Goal: Book appointment/travel/reservation: Register for event/course

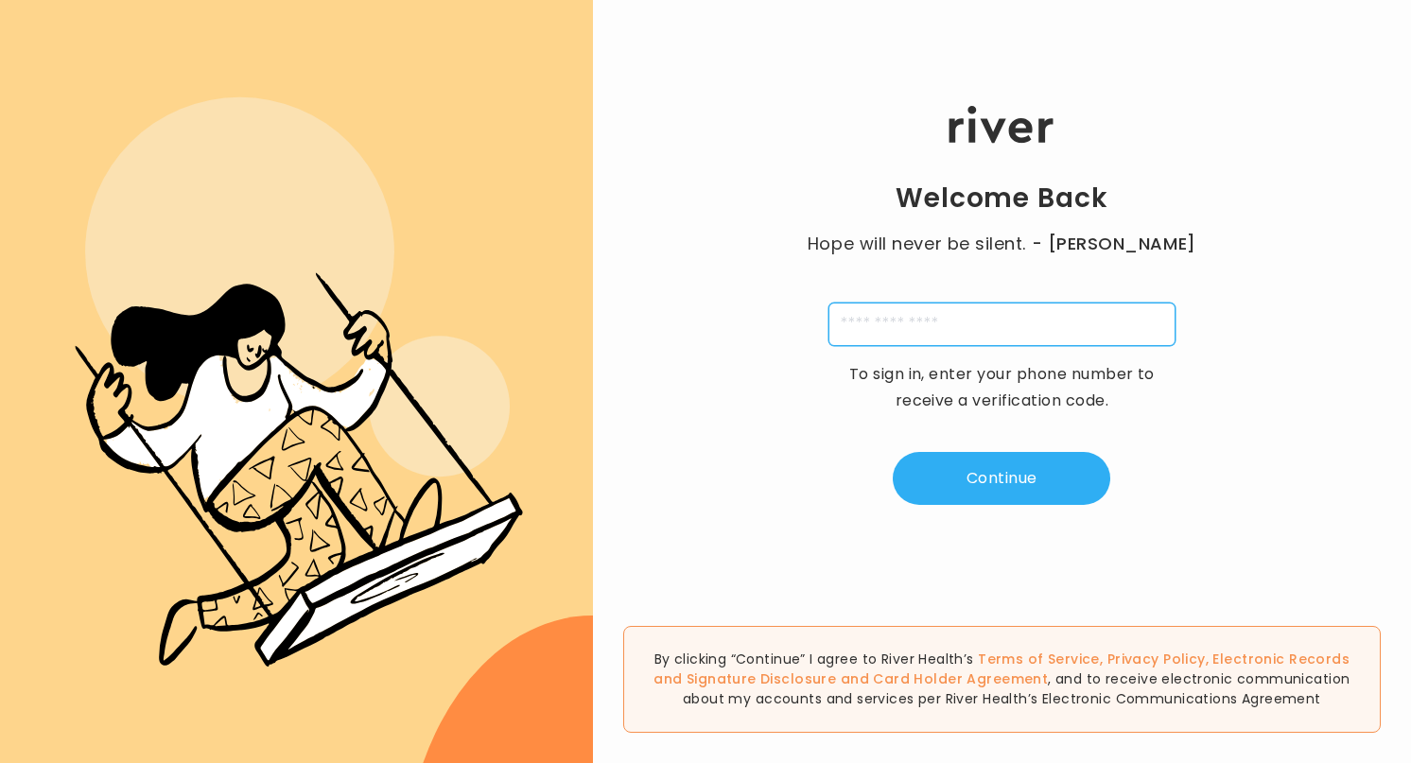
click at [973, 335] on input "tel" at bounding box center [1001, 324] width 347 height 43
type input "**********"
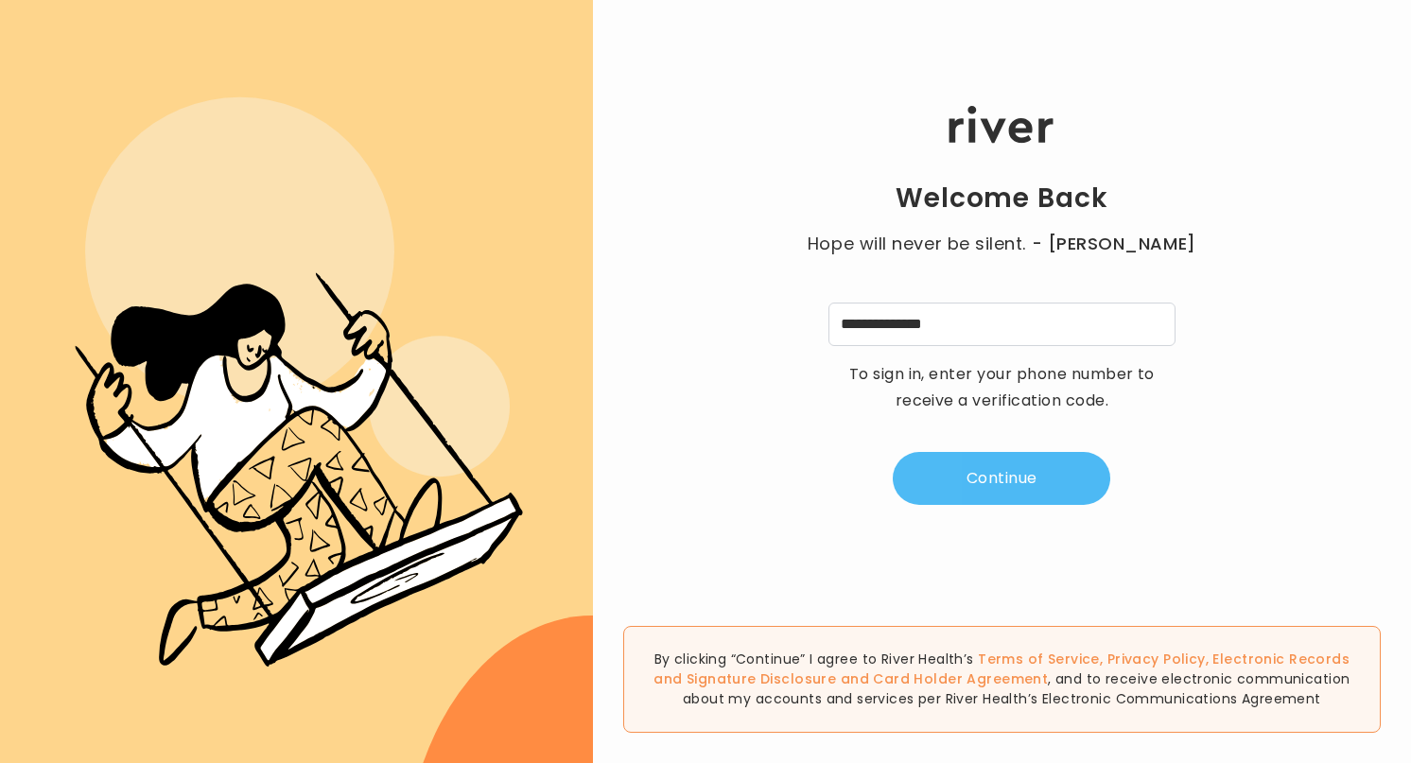
click at [1032, 476] on button "Continue" at bounding box center [1001, 478] width 217 height 53
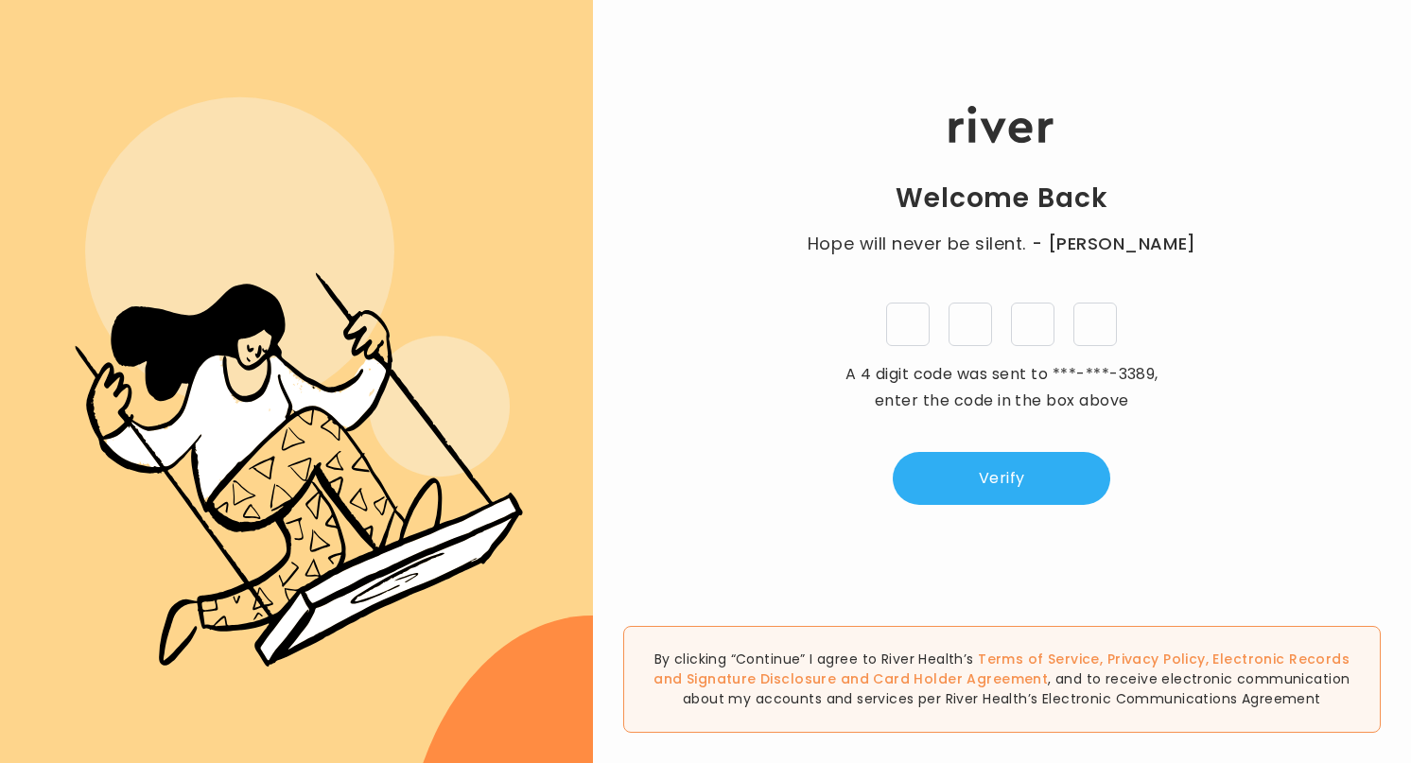
click at [917, 327] on input "tel" at bounding box center [907, 324] width 43 height 43
type input "*"
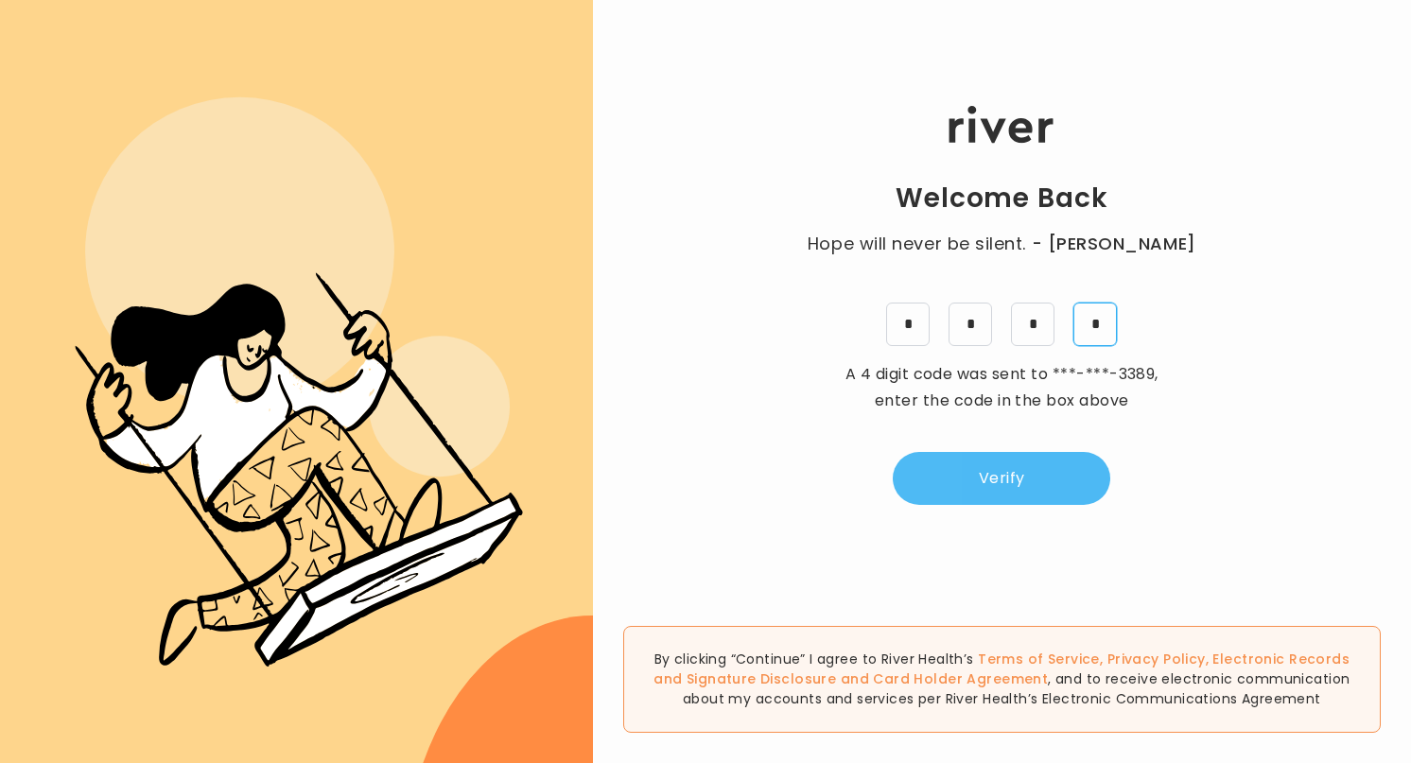
type input "*"
click at [1041, 492] on button "Verify" at bounding box center [1001, 478] width 217 height 53
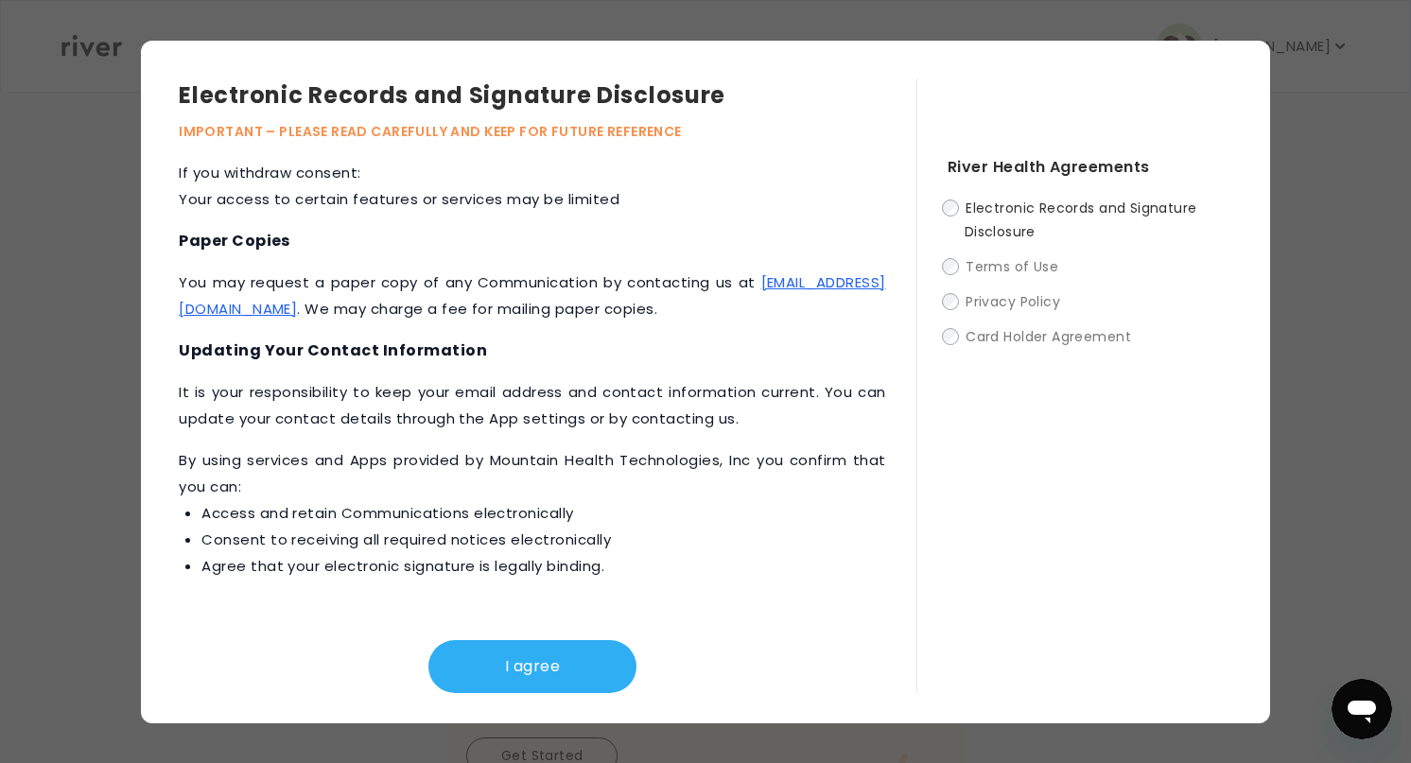
scroll to position [596, 0]
click at [512, 665] on button "I agree" at bounding box center [532, 666] width 208 height 53
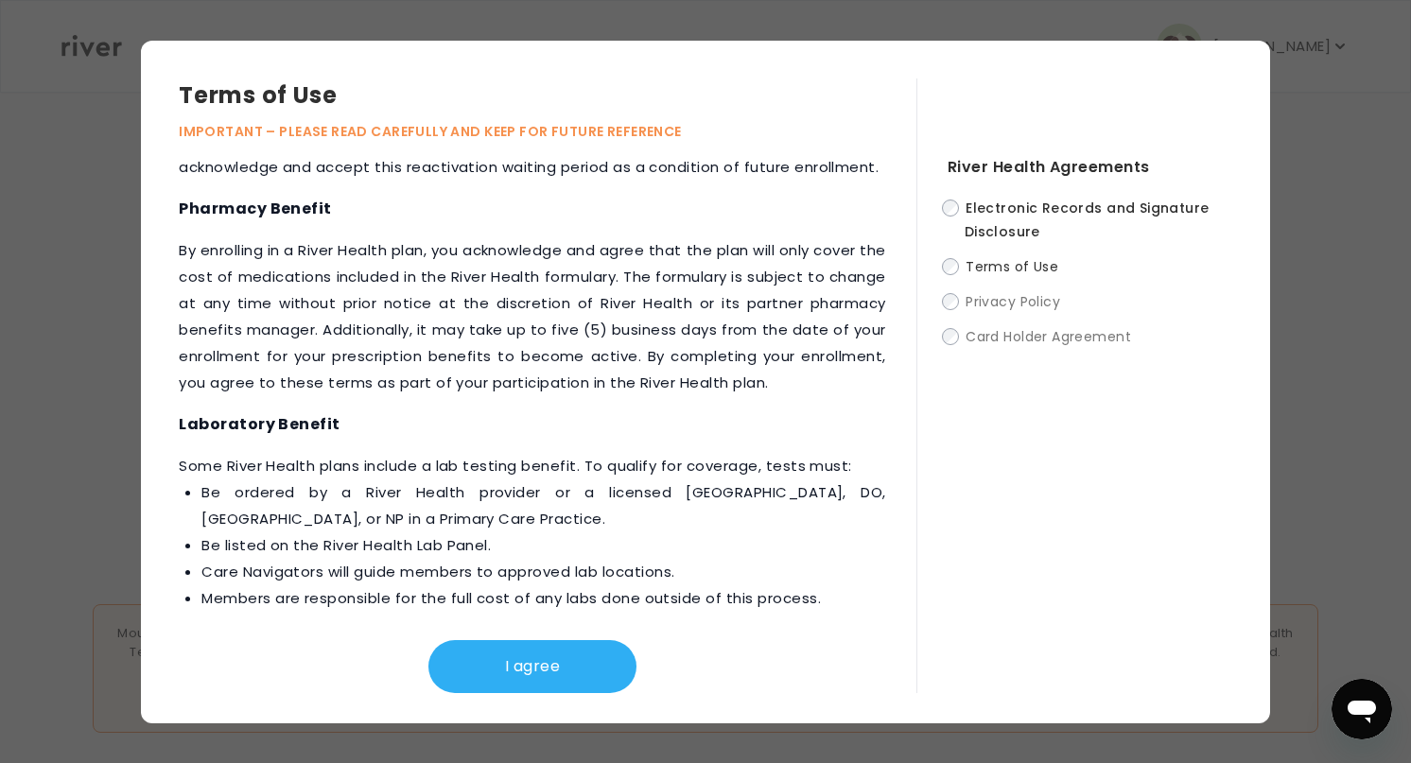
scroll to position [2593, 0]
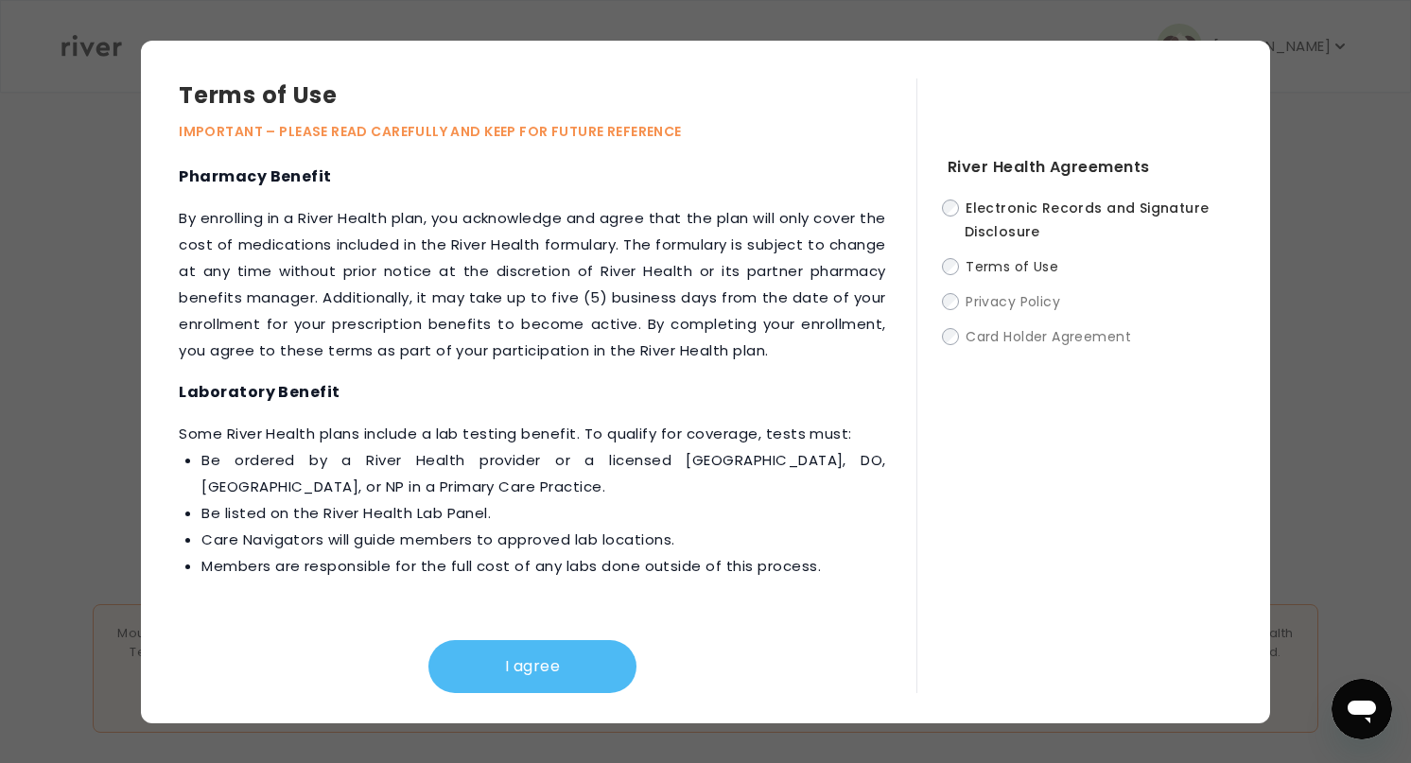
click at [516, 664] on button "I agree" at bounding box center [532, 666] width 208 height 53
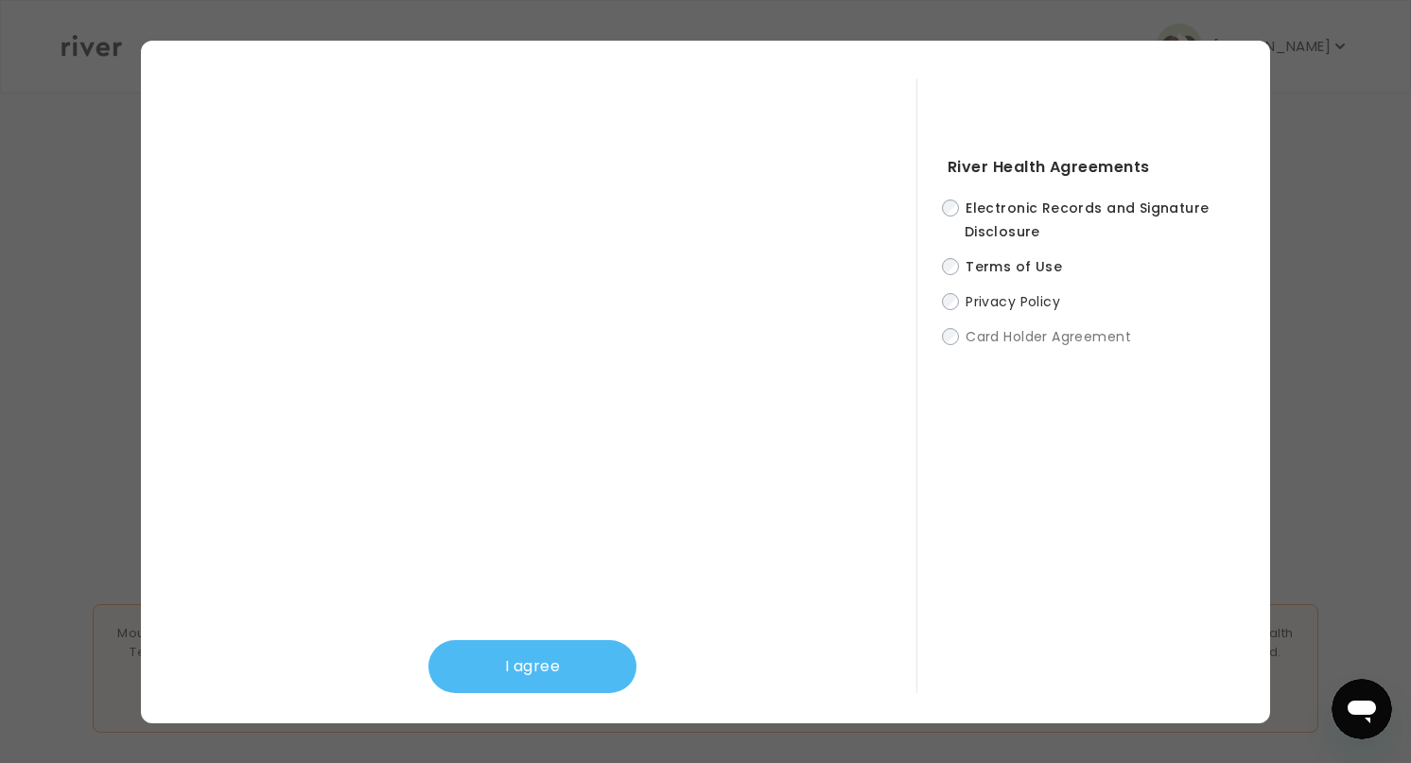
click at [494, 650] on button "I agree" at bounding box center [532, 666] width 208 height 53
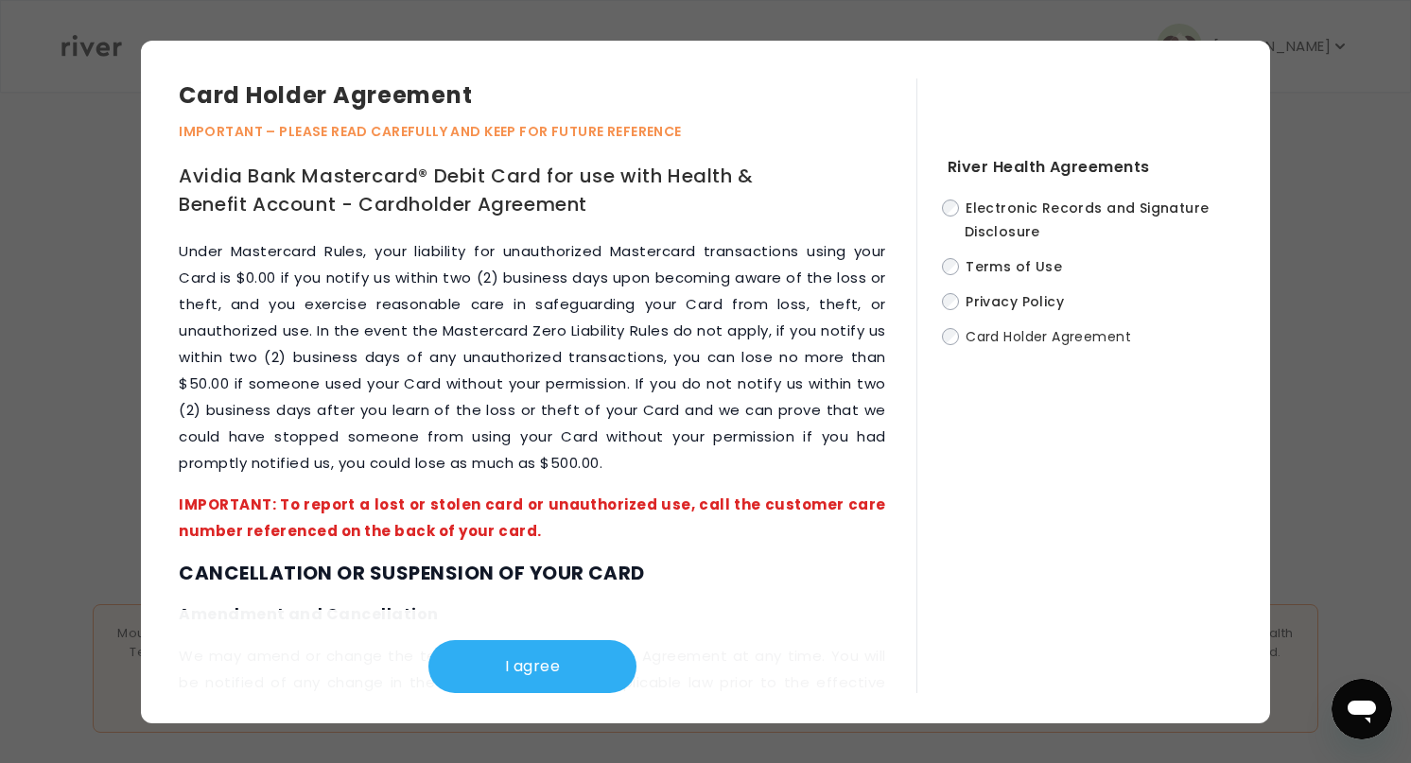
scroll to position [8091, 0]
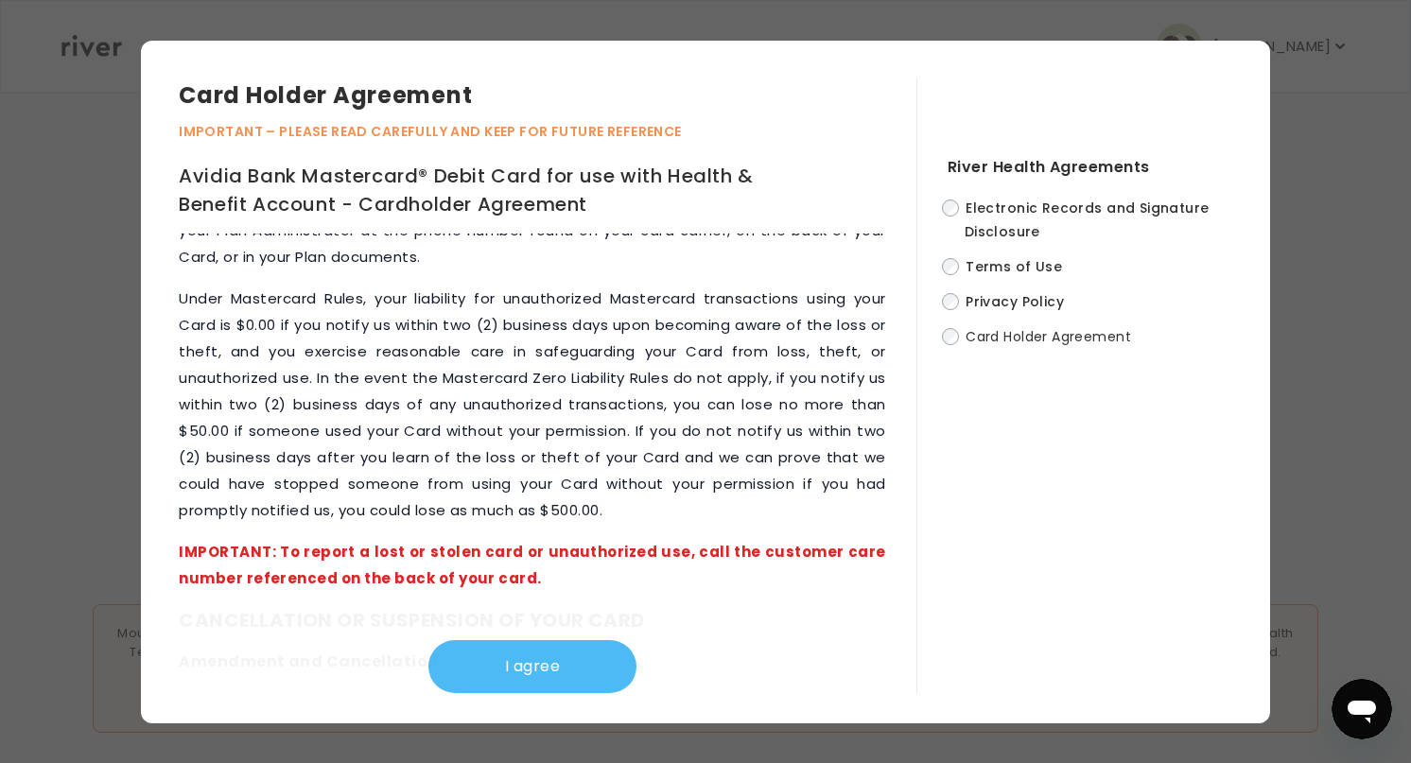
click at [508, 653] on button "I agree" at bounding box center [532, 666] width 208 height 53
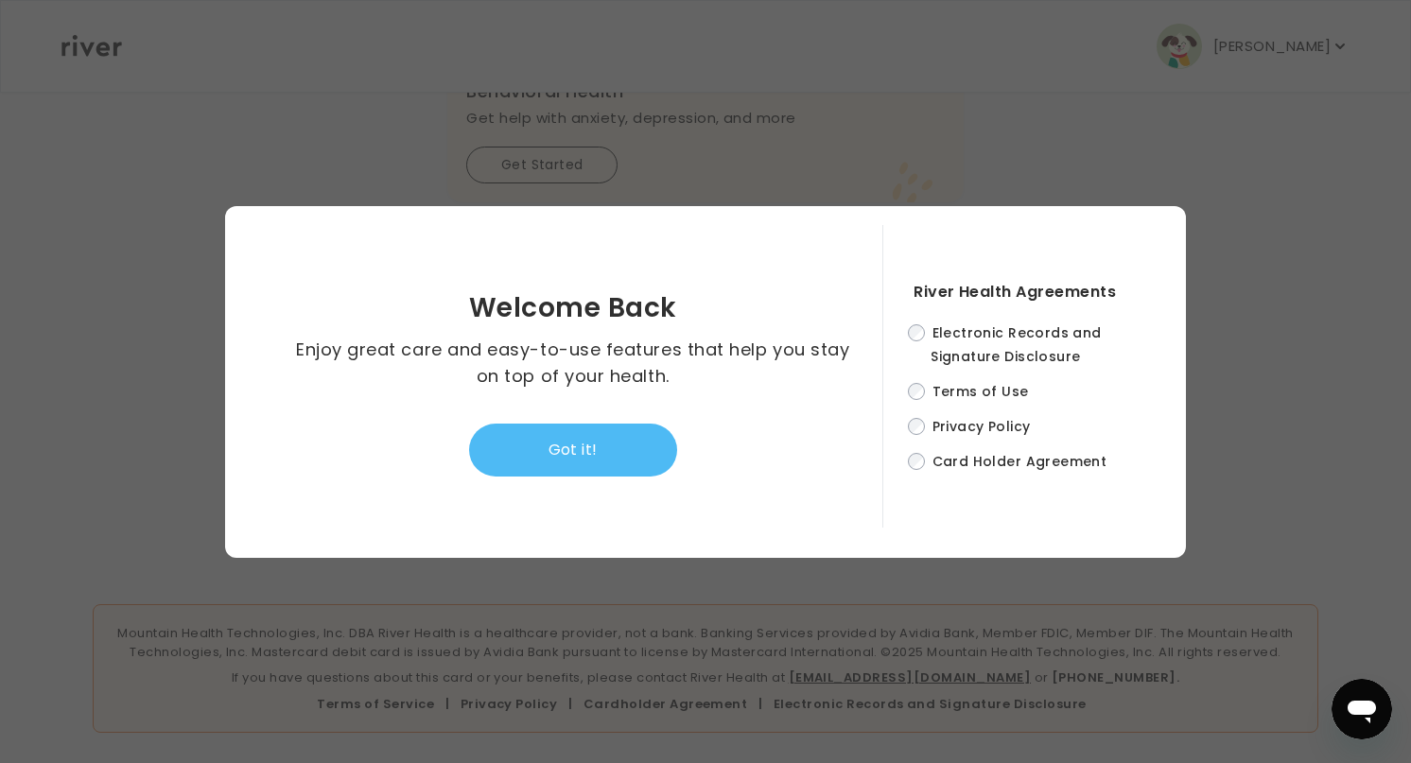
click at [614, 452] on button "Got it!" at bounding box center [573, 450] width 208 height 53
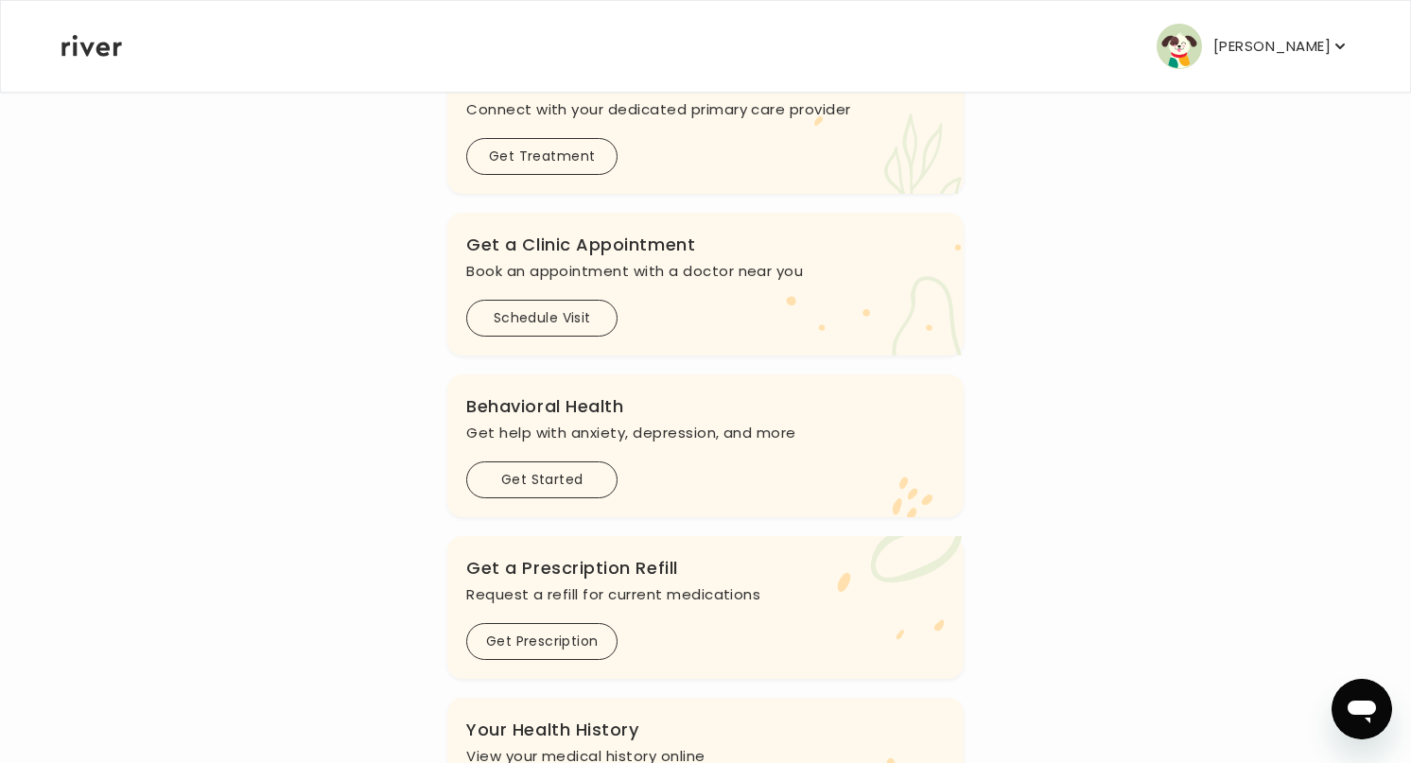
scroll to position [0, 0]
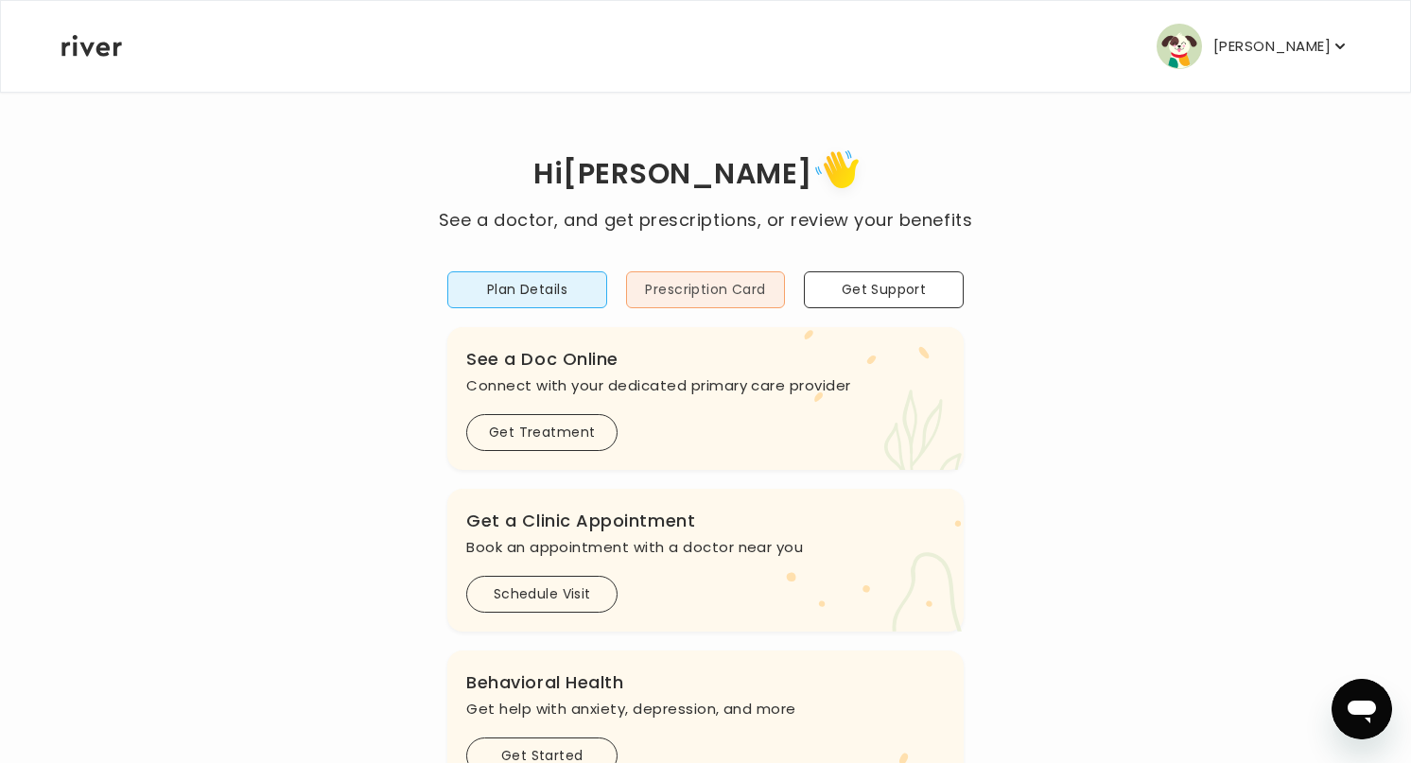
click at [708, 293] on button "Prescription Card" at bounding box center [706, 289] width 160 height 37
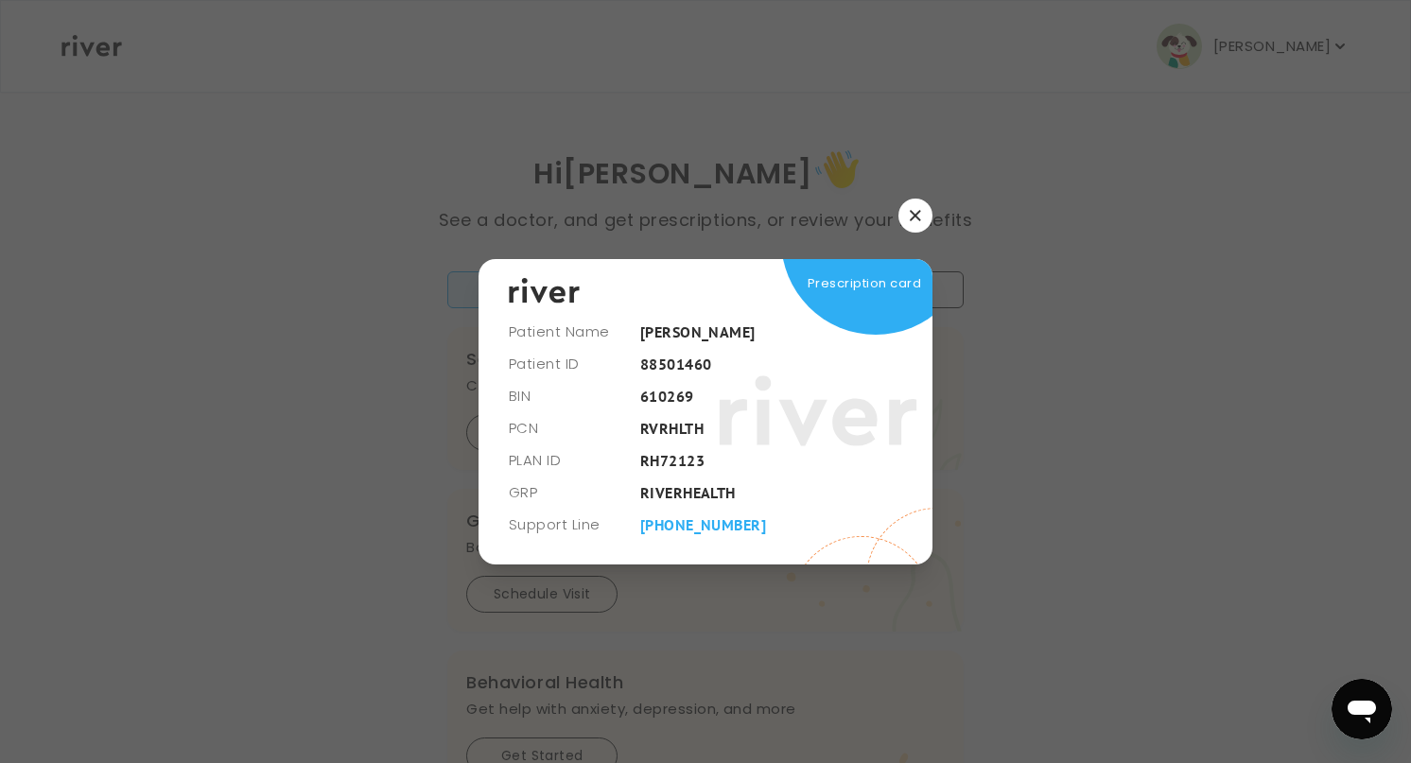
click at [917, 209] on button "button" at bounding box center [915, 216] width 34 height 34
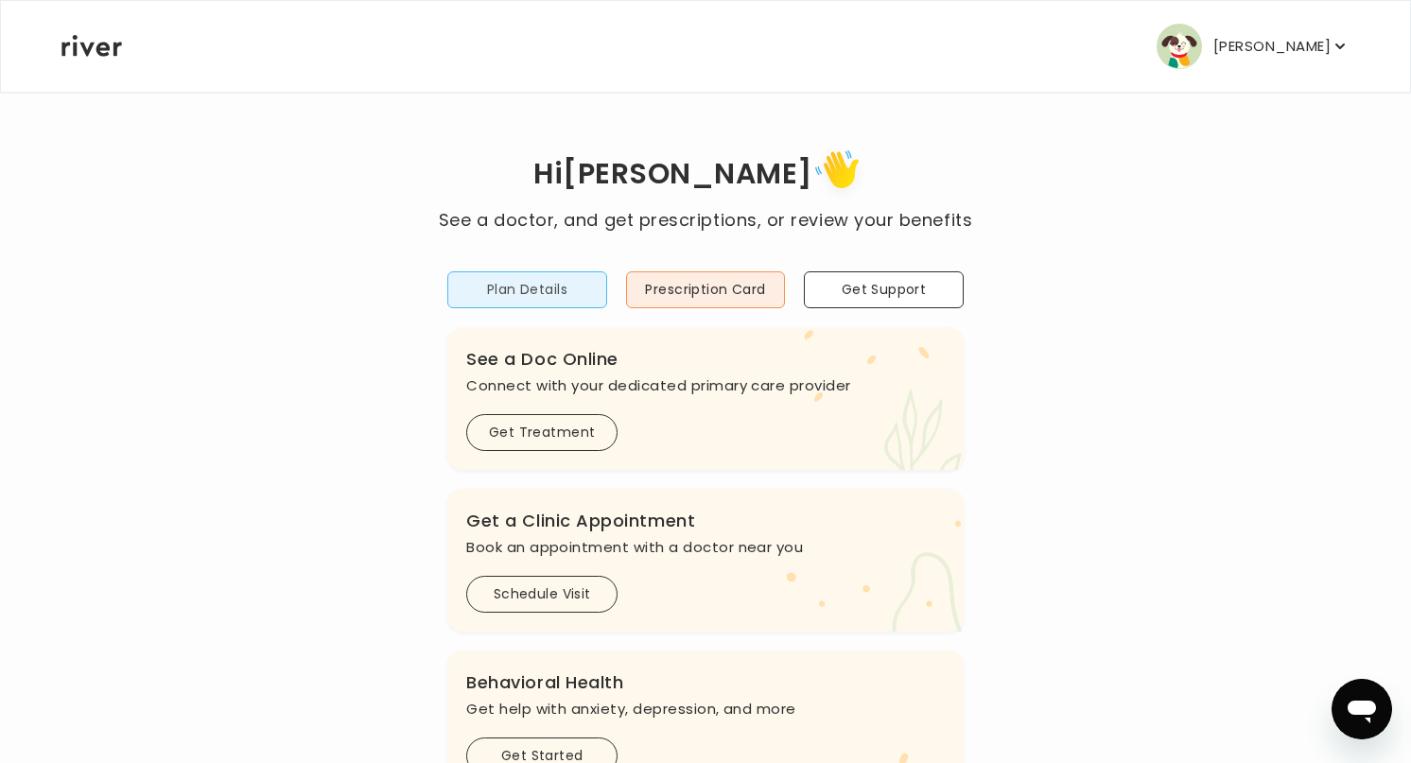
click at [534, 295] on button "Plan Details" at bounding box center [527, 289] width 160 height 37
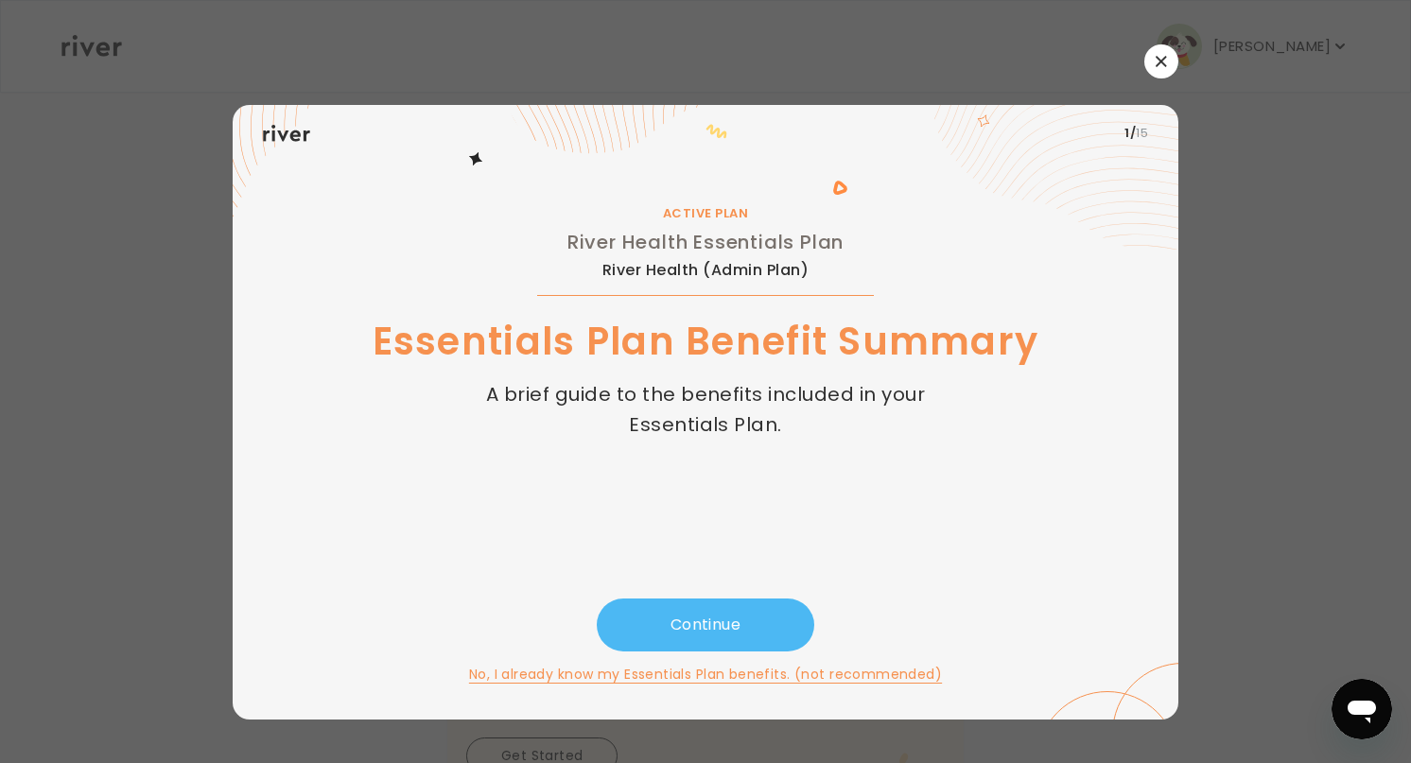
click at [695, 622] on button "Continue" at bounding box center [705, 625] width 217 height 53
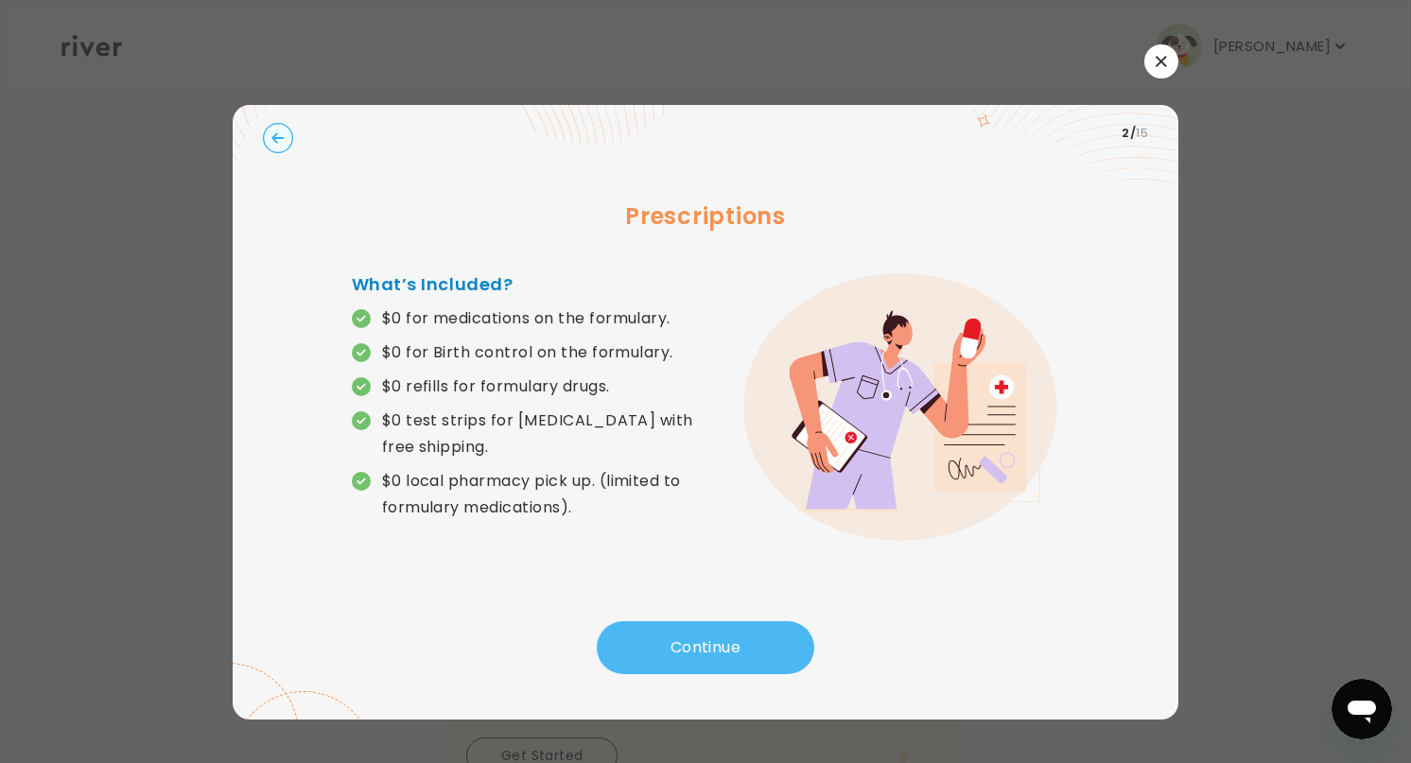
click at [695, 622] on button "Continue" at bounding box center [705, 647] width 217 height 53
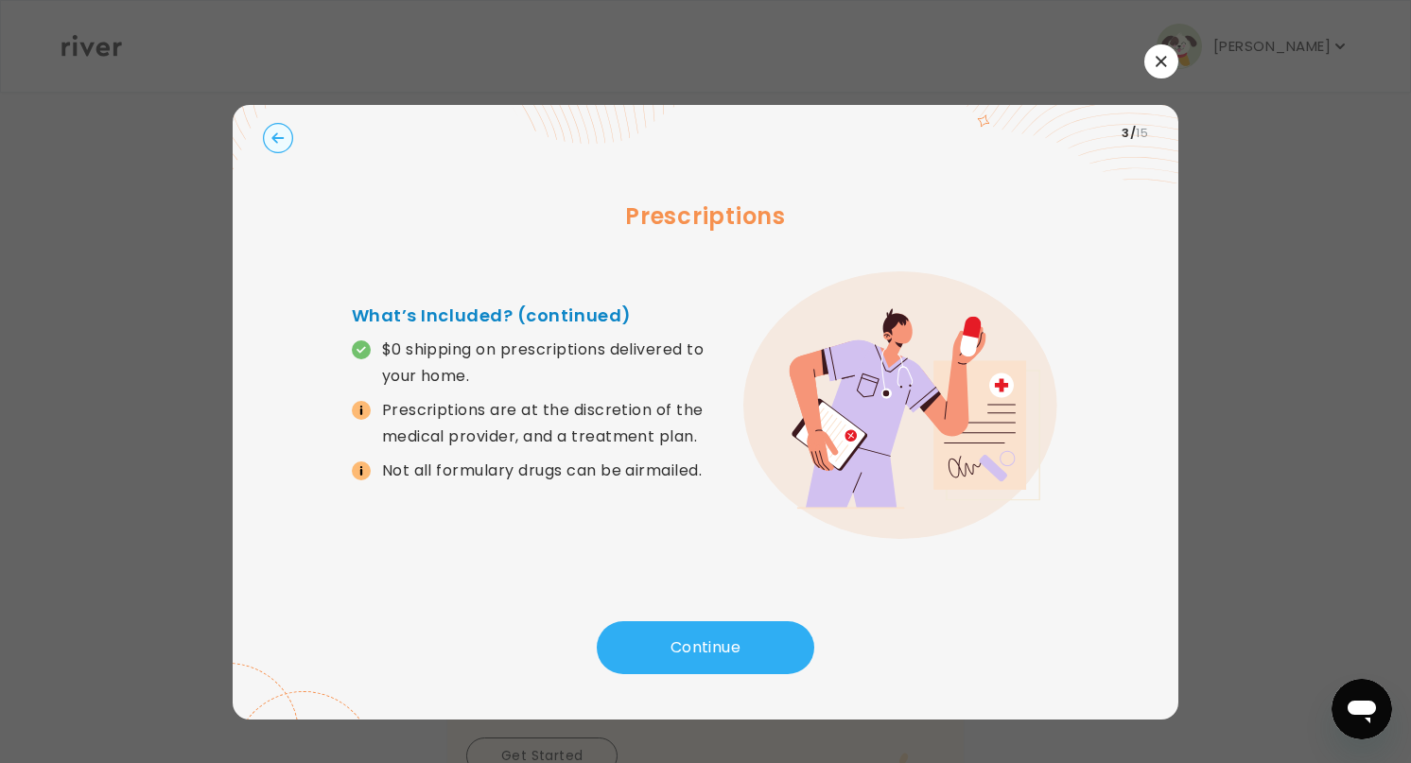
click at [361, 408] on icon at bounding box center [360, 411] width 2 height 7
click at [687, 635] on button "Continue" at bounding box center [705, 647] width 217 height 53
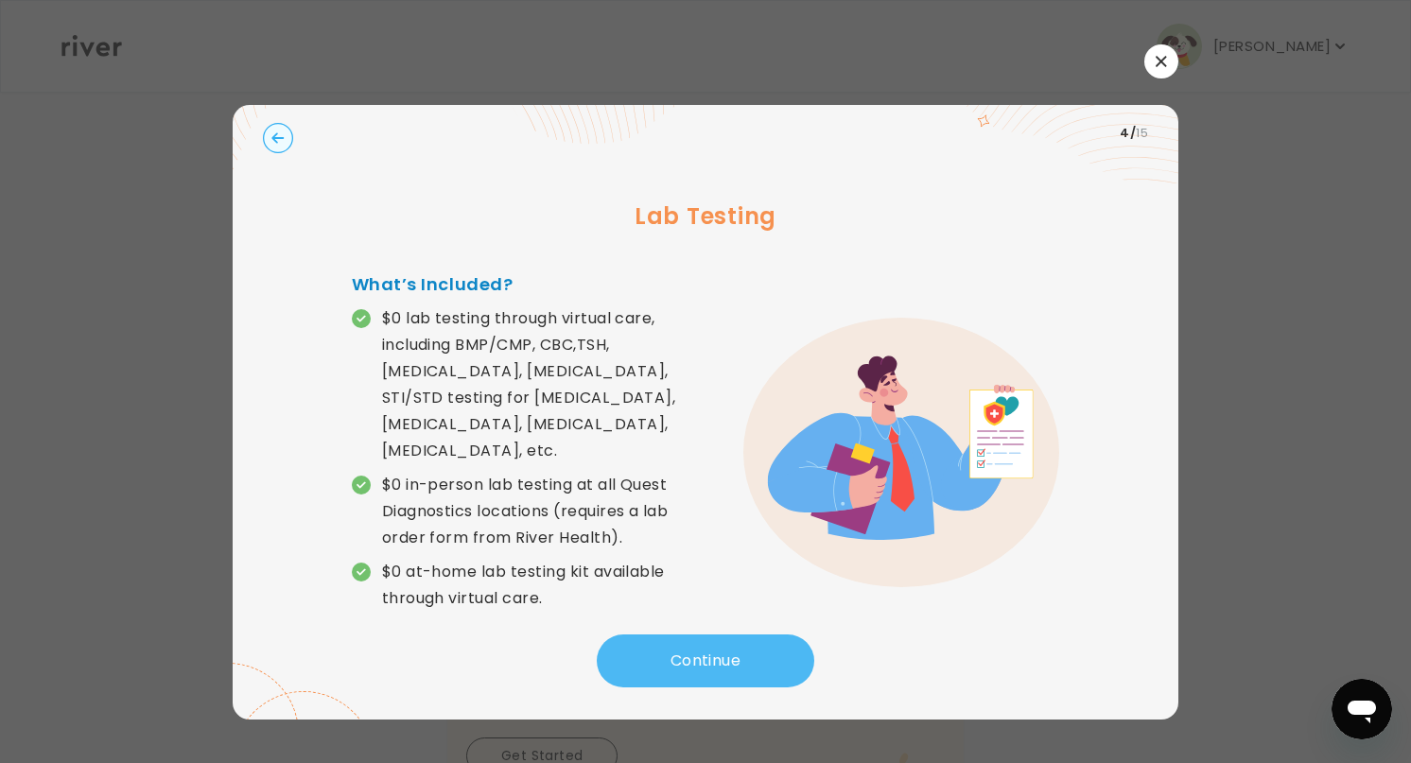
click at [687, 635] on button "Continue" at bounding box center [705, 660] width 217 height 53
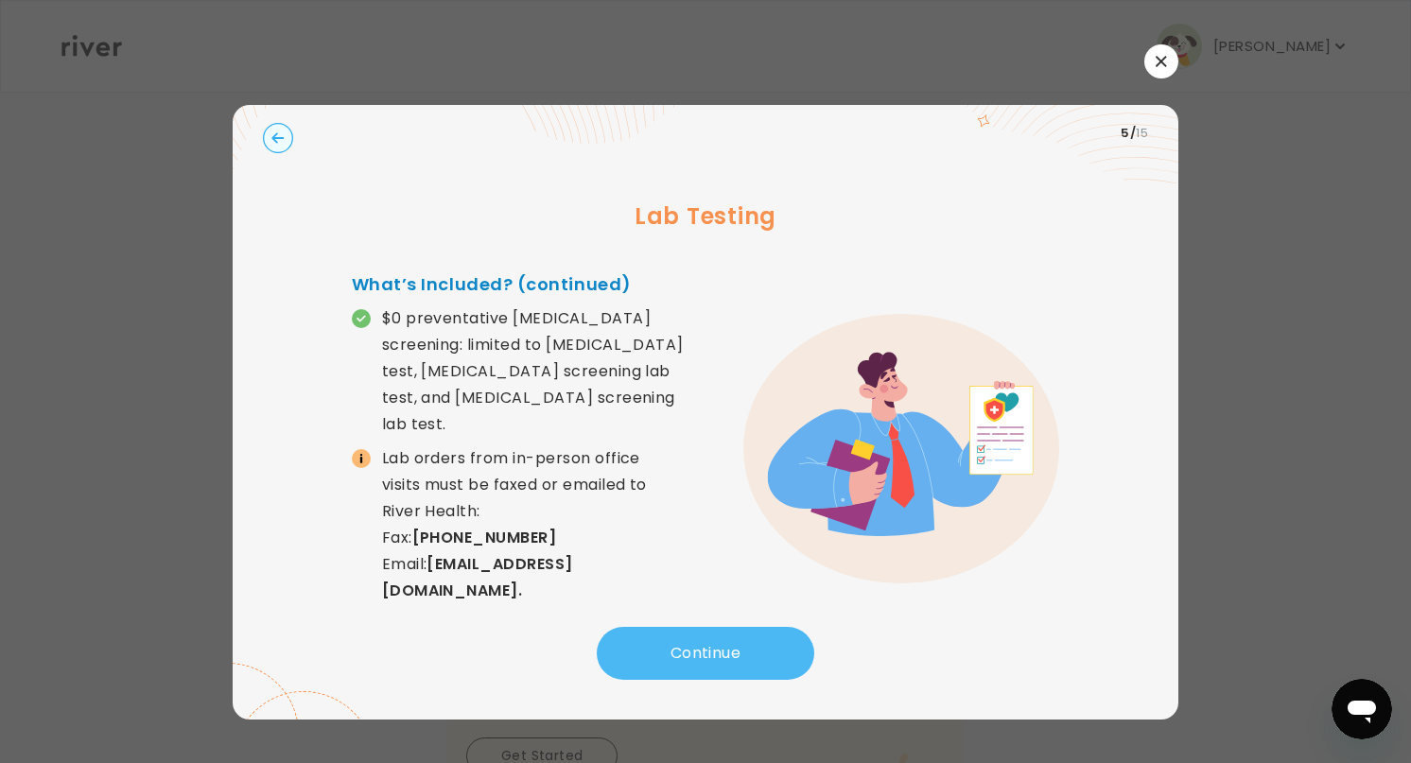
click at [681, 639] on button "Continue" at bounding box center [705, 653] width 217 height 53
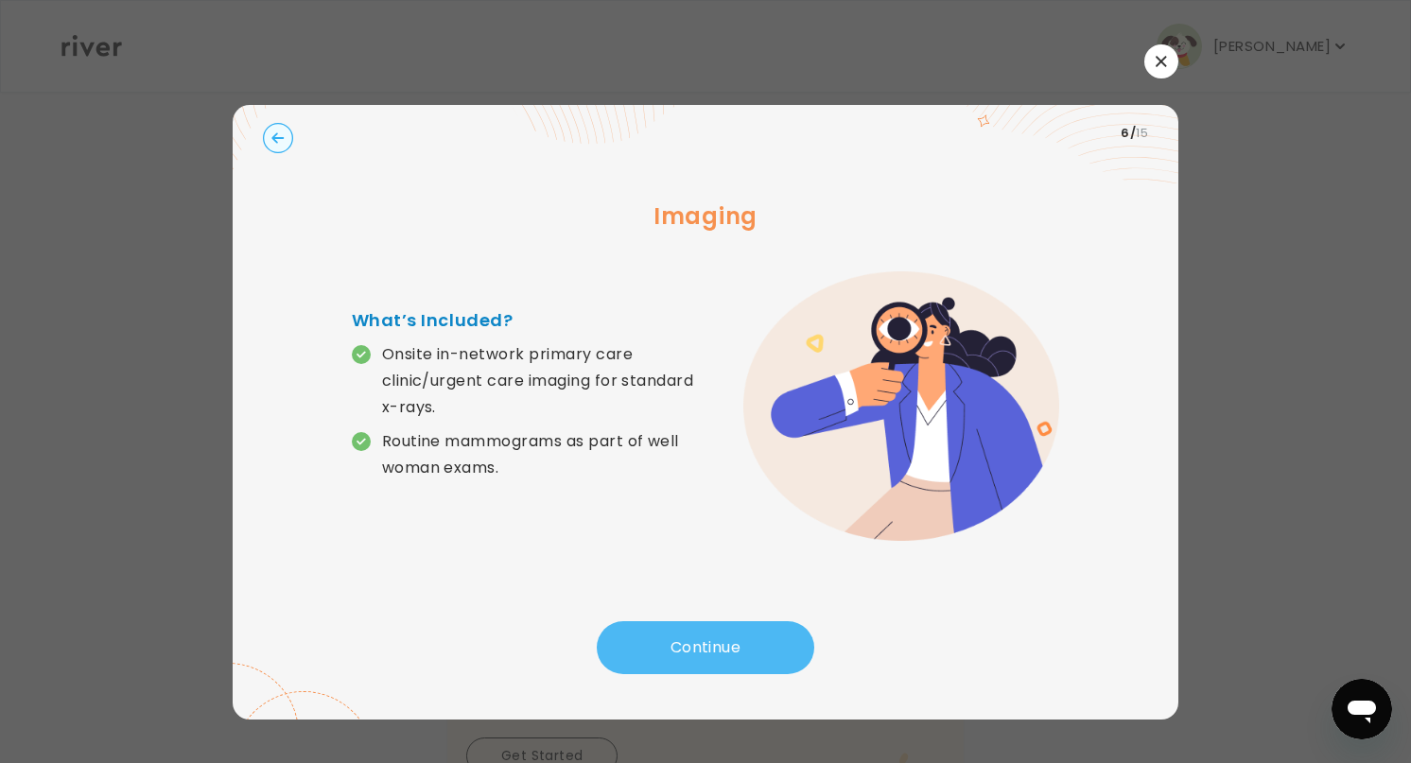
click at [679, 647] on button "Continue" at bounding box center [705, 647] width 217 height 53
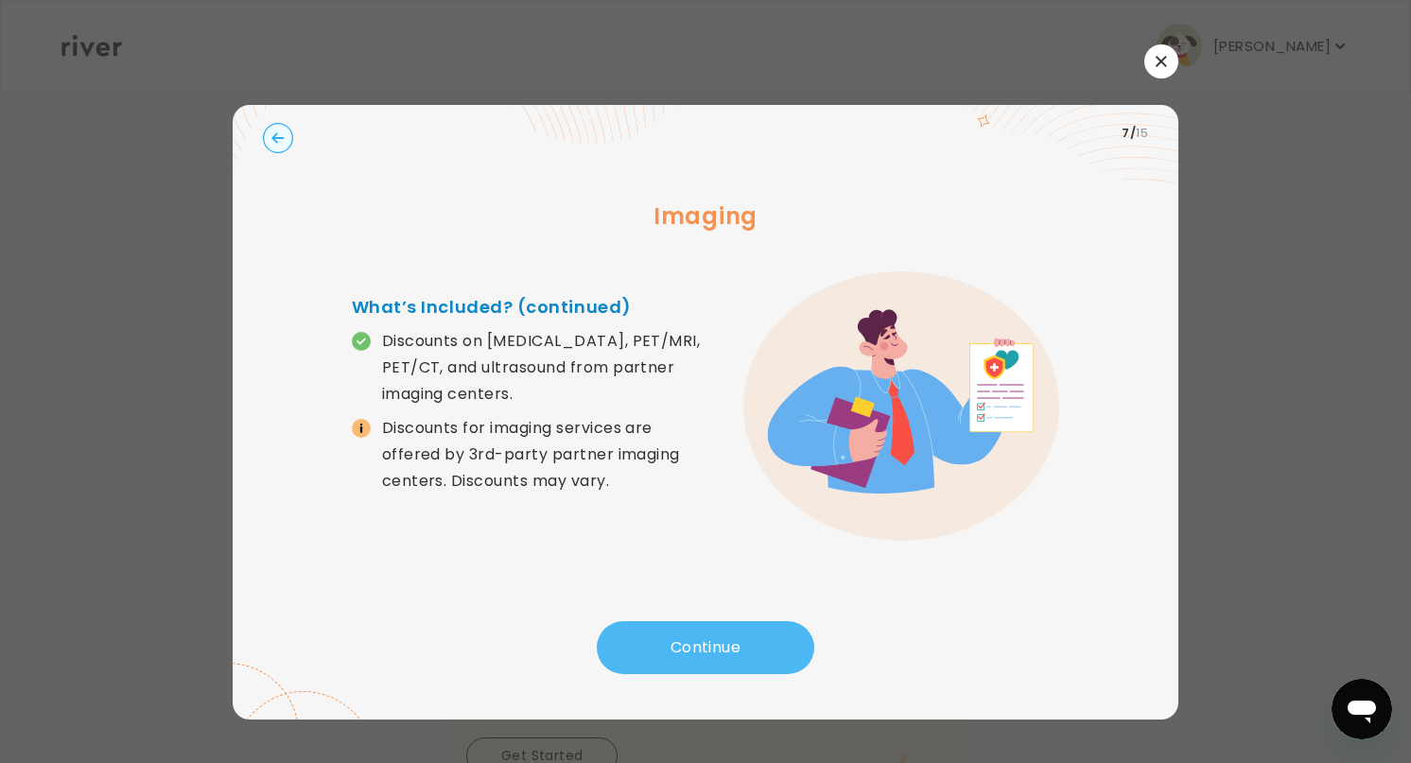
click at [679, 647] on button "Continue" at bounding box center [705, 647] width 217 height 53
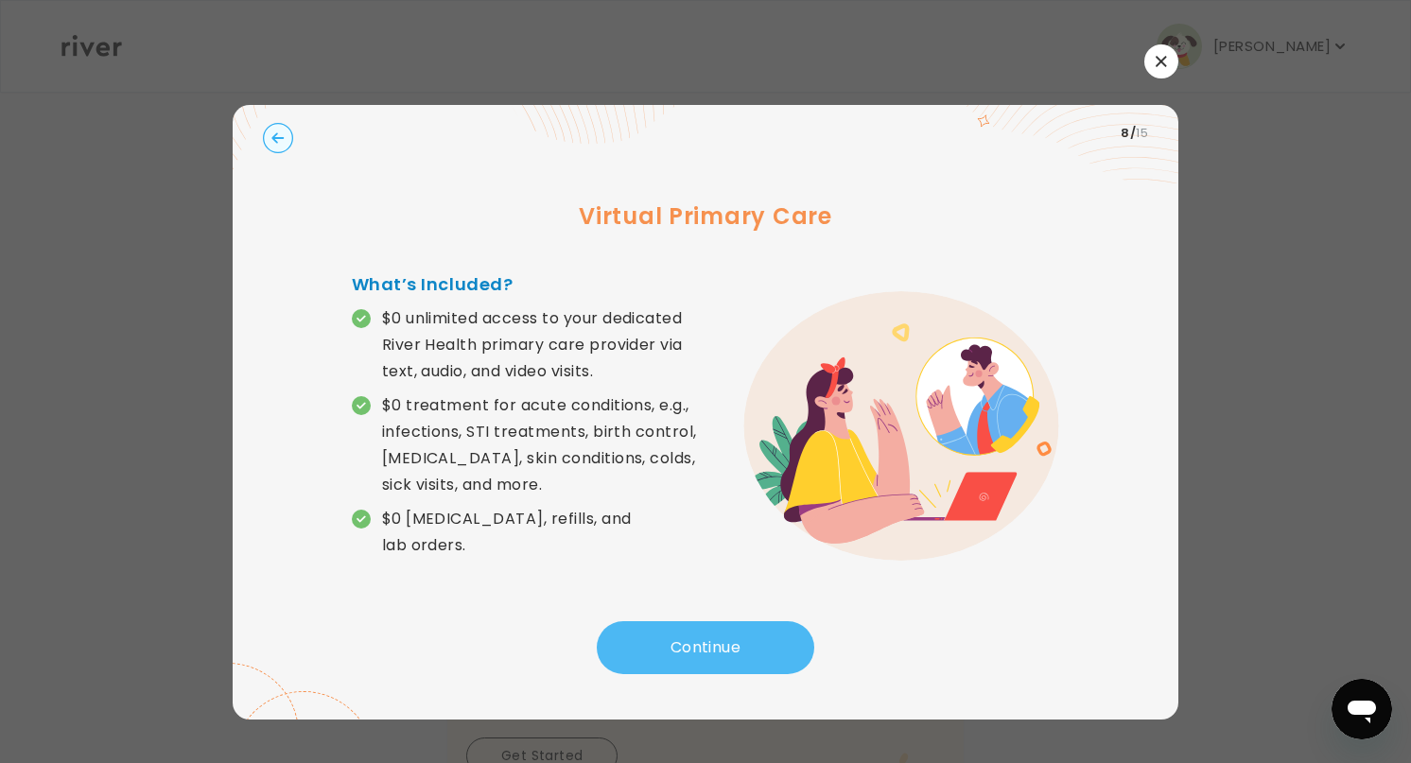
click at [679, 647] on button "Continue" at bounding box center [705, 647] width 217 height 53
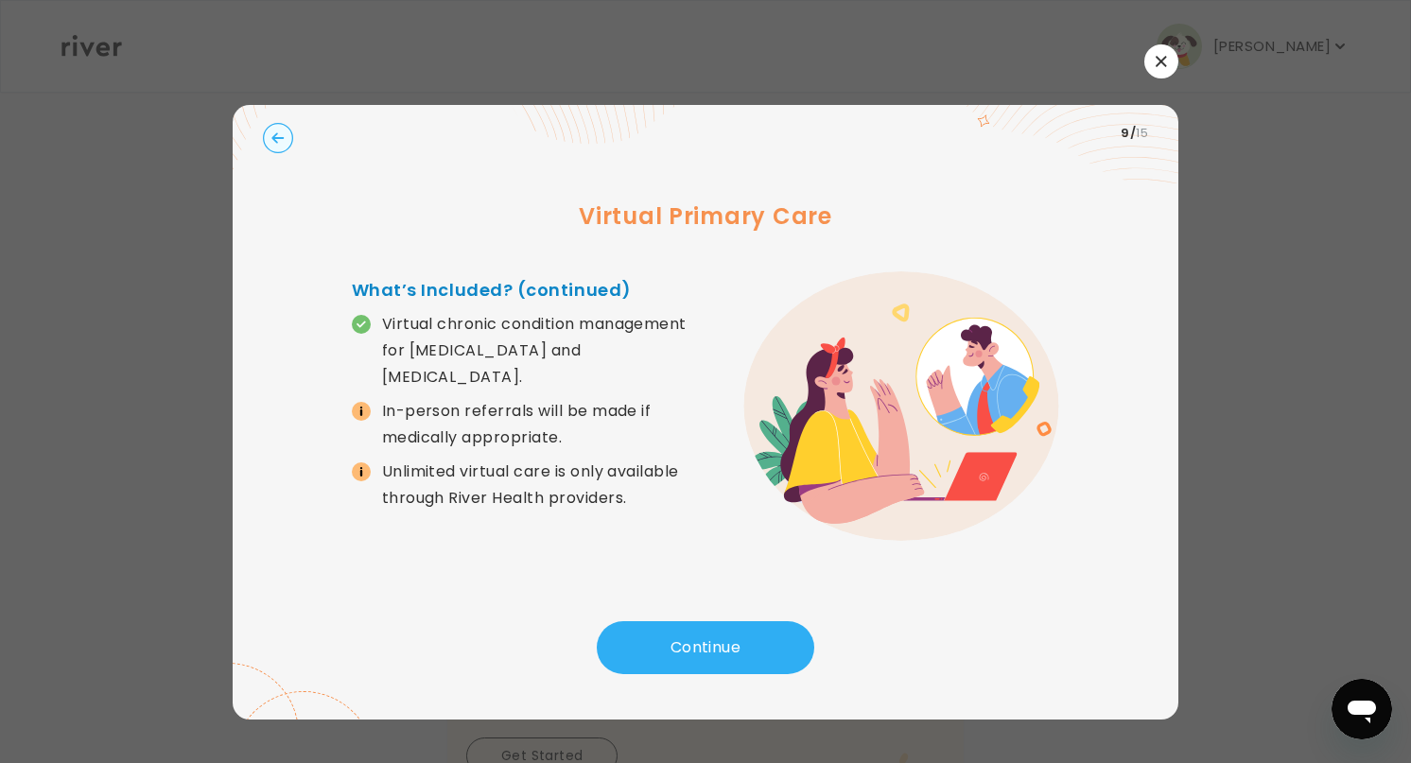
click at [281, 136] on circle "button" at bounding box center [278, 137] width 29 height 29
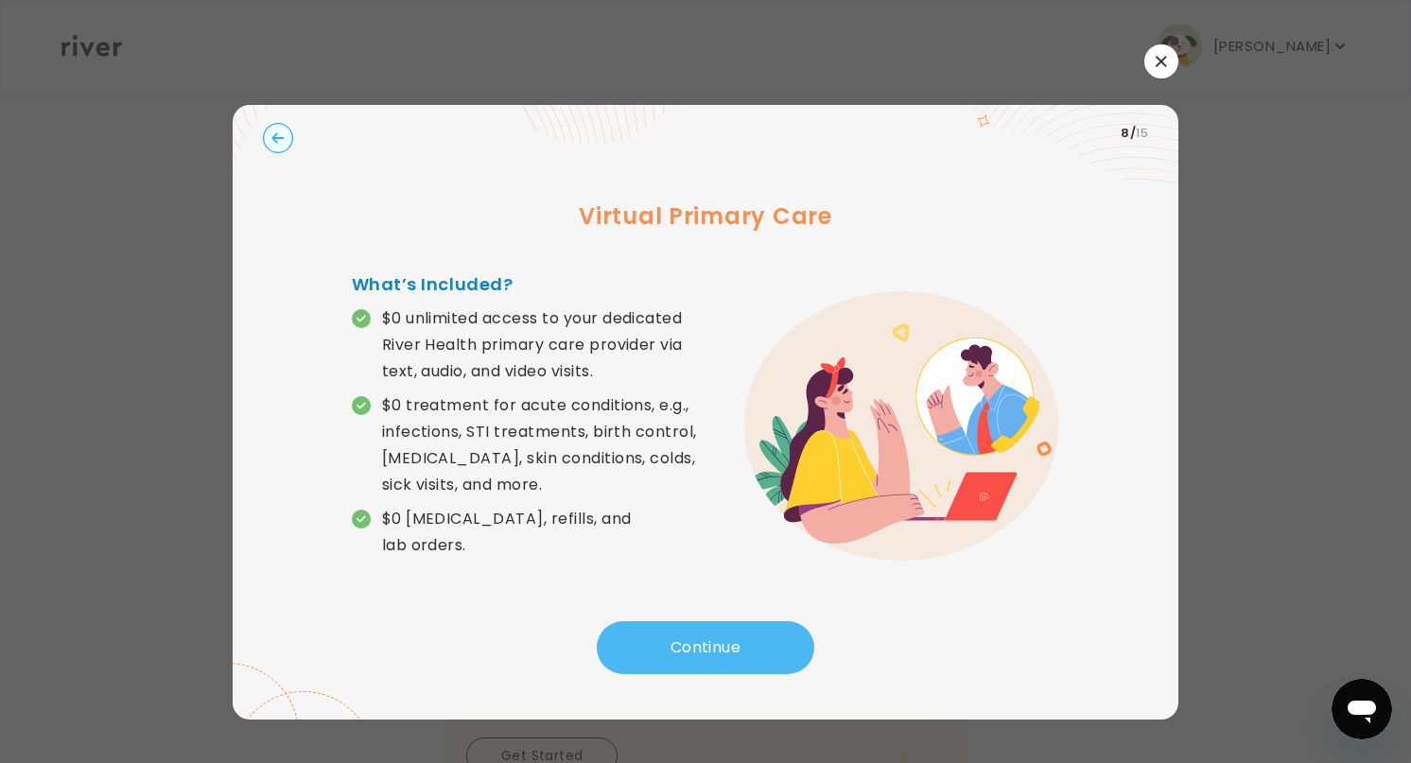
click at [698, 630] on button "Continue" at bounding box center [705, 647] width 217 height 53
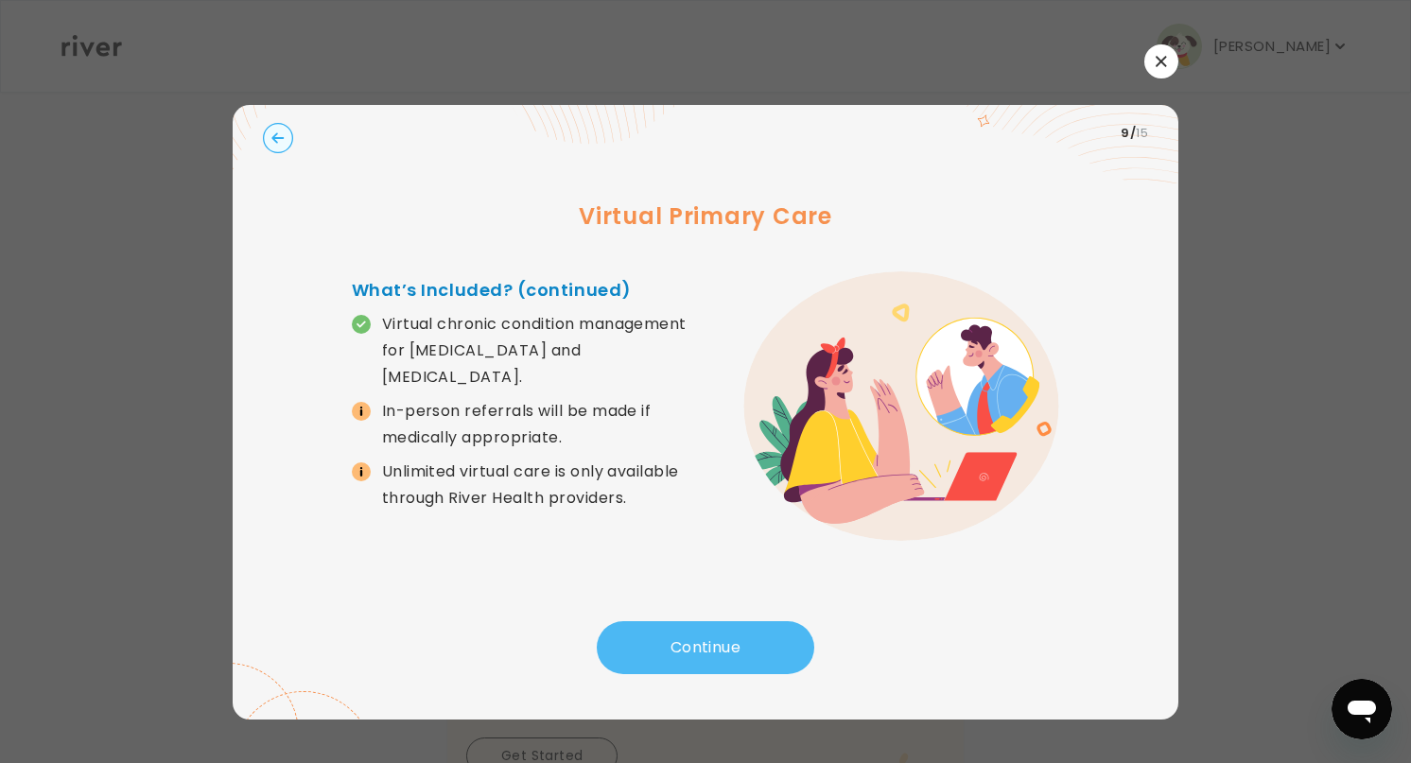
click at [698, 631] on button "Continue" at bounding box center [705, 647] width 217 height 53
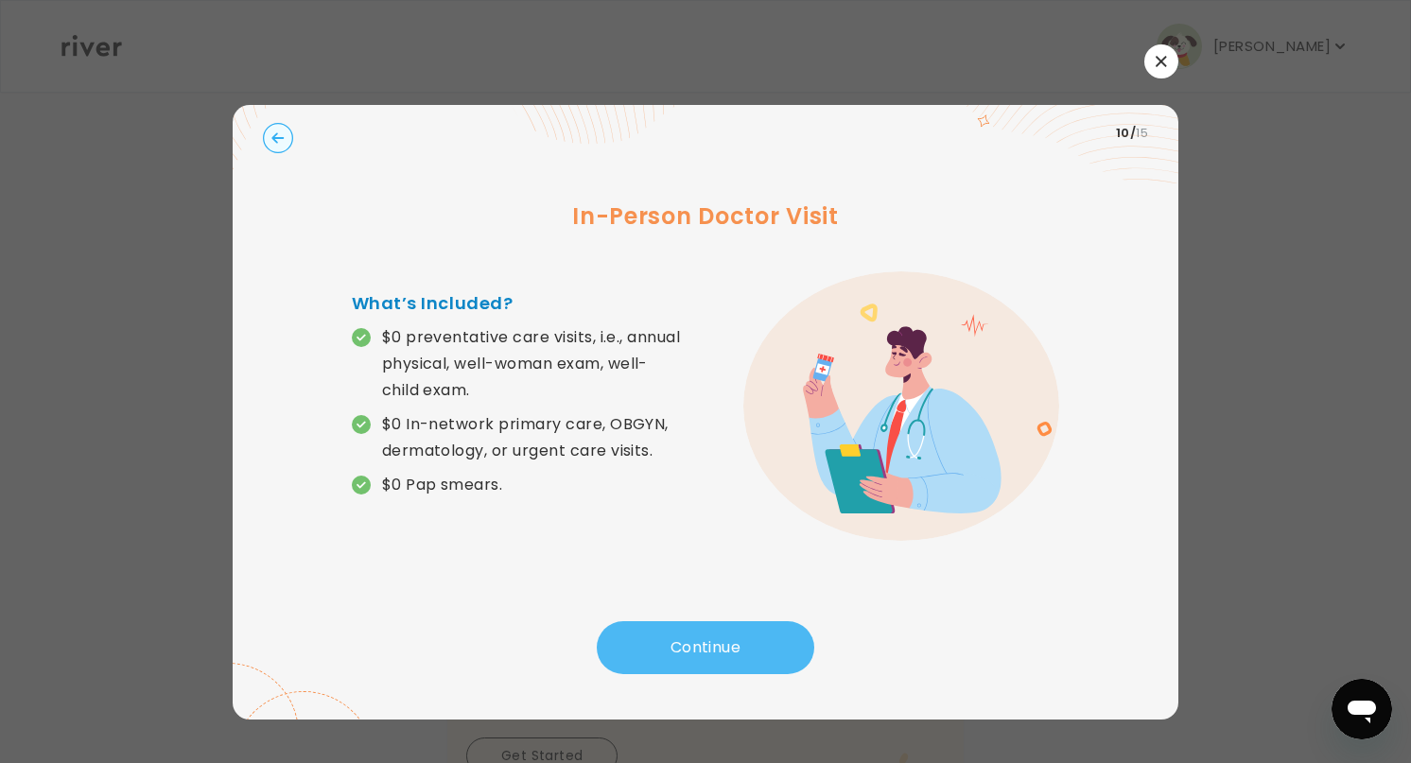
click at [698, 631] on button "Continue" at bounding box center [705, 647] width 217 height 53
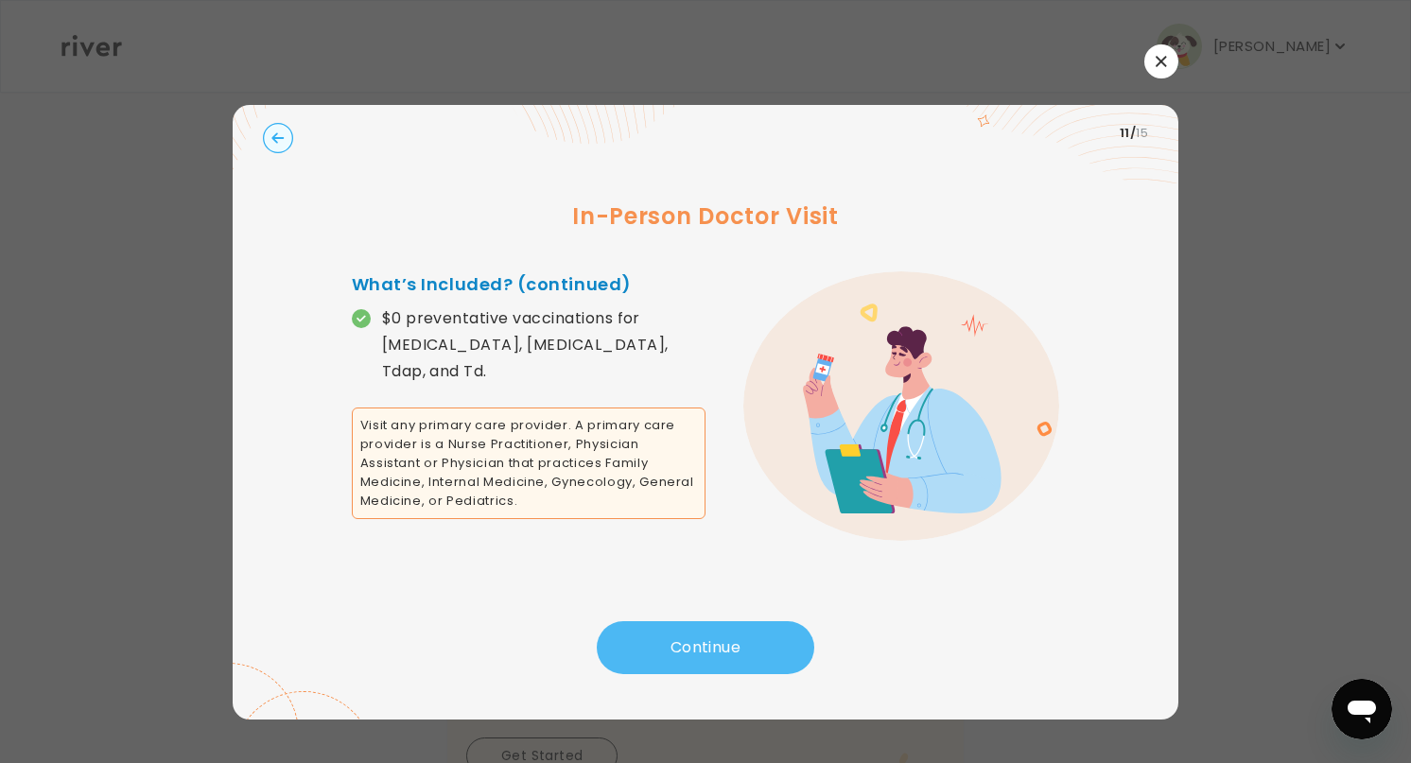
click at [698, 631] on button "Continue" at bounding box center [705, 647] width 217 height 53
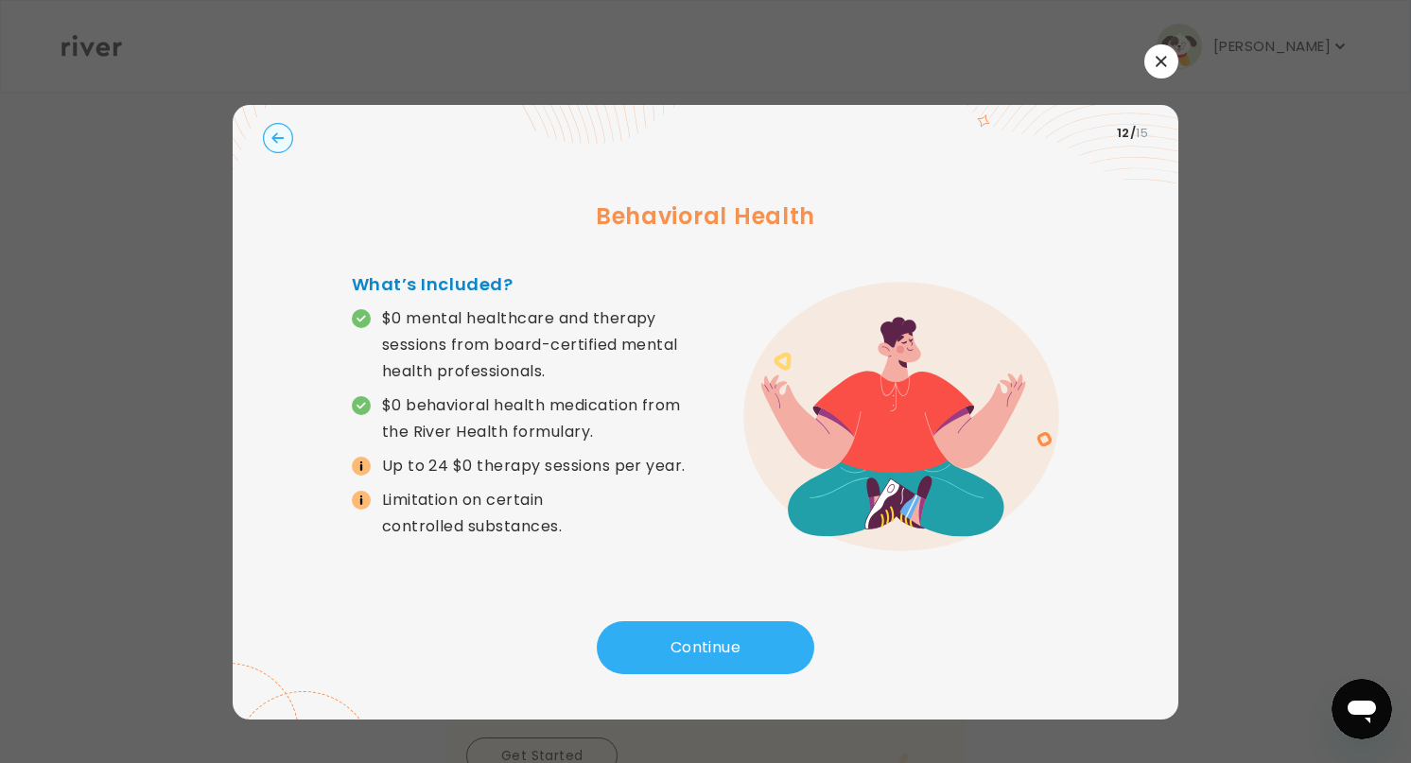
click at [356, 498] on icon at bounding box center [360, 499] width 9 height 9
click at [648, 633] on button "Continue" at bounding box center [705, 647] width 217 height 53
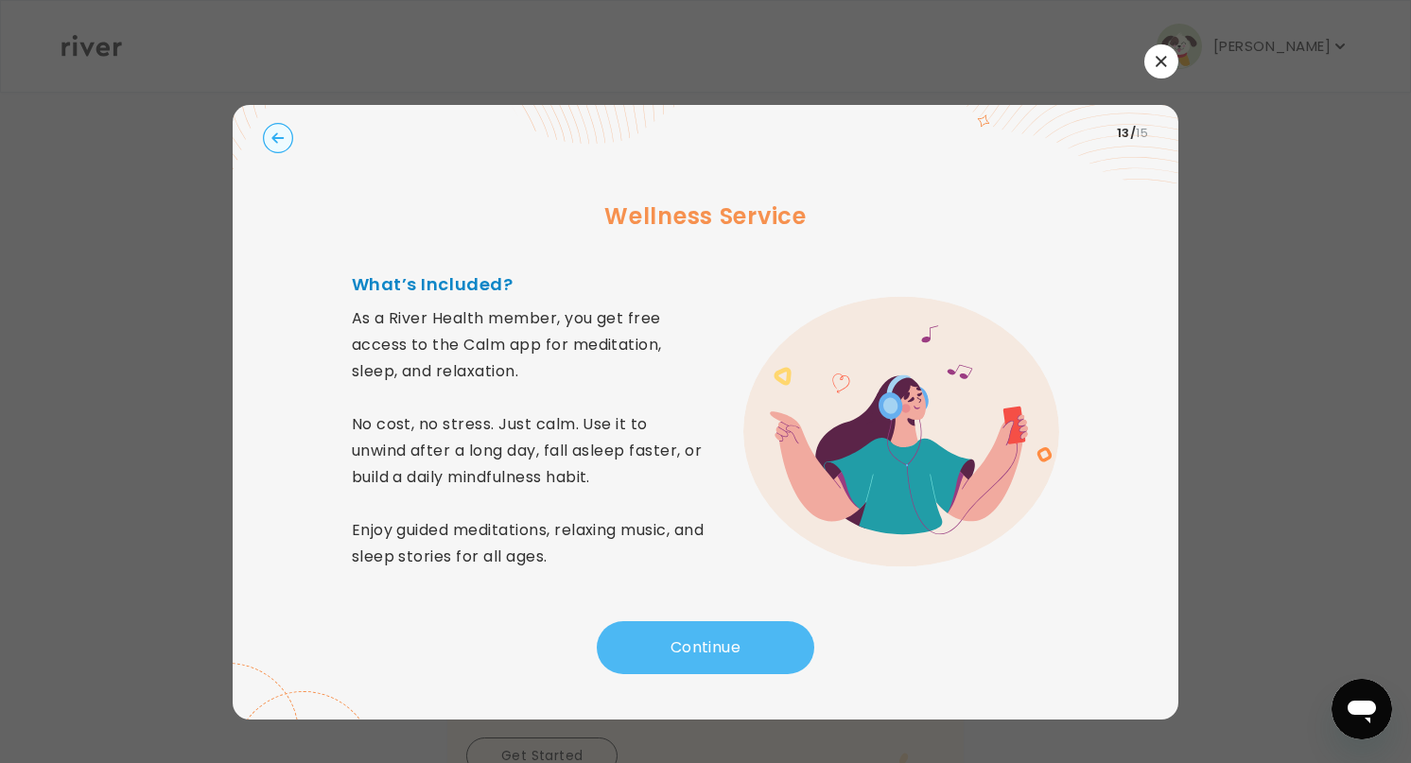
click at [683, 623] on button "Continue" at bounding box center [705, 647] width 217 height 53
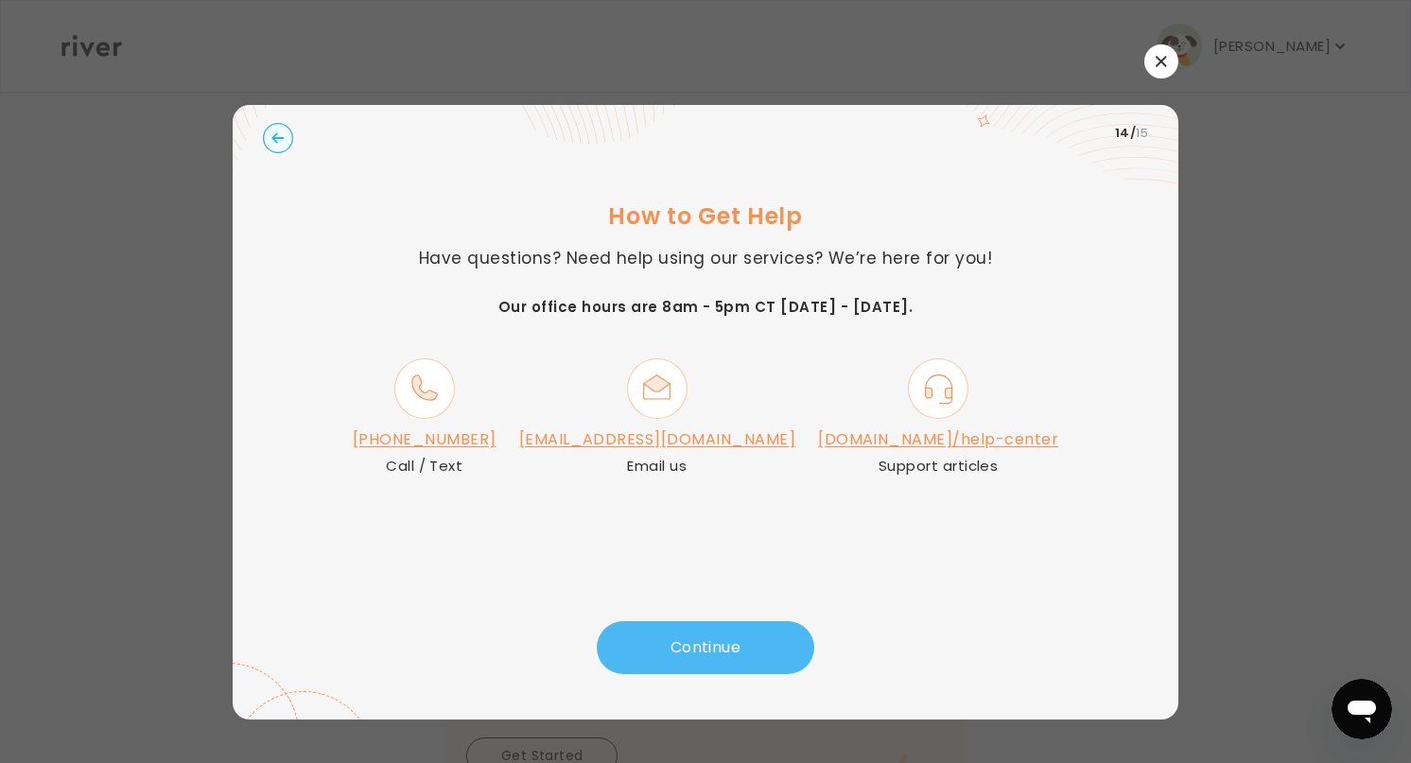
click at [703, 632] on button "Continue" at bounding box center [705, 647] width 217 height 53
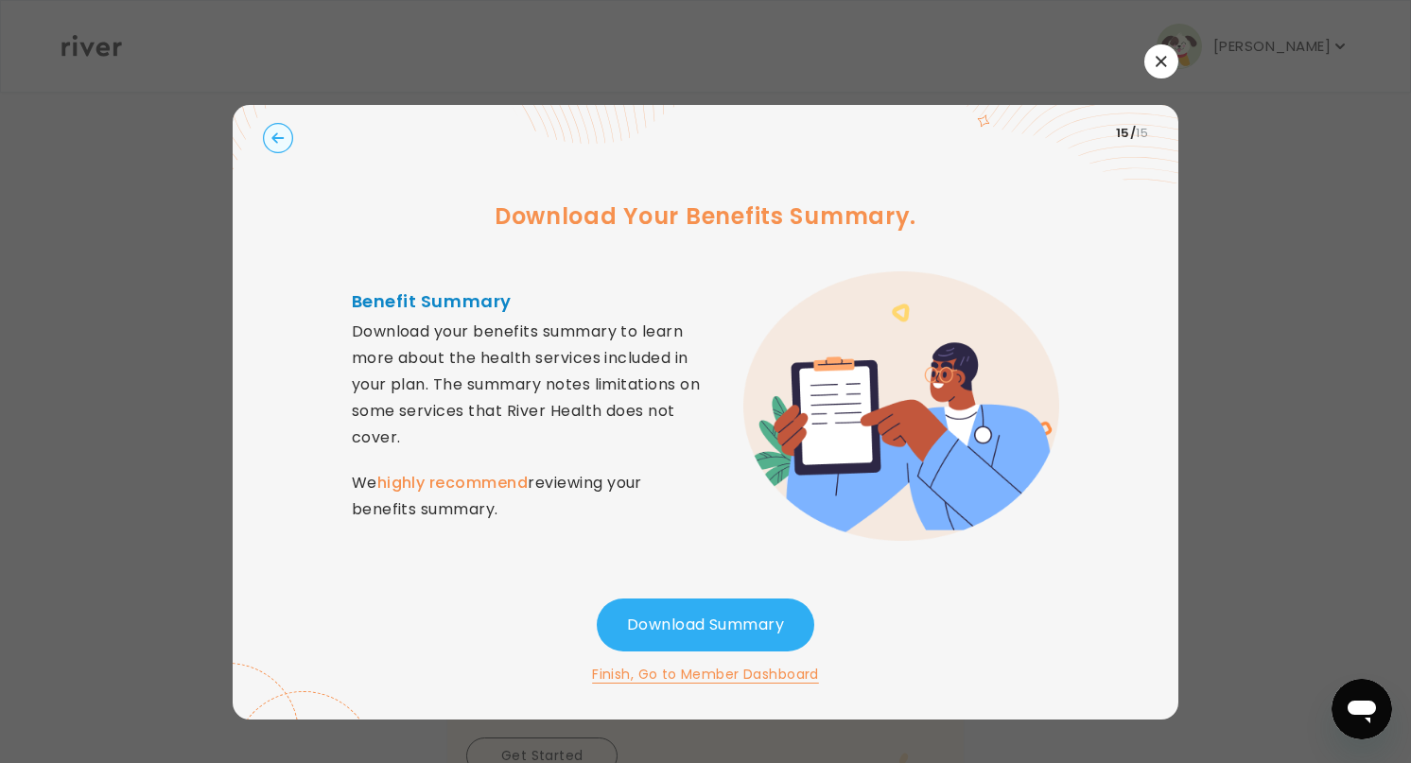
click at [686, 674] on button "Finish, Go to Member Dashboard" at bounding box center [705, 674] width 227 height 23
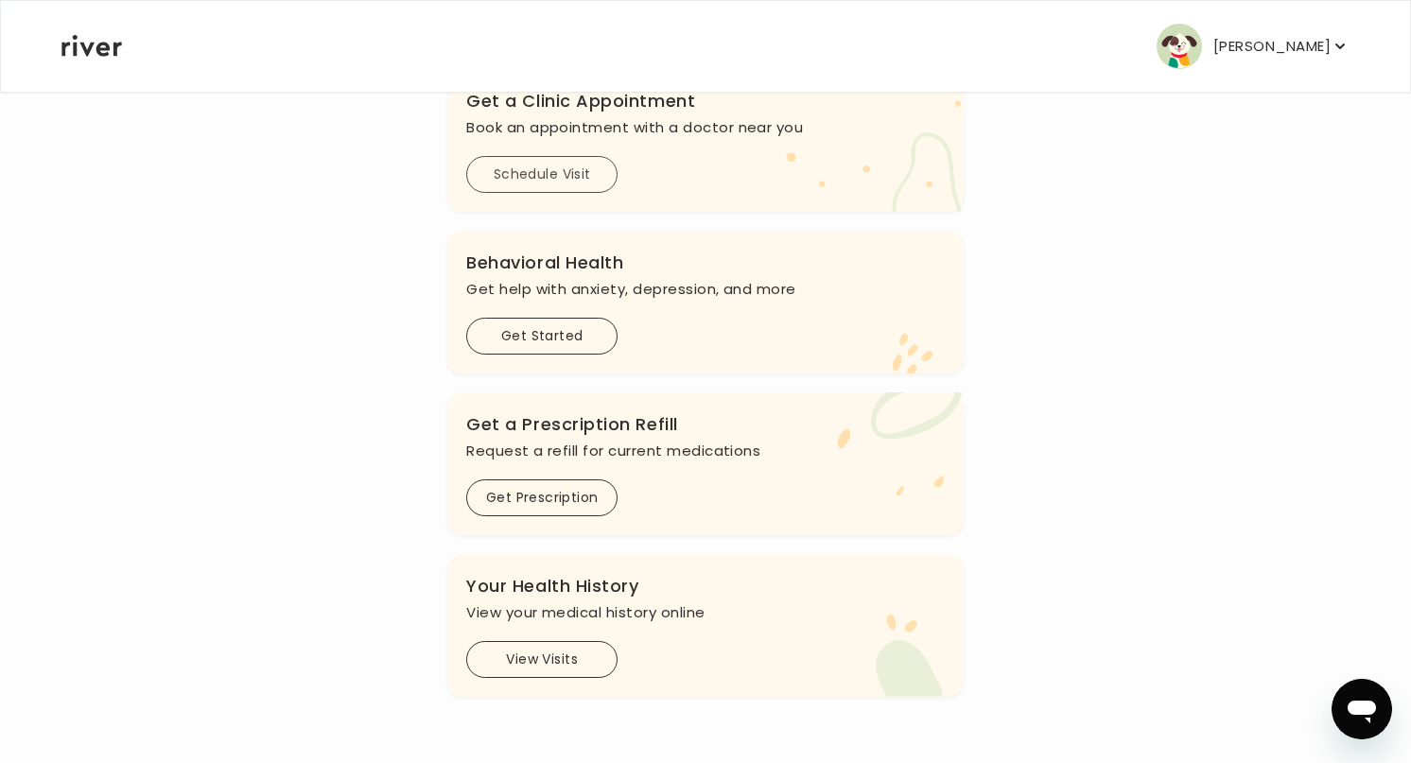
scroll to position [434, 0]
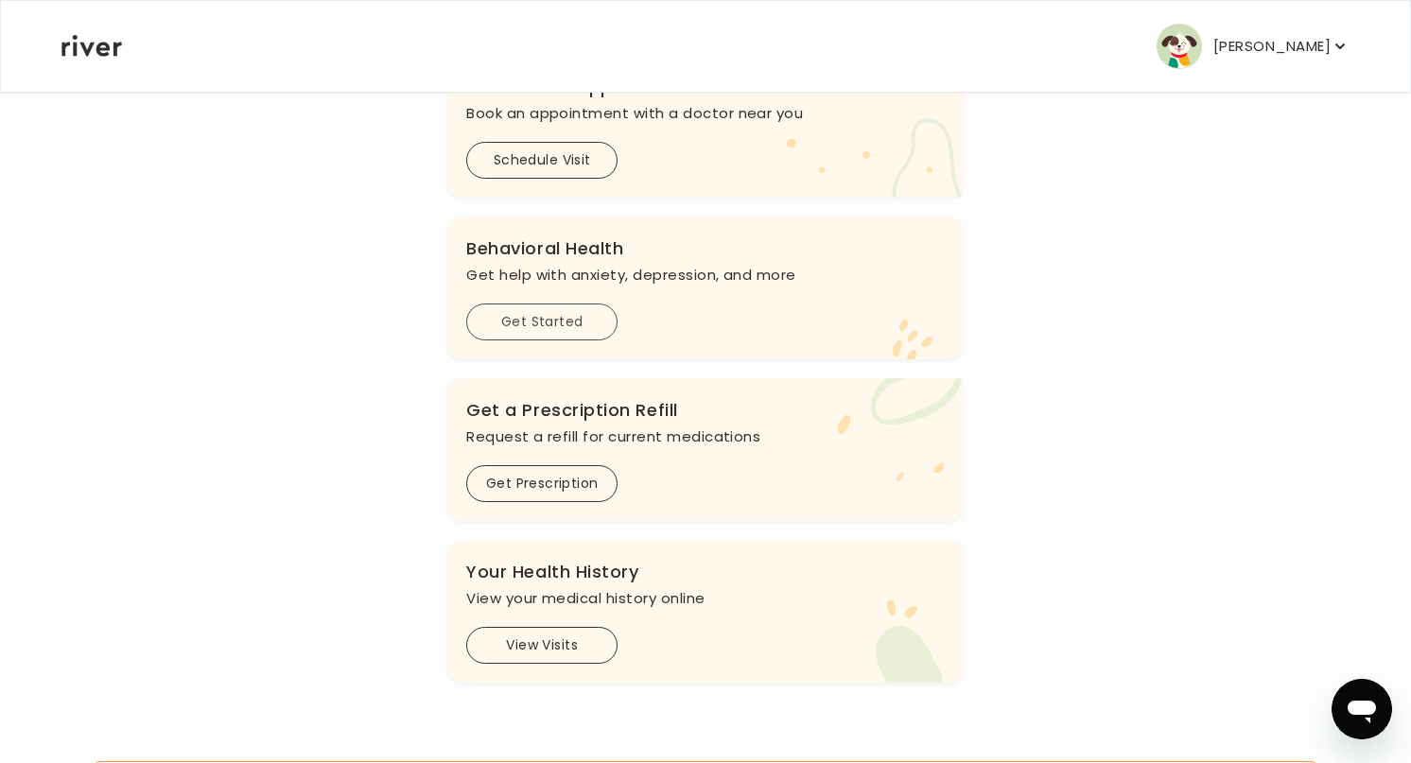
click at [536, 327] on button "Get Started" at bounding box center [541, 322] width 151 height 37
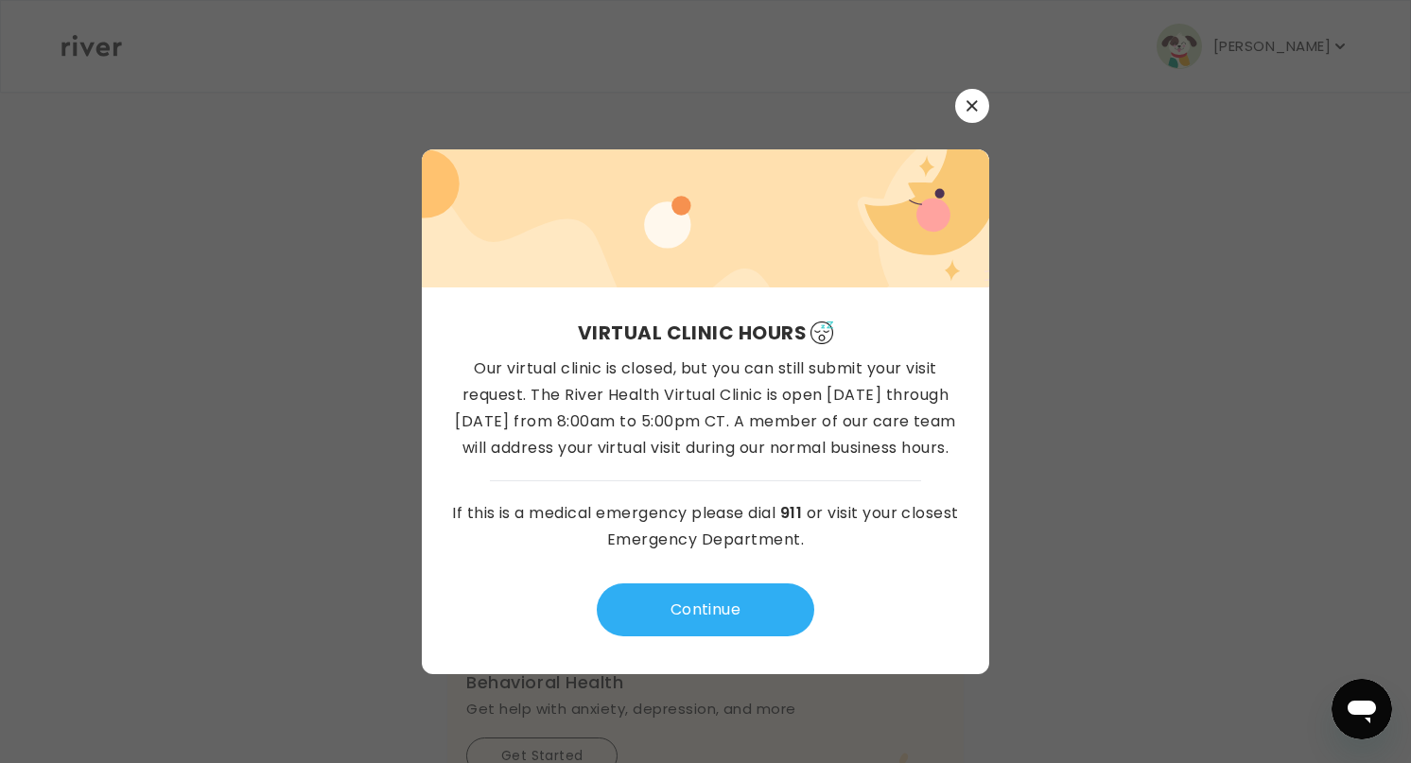
click at [720, 396] on p "Our virtual clinic is closed, but you can still submit your visit request. The …" at bounding box center [705, 409] width 507 height 106
click at [686, 595] on button "Continue" at bounding box center [705, 609] width 217 height 53
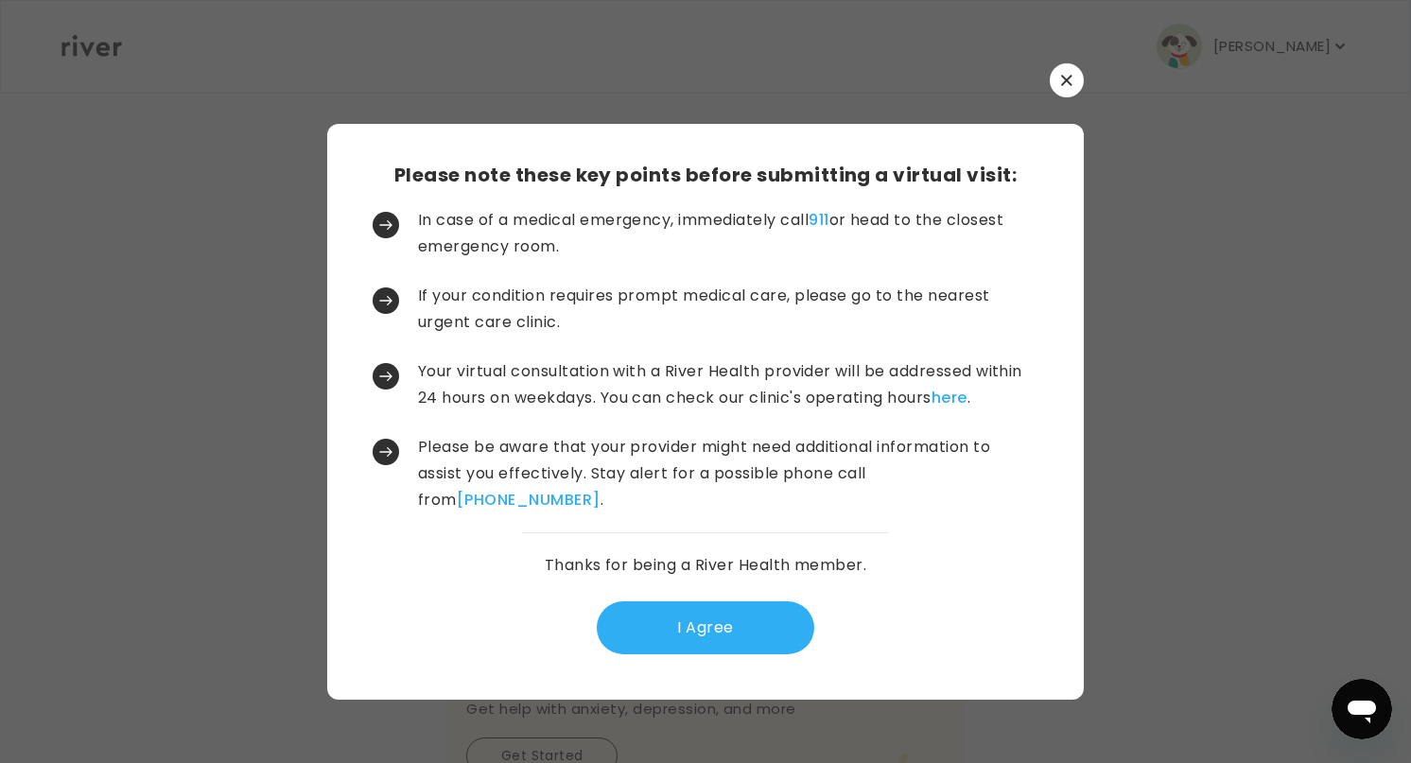
click at [390, 225] on icon at bounding box center [385, 225] width 11 height 9
click at [664, 620] on button "I Agree" at bounding box center [705, 627] width 217 height 53
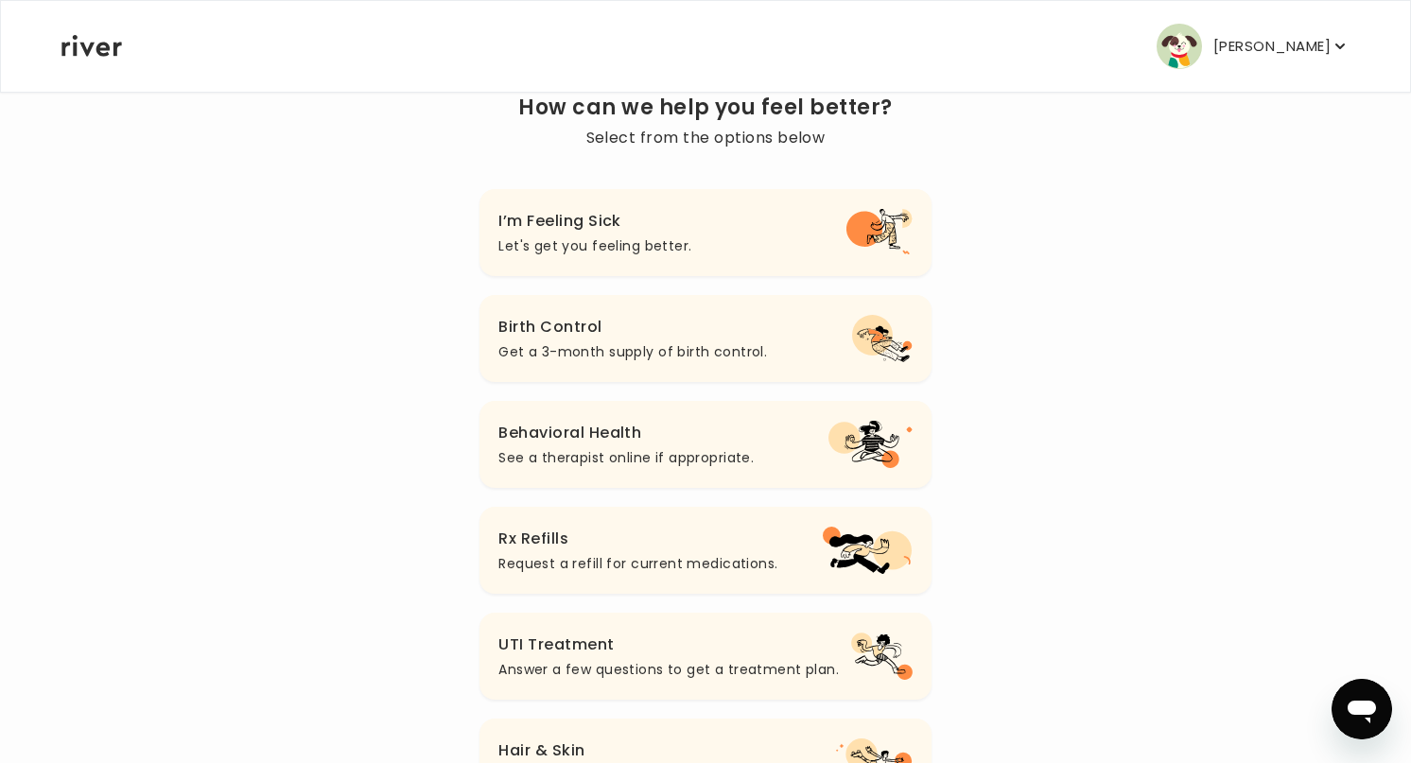
scroll to position [162, 0]
click at [626, 453] on p "See a therapist online if appropriate." at bounding box center [625, 458] width 255 height 23
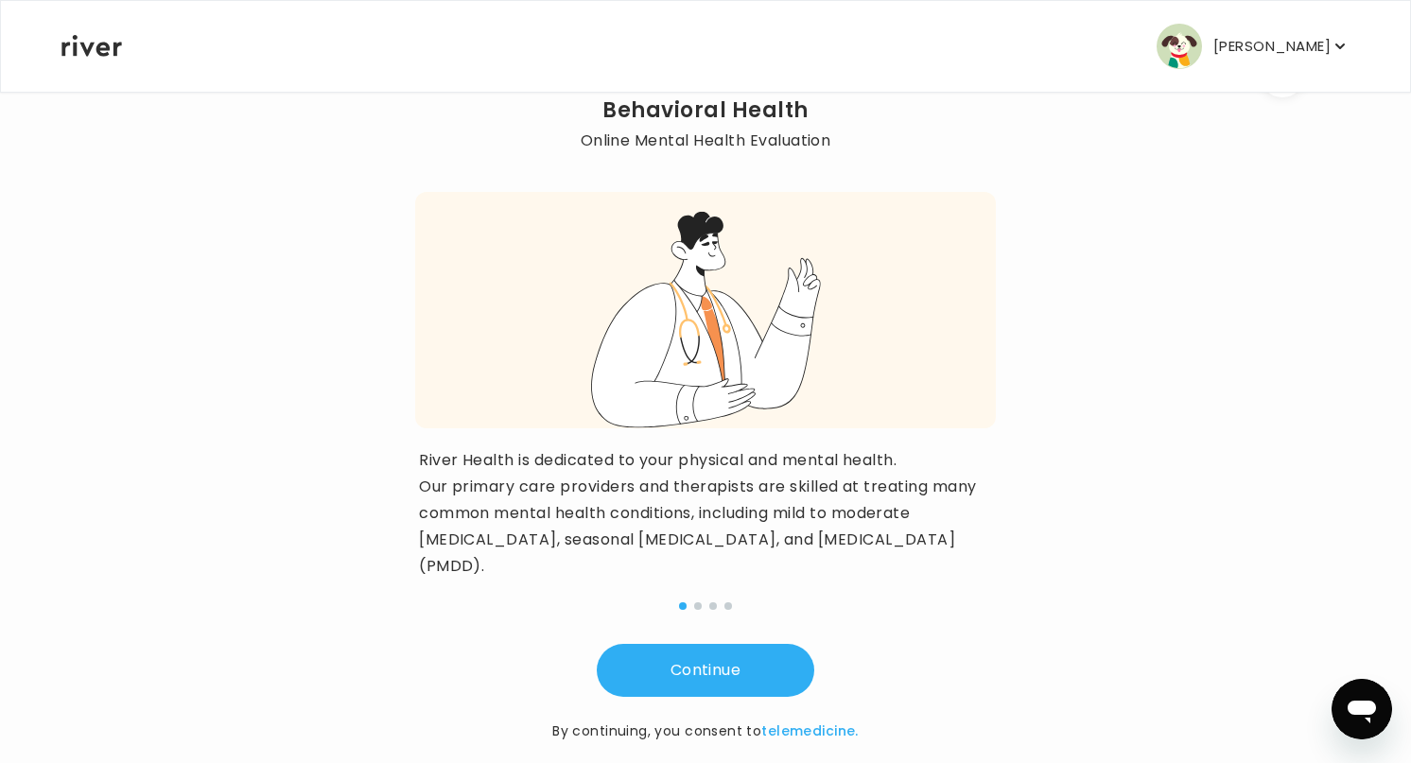
scroll to position [124, 0]
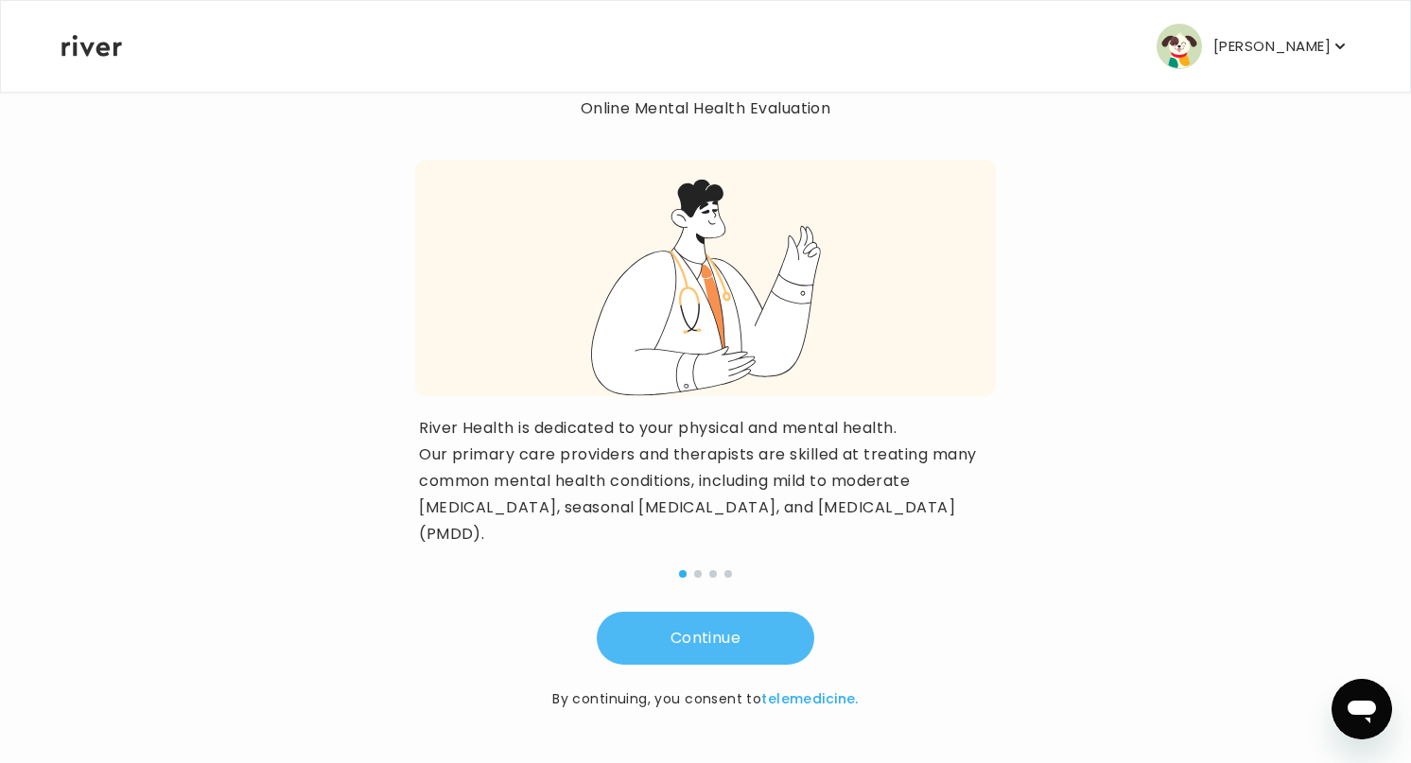
click at [732, 640] on button "Continue" at bounding box center [705, 638] width 217 height 53
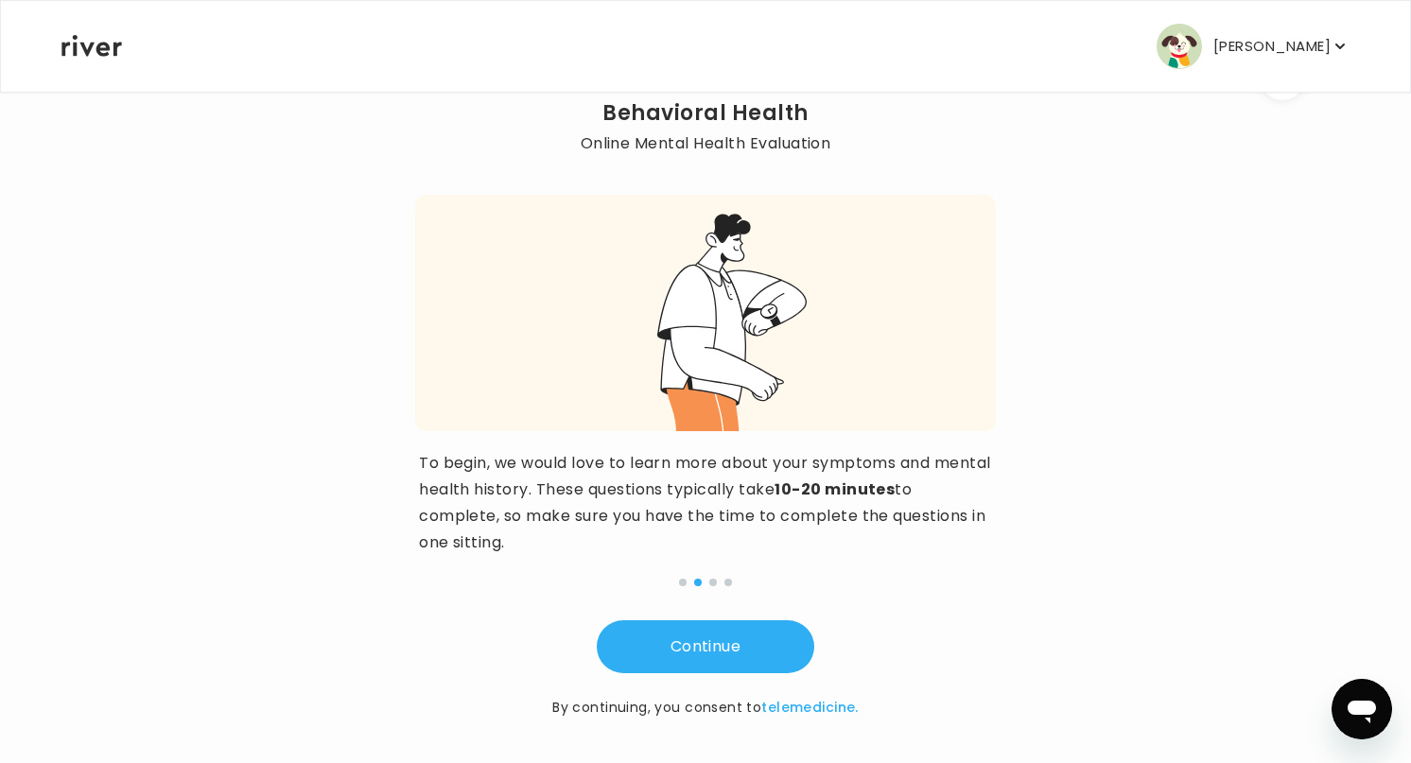
scroll to position [97, 0]
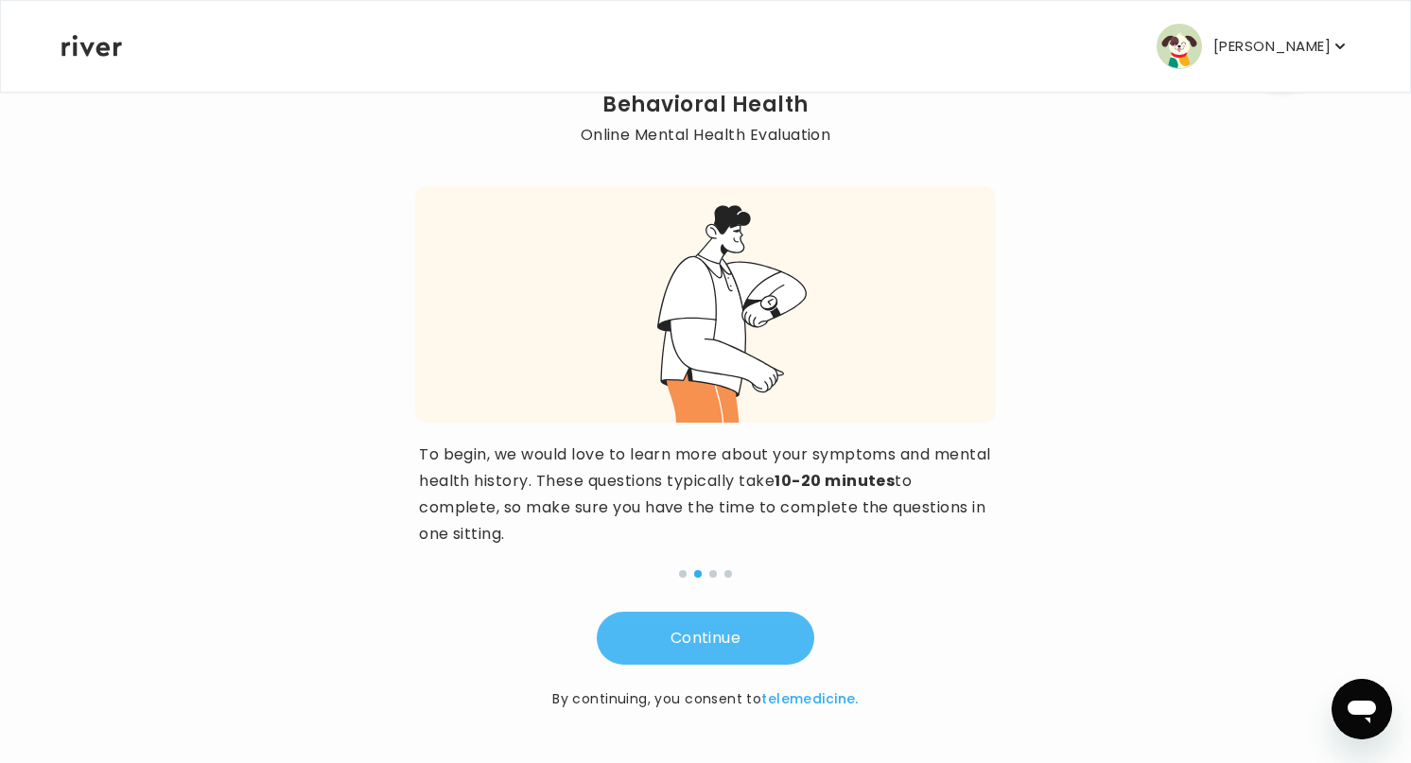
click at [651, 628] on button "Continue" at bounding box center [705, 638] width 217 height 53
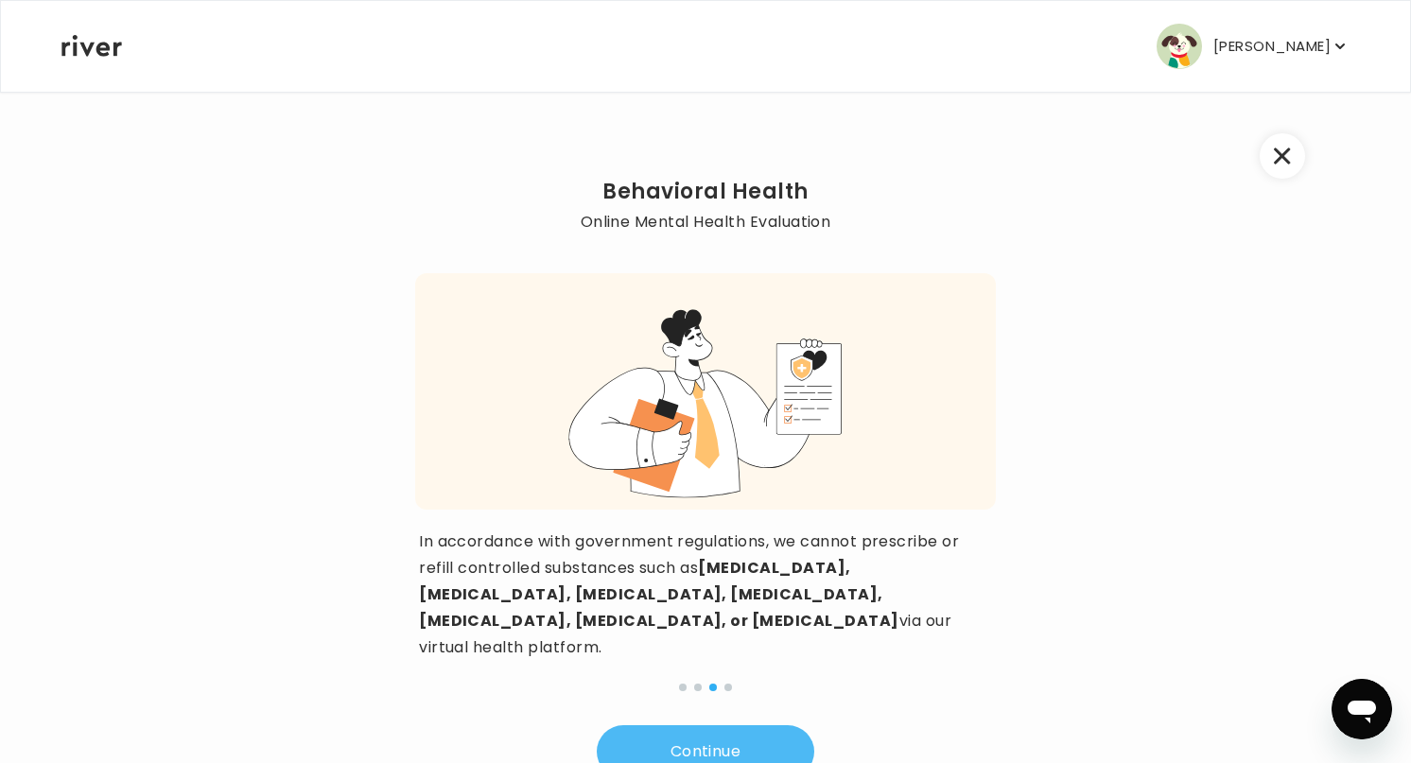
scroll to position [9, 0]
click at [668, 726] on button "Continue" at bounding box center [705, 752] width 217 height 53
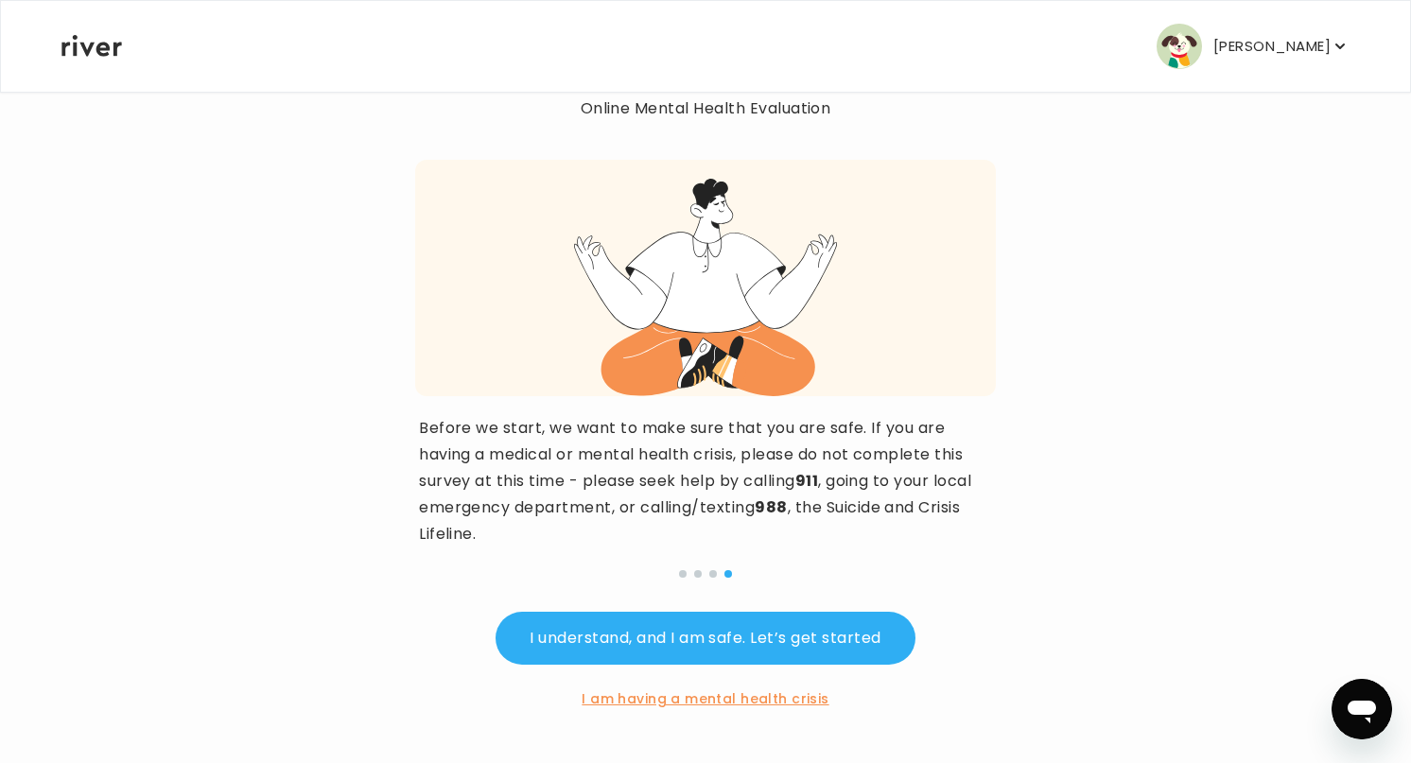
scroll to position [0, 0]
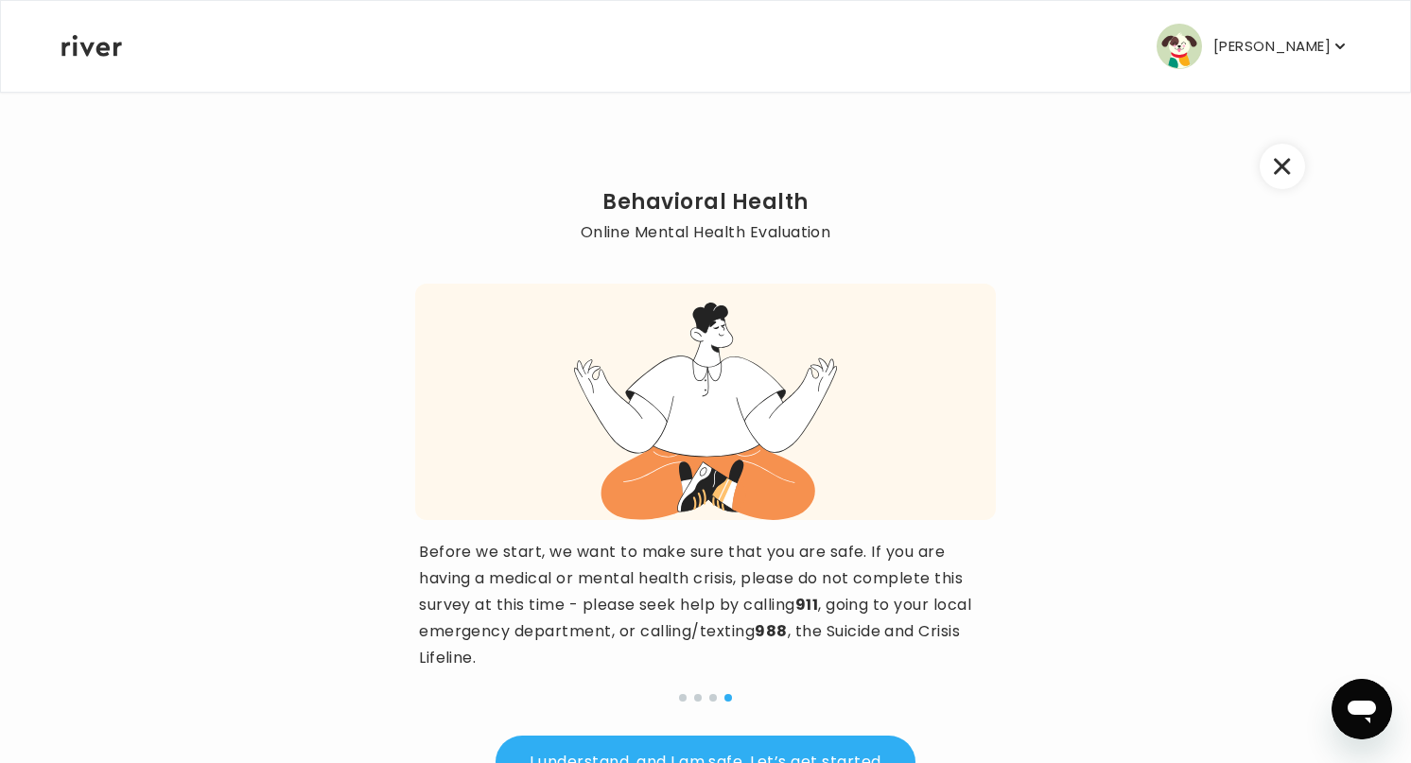
click at [1290, 152] on button "button" at bounding box center [1281, 166] width 45 height 45
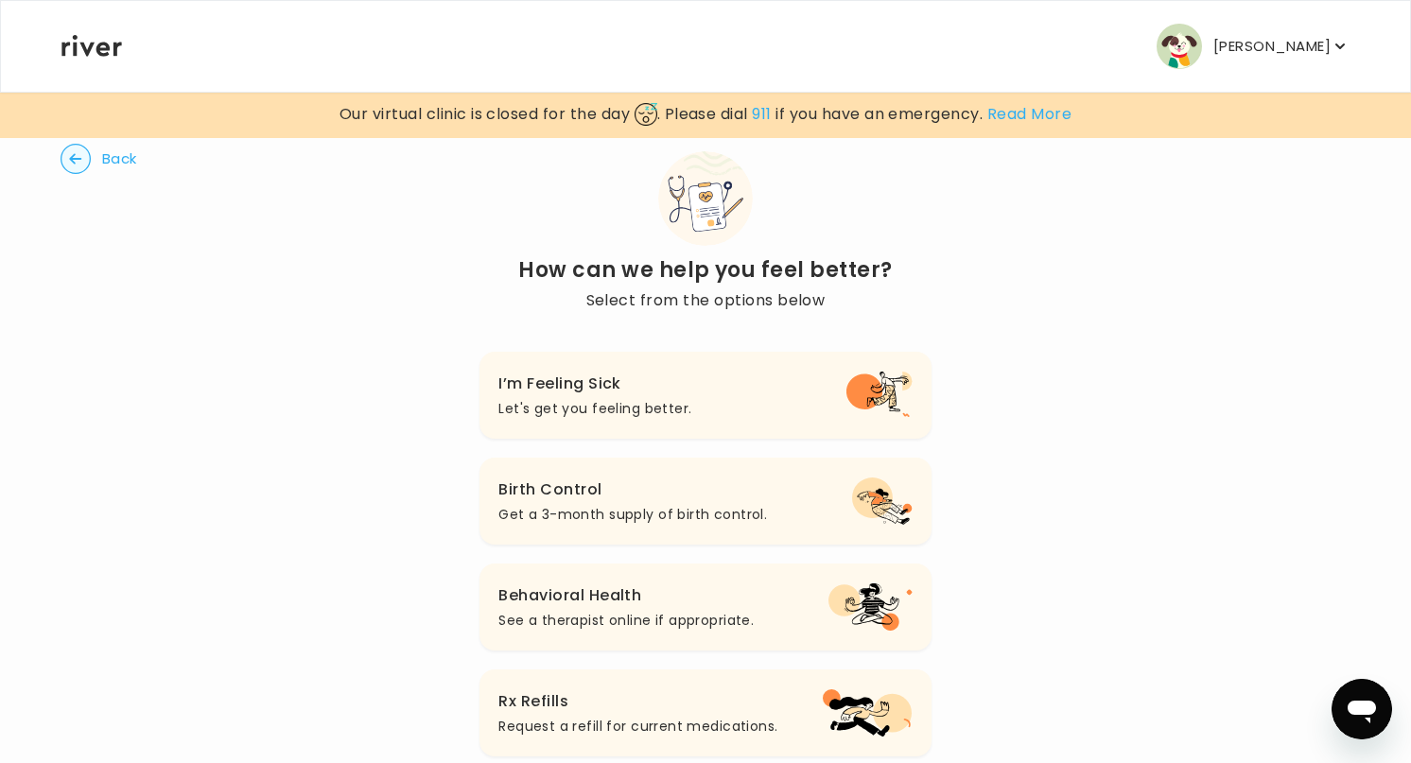
click at [122, 158] on span "Back" at bounding box center [119, 159] width 35 height 26
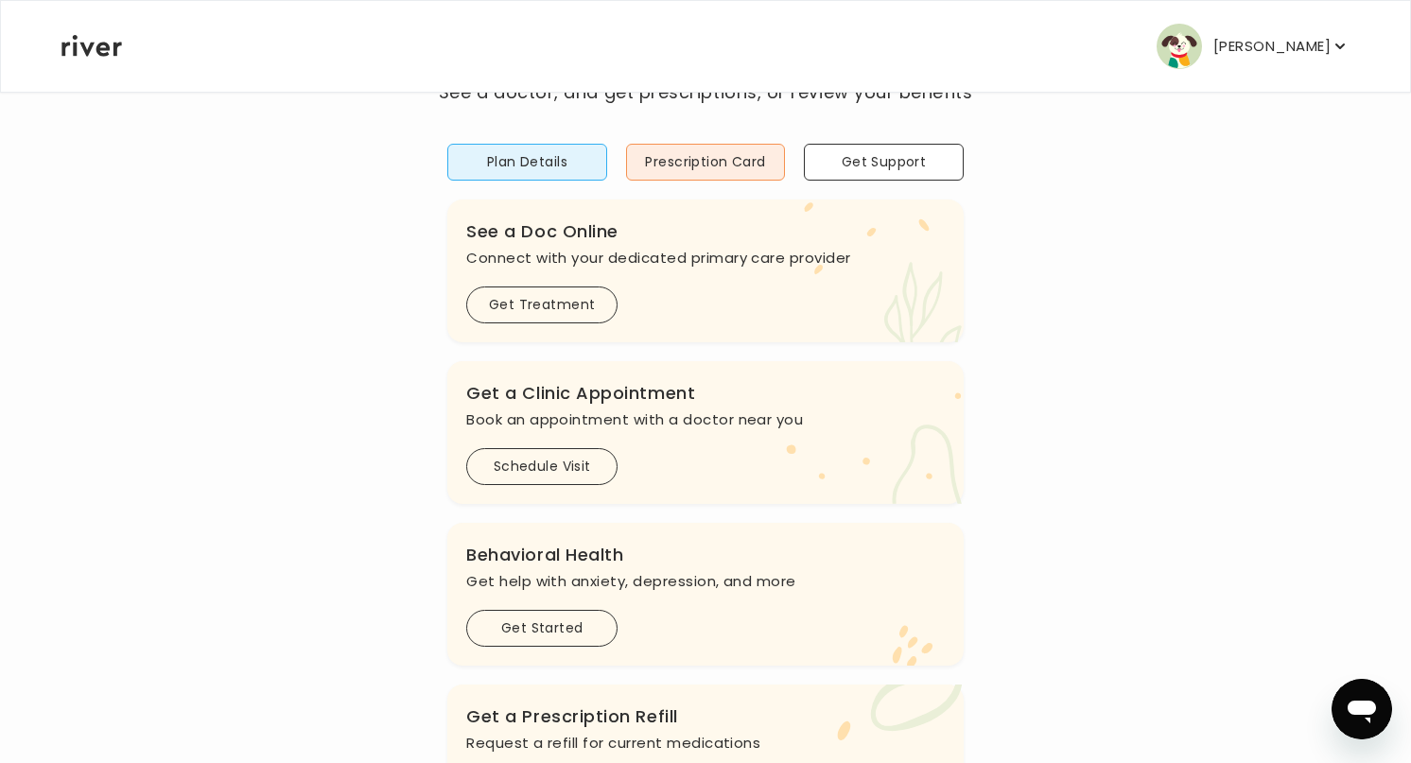
scroll to position [143, 0]
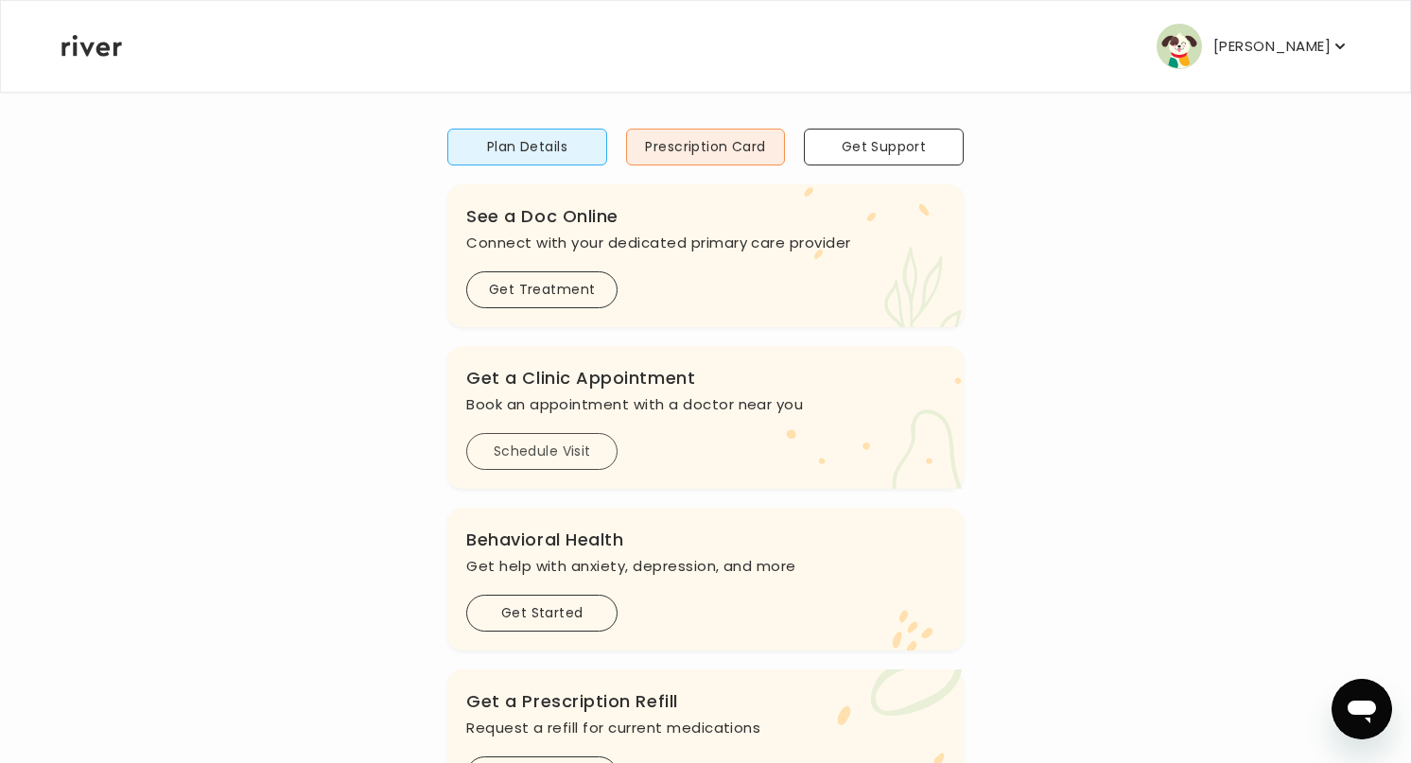
click at [540, 459] on button "Schedule Visit" at bounding box center [541, 451] width 151 height 37
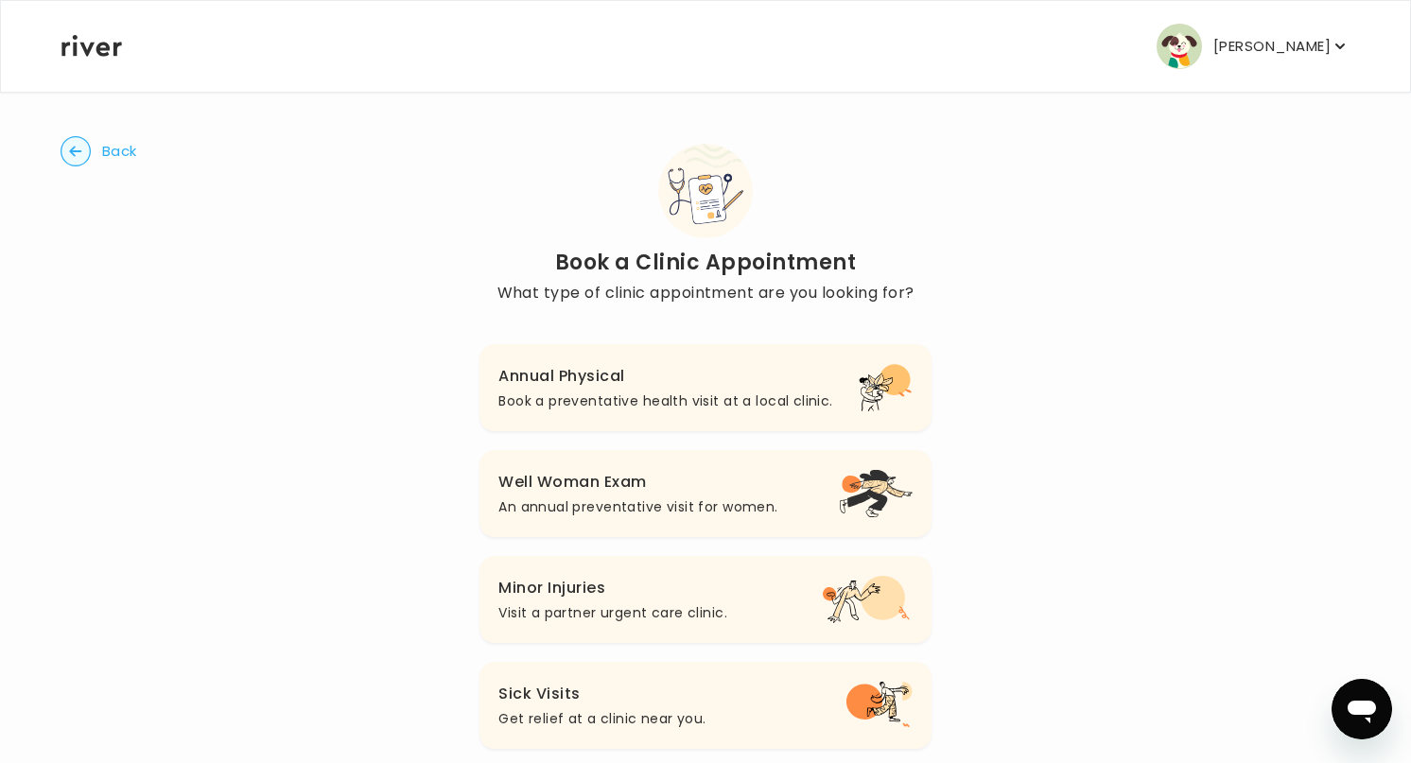
click at [77, 149] on circle "button" at bounding box center [75, 151] width 29 height 29
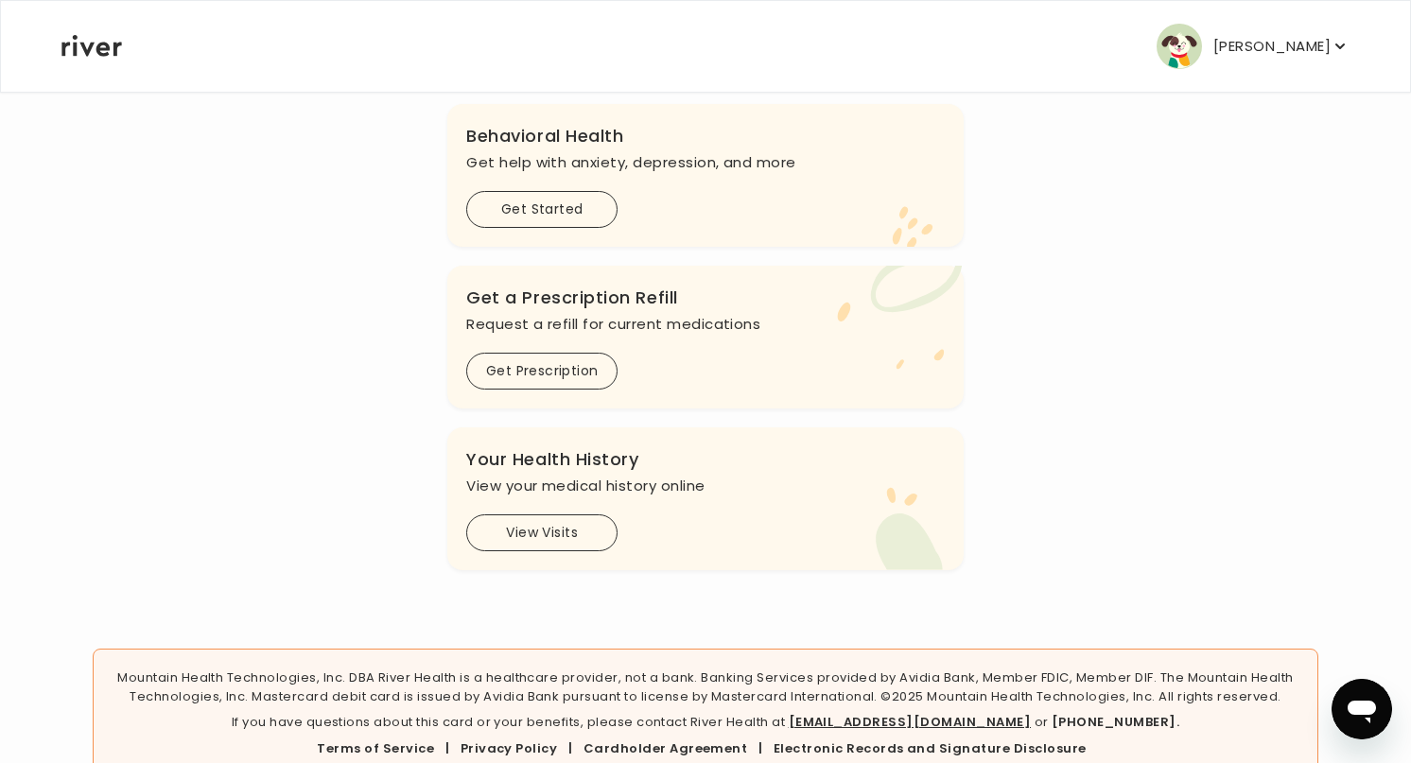
scroll to position [552, 0]
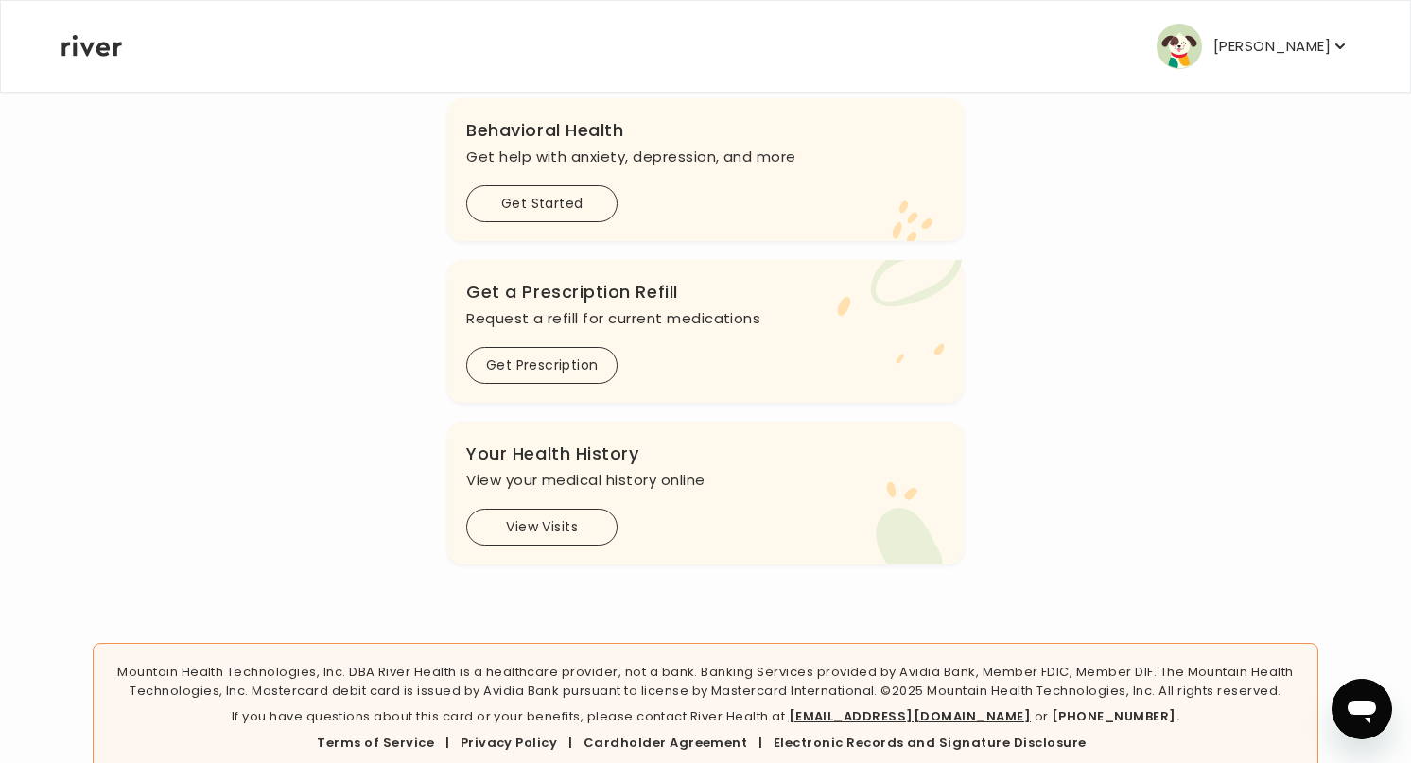
click at [586, 529] on button "View Visits" at bounding box center [541, 527] width 151 height 37
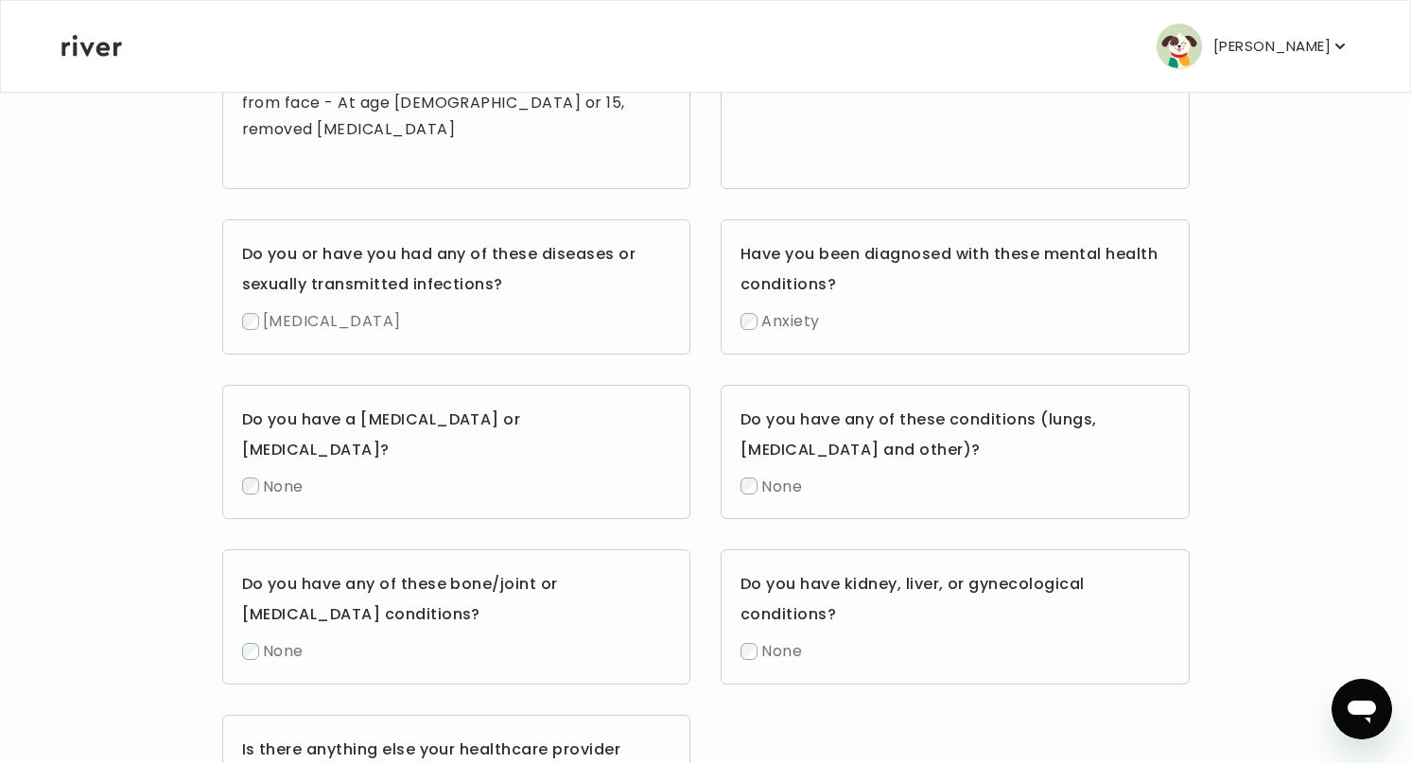
scroll to position [884, 0]
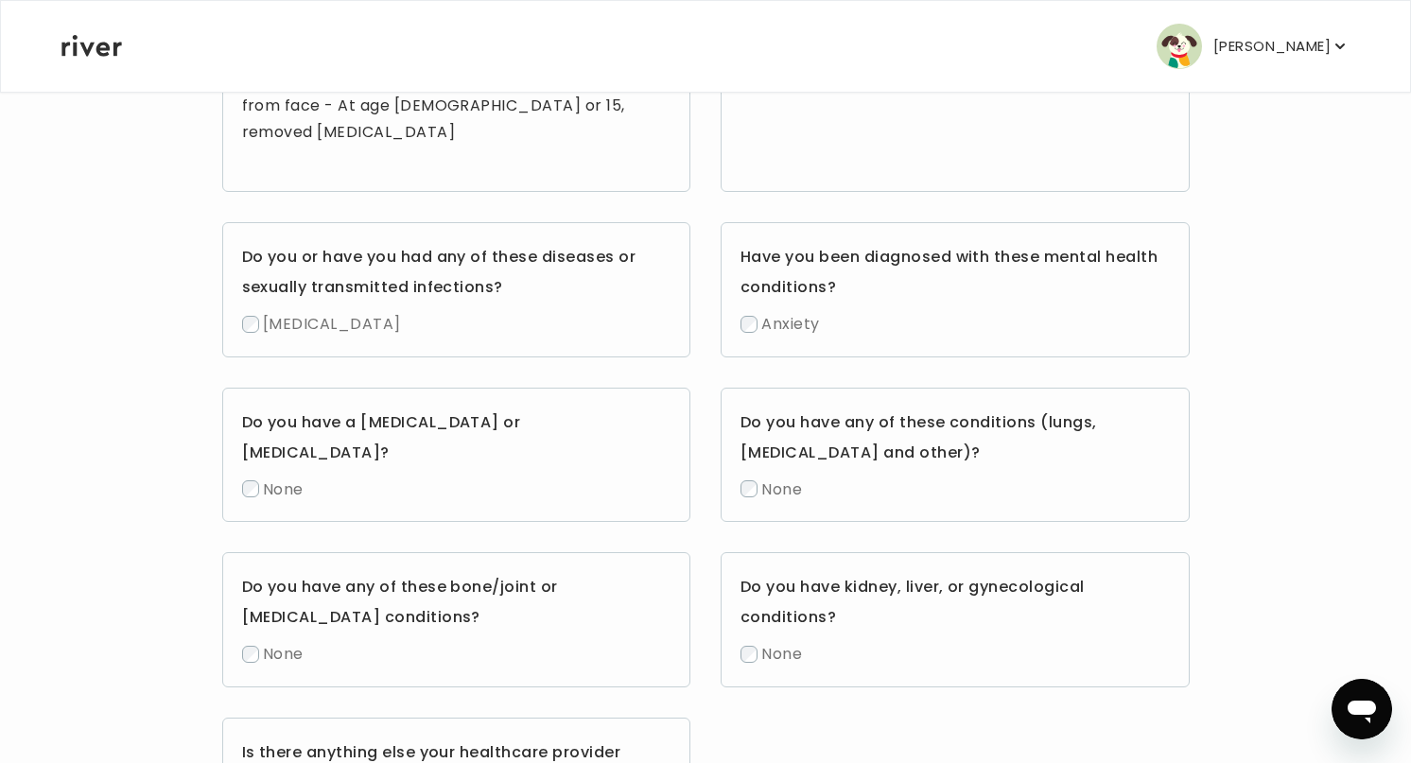
click at [268, 313] on span "[MEDICAL_DATA]" at bounding box center [332, 324] width 138 height 22
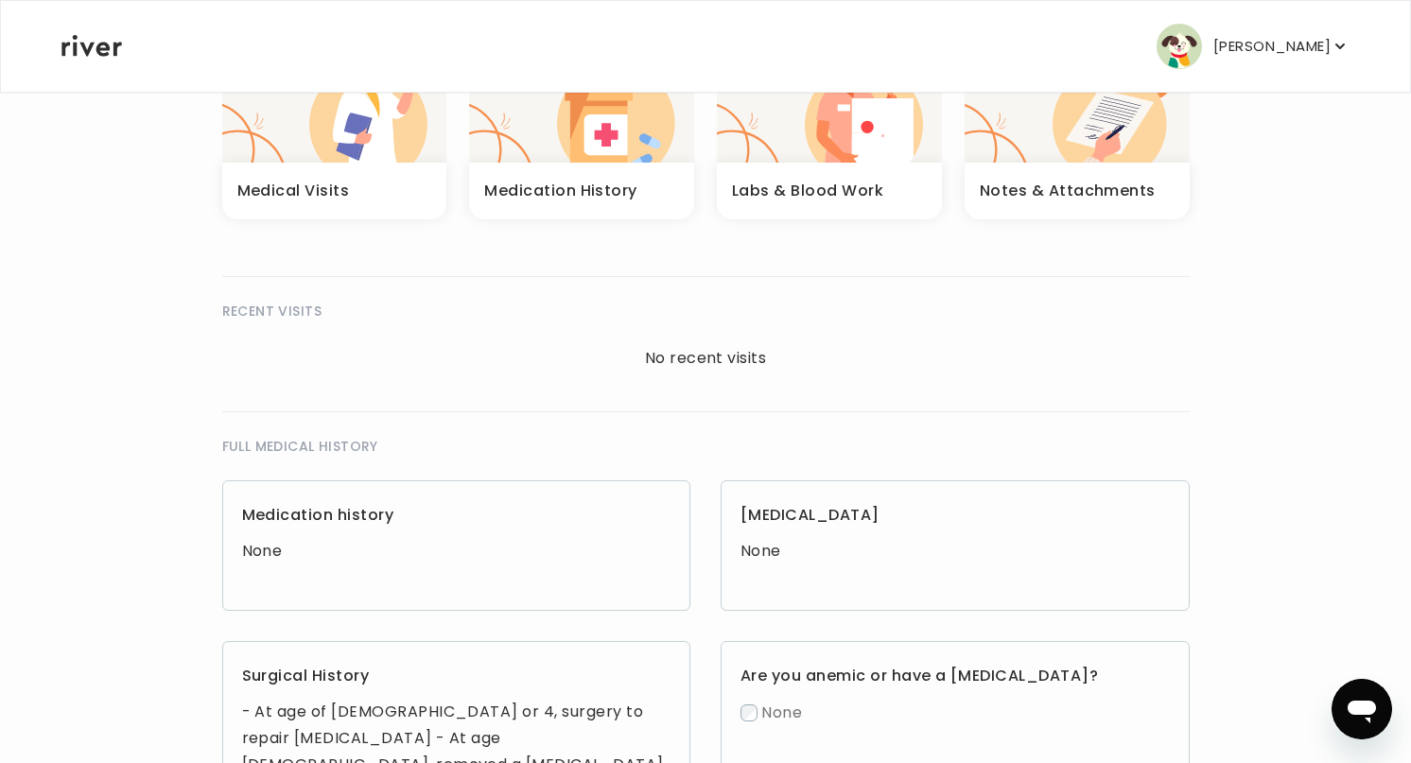
scroll to position [0, 0]
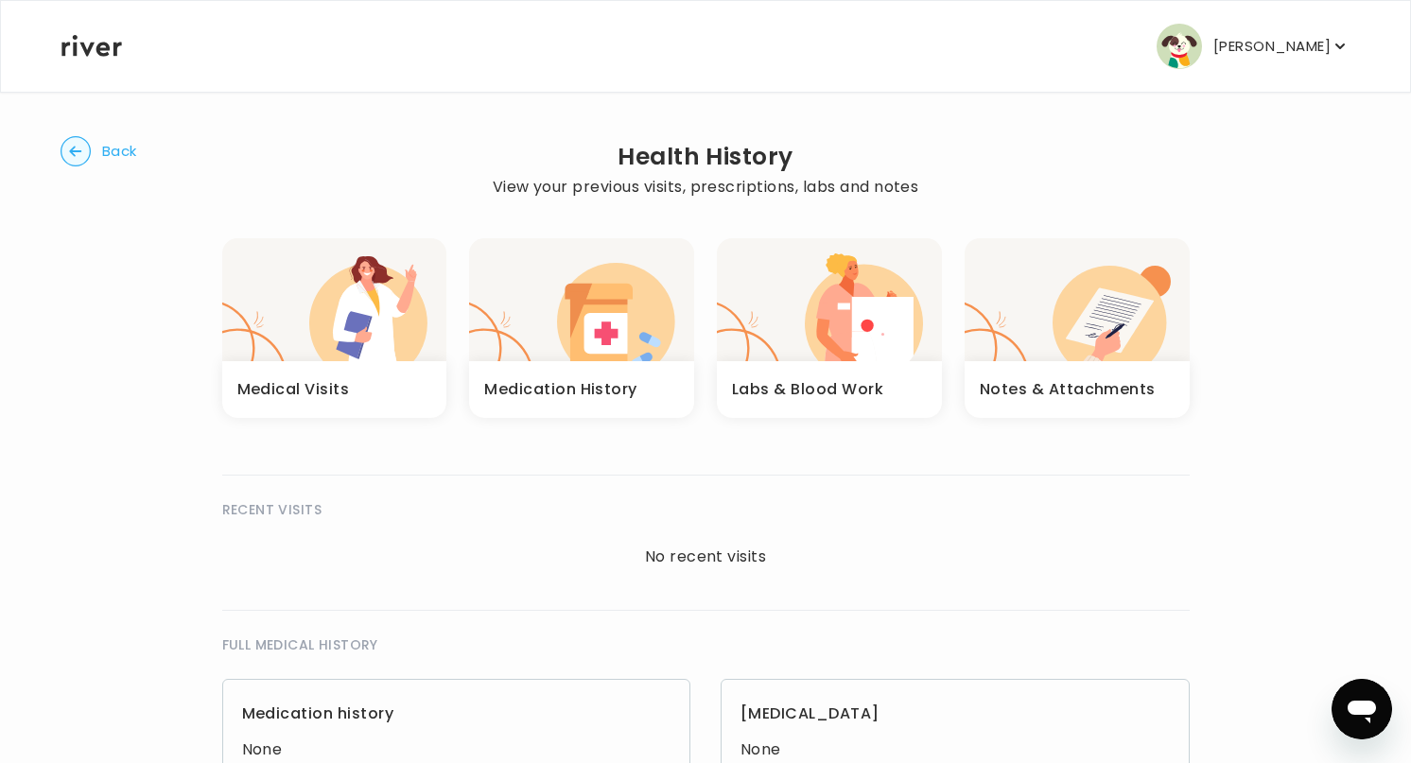
click at [606, 314] on icon "button" at bounding box center [605, 333] width 43 height 41
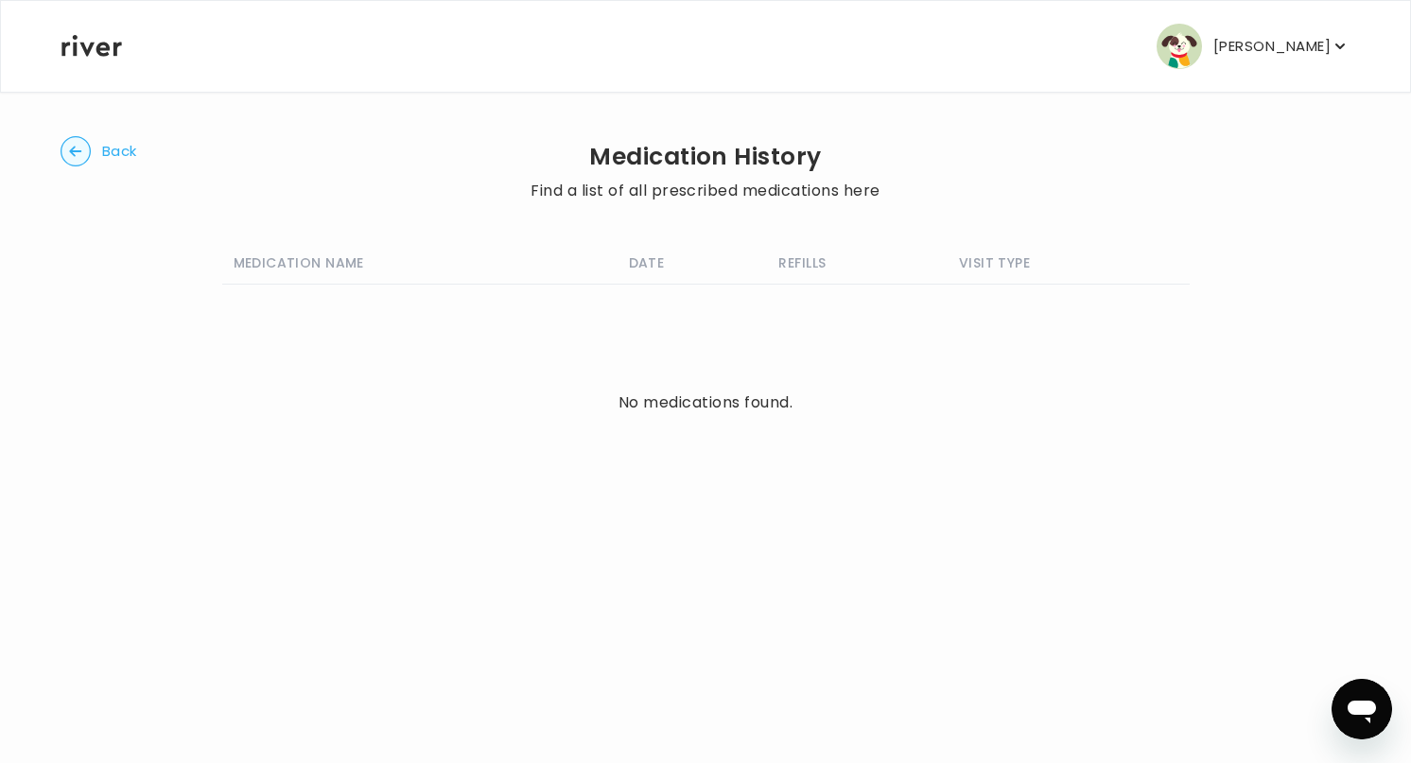
click at [113, 144] on span "Back" at bounding box center [119, 151] width 35 height 26
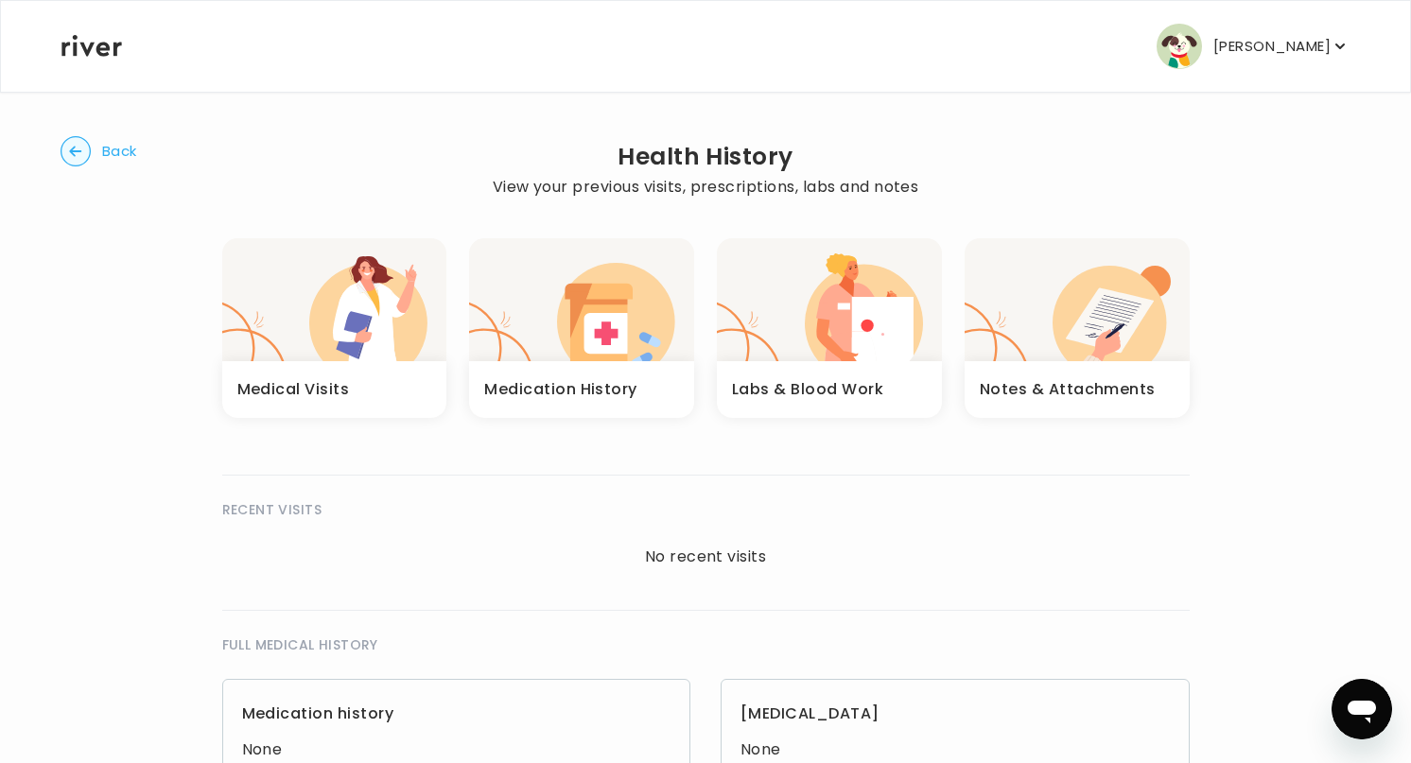
click at [110, 146] on span "Back" at bounding box center [119, 151] width 35 height 26
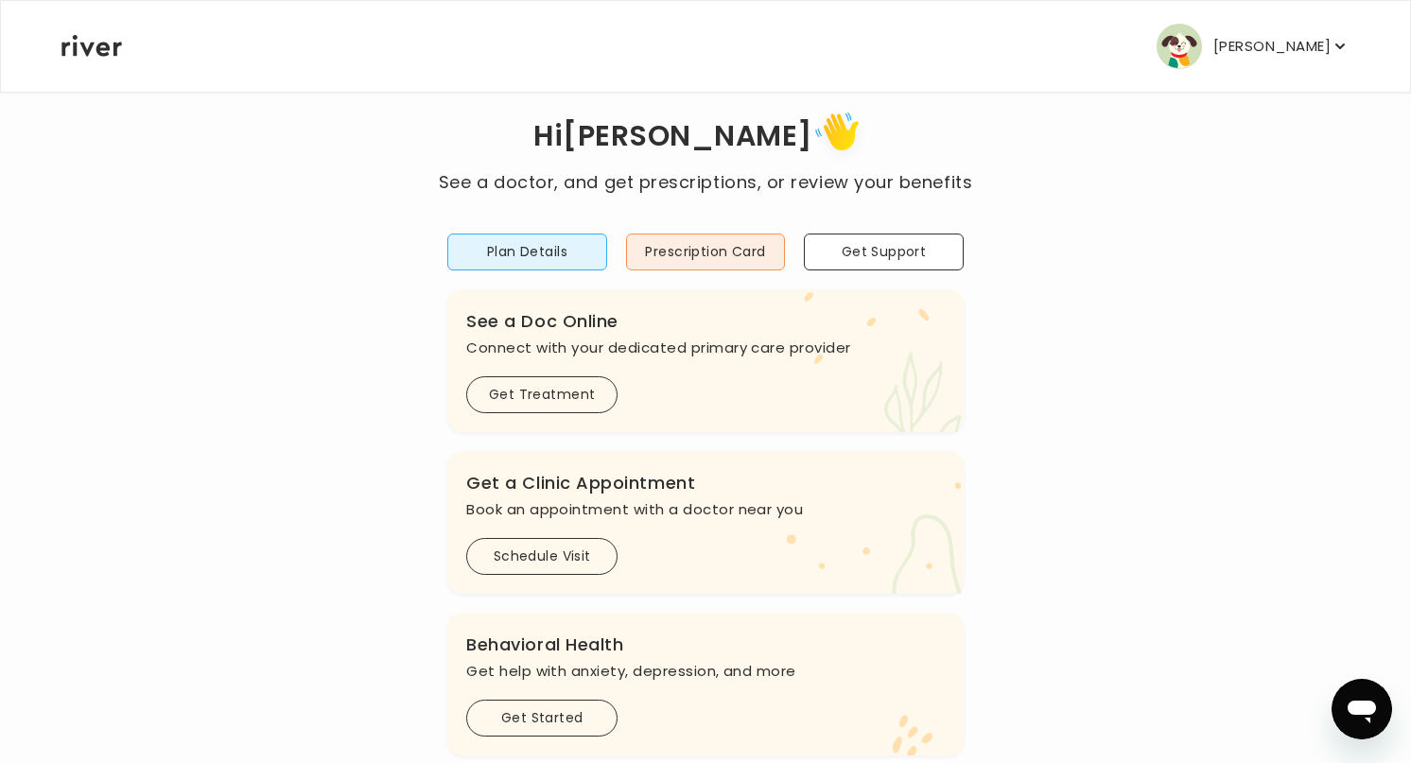
scroll to position [36, 0]
click at [712, 255] on button "Prescription Card" at bounding box center [706, 253] width 160 height 37
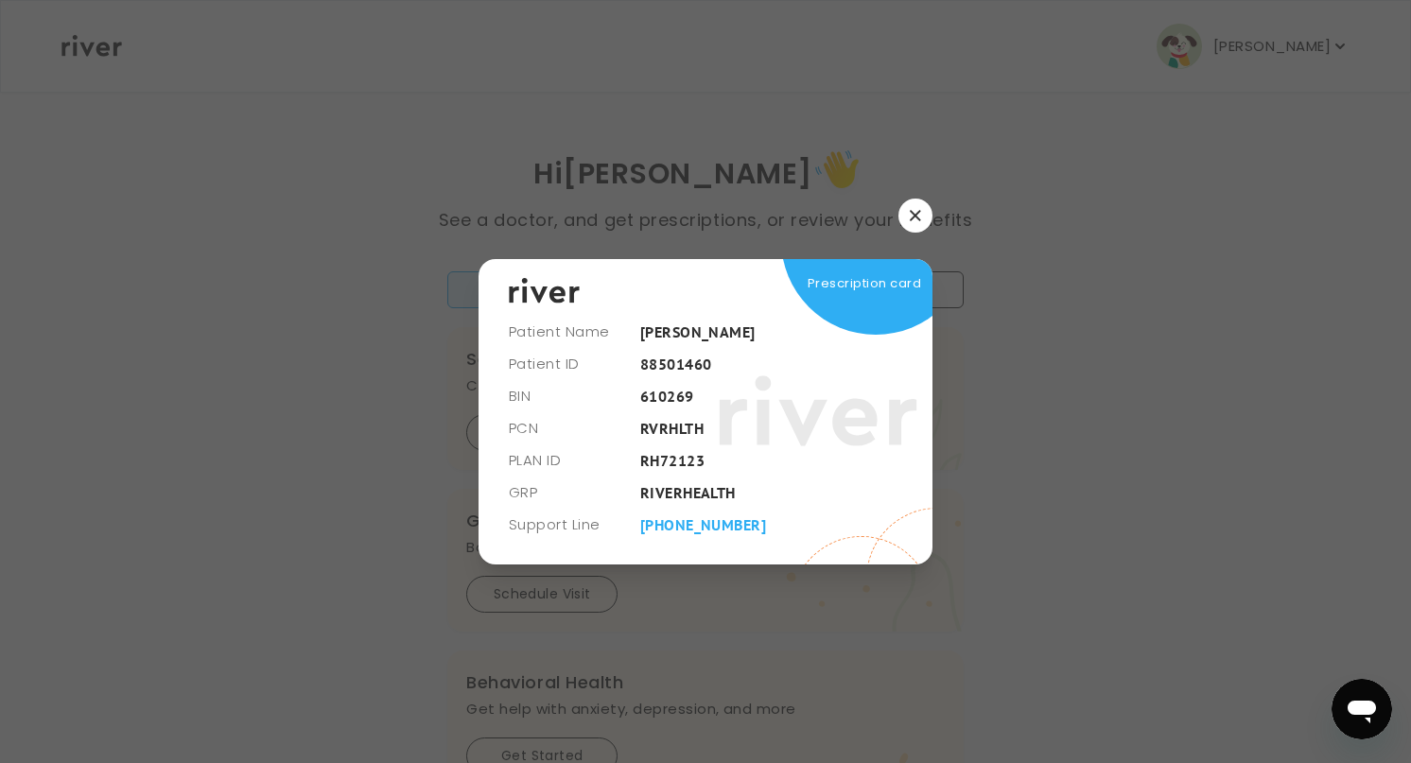
scroll to position [0, 0]
click at [911, 211] on icon "button" at bounding box center [915, 215] width 10 height 10
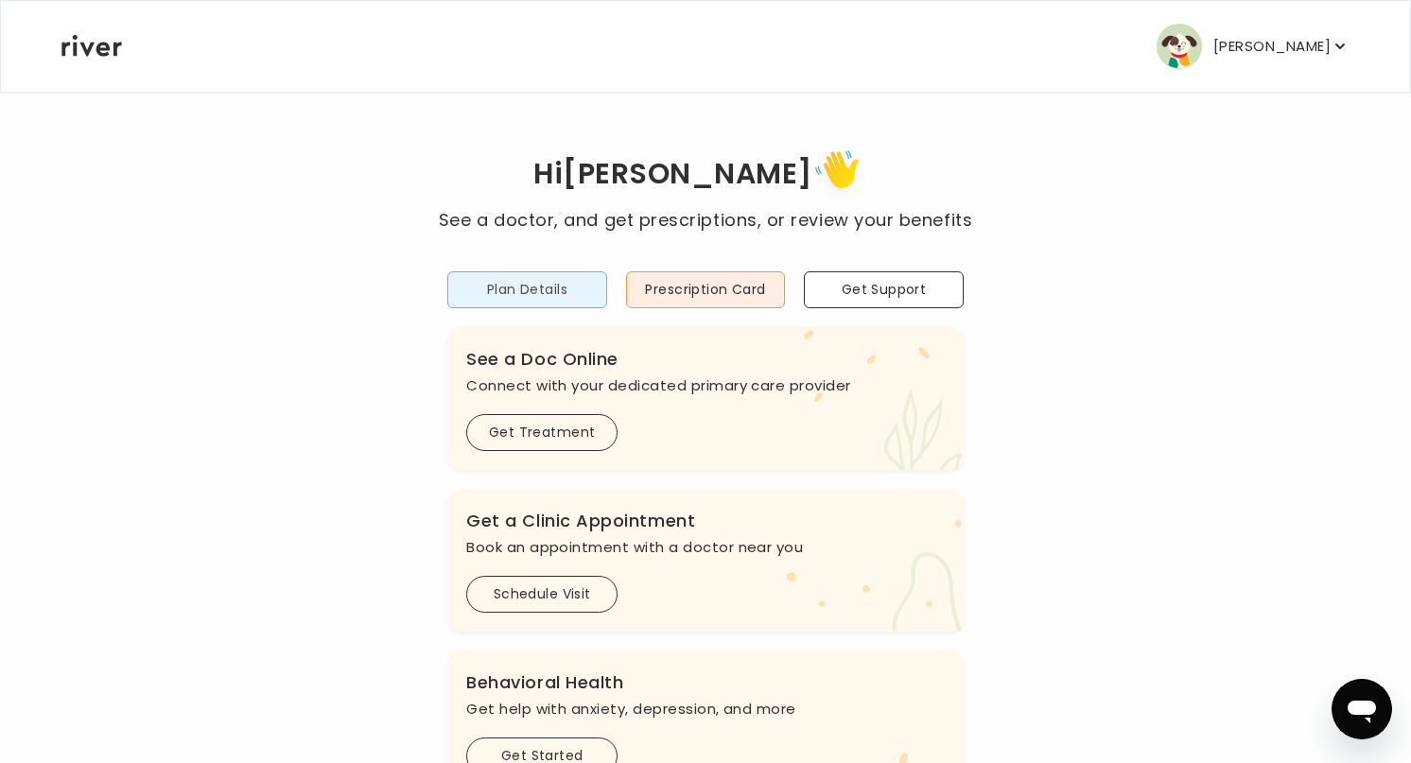
click at [524, 280] on button "Plan Details" at bounding box center [527, 289] width 160 height 37
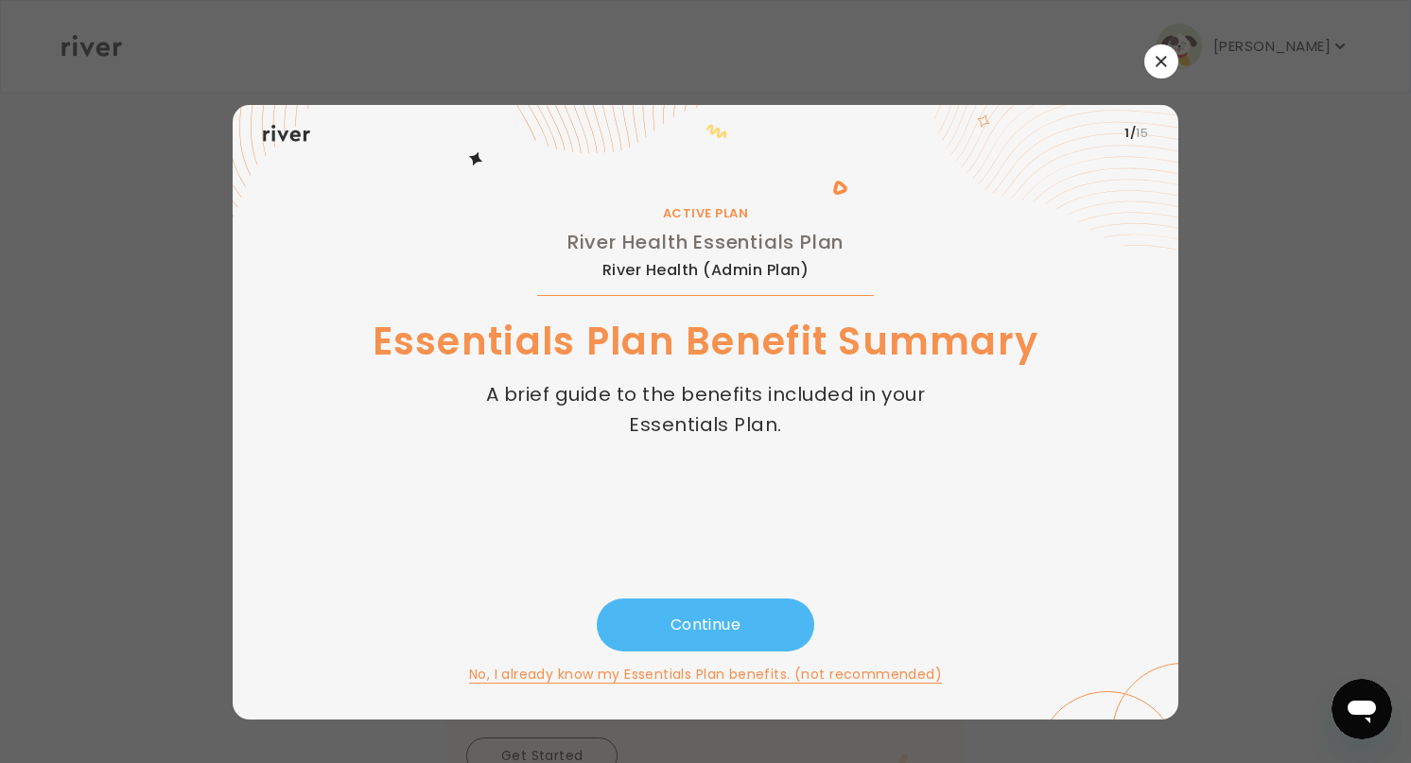
click at [707, 623] on button "Continue" at bounding box center [705, 625] width 217 height 53
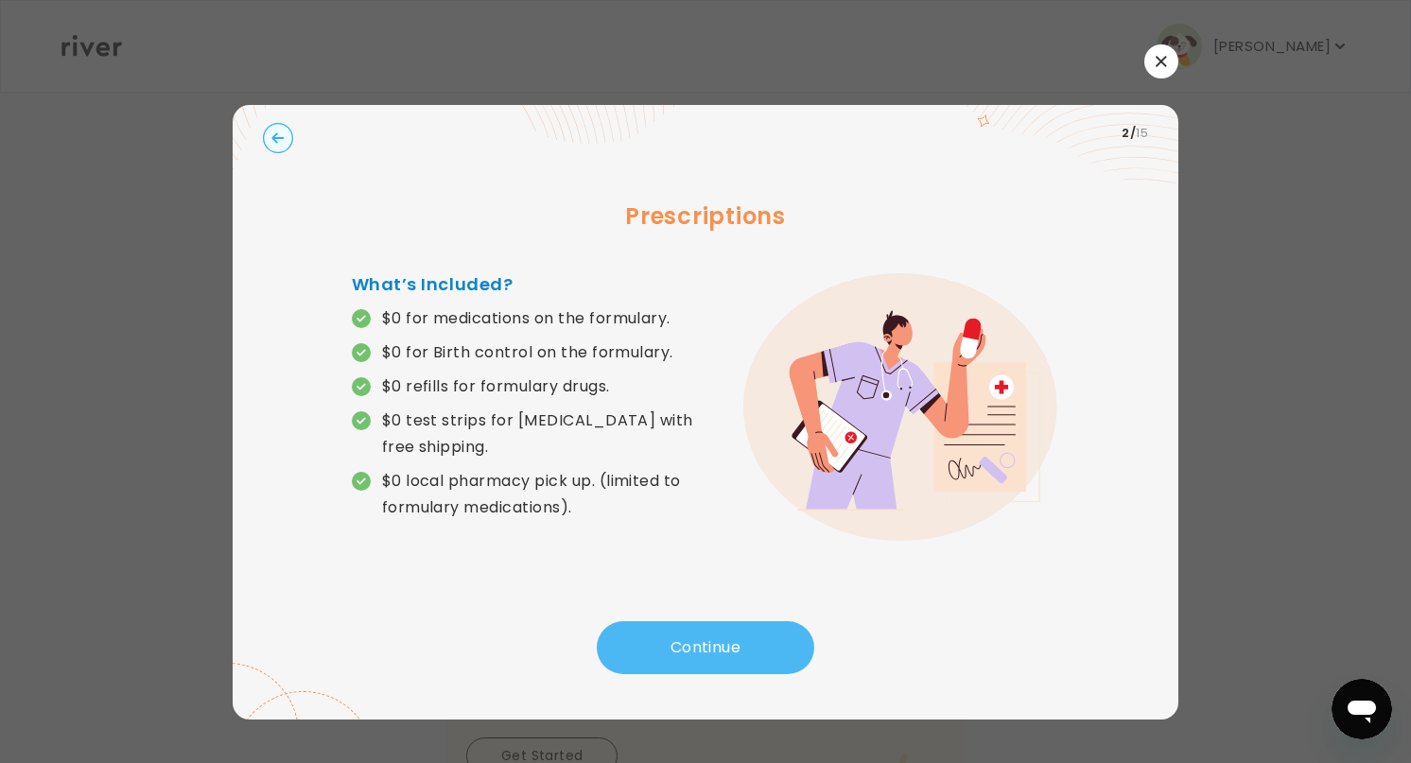
click at [707, 623] on button "Continue" at bounding box center [705, 647] width 217 height 53
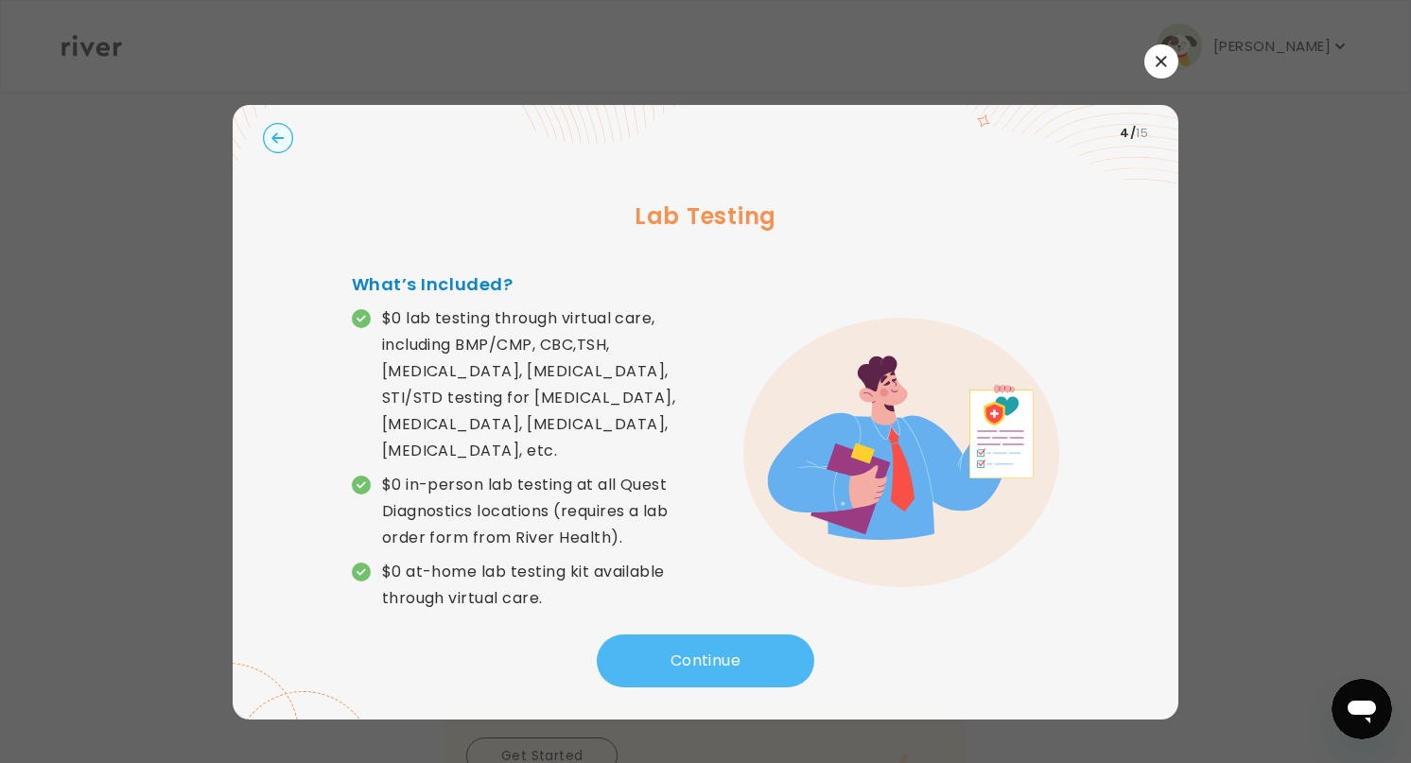
click at [707, 634] on button "Continue" at bounding box center [705, 660] width 217 height 53
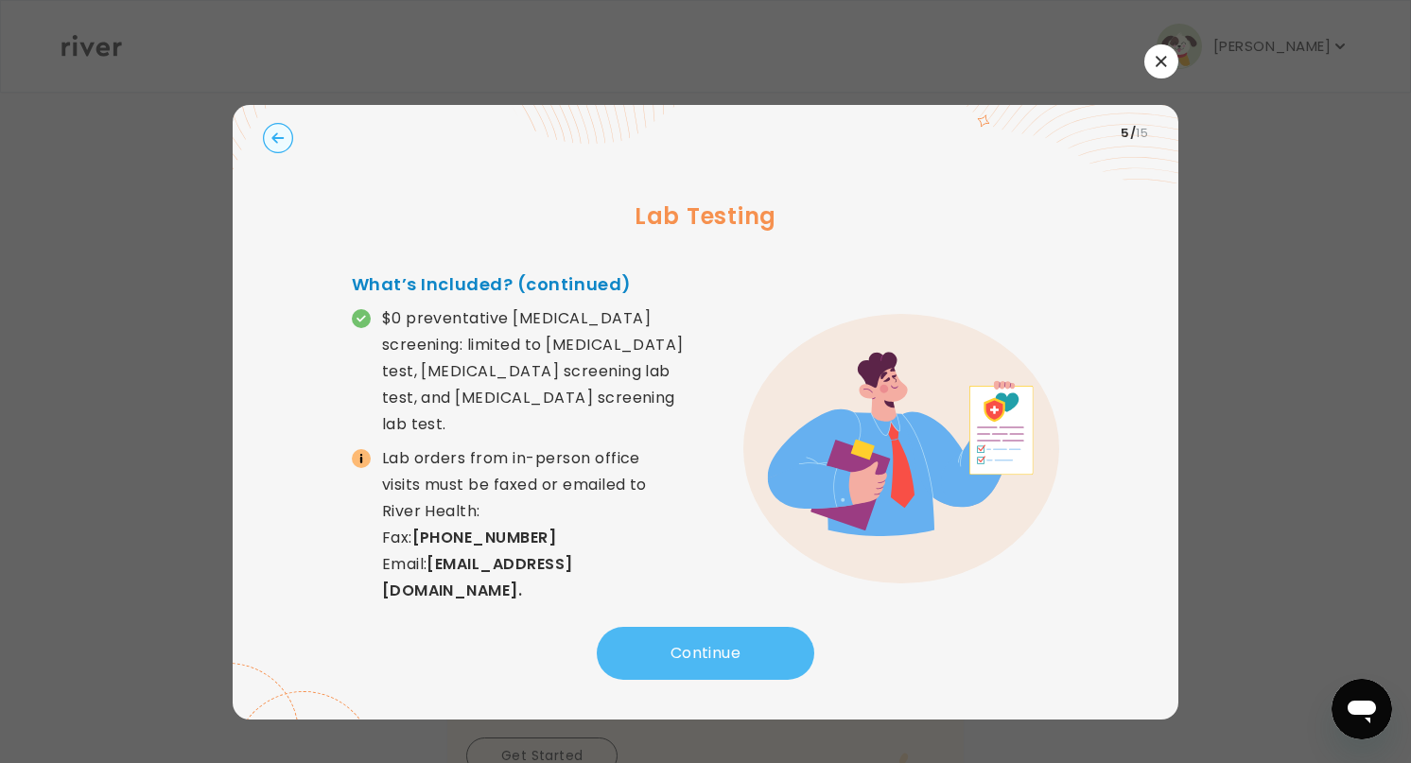
click at [707, 627] on button "Continue" at bounding box center [705, 653] width 217 height 53
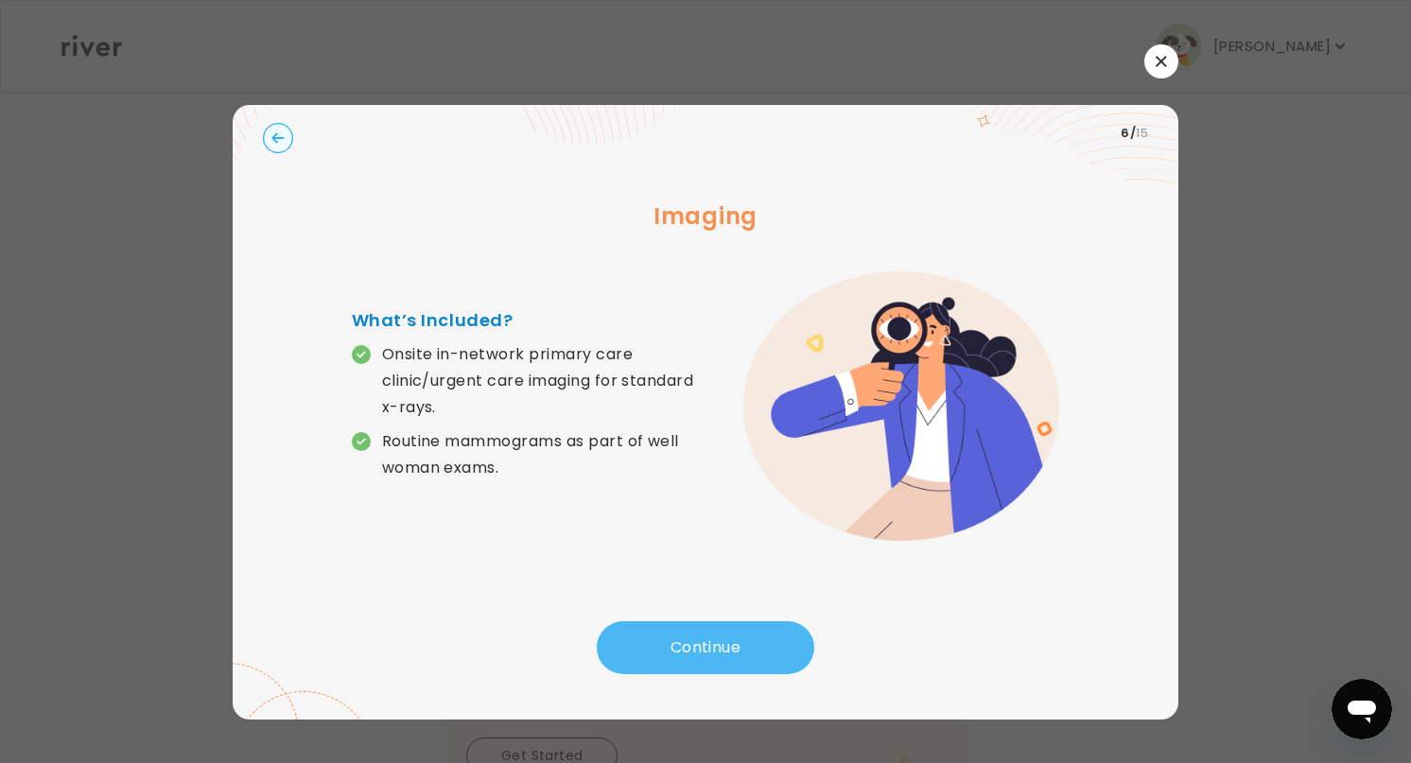
click at [707, 623] on button "Continue" at bounding box center [705, 647] width 217 height 53
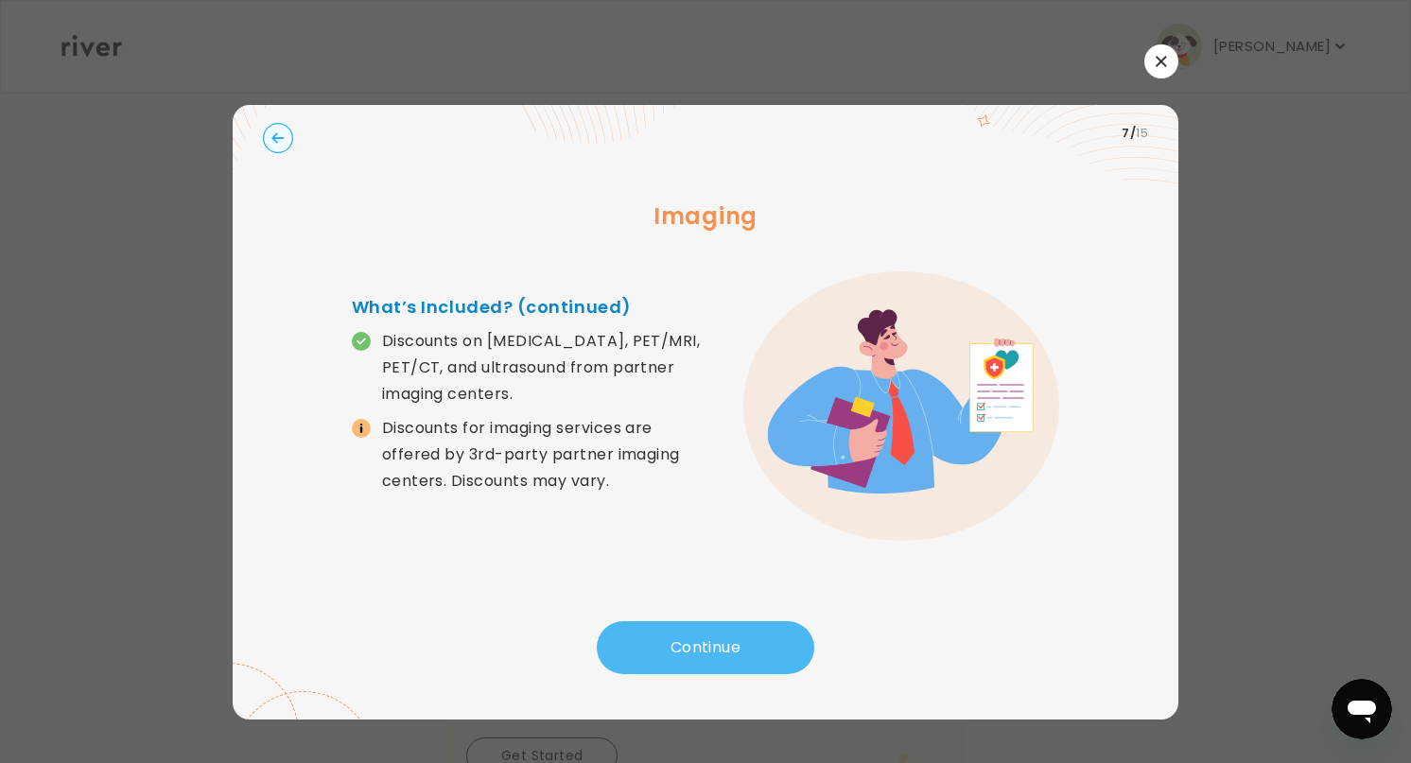
click at [707, 623] on button "Continue" at bounding box center [705, 647] width 217 height 53
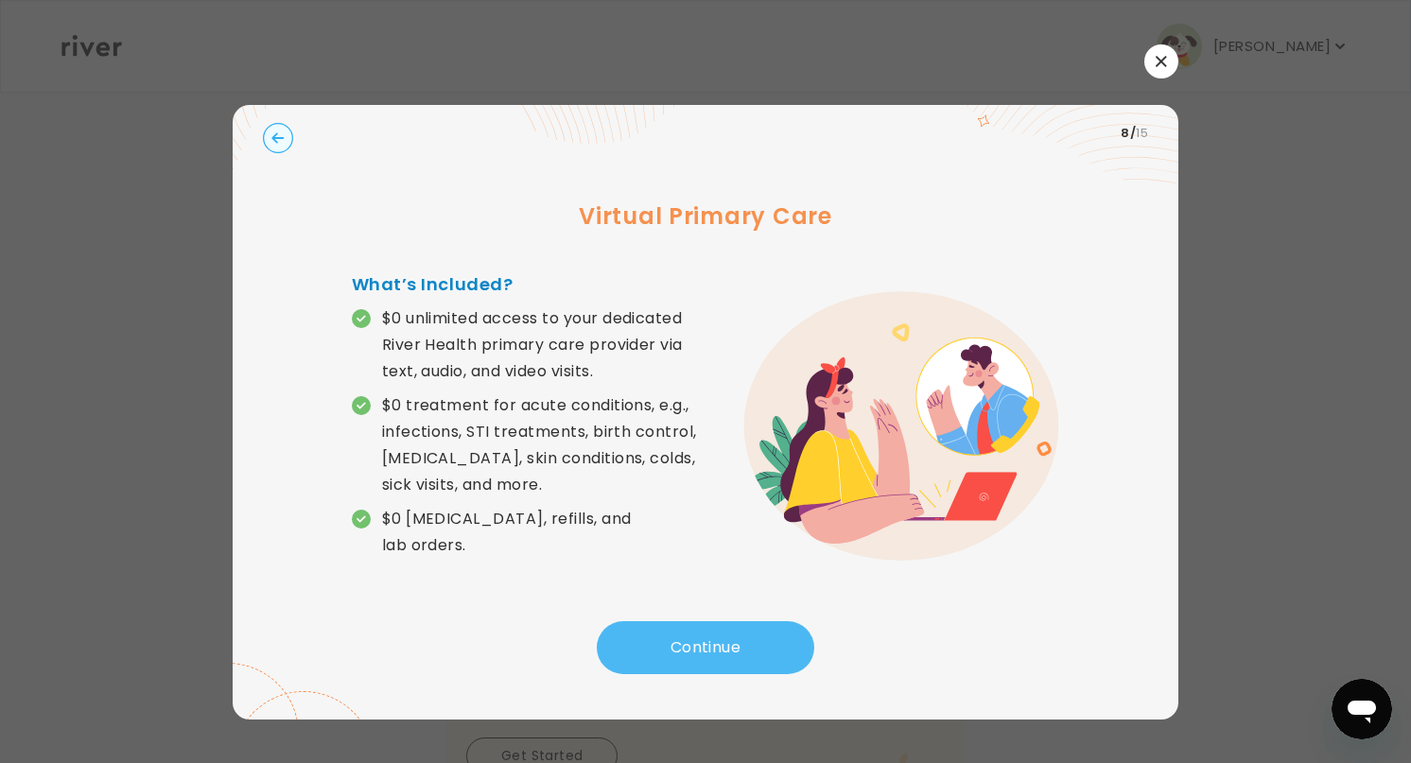
click at [707, 623] on button "Continue" at bounding box center [705, 647] width 217 height 53
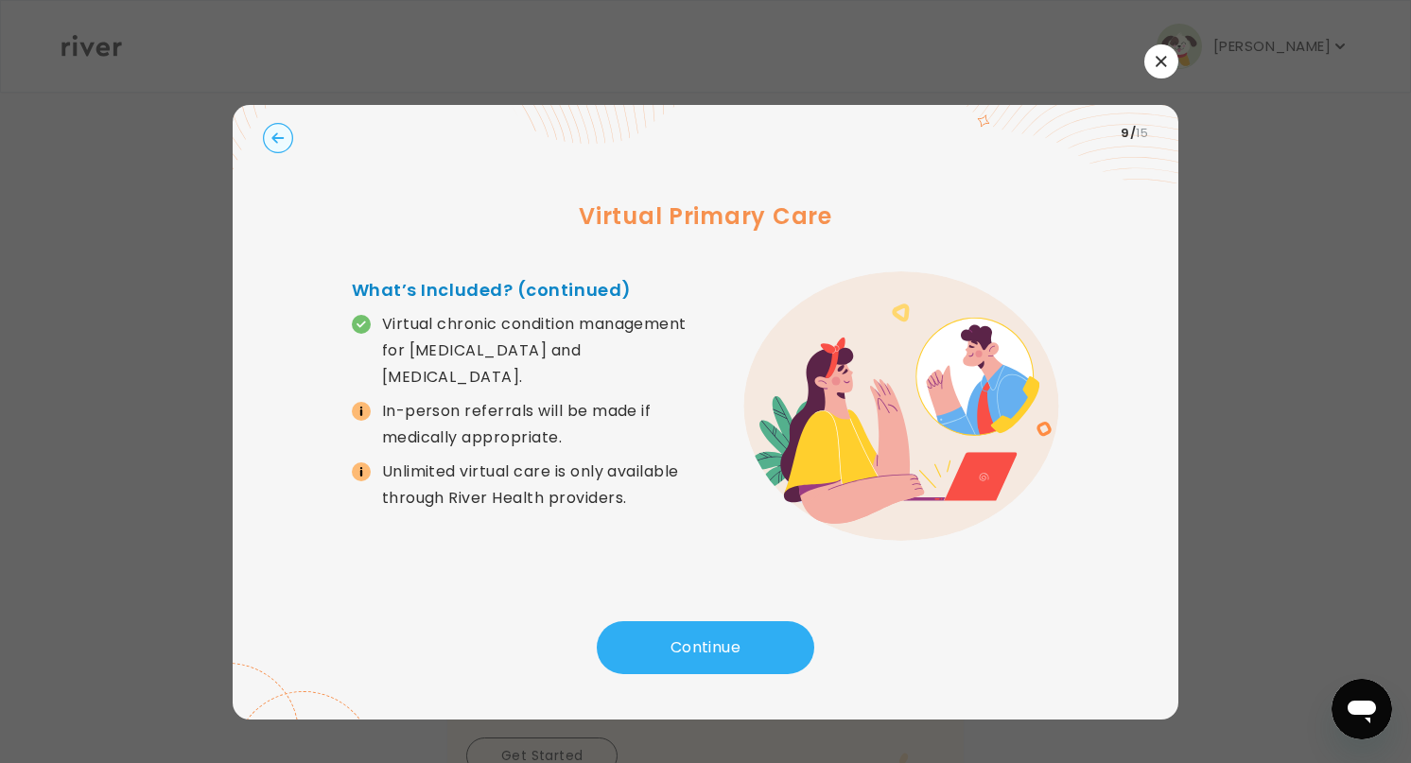
click at [276, 137] on icon "button" at bounding box center [277, 137] width 12 height 10
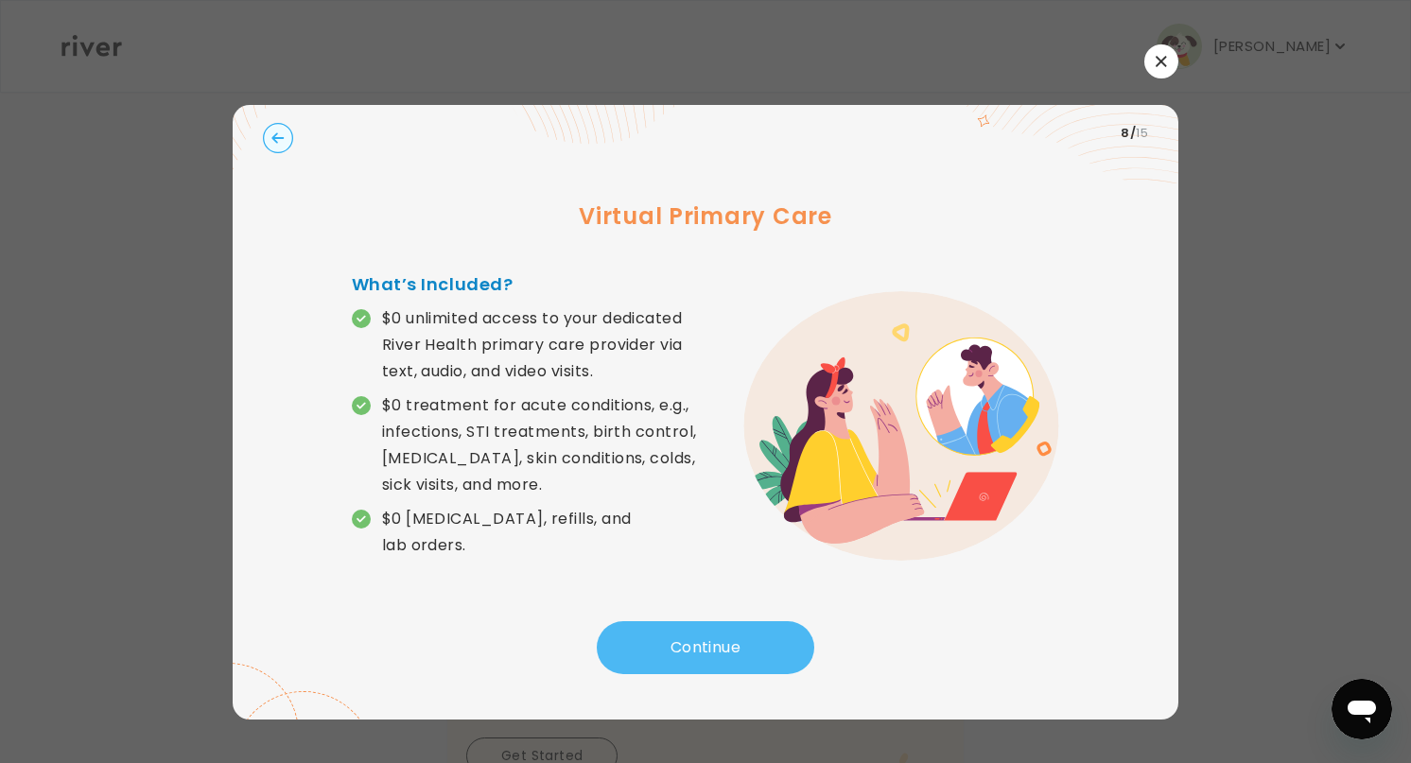
click at [685, 632] on button "Continue" at bounding box center [705, 647] width 217 height 53
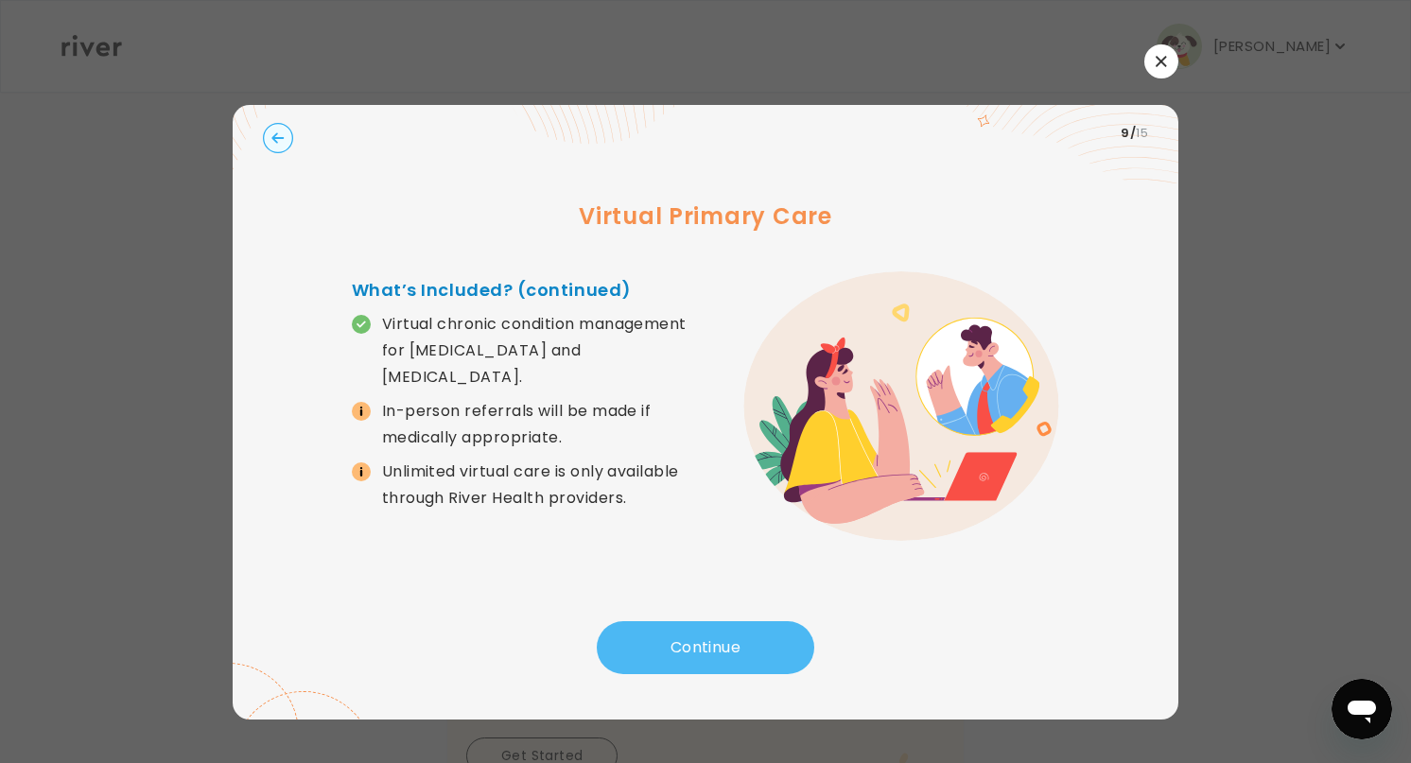
click at [685, 632] on button "Continue" at bounding box center [705, 647] width 217 height 53
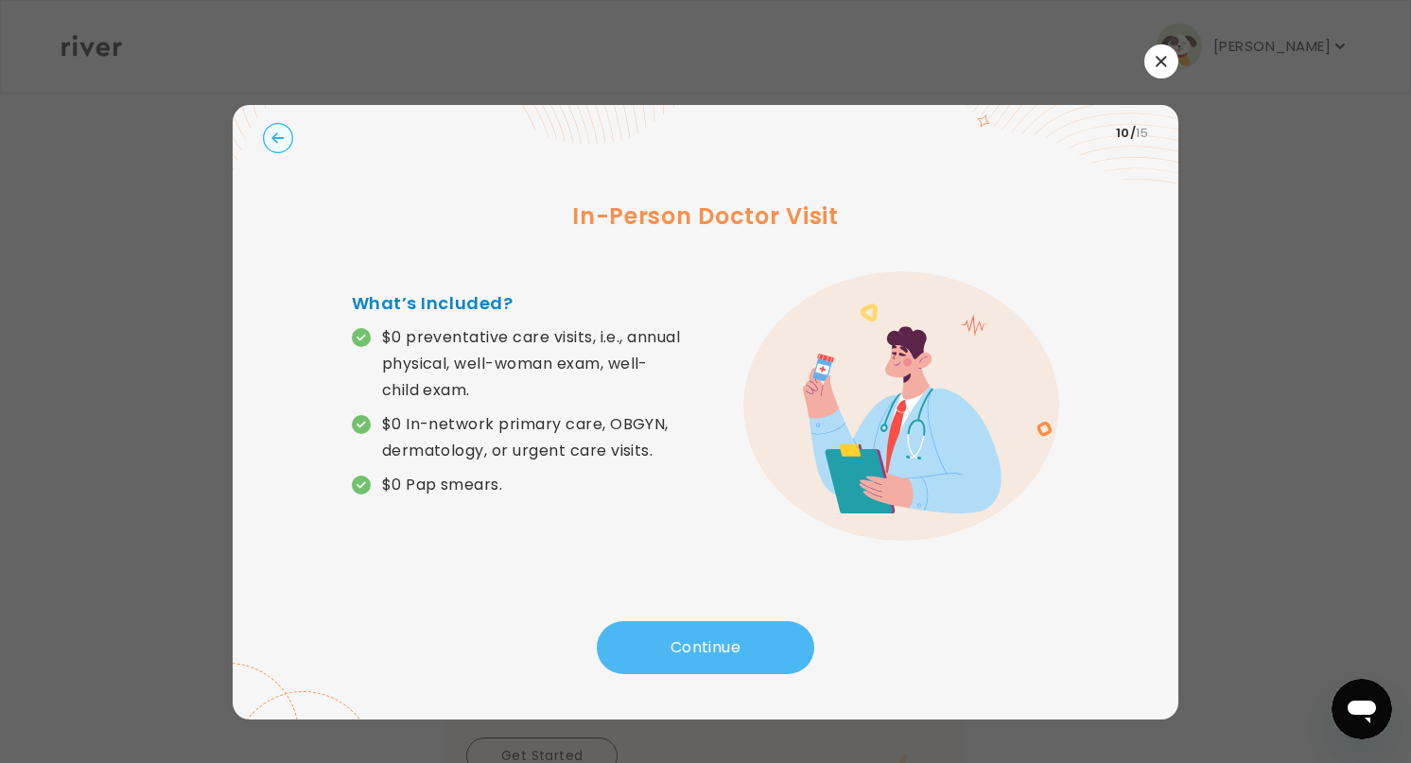
click at [685, 632] on button "Continue" at bounding box center [705, 647] width 217 height 53
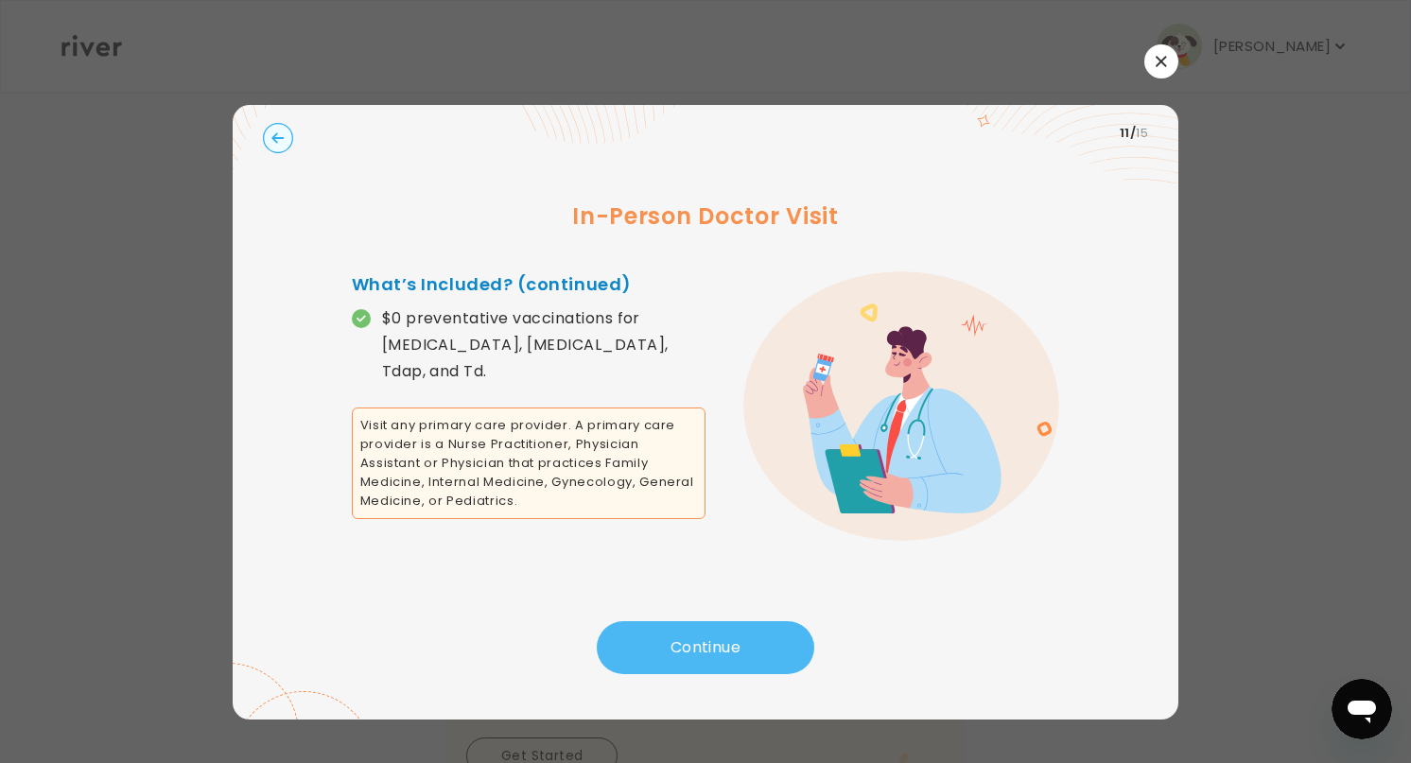
click at [685, 632] on button "Continue" at bounding box center [705, 647] width 217 height 53
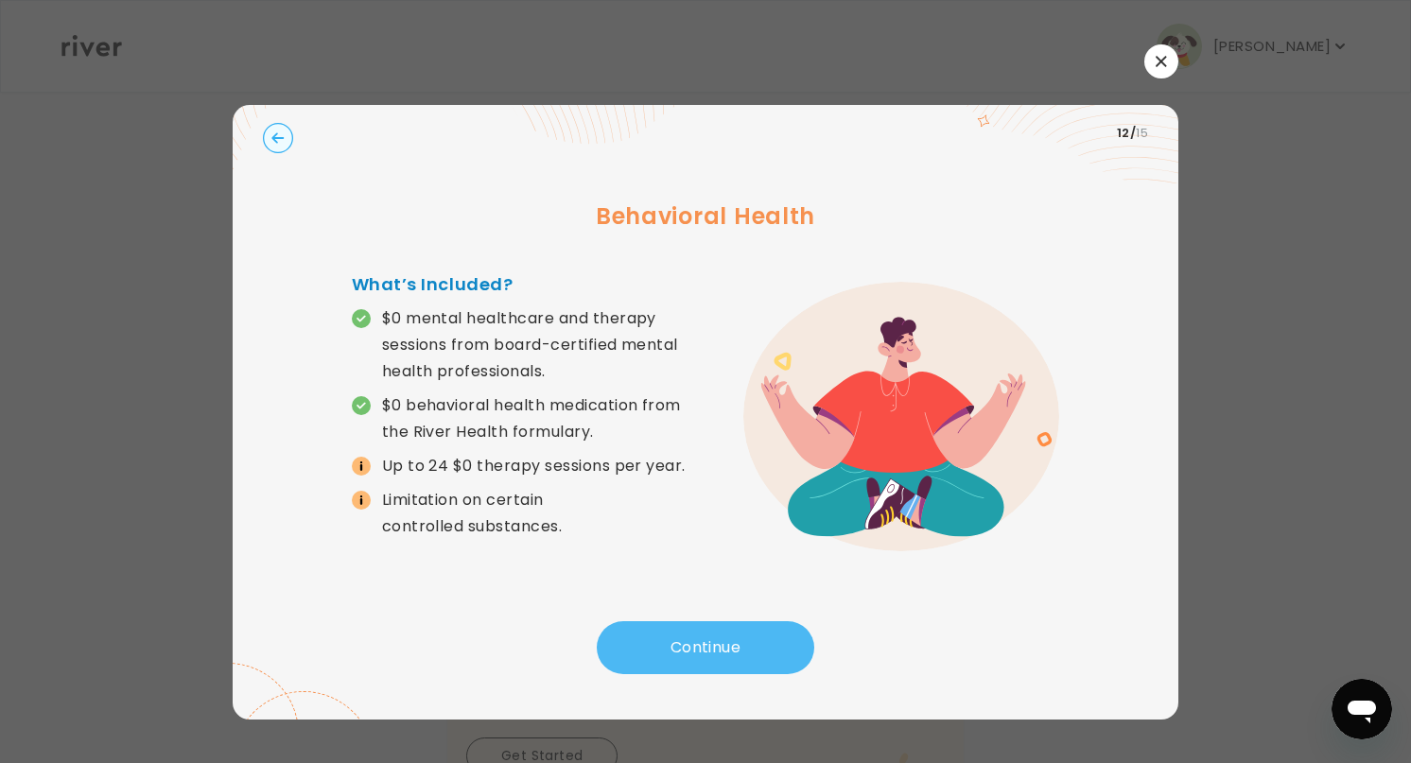
click at [685, 632] on button "Continue" at bounding box center [705, 647] width 217 height 53
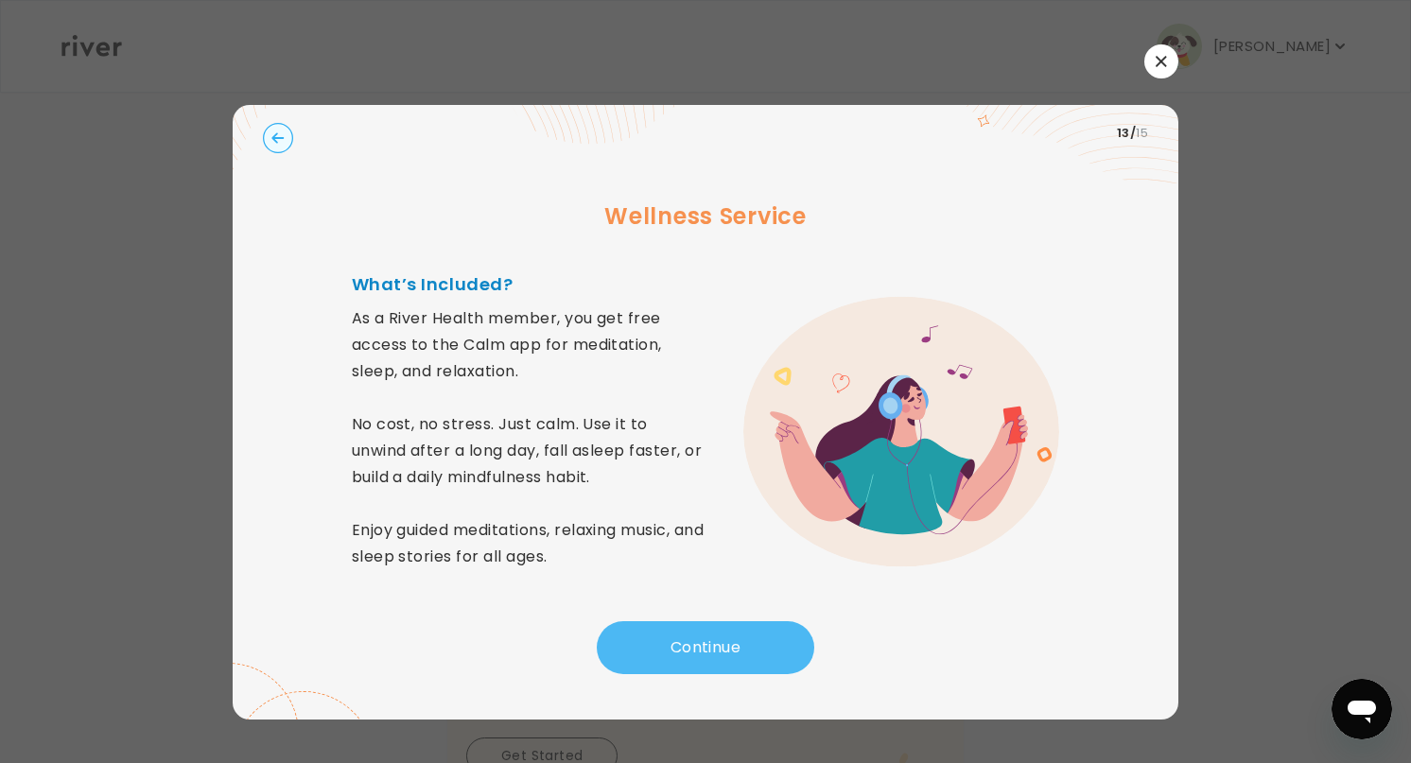
click at [685, 632] on button "Continue" at bounding box center [705, 647] width 217 height 53
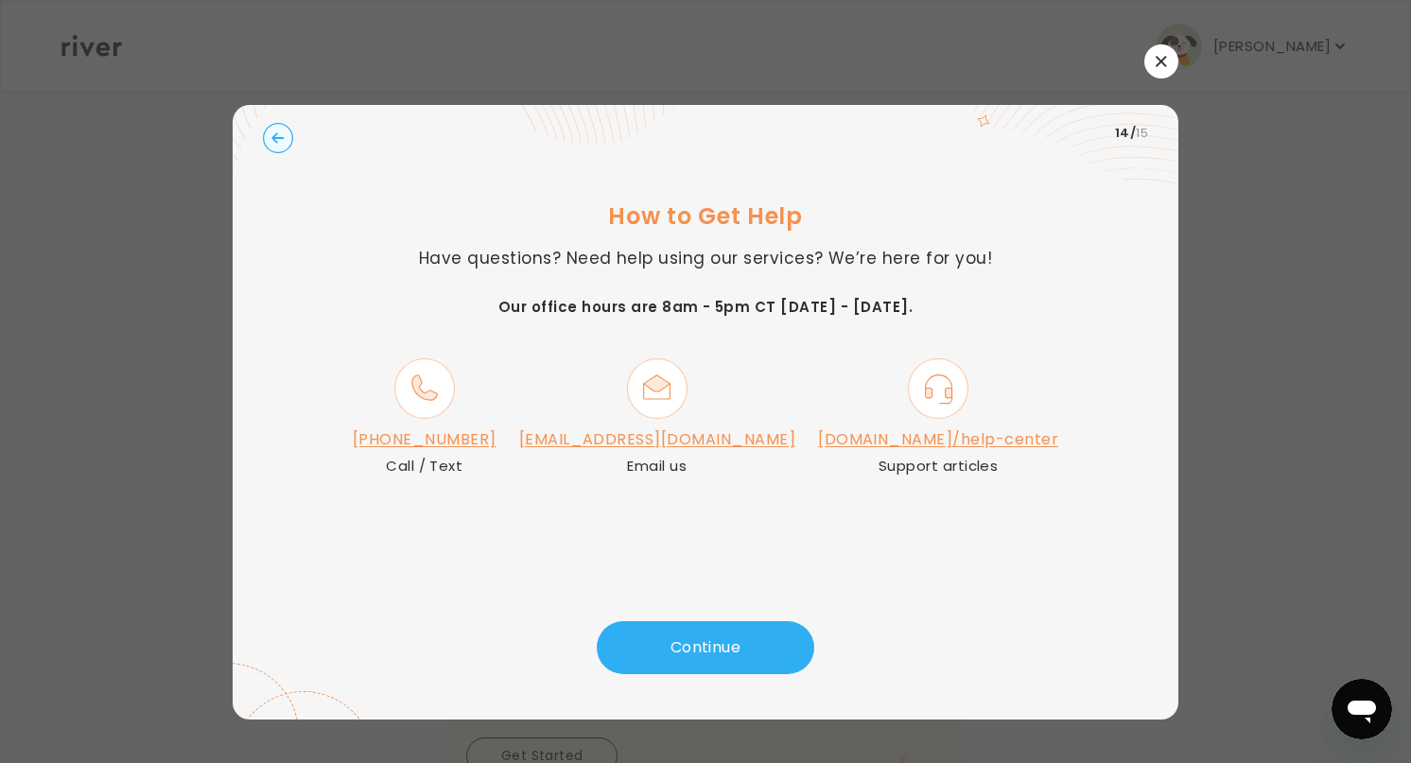
click at [1161, 59] on icon "button" at bounding box center [1160, 61] width 10 height 10
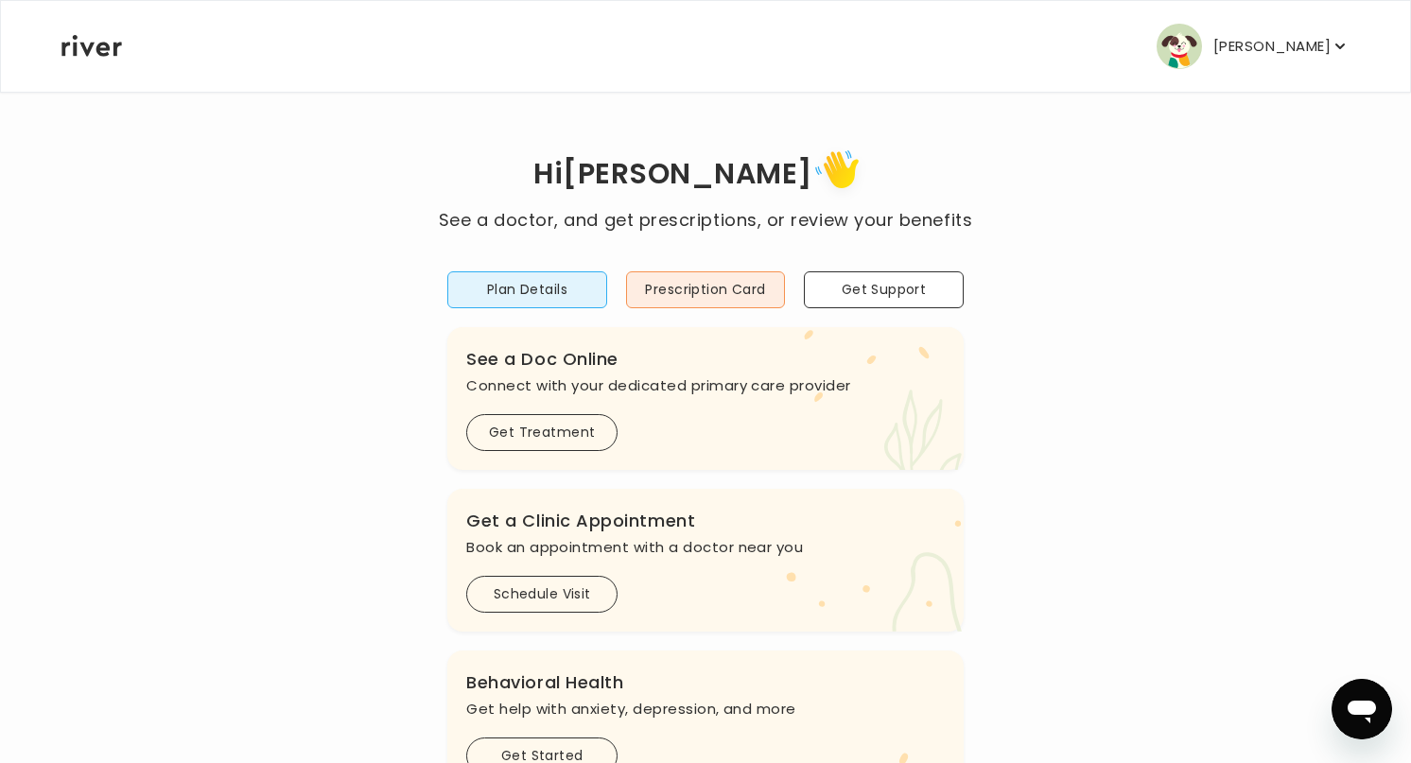
click at [1075, 425] on div "Hi [PERSON_NAME] See a doctor, and get prescriptions, or review your benefits P…" at bounding box center [706, 630] width 1290 height 973
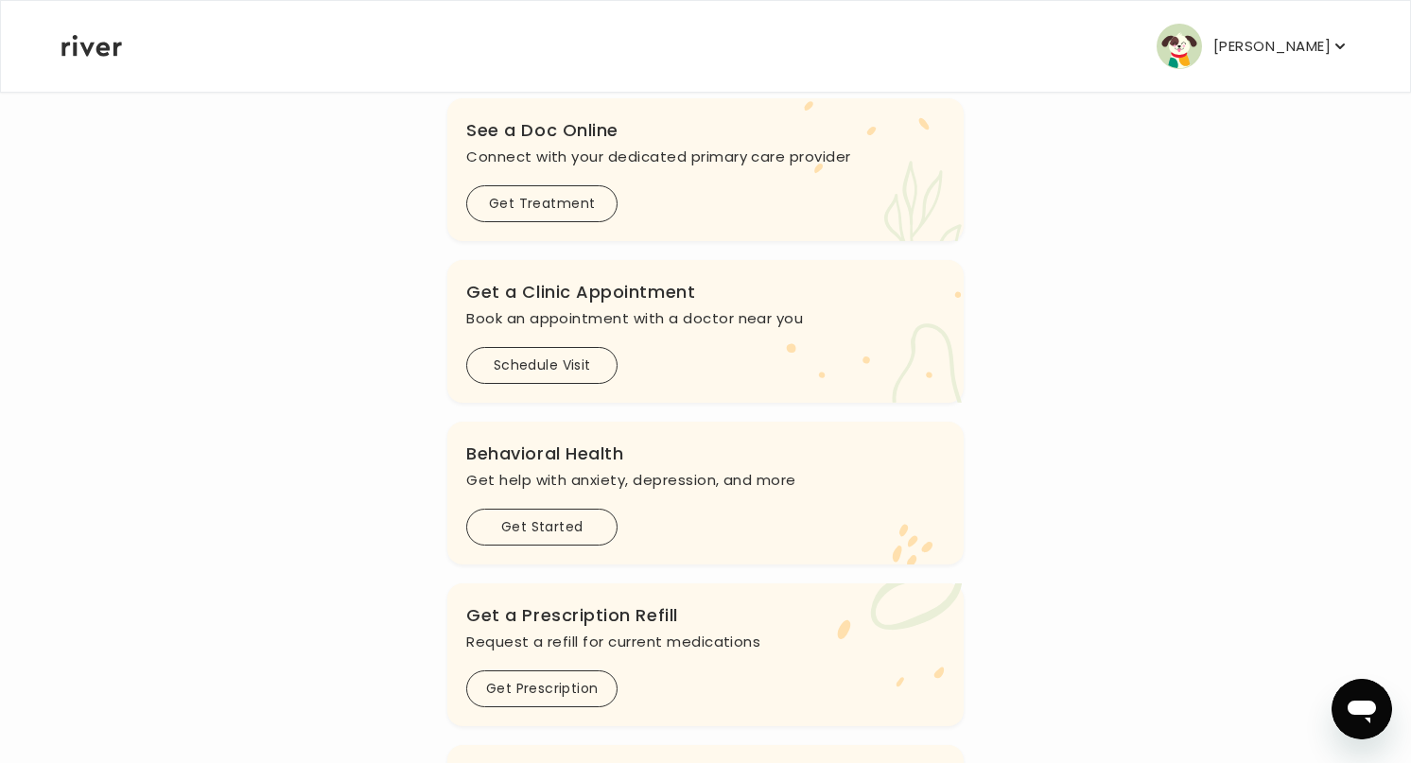
scroll to position [228, 0]
click at [550, 536] on button "Get Started" at bounding box center [541, 528] width 151 height 37
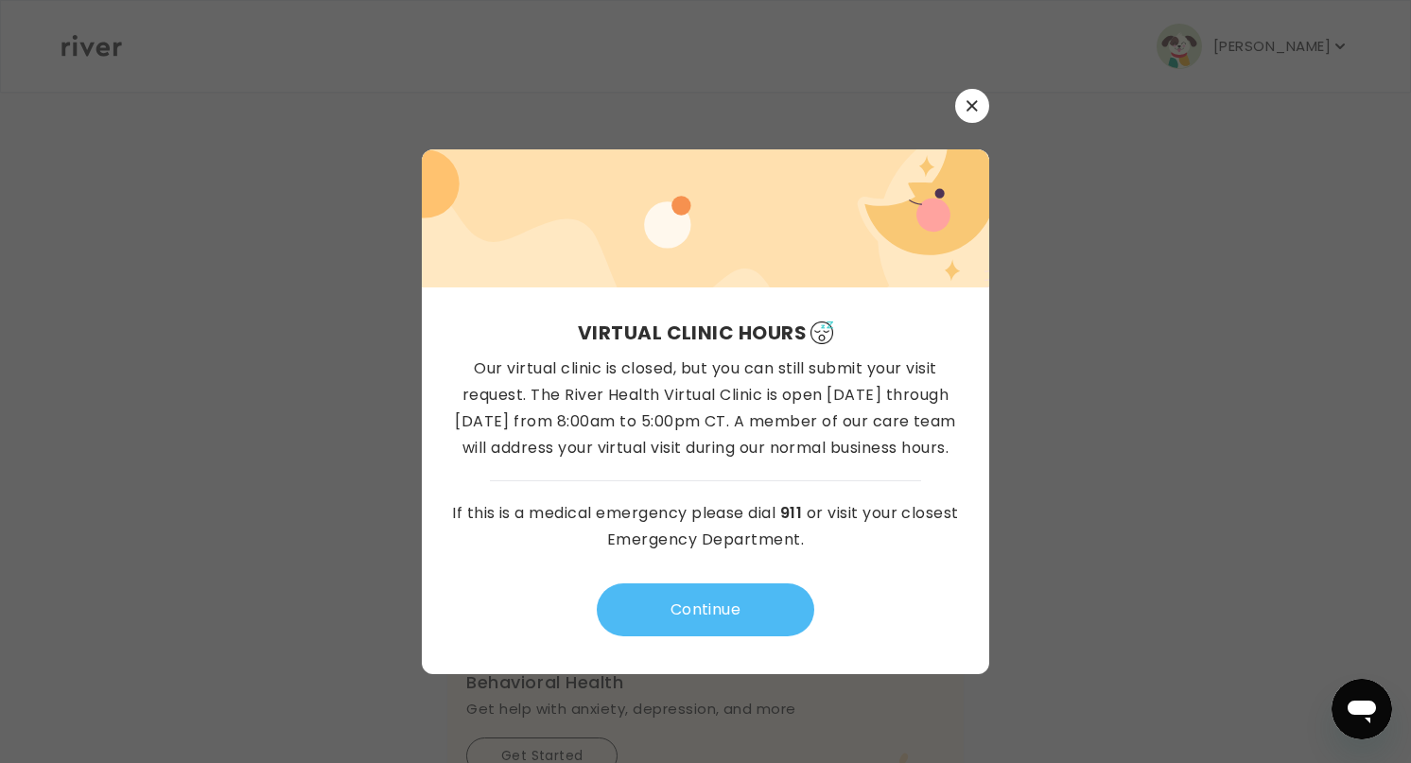
click at [682, 605] on button "Continue" at bounding box center [705, 609] width 217 height 53
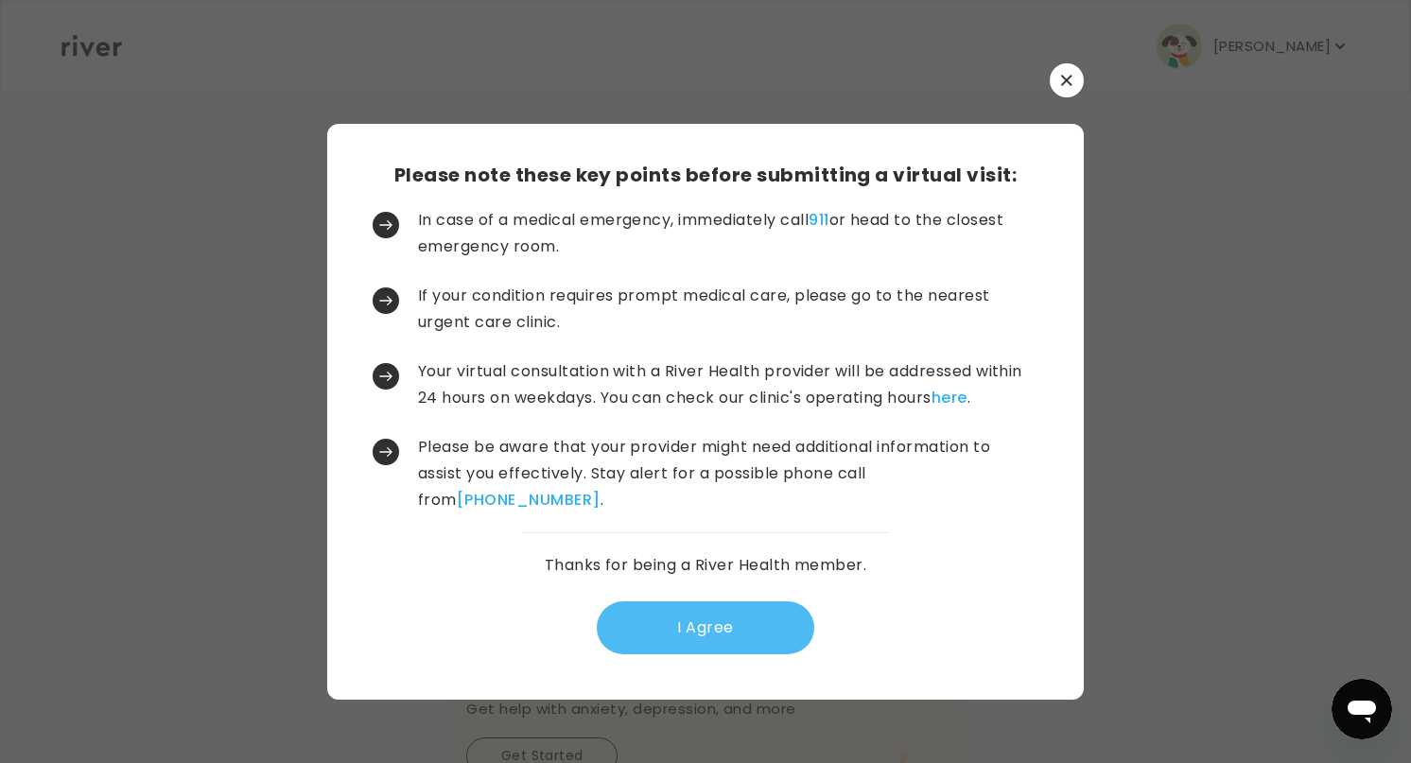
click at [691, 624] on button "I Agree" at bounding box center [705, 627] width 217 height 53
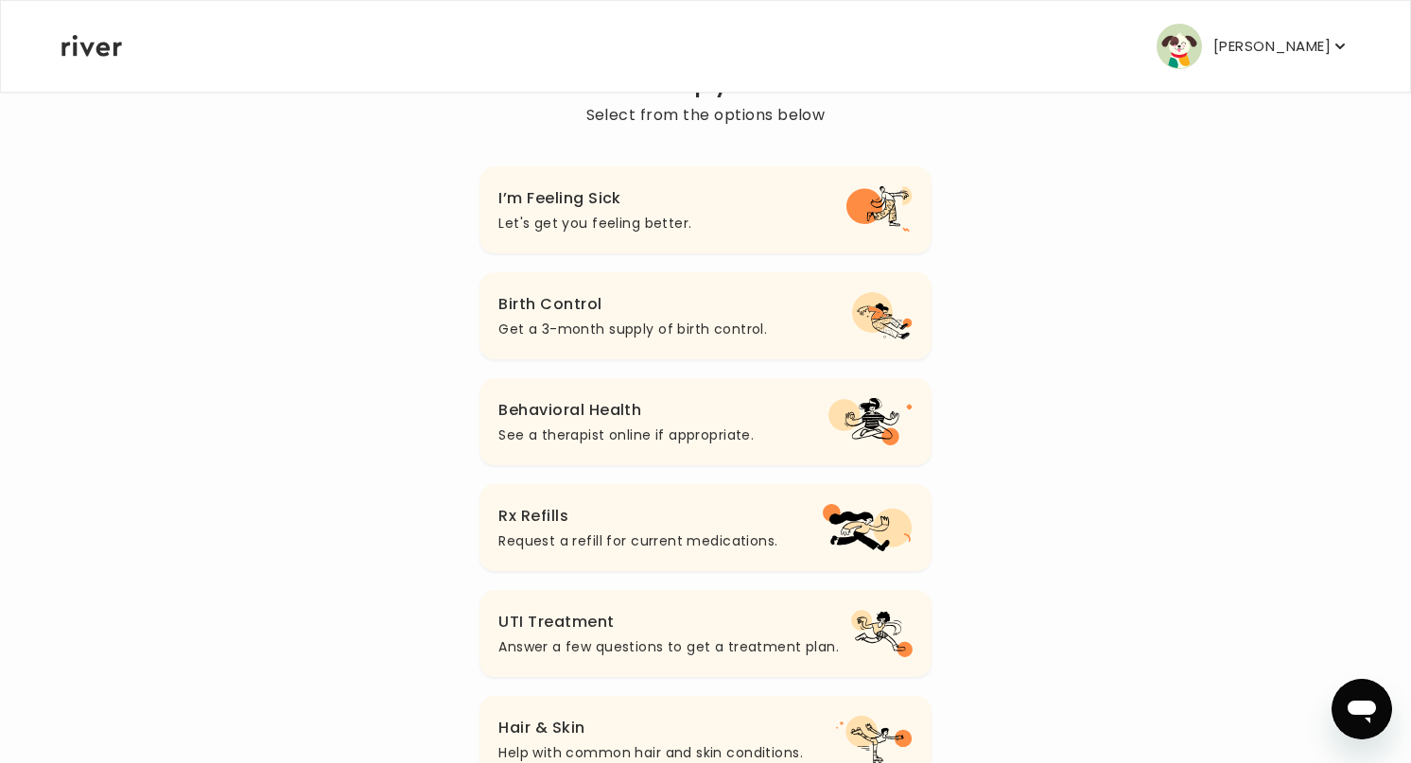
scroll to position [158, 0]
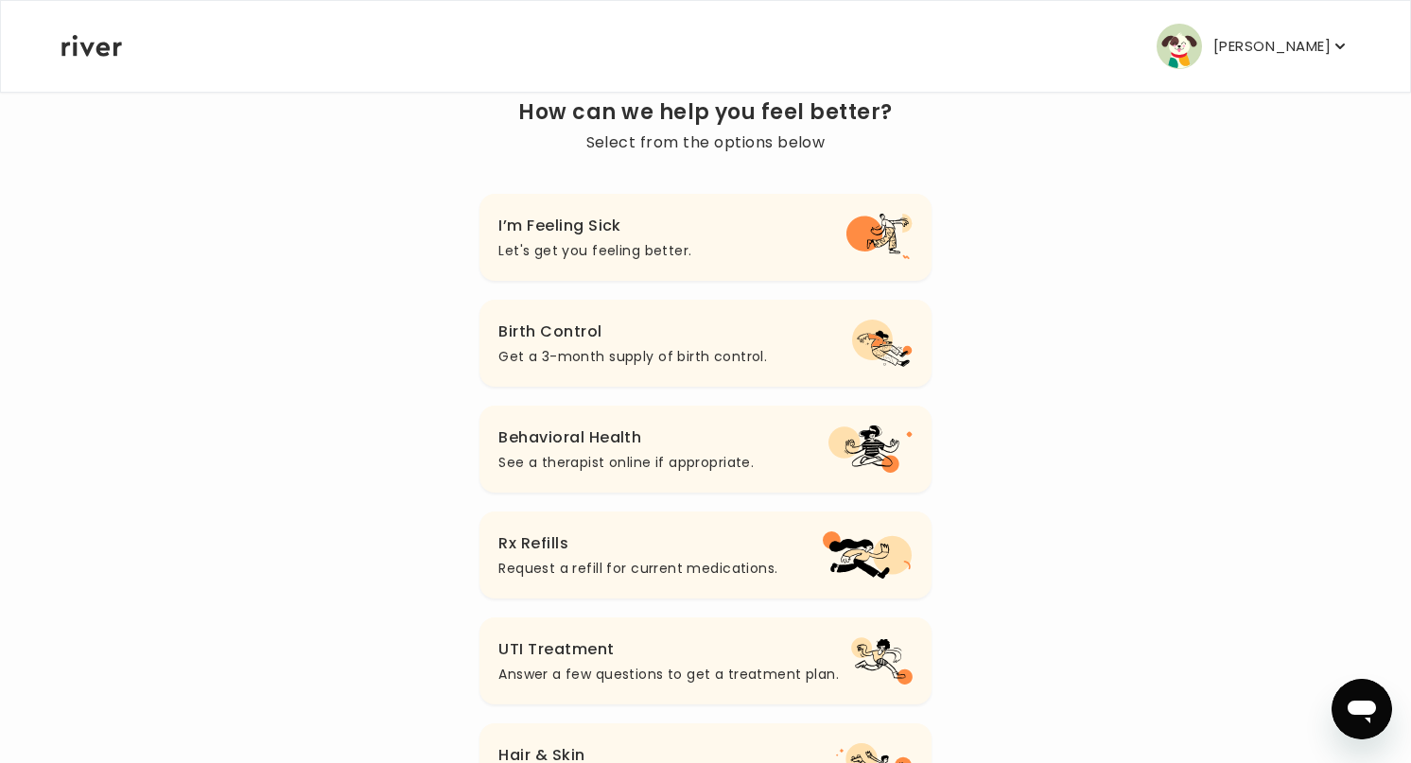
click at [672, 555] on h3 "Rx Refills" at bounding box center [637, 543] width 279 height 26
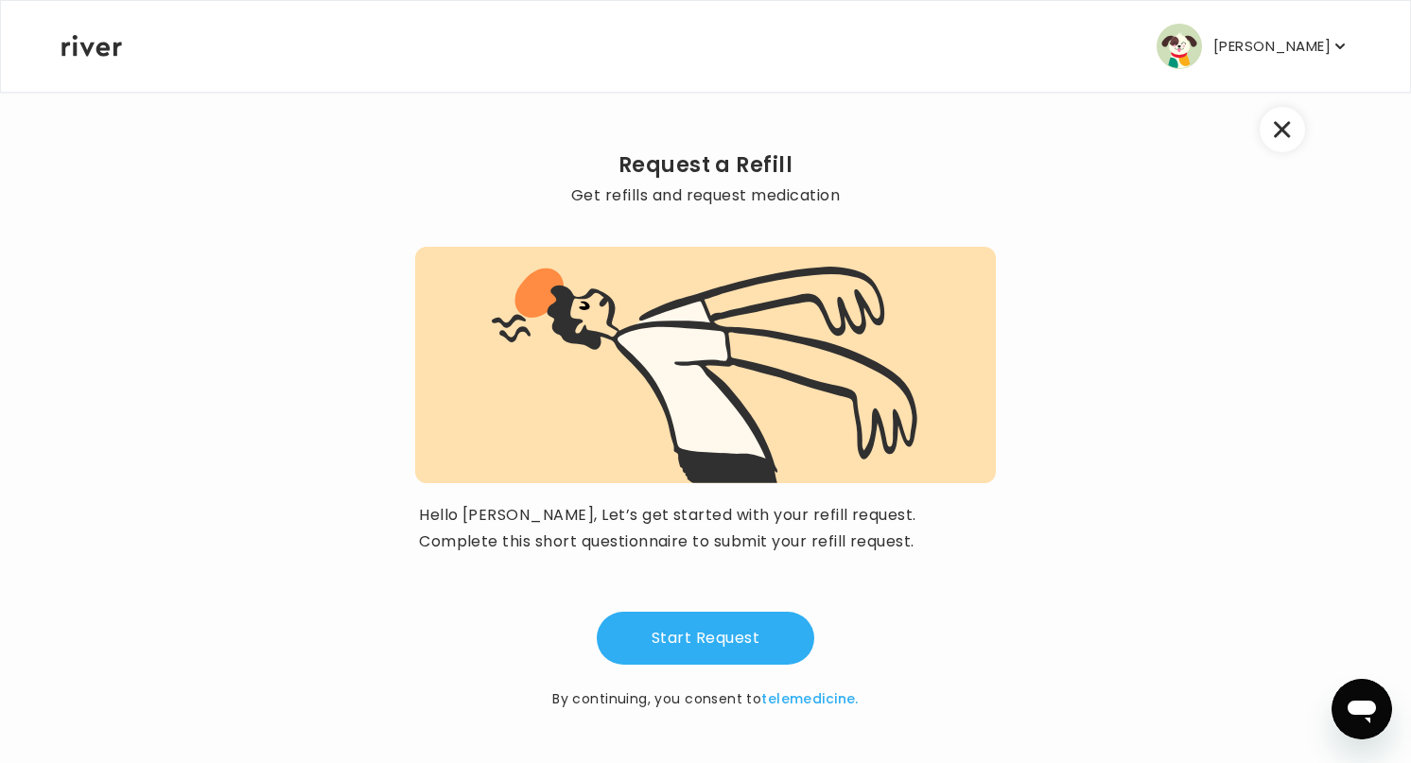
click at [1289, 136] on icon "button" at bounding box center [1282, 130] width 16 height 16
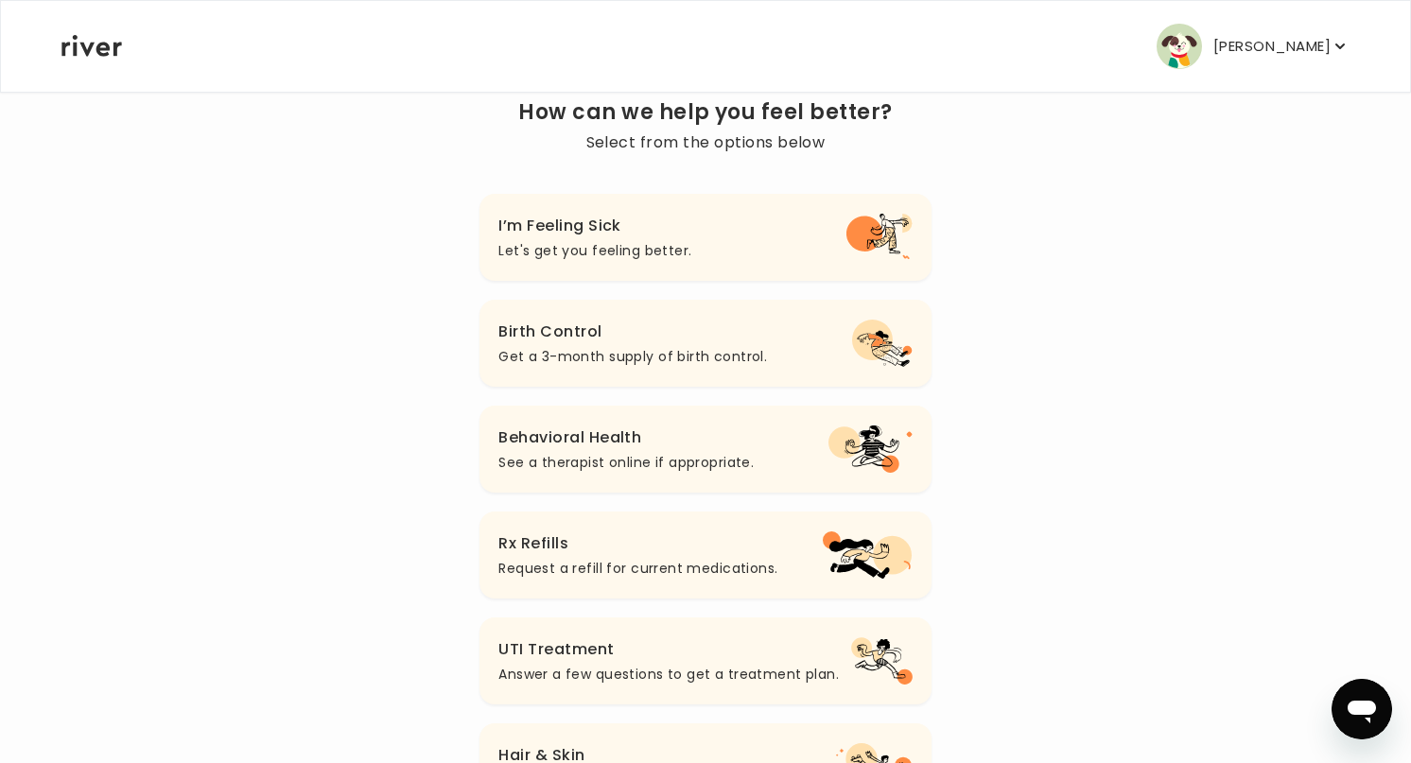
click at [688, 454] on p "See a therapist online if appropriate." at bounding box center [625, 462] width 255 height 23
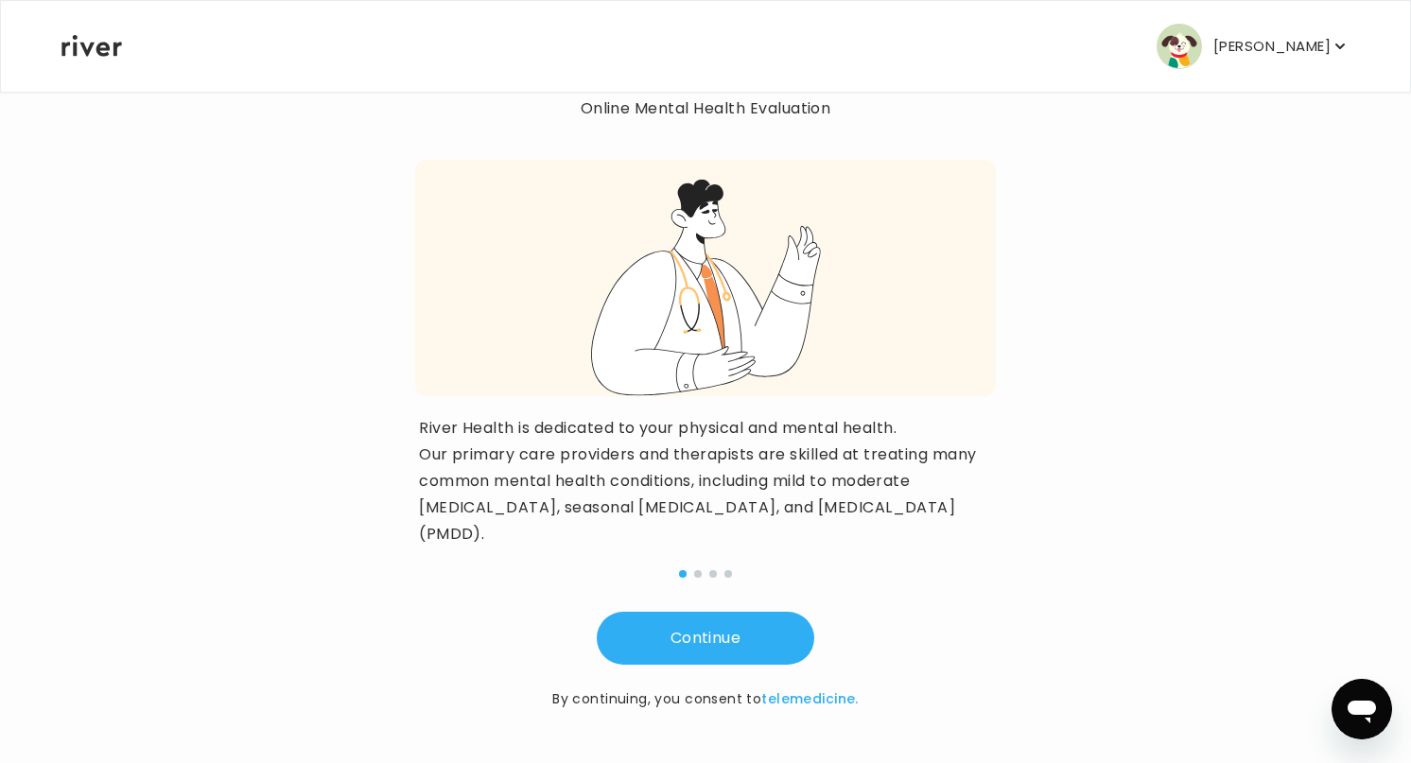
scroll to position [124, 0]
click at [720, 640] on button "Continue" at bounding box center [705, 638] width 217 height 53
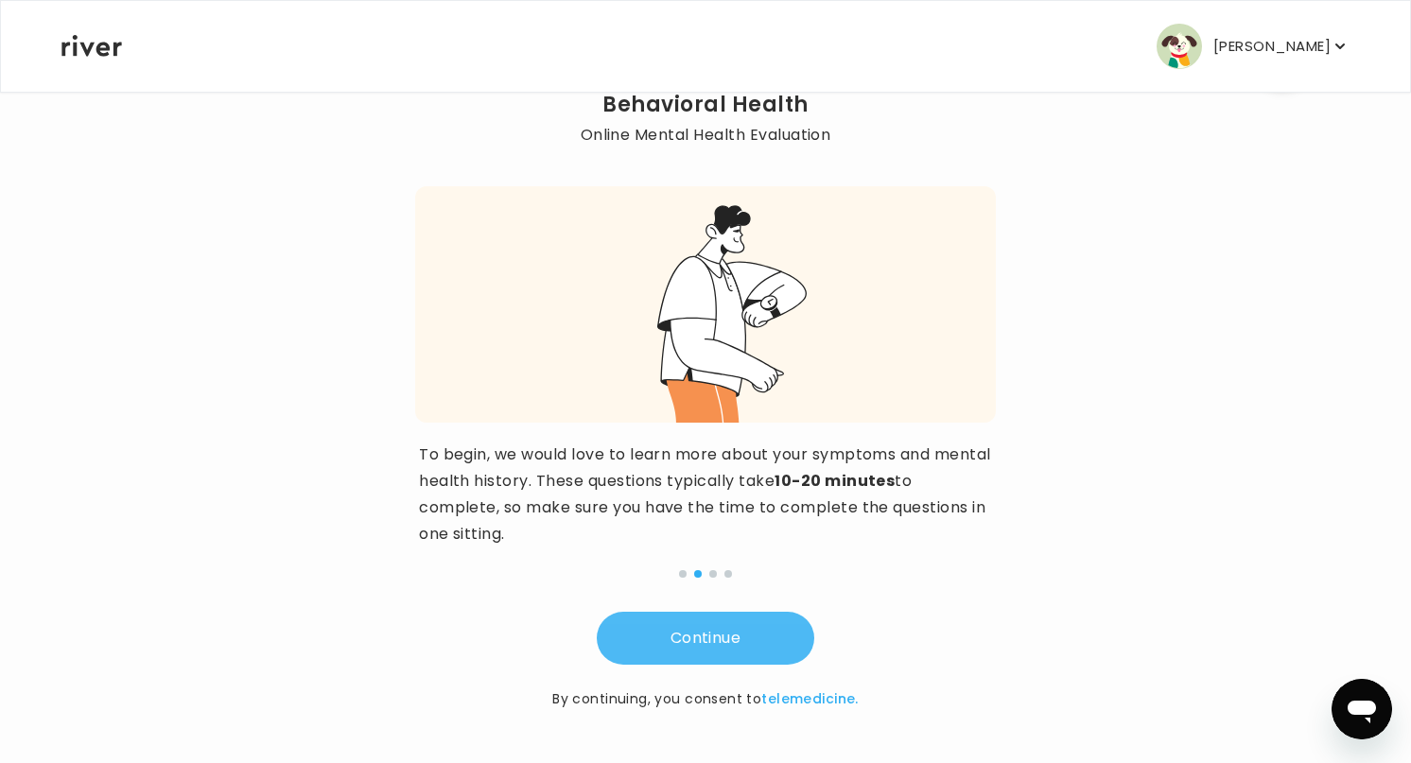
scroll to position [97, 0]
click at [720, 640] on button "Continue" at bounding box center [705, 638] width 217 height 53
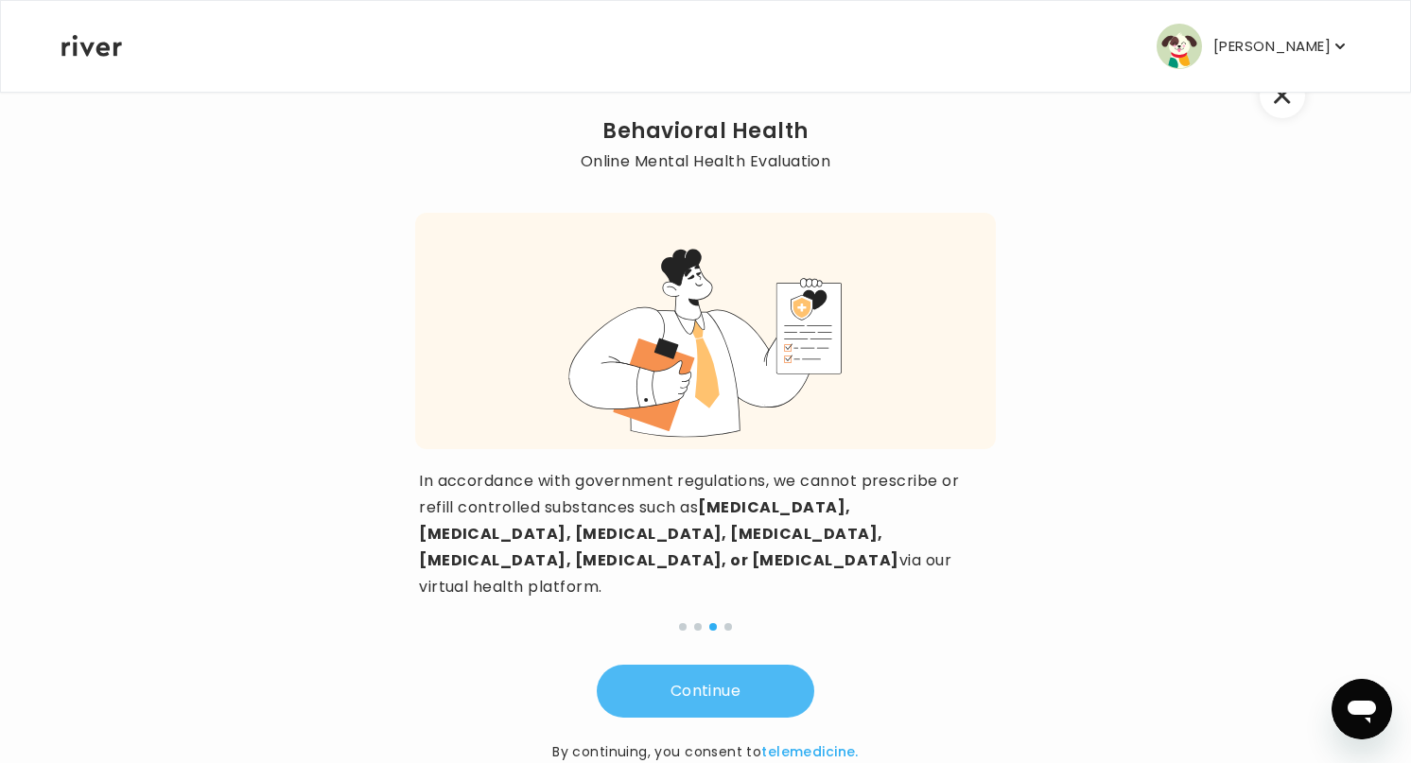
click at [720, 665] on button "Continue" at bounding box center [705, 691] width 217 height 53
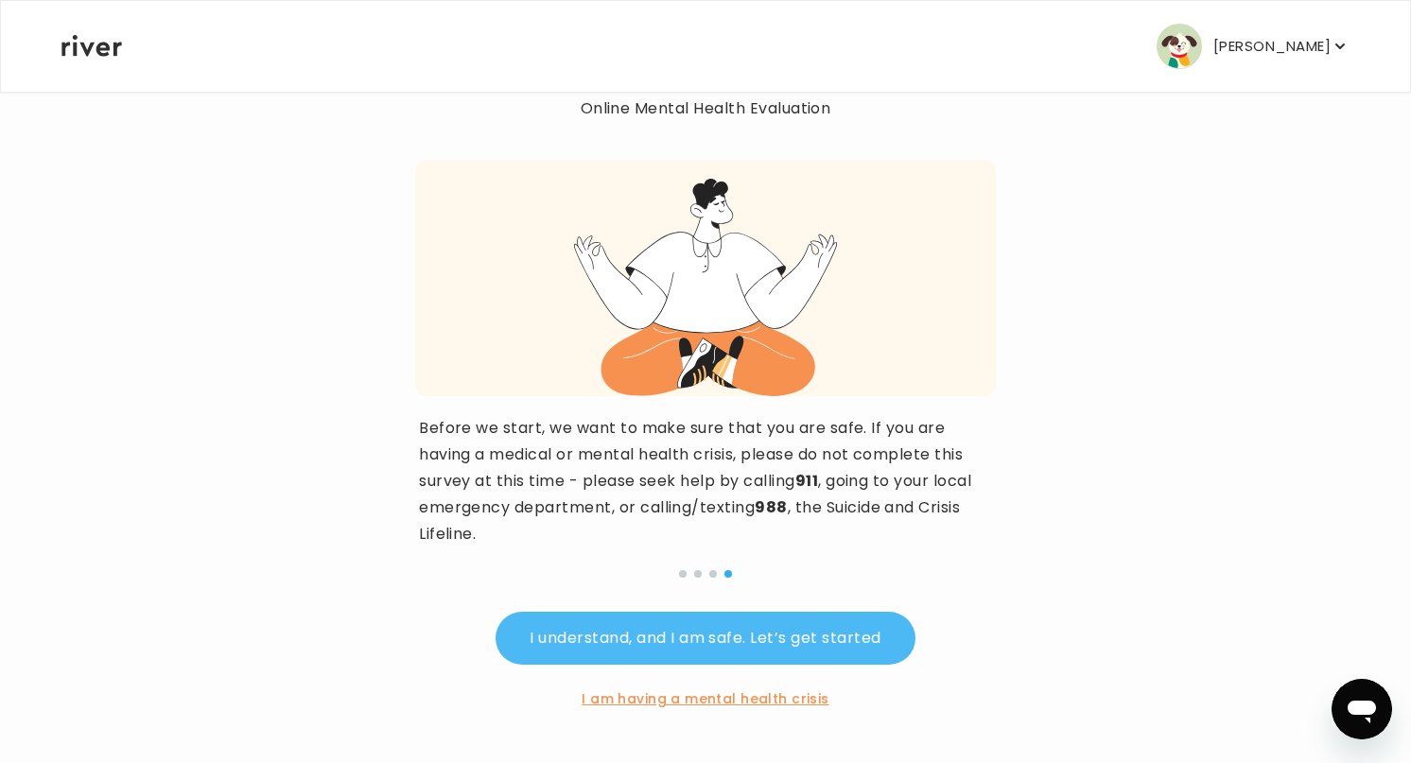
click at [751, 632] on button "I understand, and I am safe. Let’s get started" at bounding box center [704, 638] width 419 height 53
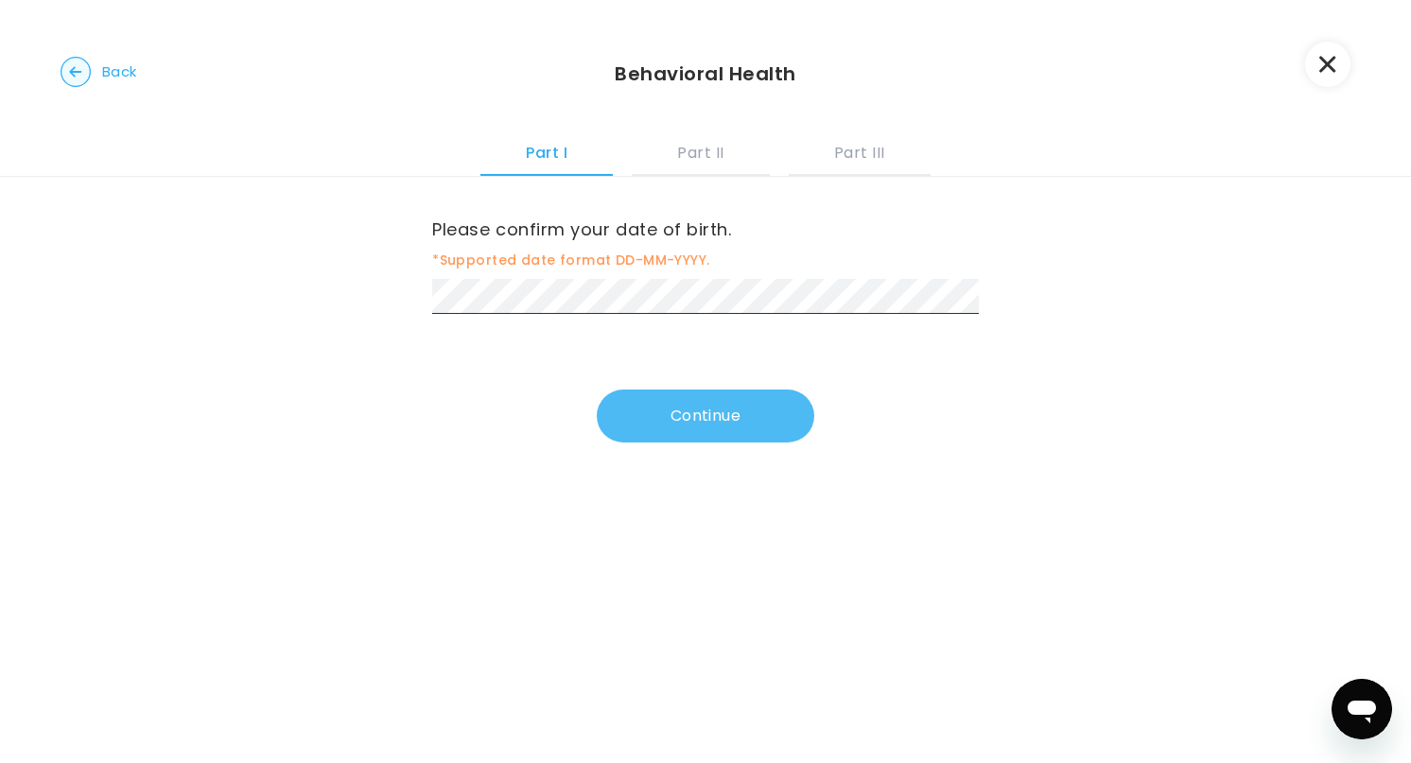
click at [672, 424] on button "Continue" at bounding box center [705, 416] width 217 height 53
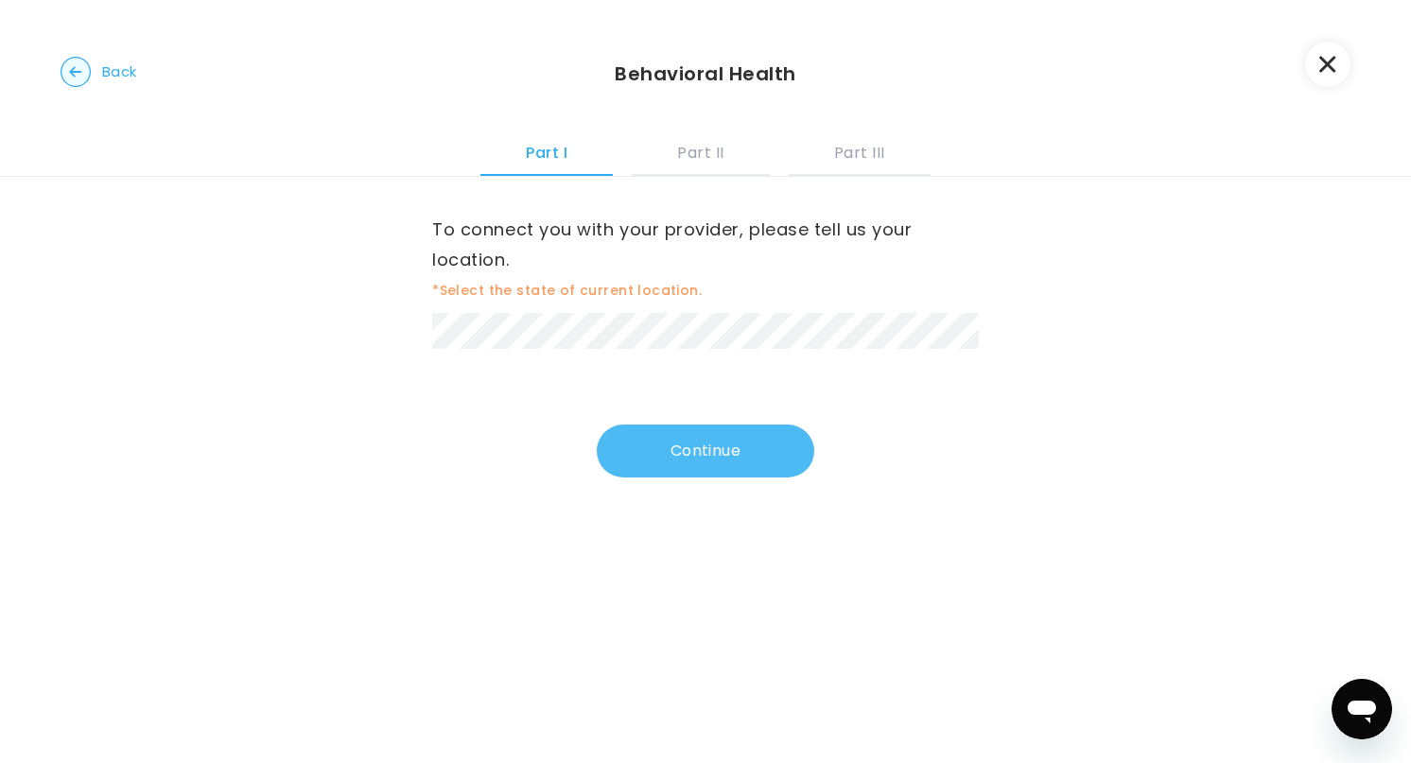
click at [694, 451] on button "Continue" at bounding box center [705, 451] width 217 height 53
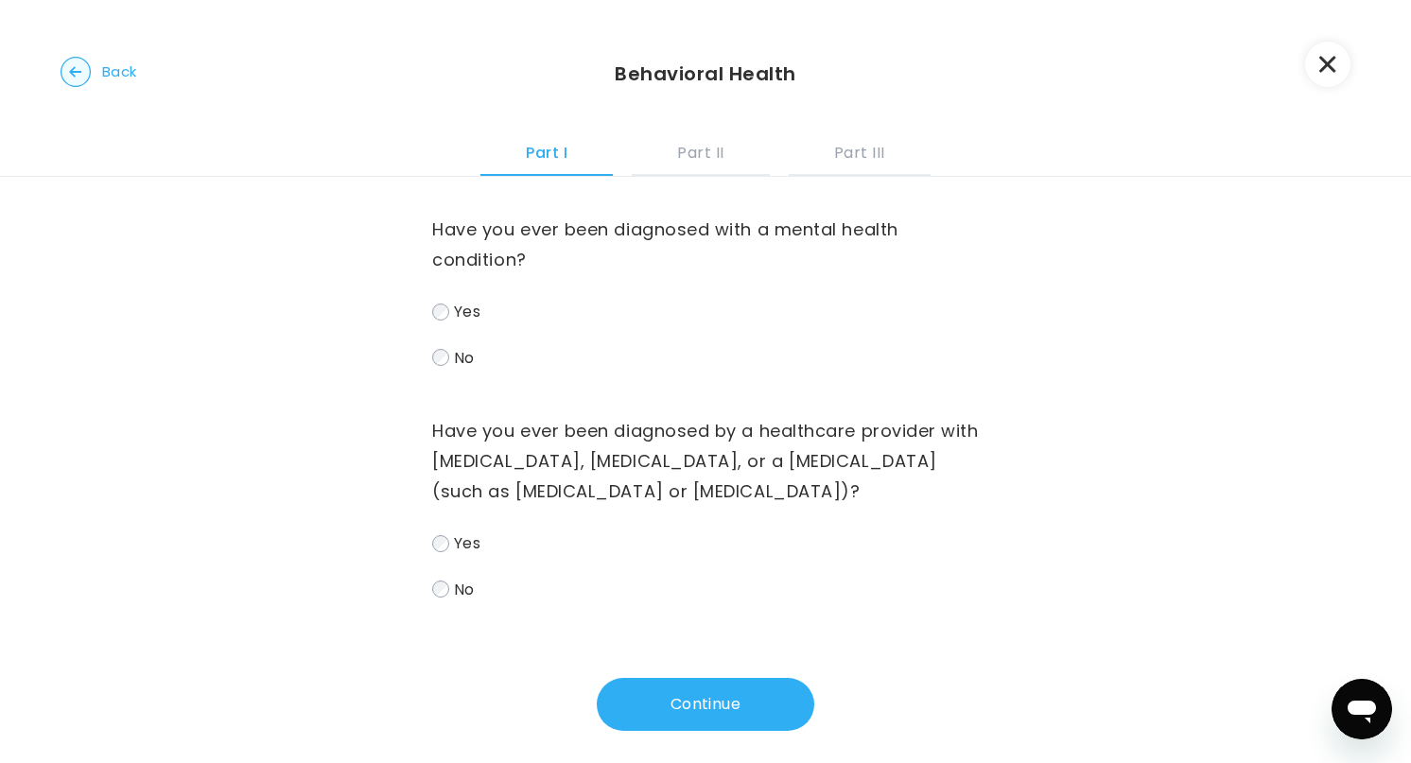
scroll to position [47, 0]
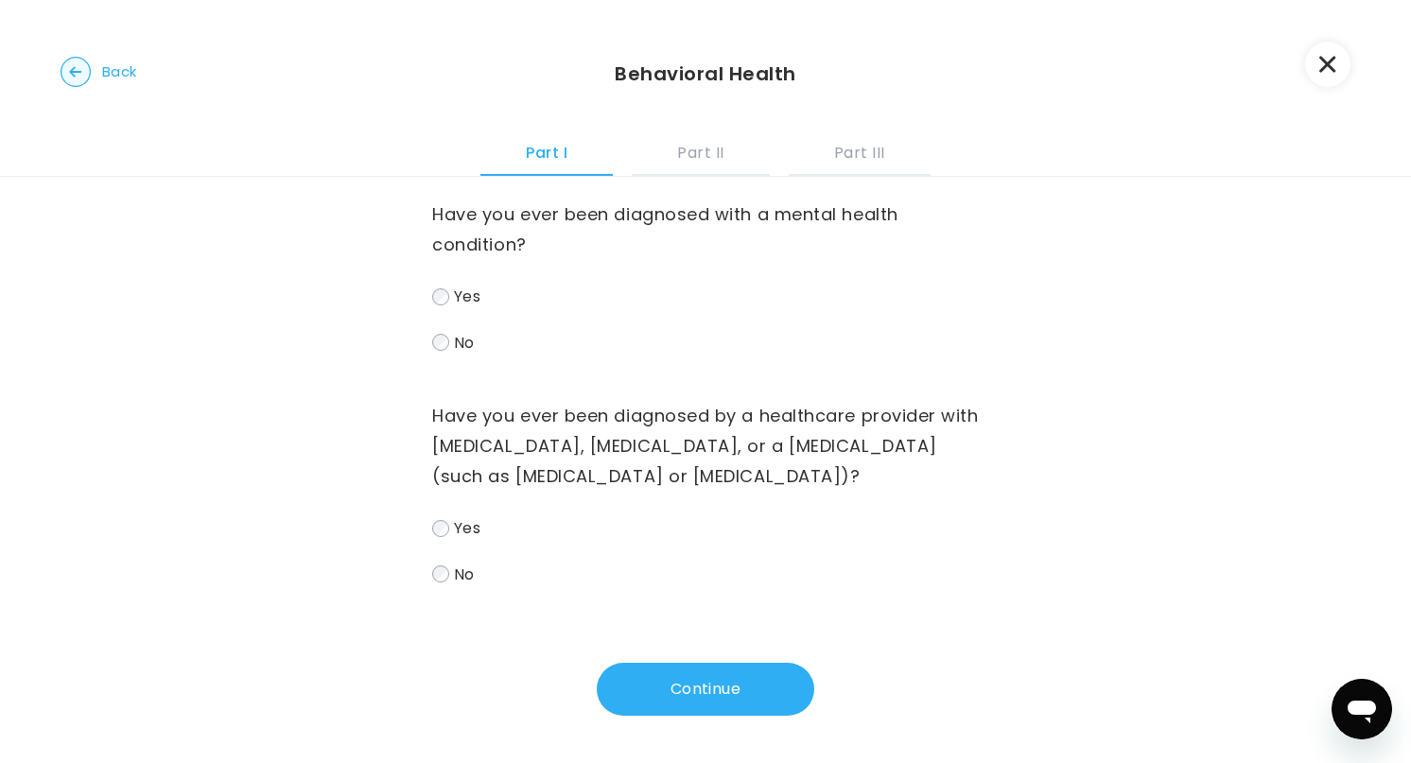
click at [451, 580] on label "No" at bounding box center [705, 574] width 547 height 27
click at [737, 705] on button "Continue" at bounding box center [705, 689] width 217 height 53
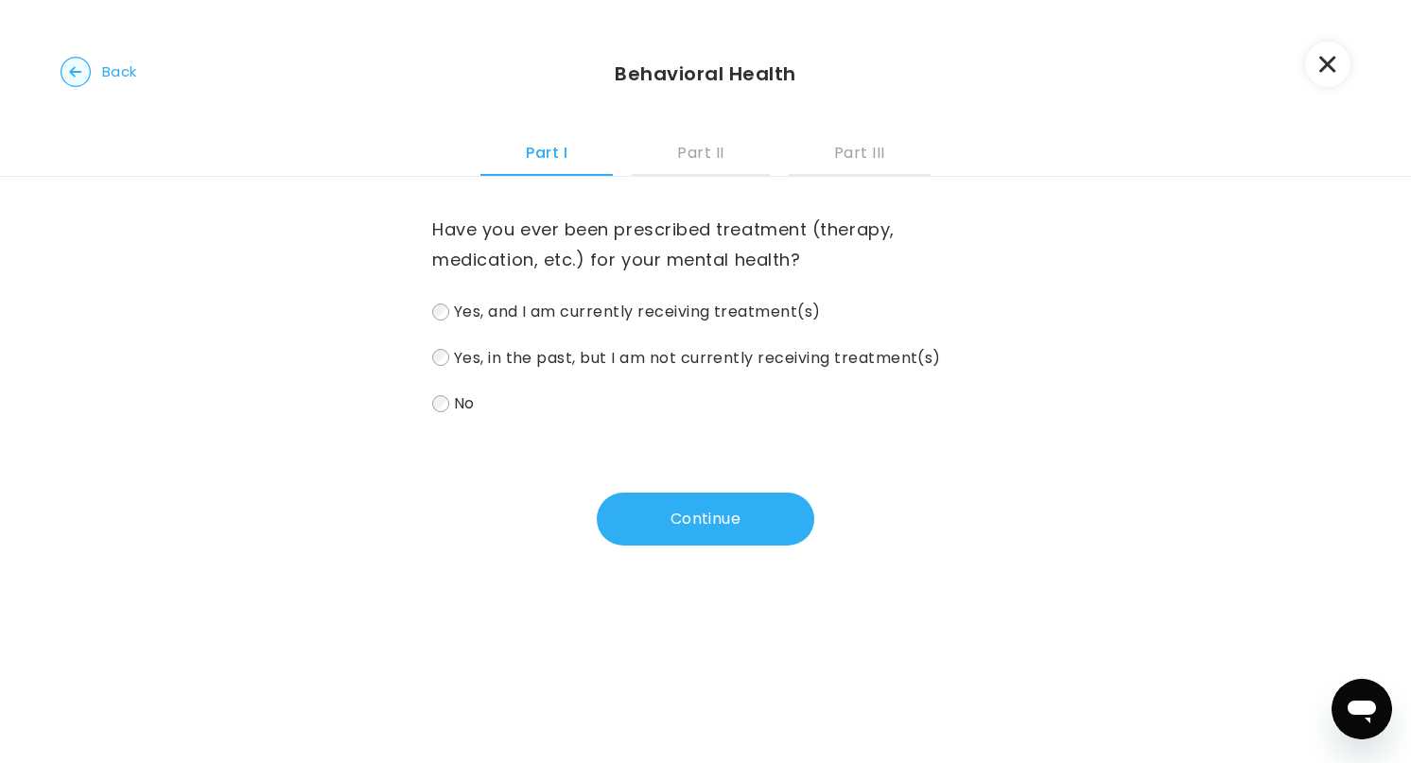
click at [500, 309] on span "Yes, and I am currently receiving treatment(s)" at bounding box center [637, 312] width 367 height 22
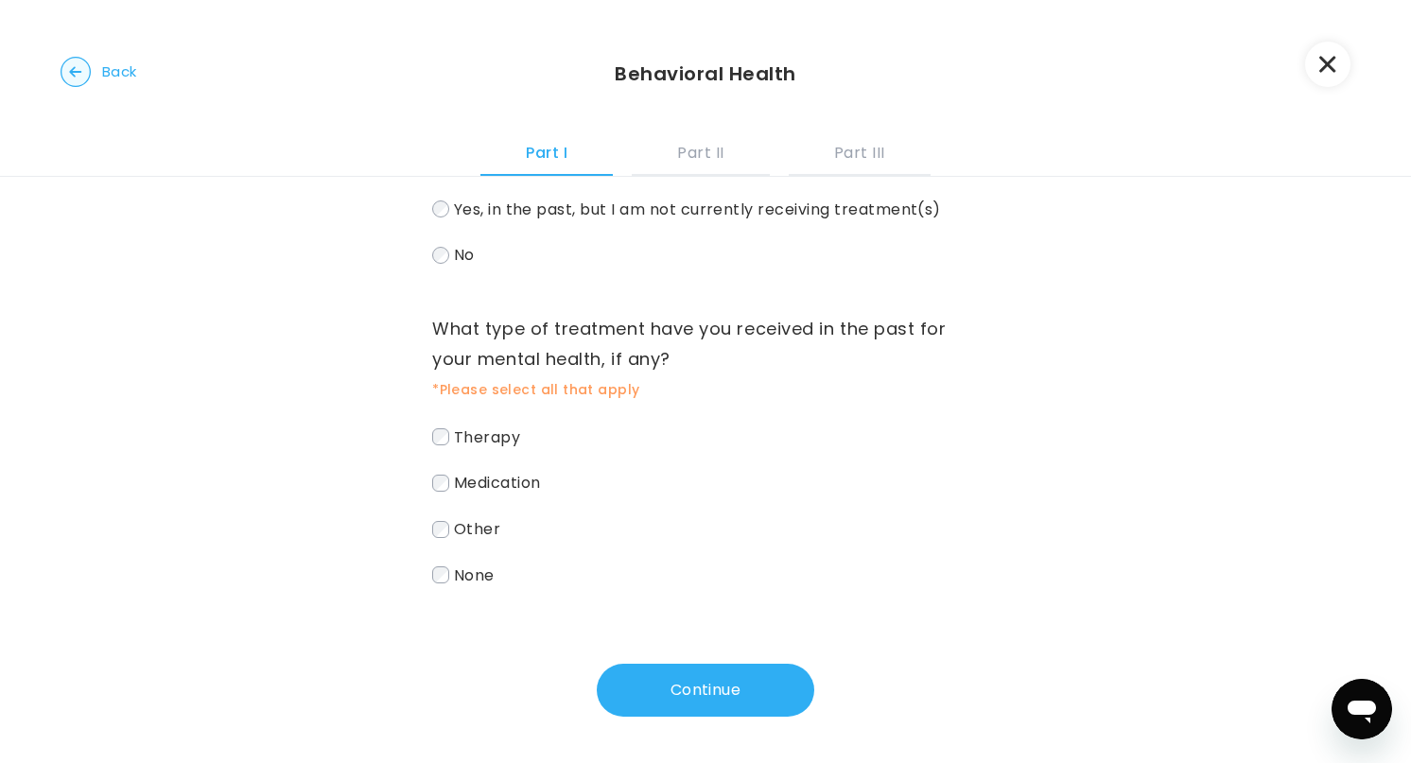
scroll to position [153, 0]
click at [478, 440] on span "Therapy" at bounding box center [487, 436] width 66 height 22
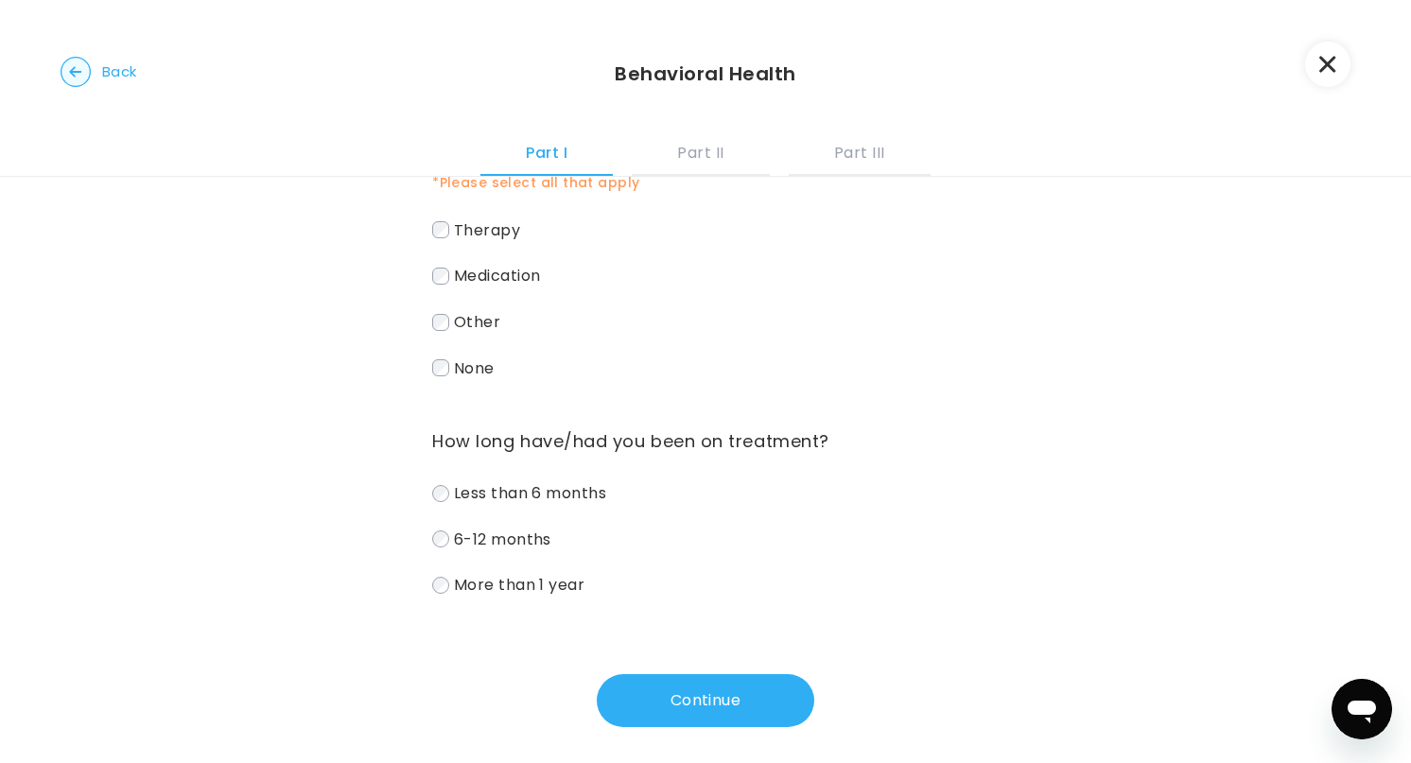
scroll to position [372, 0]
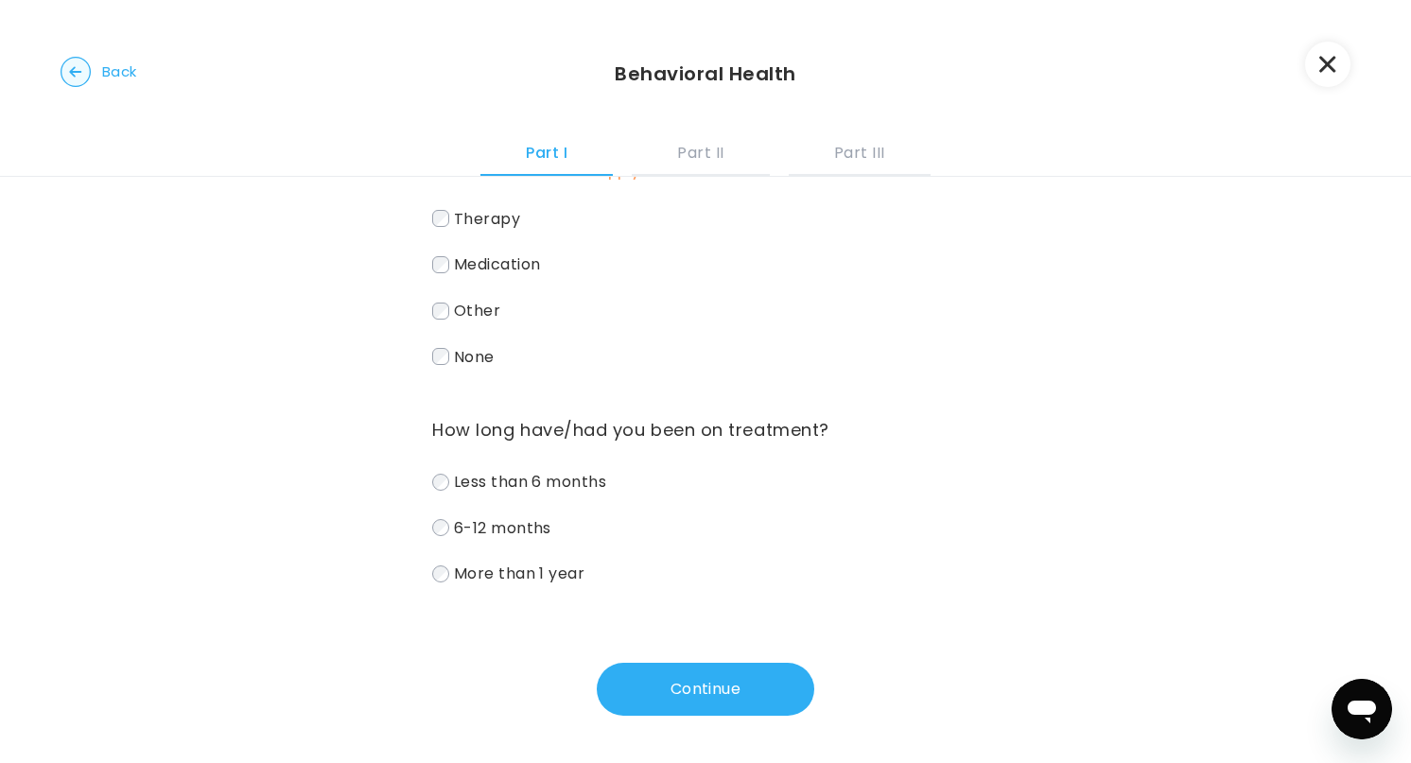
click at [460, 568] on span "More than 1 year" at bounding box center [519, 574] width 131 height 22
click at [709, 690] on button "Continue" at bounding box center [705, 689] width 217 height 53
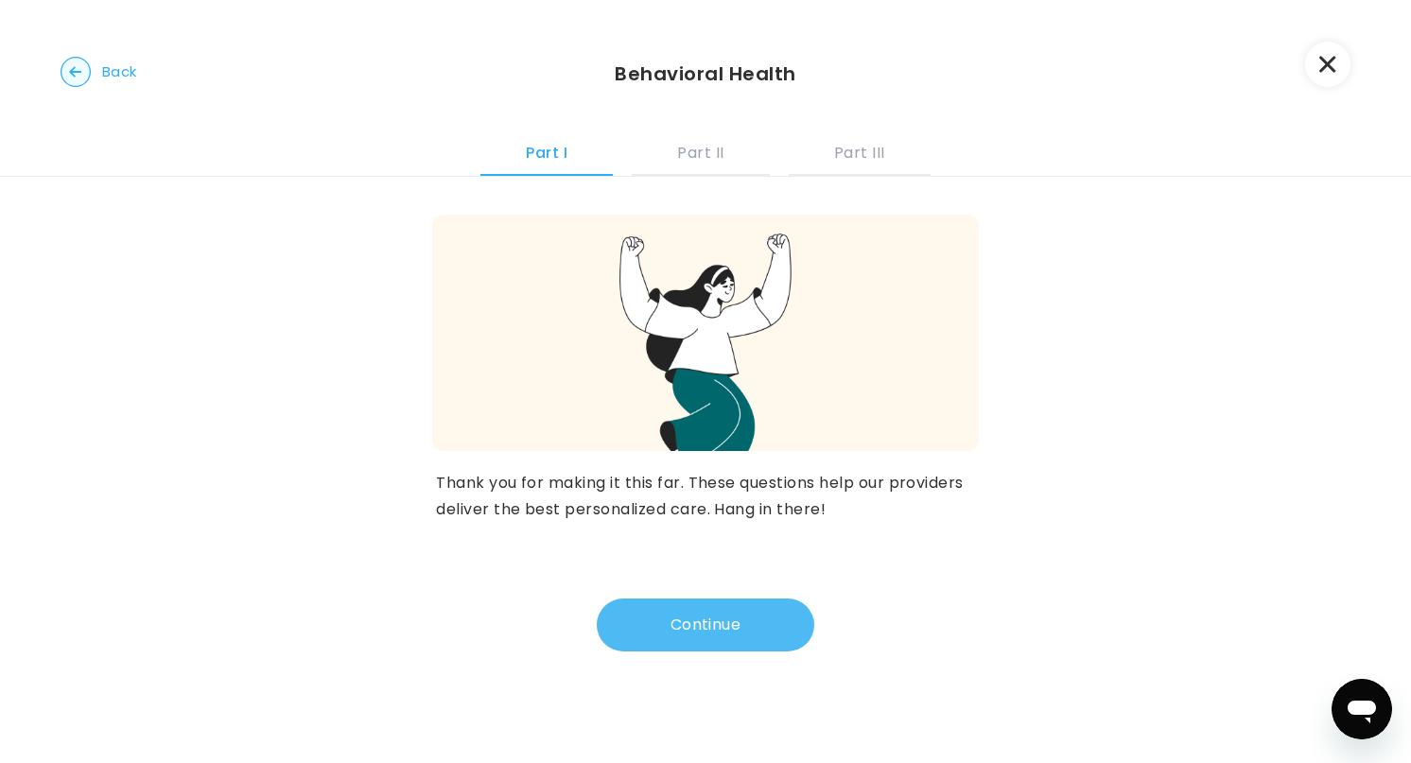
click at [676, 625] on button "Continue" at bounding box center [705, 625] width 217 height 53
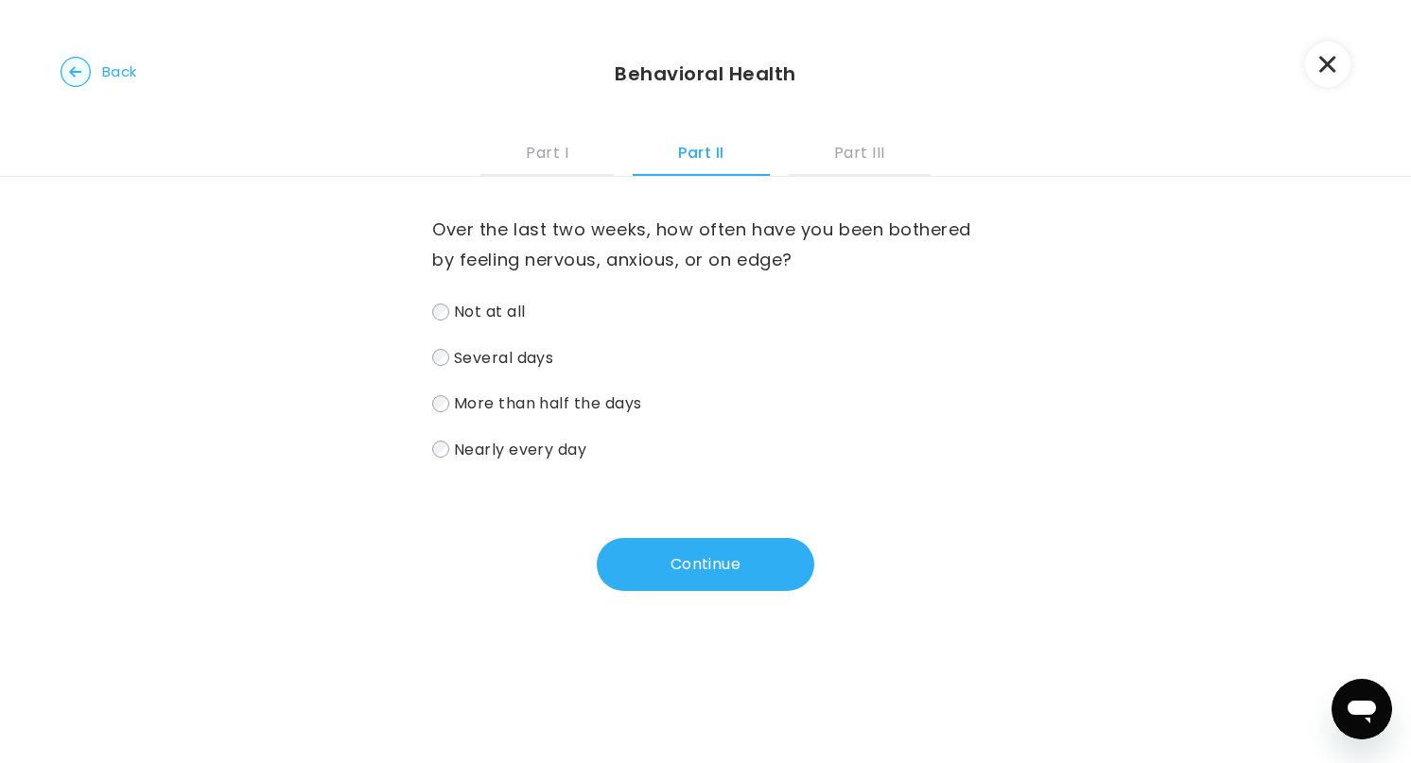
click at [514, 405] on span "More than half the days" at bounding box center [548, 403] width 188 height 22
click at [649, 568] on button "Continue" at bounding box center [705, 564] width 217 height 53
click at [496, 402] on span "More than half the days" at bounding box center [548, 403] width 188 height 22
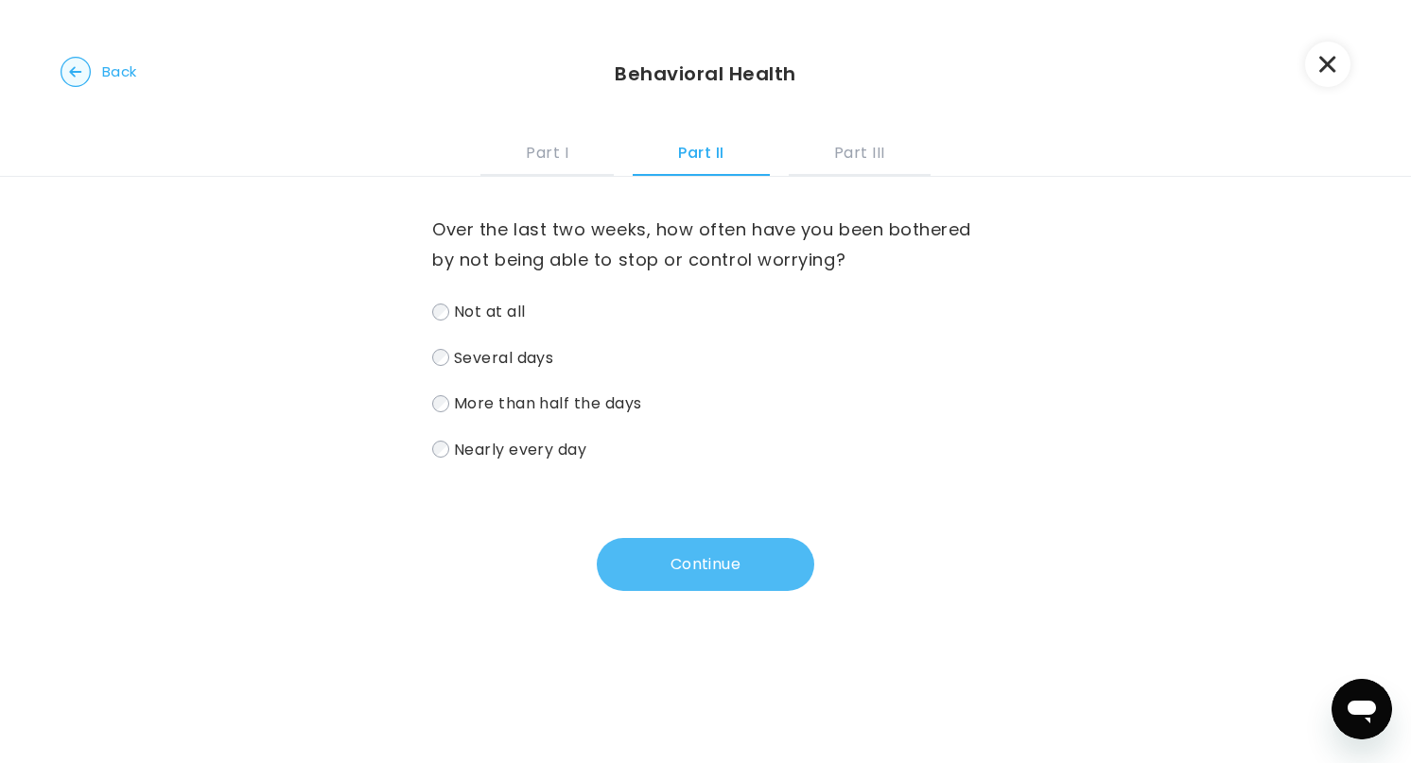
click at [705, 565] on button "Continue" at bounding box center [705, 564] width 217 height 53
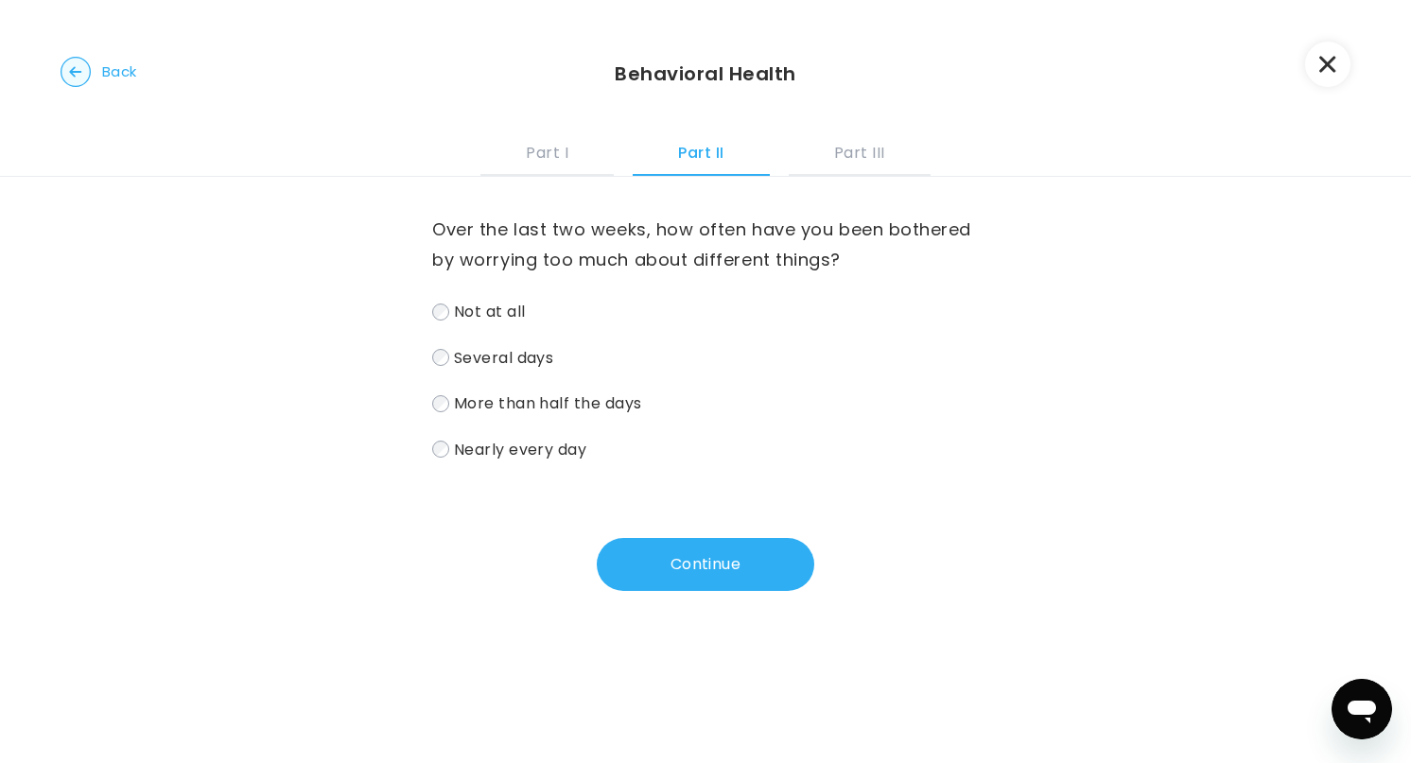
click at [512, 358] on span "Several days" at bounding box center [504, 357] width 100 height 22
click at [657, 570] on button "Continue" at bounding box center [705, 564] width 217 height 53
click at [522, 356] on span "Several days" at bounding box center [504, 357] width 100 height 22
click at [507, 404] on span "More than half the days" at bounding box center [548, 403] width 188 height 22
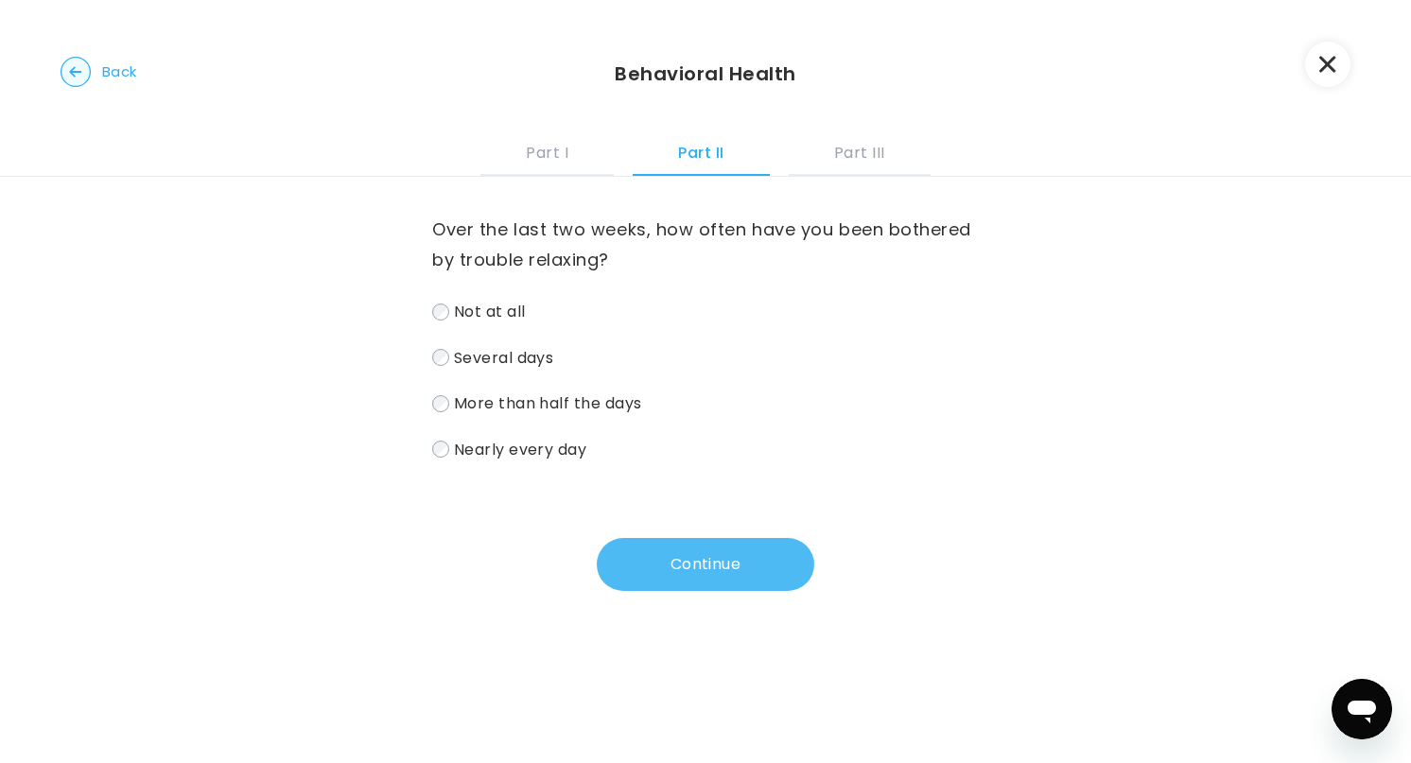
click at [650, 574] on button "Continue" at bounding box center [705, 564] width 217 height 53
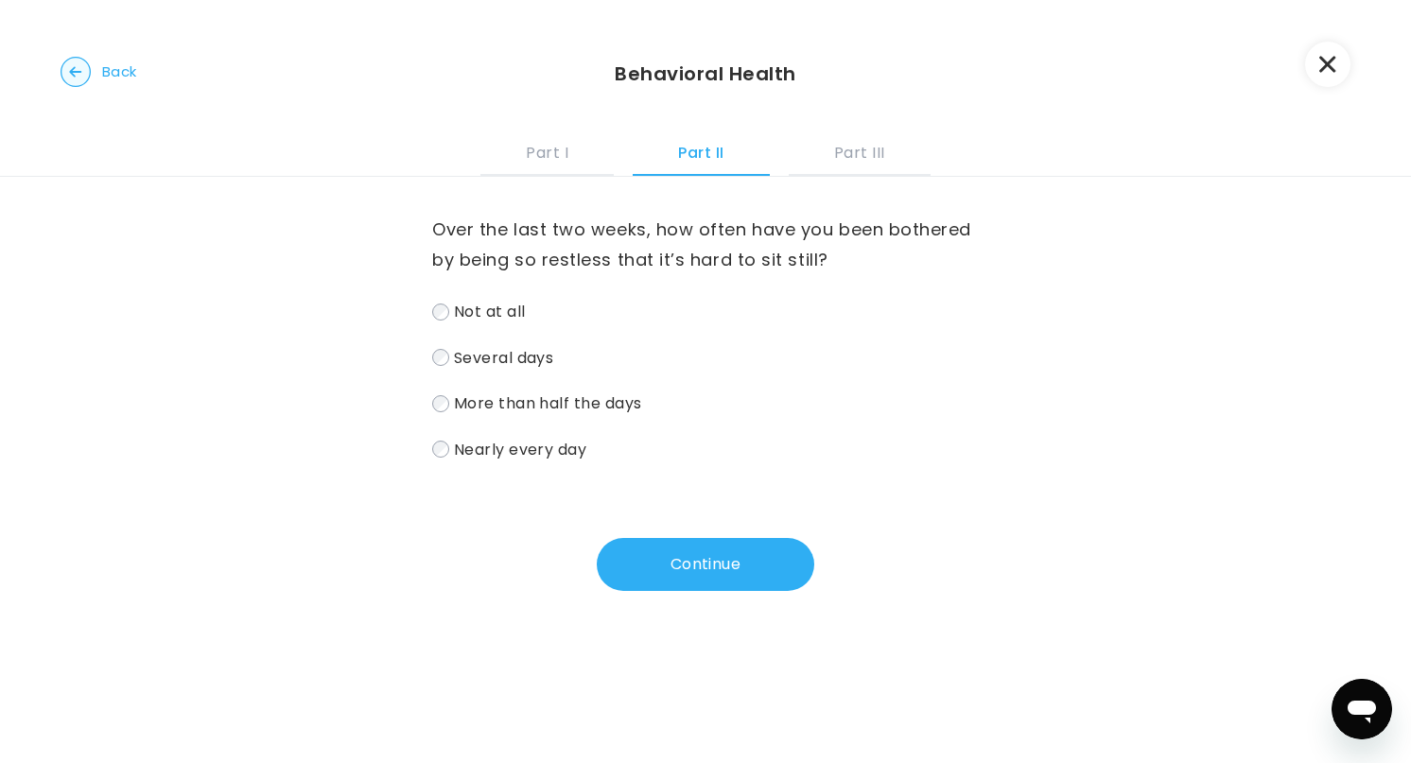
click at [539, 360] on span "Several days" at bounding box center [504, 357] width 100 height 22
click at [738, 576] on button "Continue" at bounding box center [705, 564] width 217 height 53
click at [476, 398] on span "More than half the days" at bounding box center [548, 403] width 188 height 22
click at [507, 355] on span "Several days" at bounding box center [504, 357] width 100 height 22
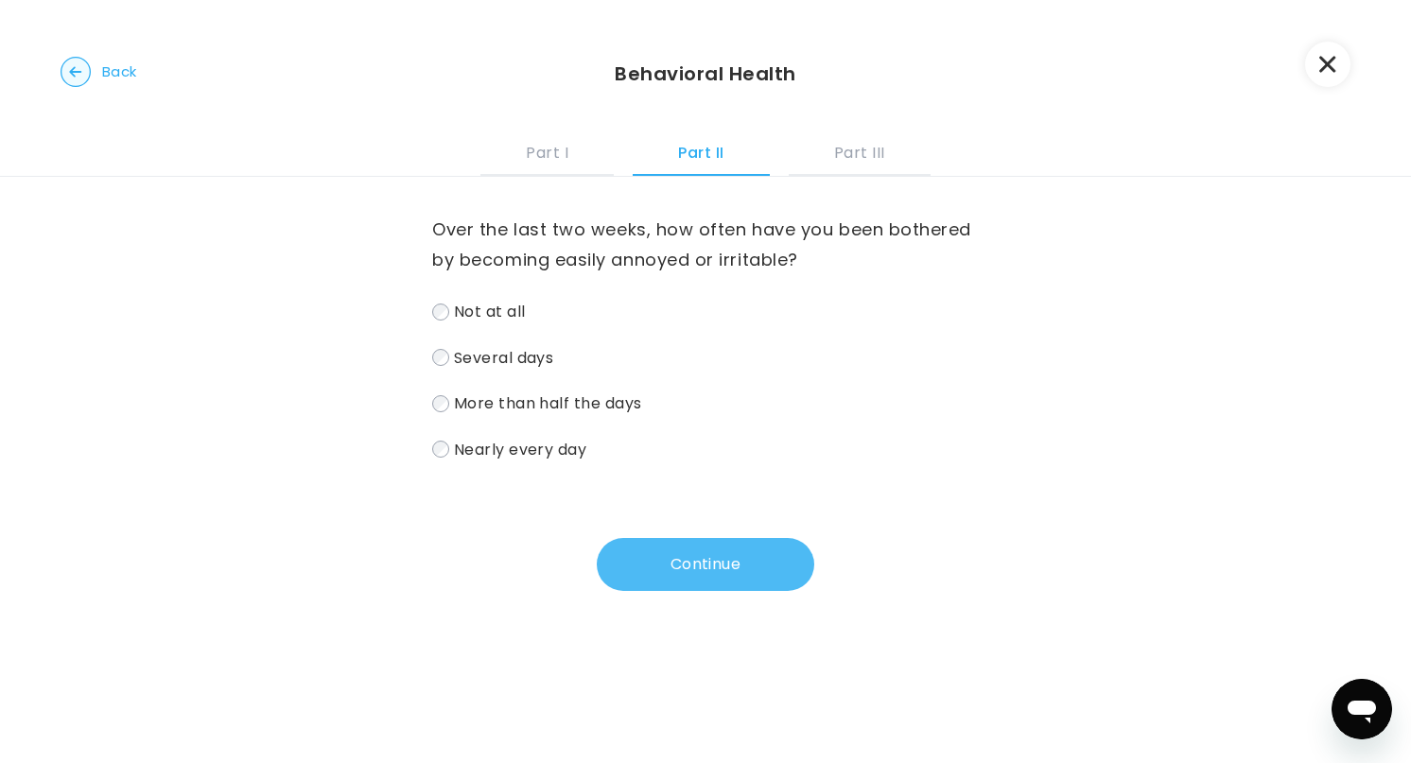
click at [691, 580] on button "Continue" at bounding box center [705, 564] width 217 height 53
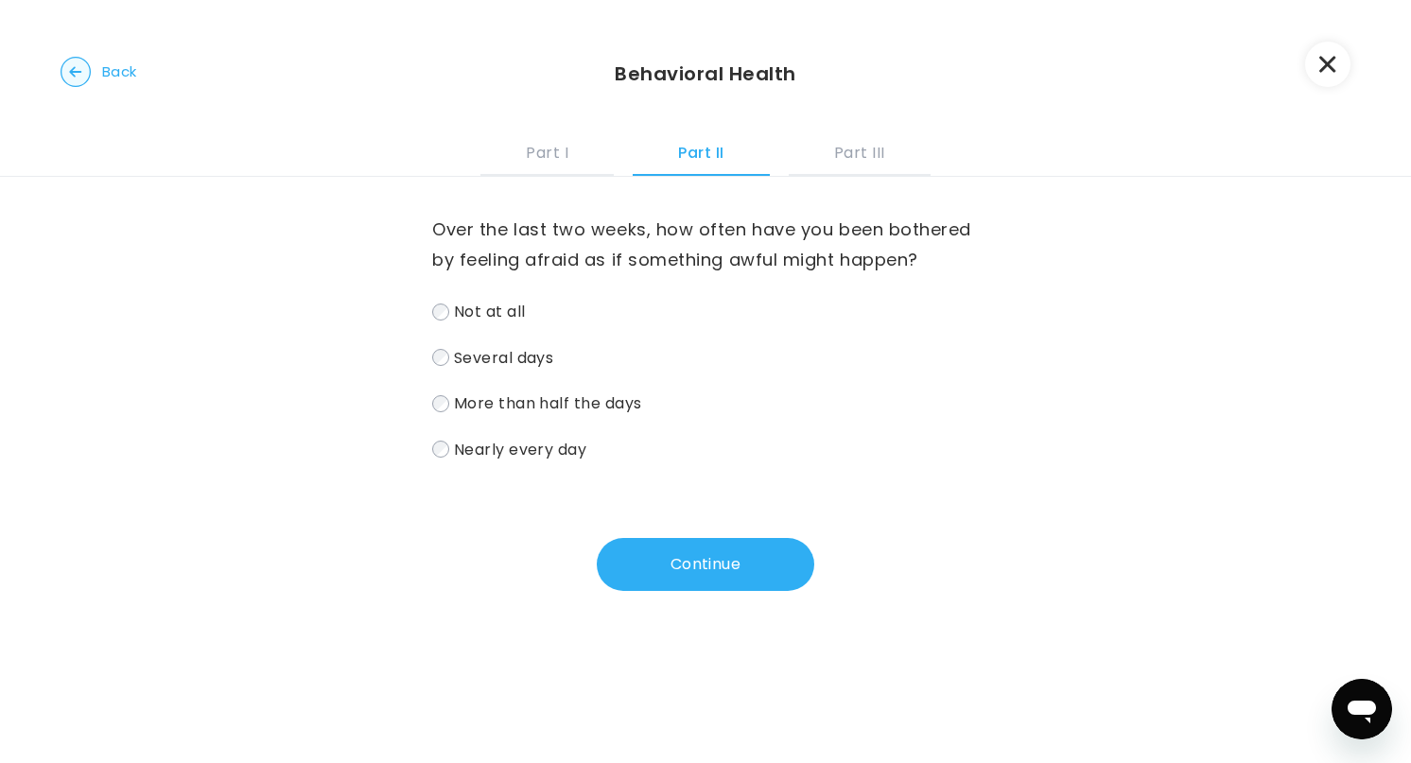
click at [481, 318] on span "Not at all" at bounding box center [490, 312] width 72 height 22
click at [705, 568] on button "Continue" at bounding box center [705, 564] width 217 height 53
click at [498, 400] on span "More than half the days" at bounding box center [548, 403] width 188 height 22
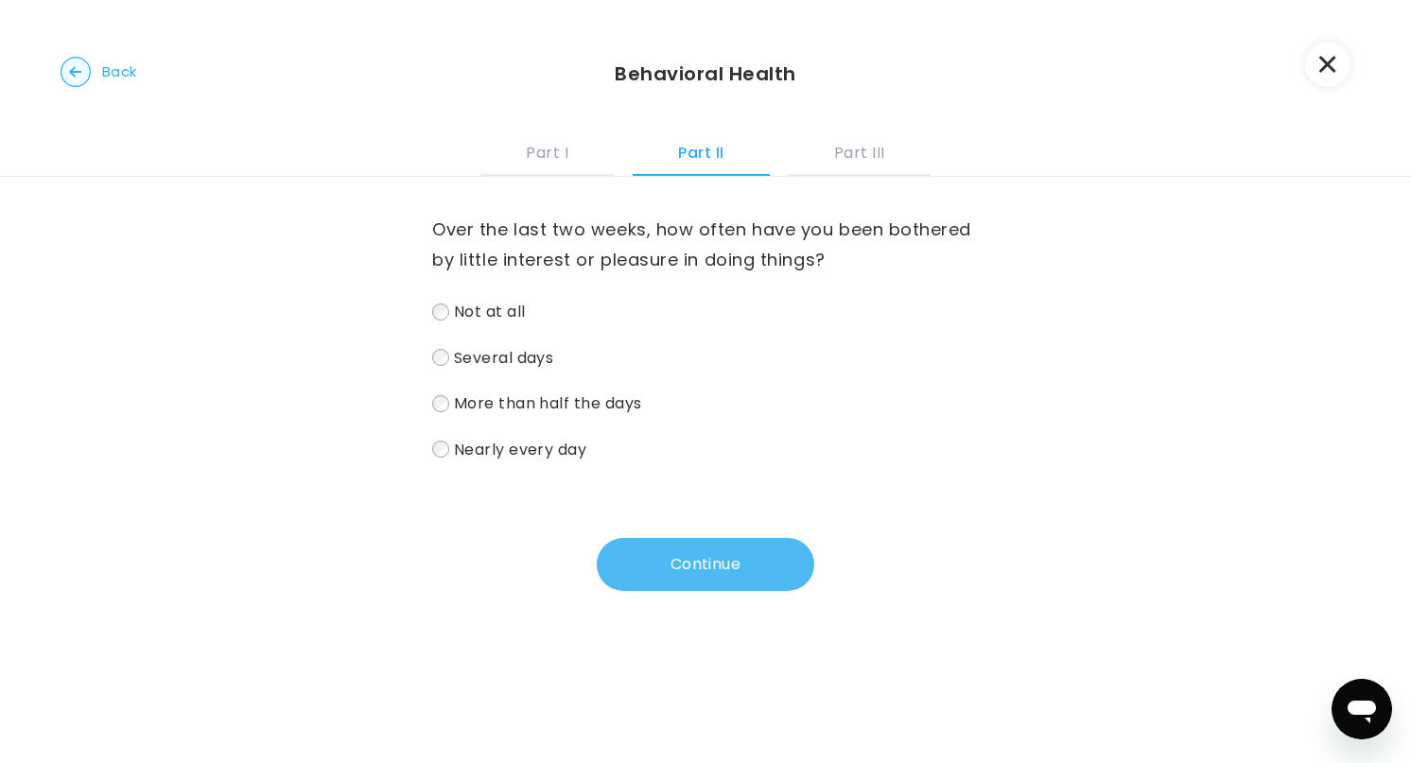
click at [648, 548] on button "Continue" at bounding box center [705, 564] width 217 height 53
click at [512, 362] on span "Several days" at bounding box center [504, 357] width 100 height 22
click at [536, 395] on span "More than half the days" at bounding box center [548, 403] width 188 height 22
click at [659, 555] on button "Continue" at bounding box center [705, 564] width 217 height 53
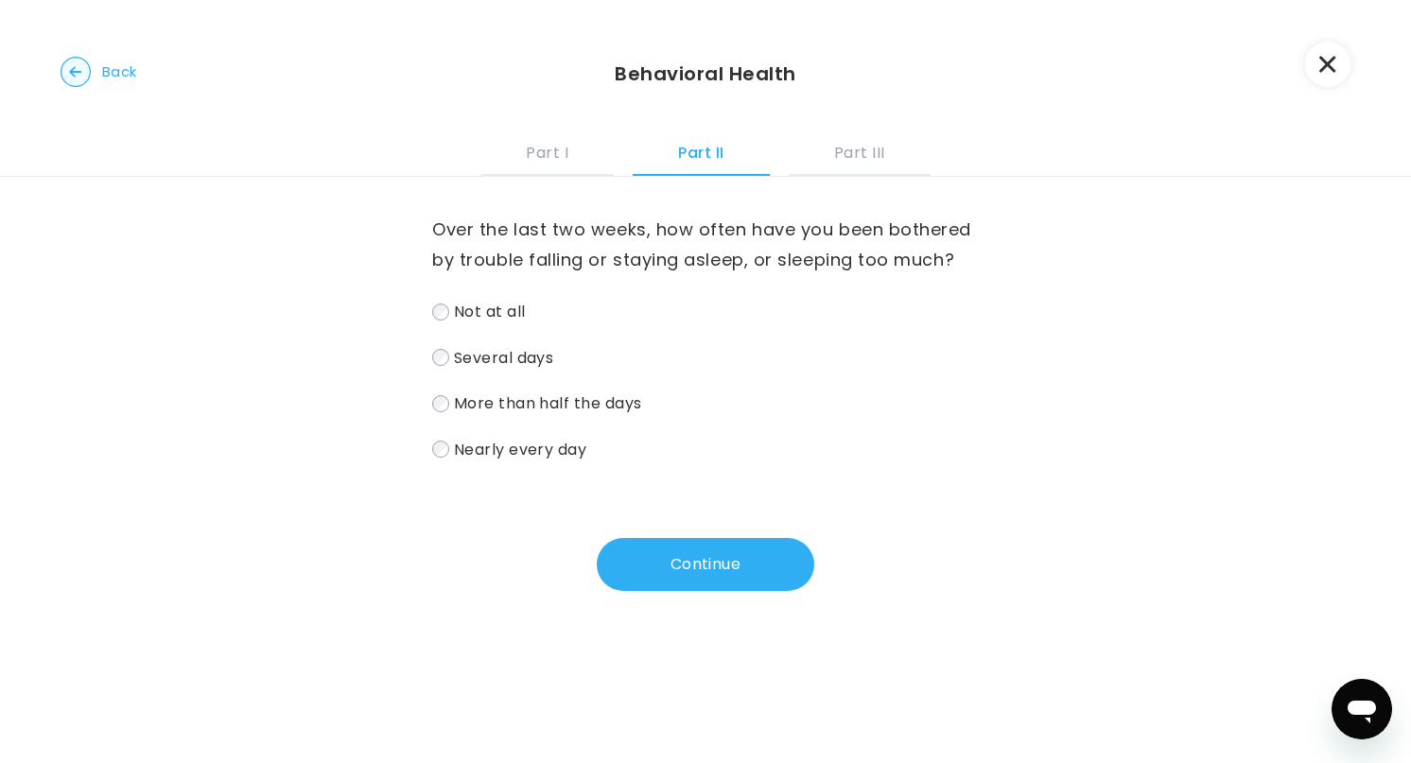
click at [524, 357] on span "Several days" at bounding box center [504, 357] width 100 height 22
click at [710, 565] on button "Continue" at bounding box center [705, 564] width 217 height 53
click at [497, 353] on span "Several days" at bounding box center [504, 357] width 100 height 22
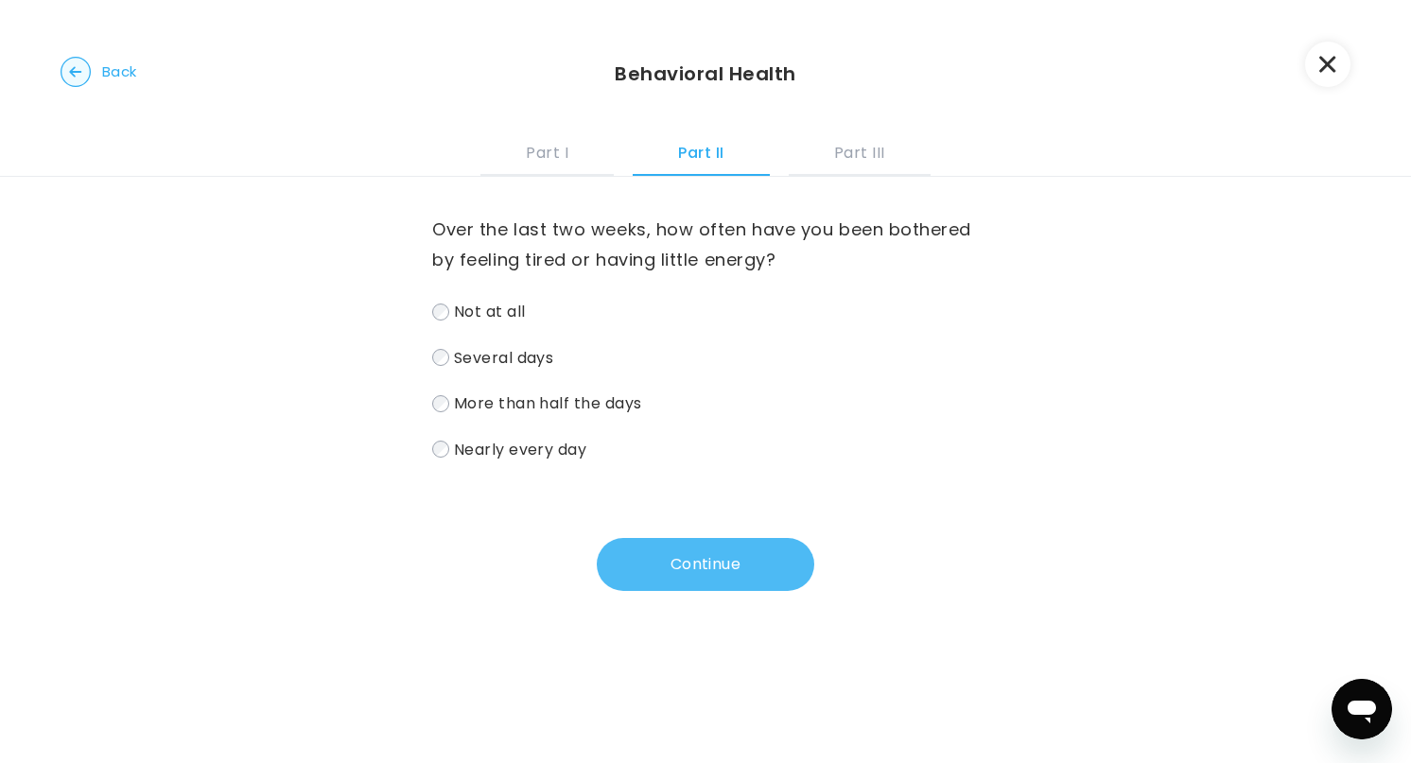
click at [663, 549] on button "Continue" at bounding box center [705, 564] width 217 height 53
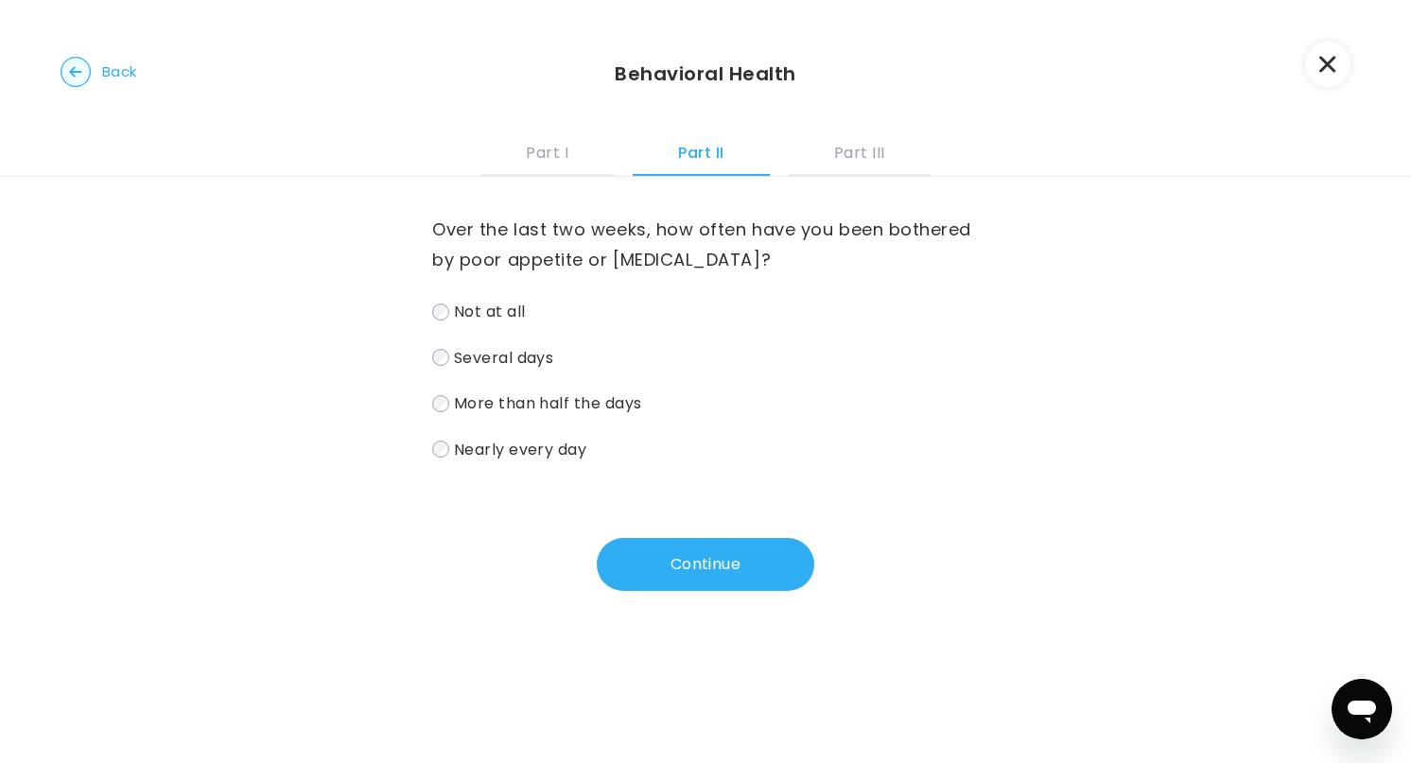
click at [506, 353] on span "Several days" at bounding box center [504, 357] width 100 height 22
click at [682, 574] on button "Continue" at bounding box center [705, 564] width 217 height 53
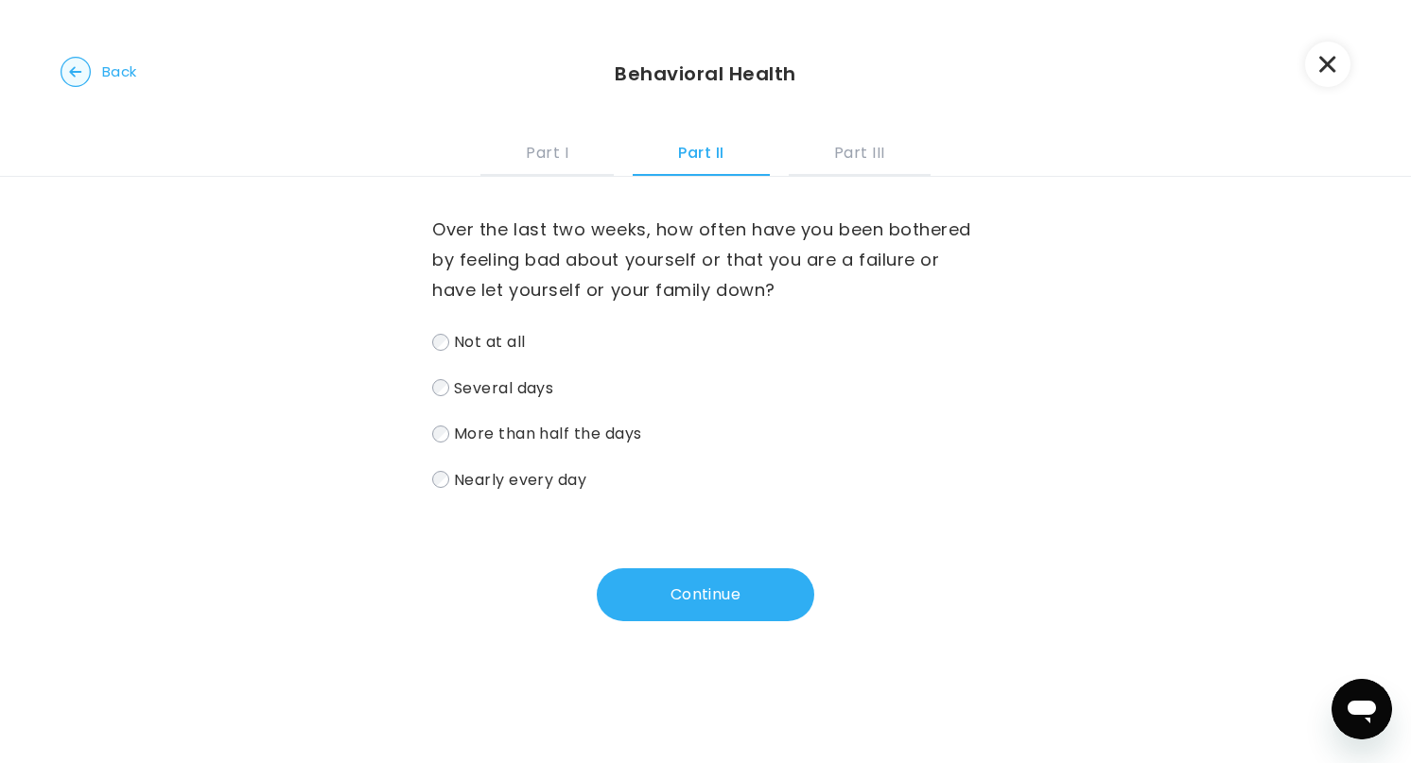
click at [496, 436] on span "More than half the days" at bounding box center [548, 434] width 188 height 22
click at [690, 589] on button "Continue" at bounding box center [705, 594] width 217 height 53
click at [482, 483] on span "Nearly every day" at bounding box center [520, 479] width 133 height 22
click at [504, 438] on span "More than half the days" at bounding box center [548, 434] width 188 height 22
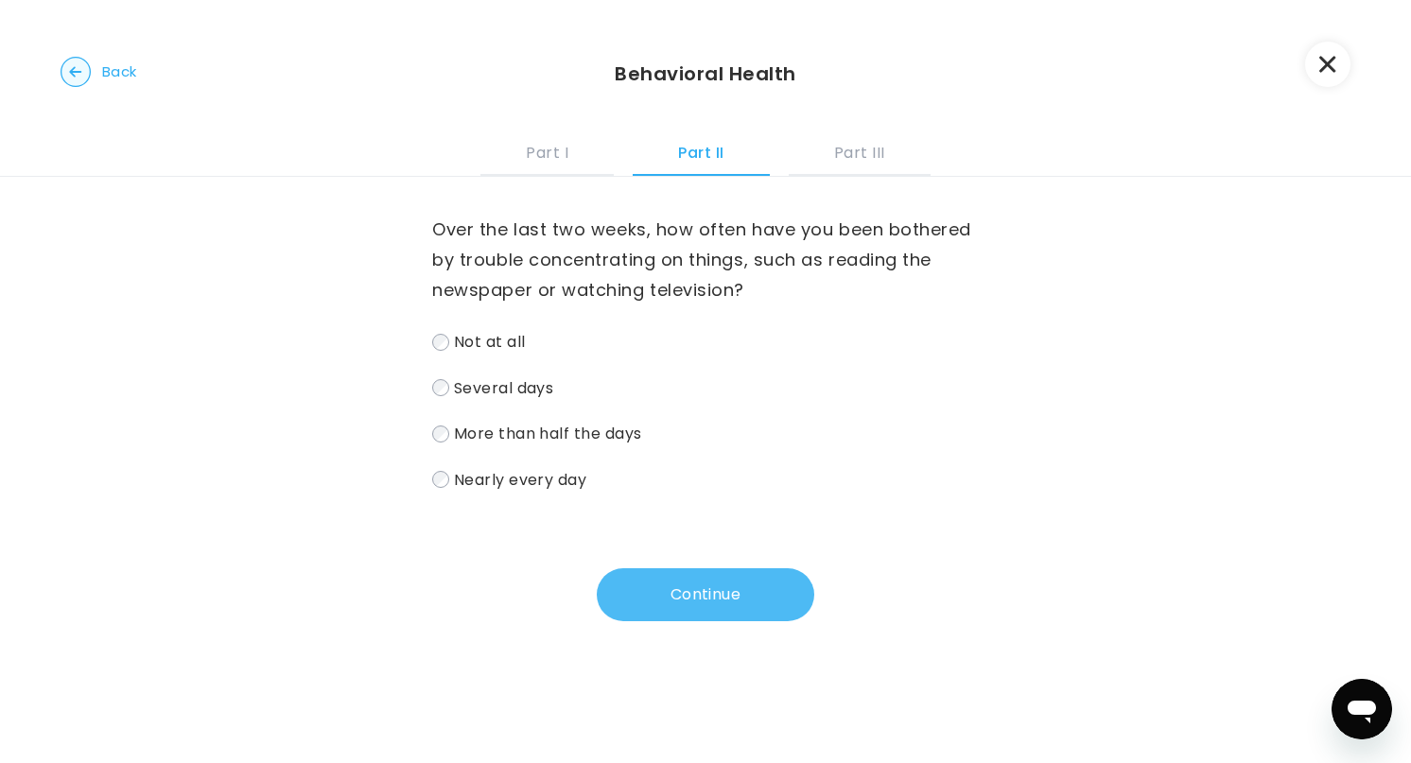
click at [660, 593] on button "Continue" at bounding box center [705, 594] width 217 height 53
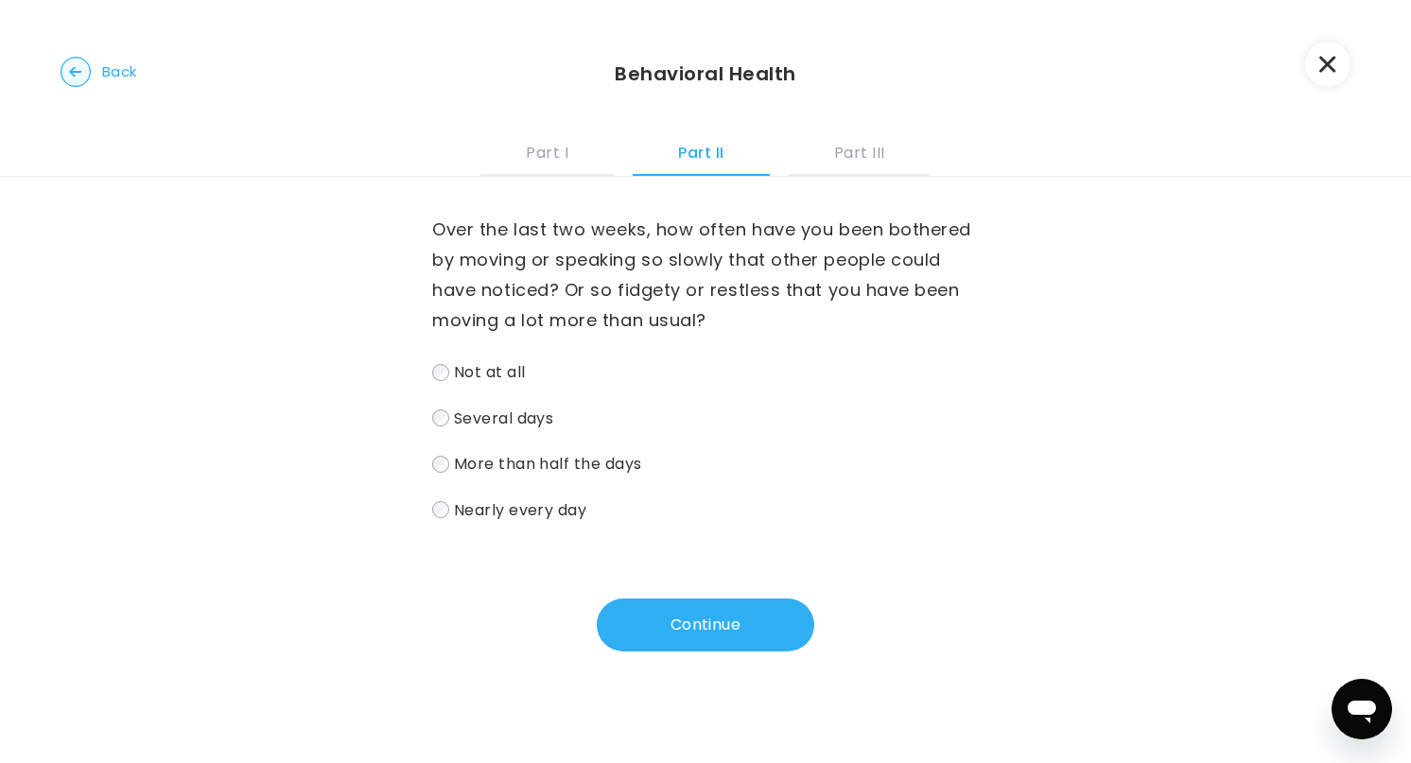
click at [492, 425] on span "Several days" at bounding box center [504, 418] width 100 height 22
click at [681, 636] on button "Continue" at bounding box center [705, 625] width 217 height 53
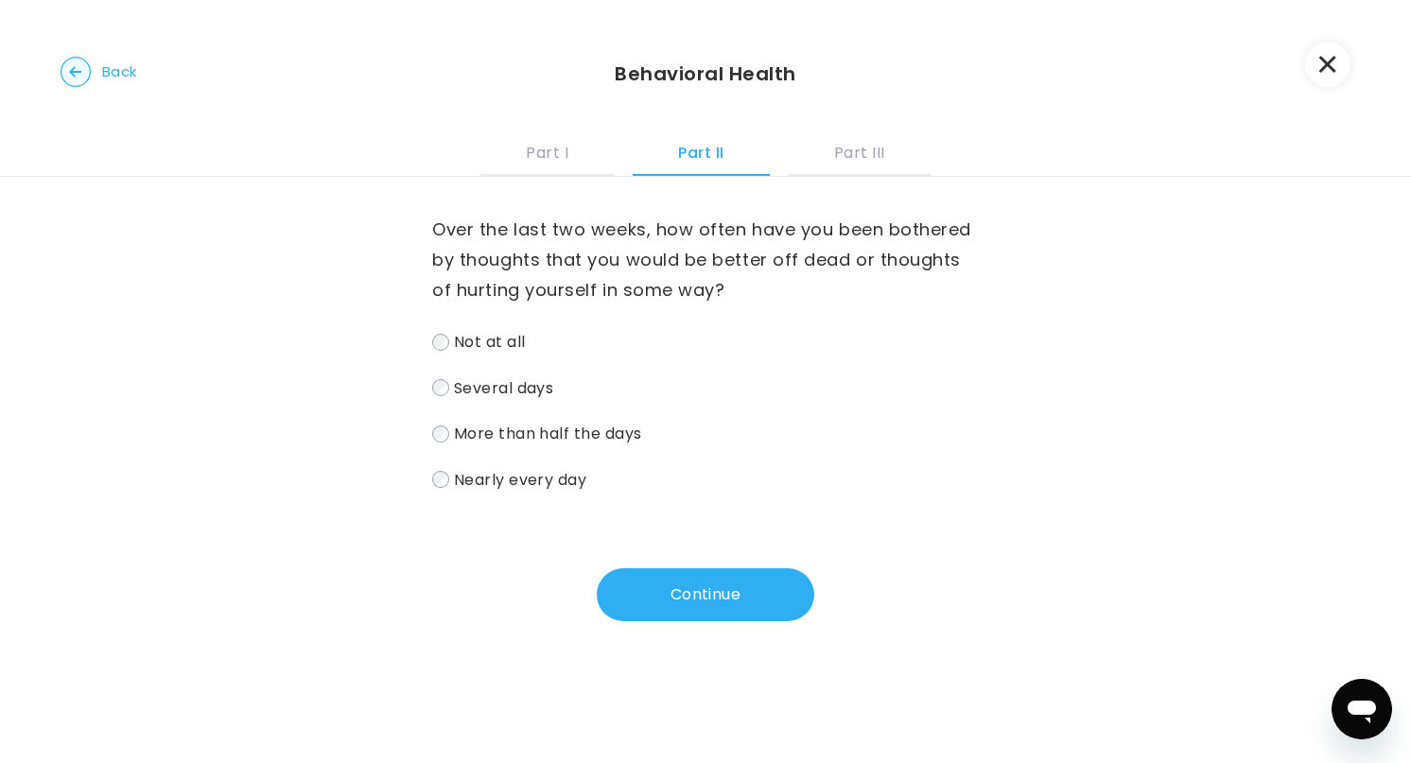
click at [472, 390] on span "Several days" at bounding box center [504, 387] width 100 height 22
click at [662, 597] on button "Continue" at bounding box center [705, 594] width 217 height 53
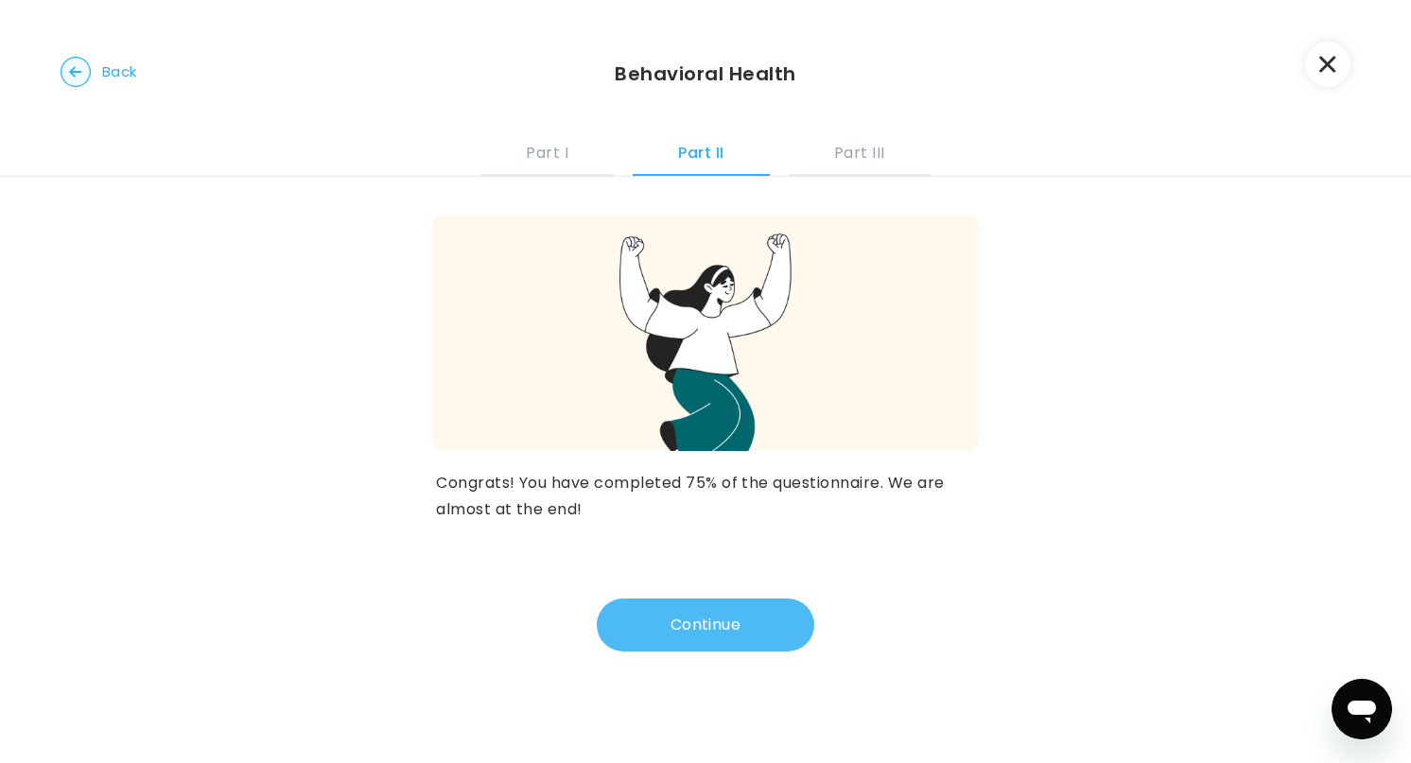
click at [667, 623] on button "Continue" at bounding box center [705, 625] width 217 height 53
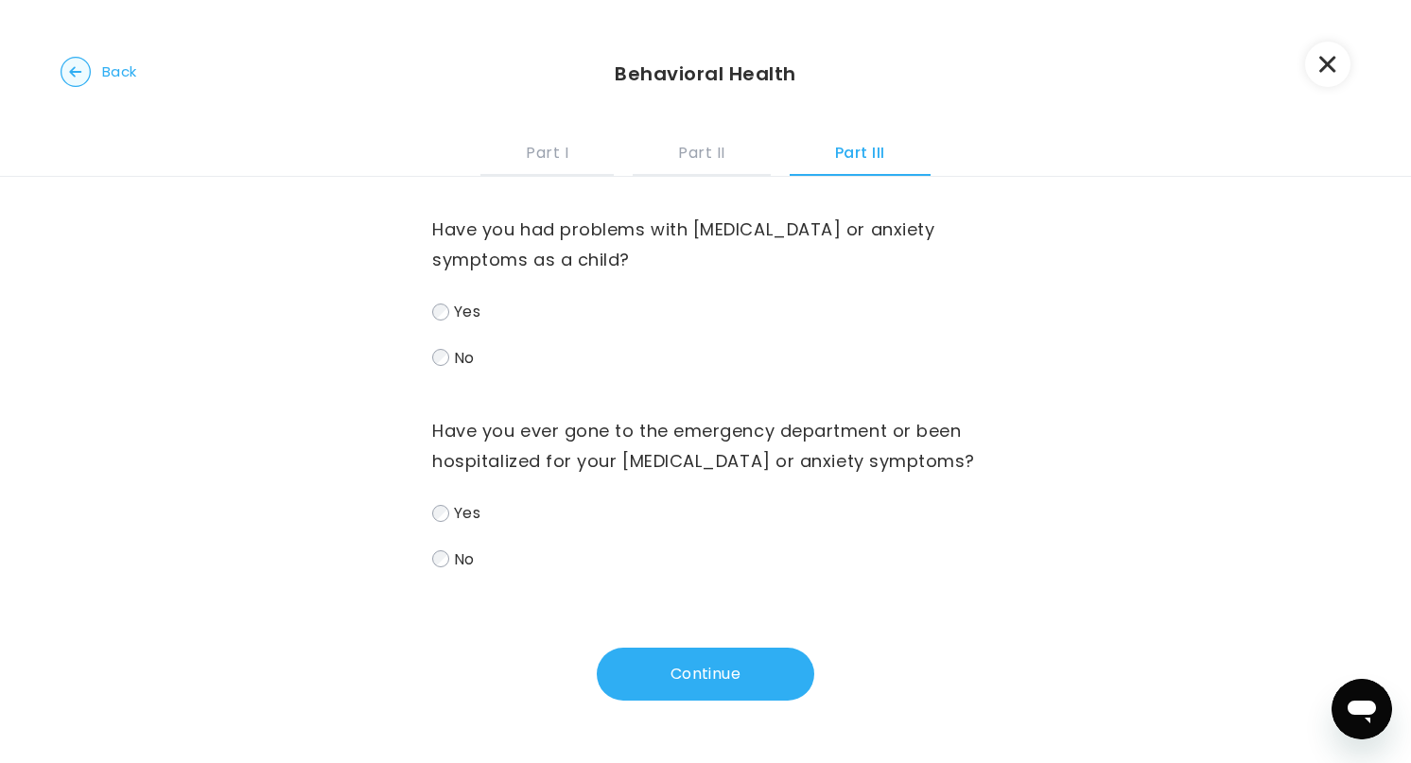
click at [456, 305] on span "Yes" at bounding box center [467, 312] width 26 height 22
click at [695, 677] on button "Continue" at bounding box center [705, 674] width 217 height 53
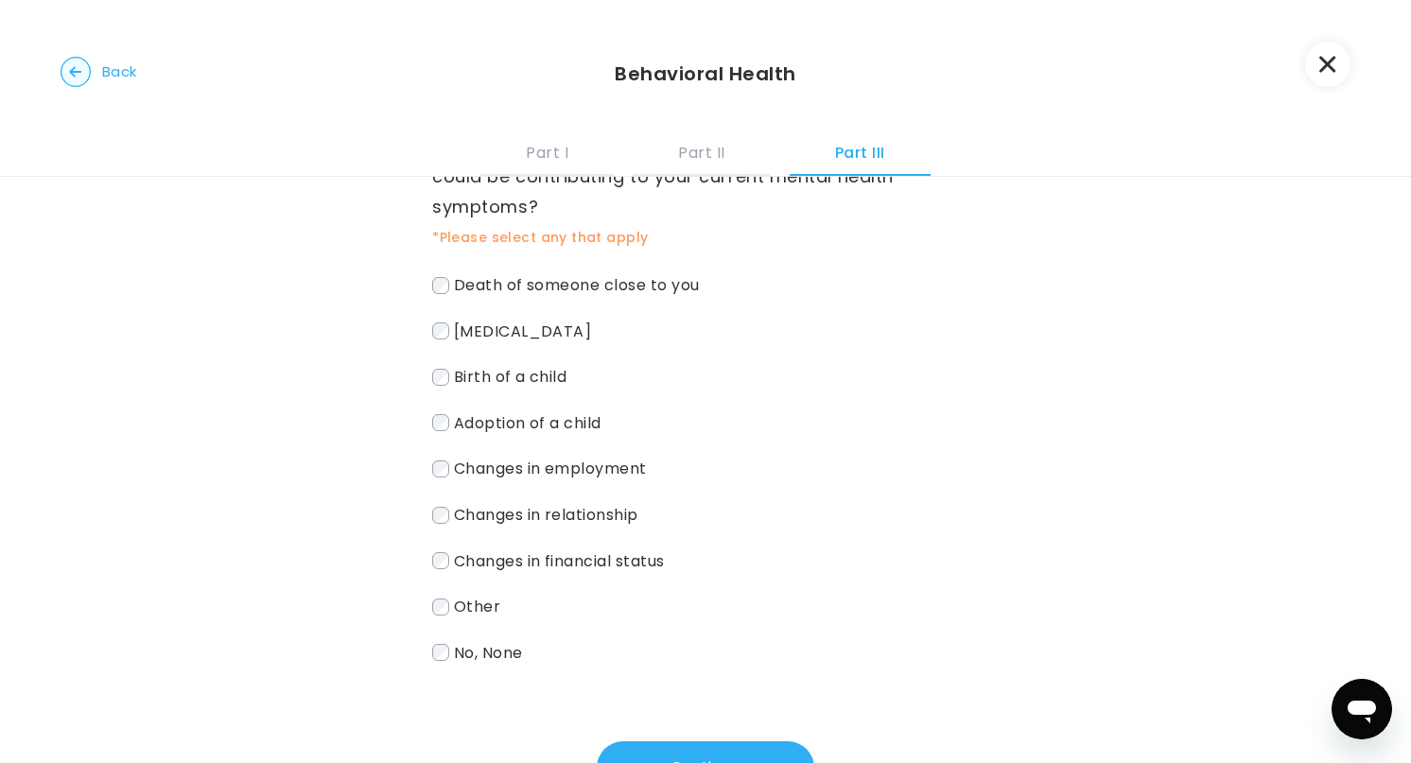
scroll to position [99, 0]
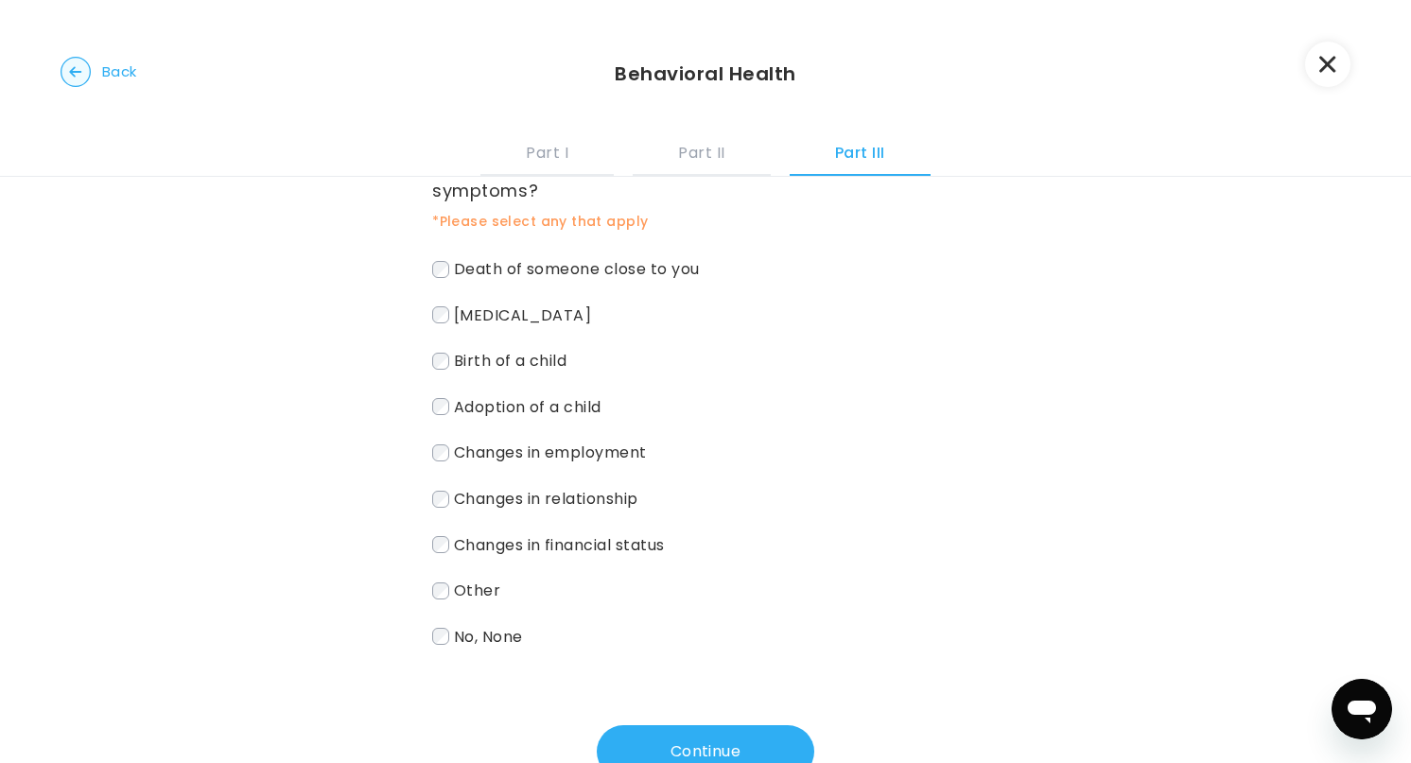
click at [451, 577] on label "Other" at bounding box center [705, 590] width 547 height 27
click at [463, 442] on span "Changes in employment" at bounding box center [550, 453] width 193 height 22
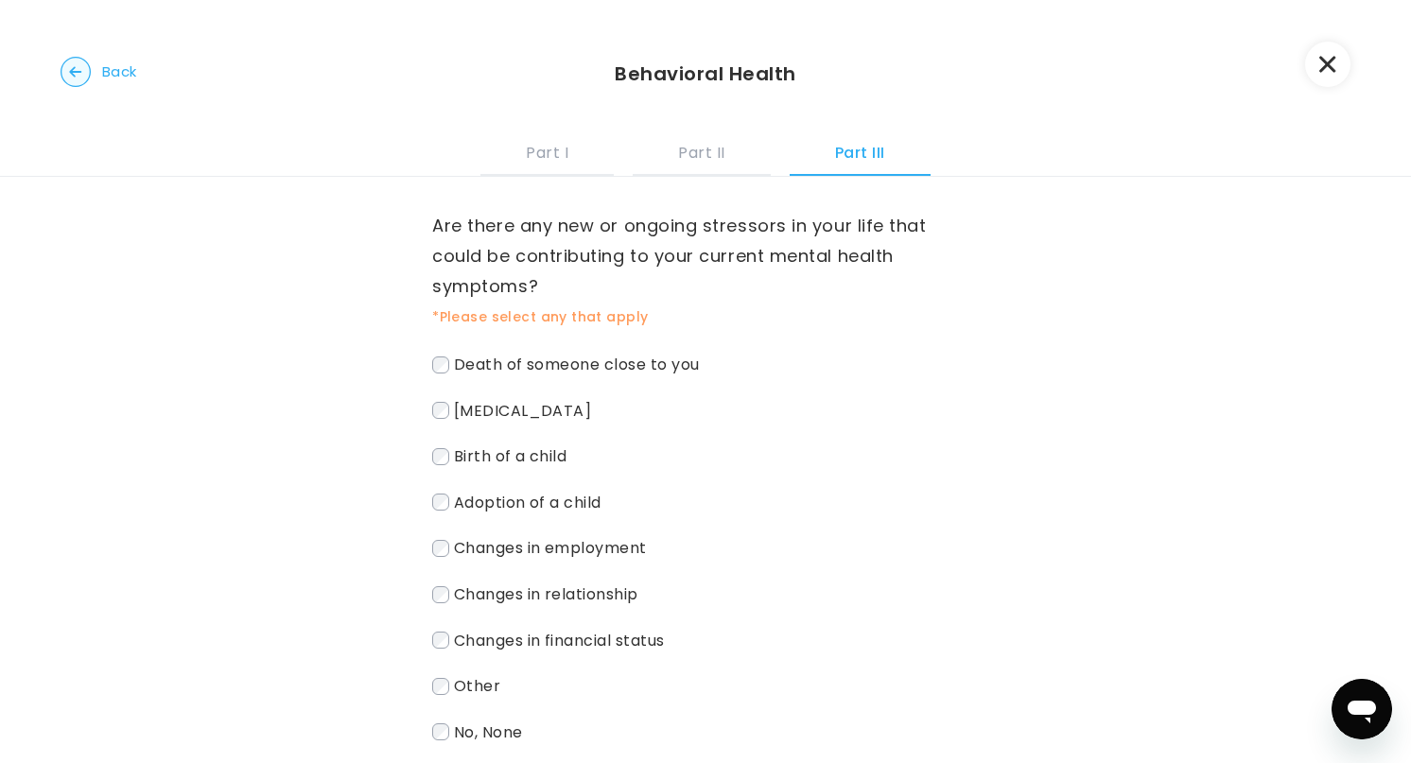
scroll to position [56, 0]
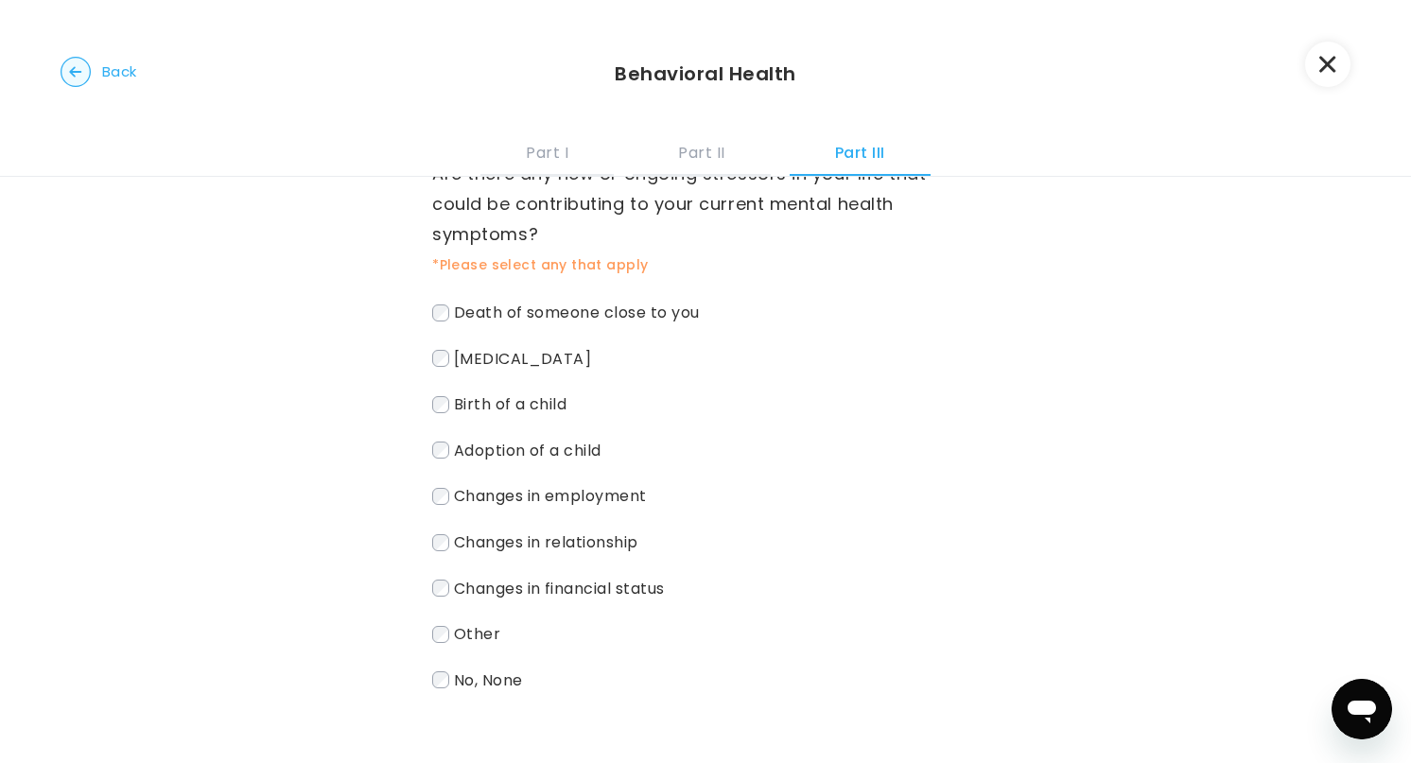
click at [476, 347] on span "[MEDICAL_DATA]" at bounding box center [523, 358] width 138 height 22
click at [469, 347] on span "[MEDICAL_DATA]" at bounding box center [523, 358] width 138 height 22
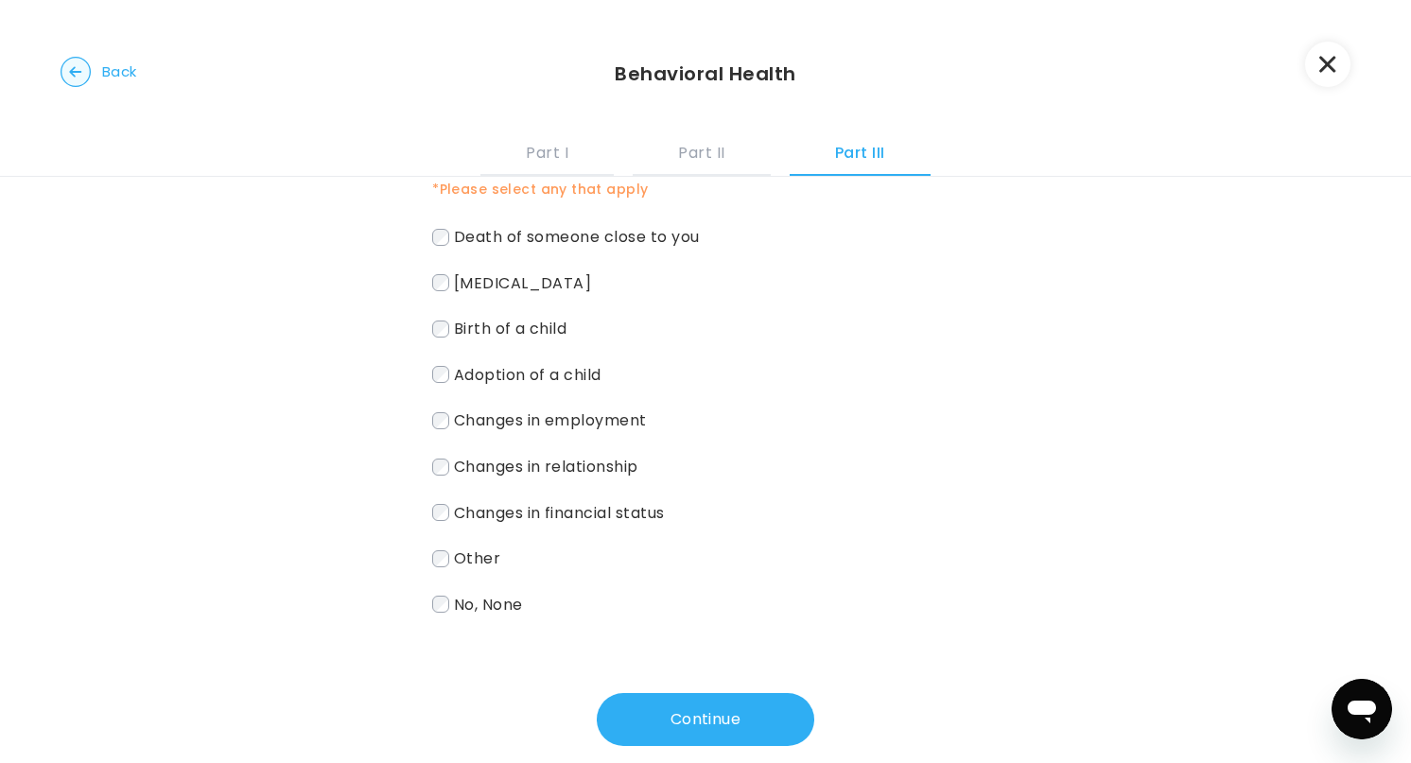
scroll to position [136, 0]
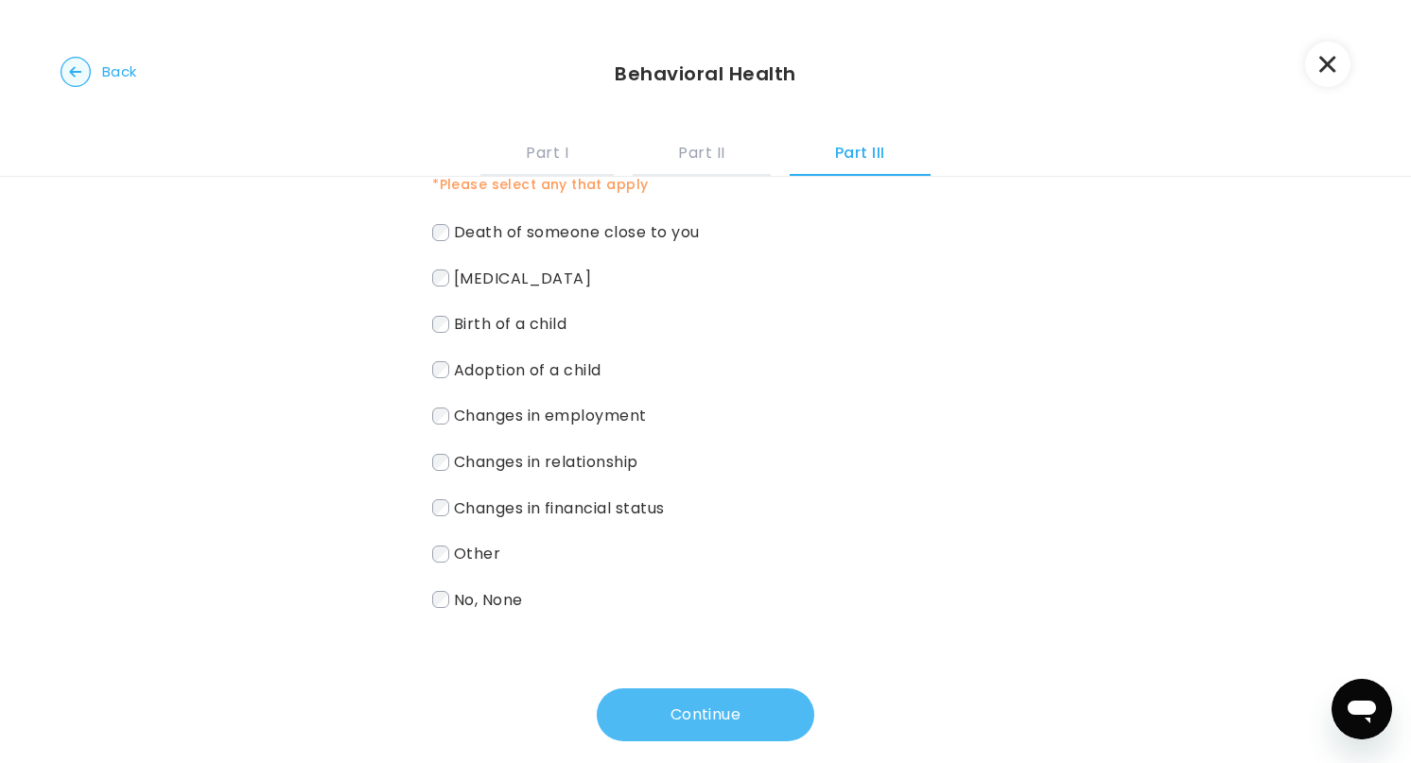
click at [668, 688] on button "Continue" at bounding box center [705, 714] width 217 height 53
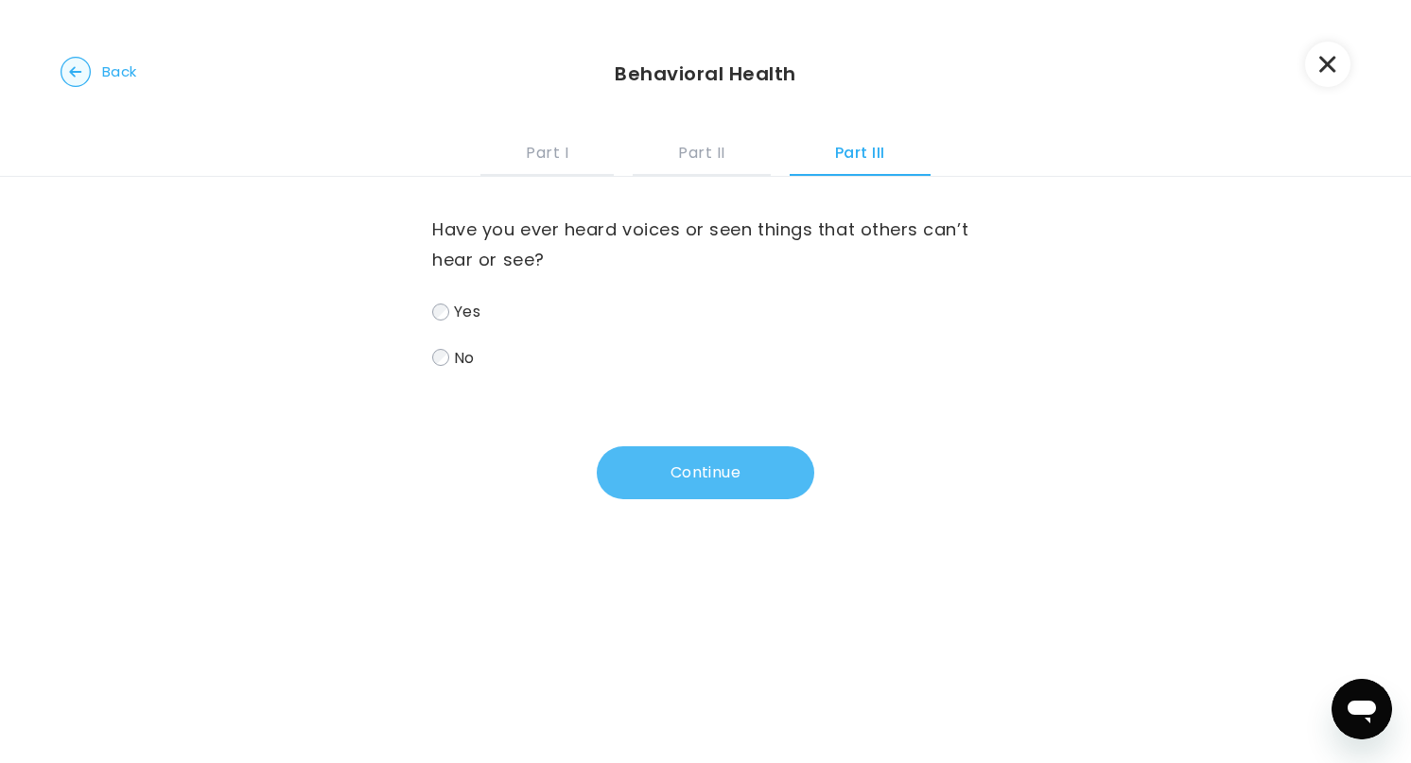
click at [680, 475] on button "Continue" at bounding box center [705, 472] width 217 height 53
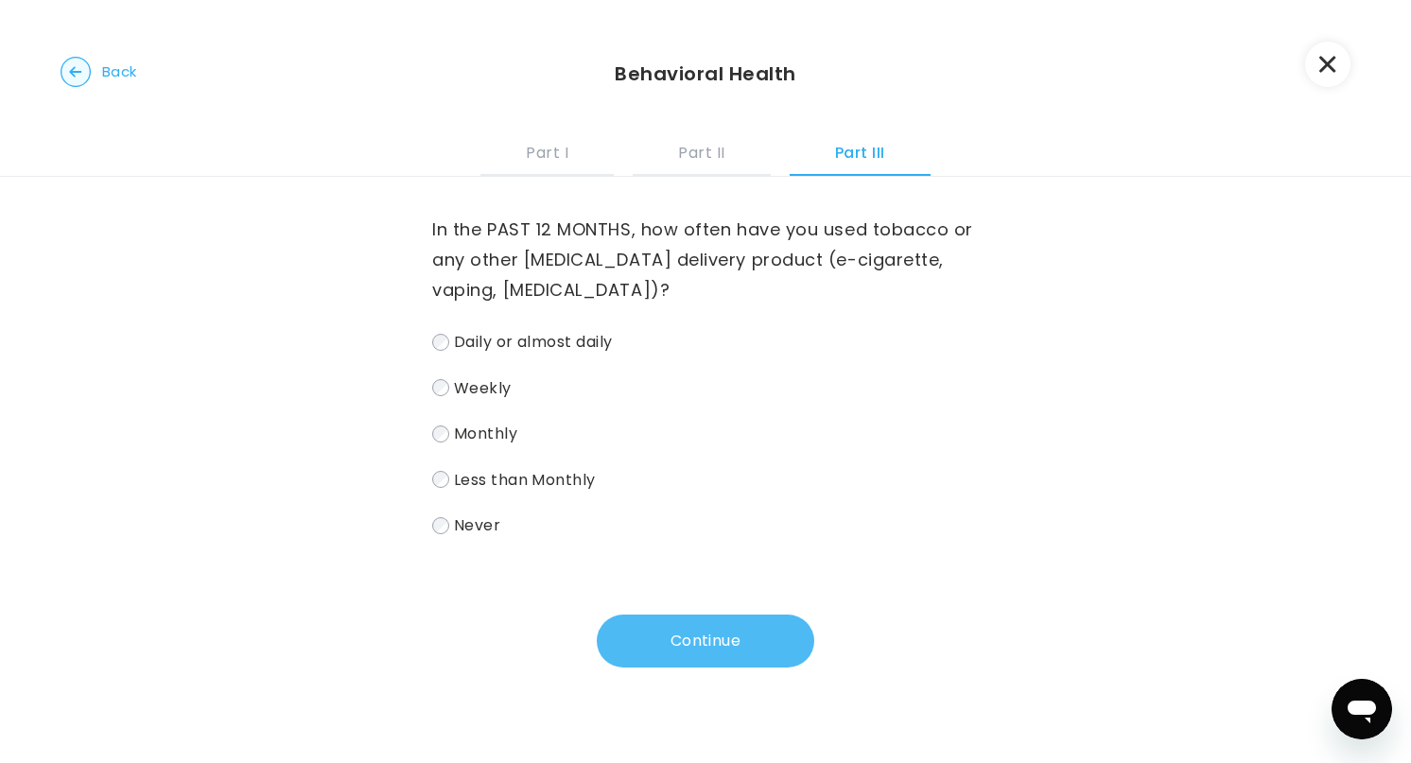
click at [675, 629] on button "Continue" at bounding box center [705, 641] width 217 height 53
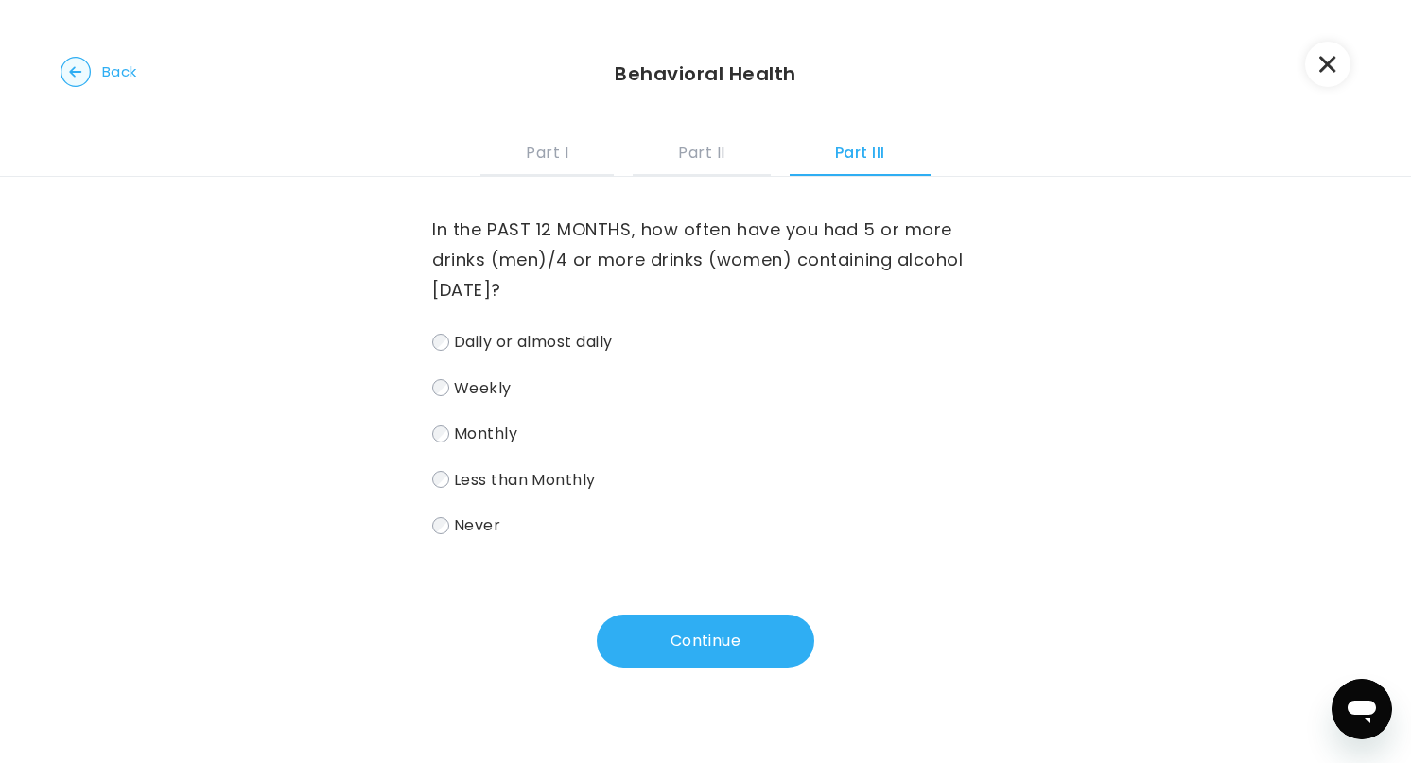
click at [478, 488] on span "Less than Monthly" at bounding box center [525, 479] width 142 height 22
click at [678, 645] on button "Continue" at bounding box center [705, 641] width 217 height 53
click at [471, 529] on span "Never" at bounding box center [477, 525] width 46 height 22
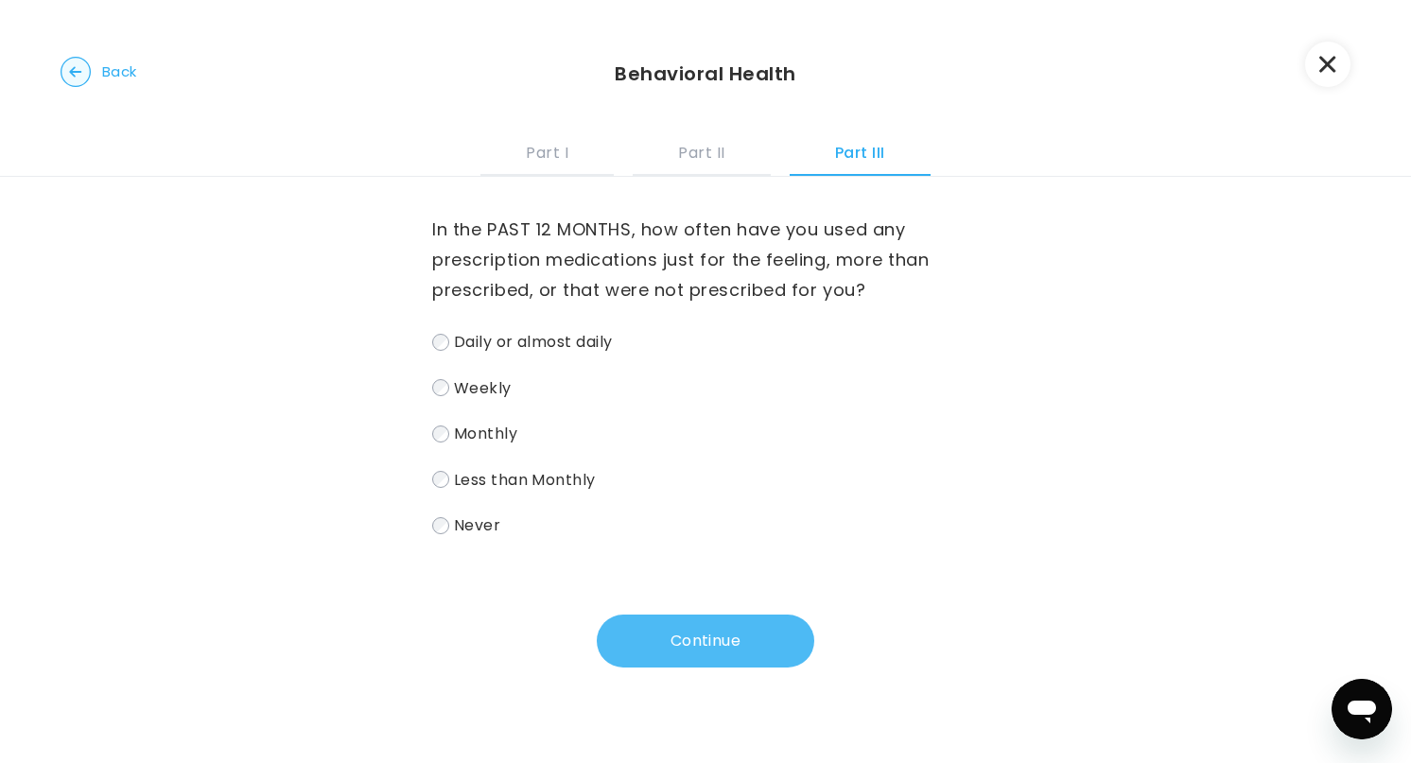
click at [725, 639] on button "Continue" at bounding box center [705, 641] width 217 height 53
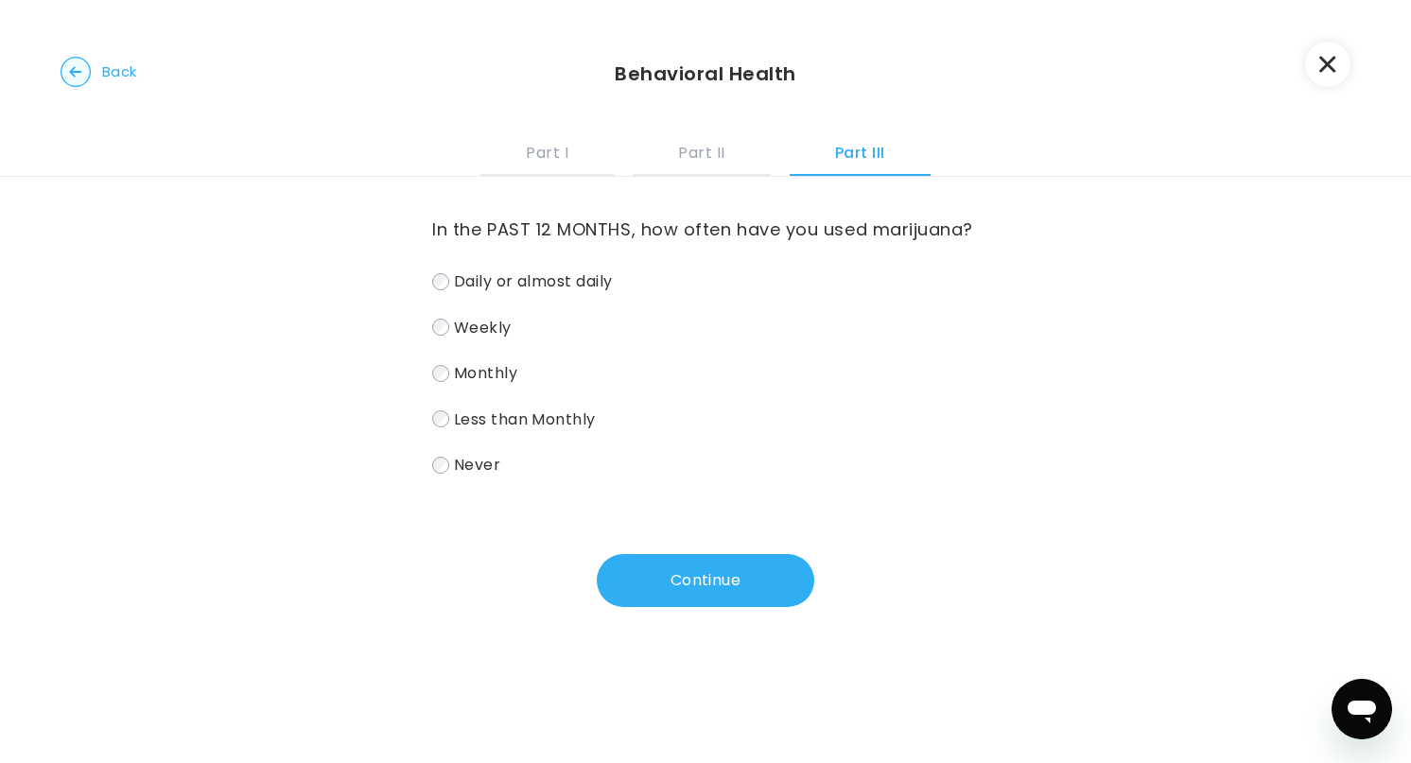
click at [465, 323] on span "Weekly" at bounding box center [483, 327] width 58 height 22
click at [691, 571] on button "Continue" at bounding box center [705, 580] width 217 height 53
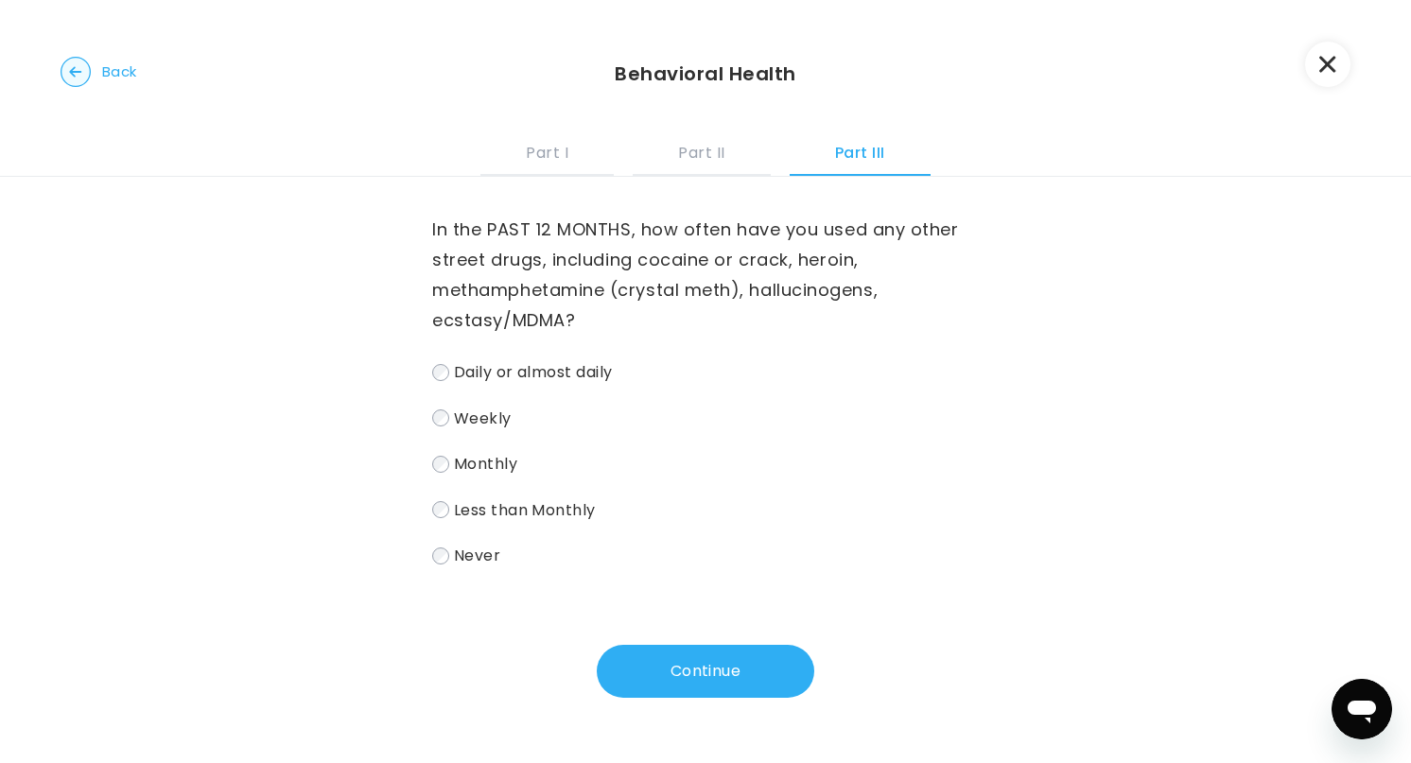
click at [472, 561] on span "Never" at bounding box center [477, 556] width 46 height 22
click at [687, 678] on button "Continue" at bounding box center [705, 671] width 217 height 53
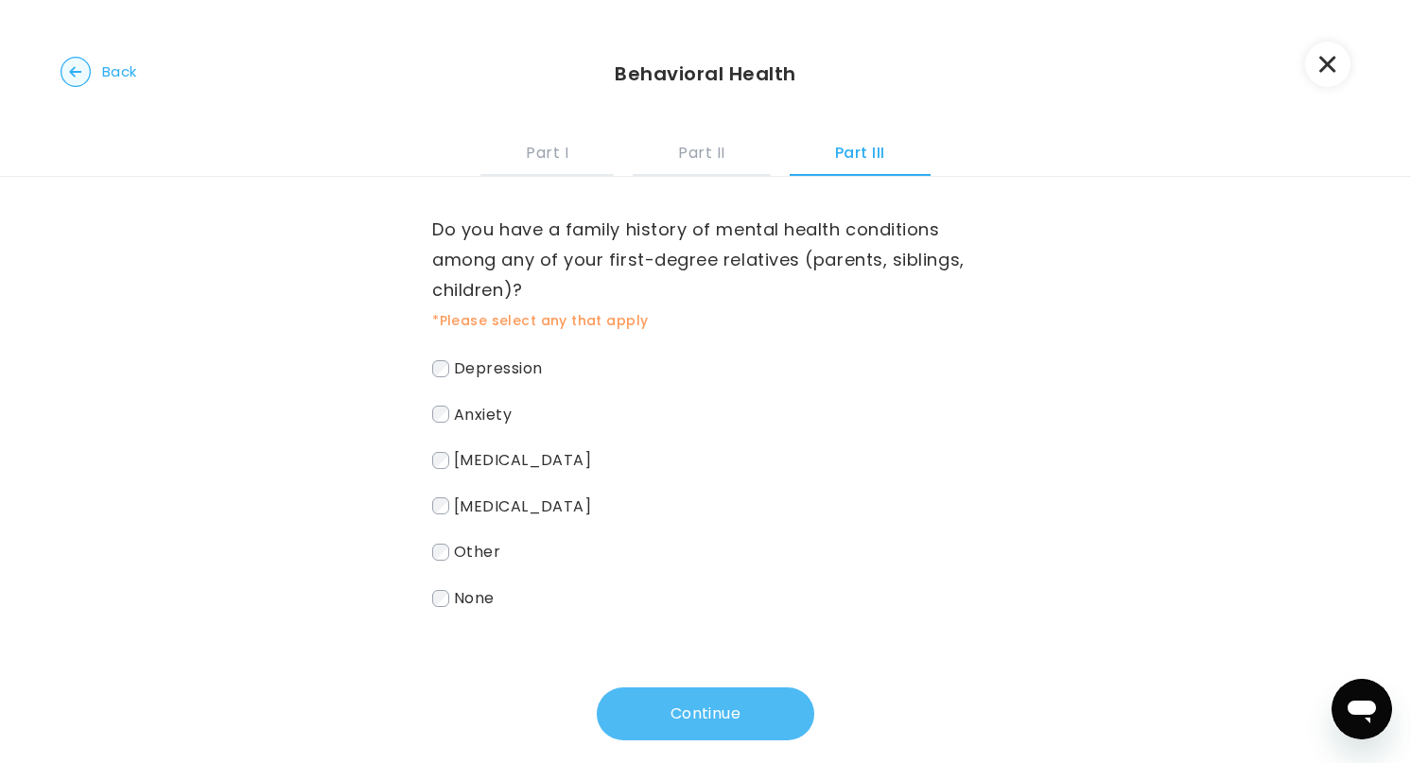
click at [713, 703] on button "Continue" at bounding box center [705, 713] width 217 height 53
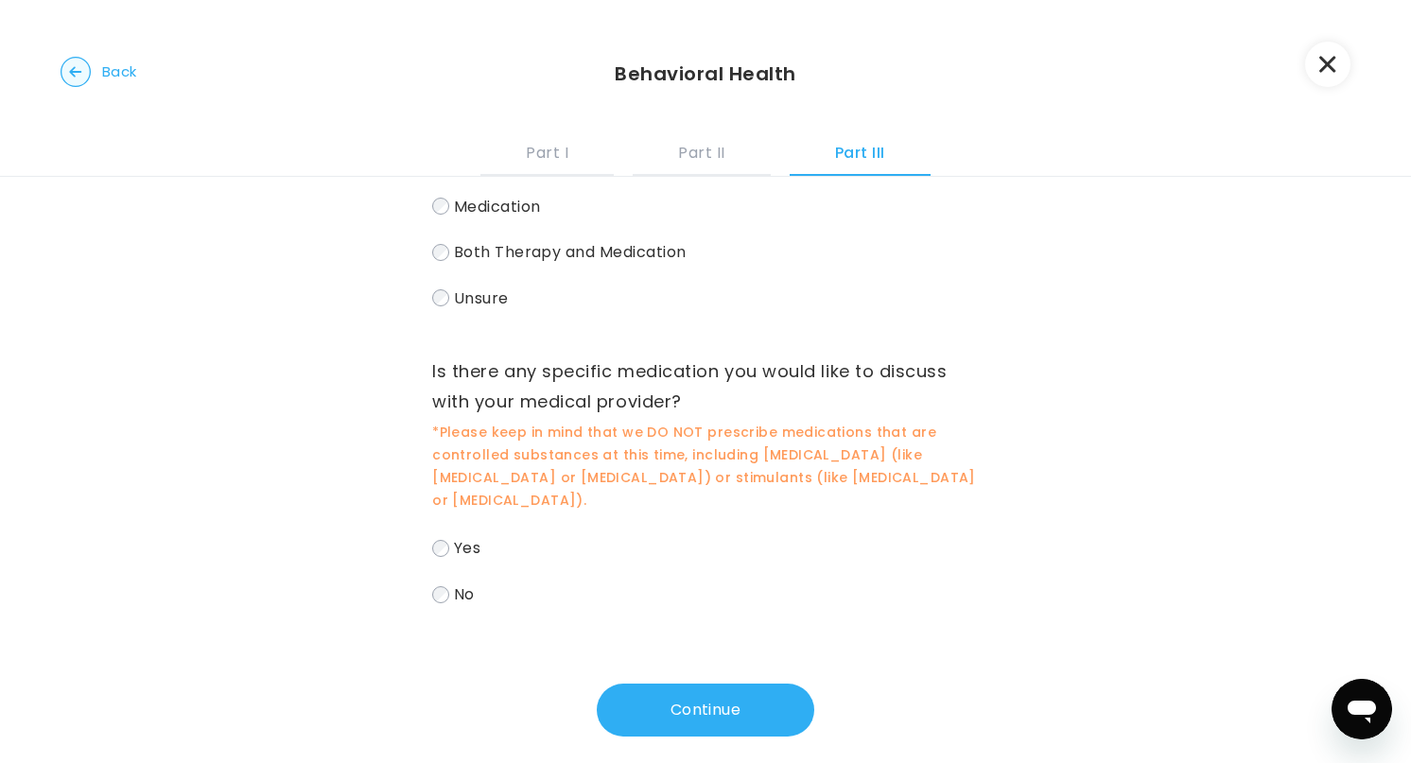
scroll to position [149, 0]
click at [1222, 255] on div "What type of mental health treatment are you interested in [DATE]? Therapy Medi…" at bounding box center [705, 406] width 1411 height 758
click at [452, 536] on label "Yes" at bounding box center [705, 549] width 547 height 27
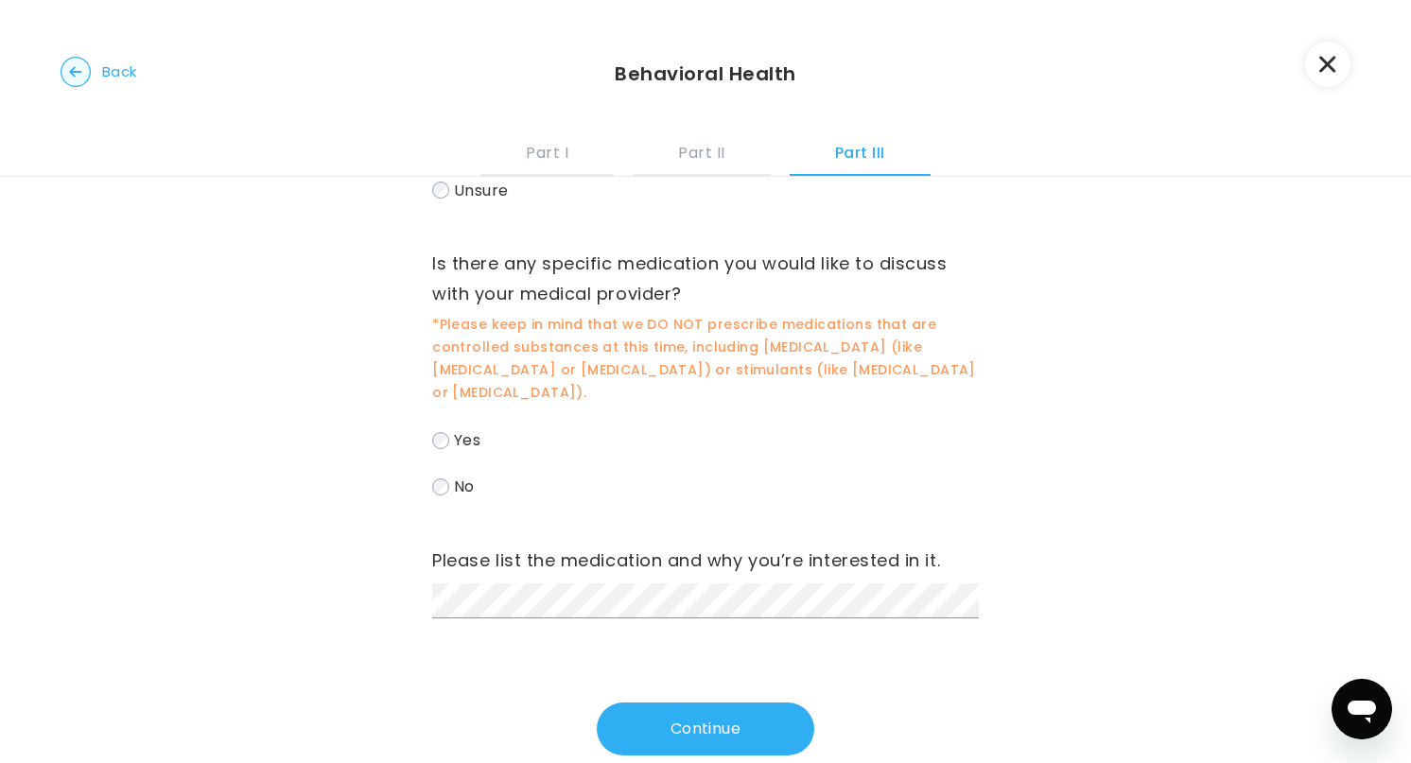
scroll to position [278, 0]
